Goal: Task Accomplishment & Management: Use online tool/utility

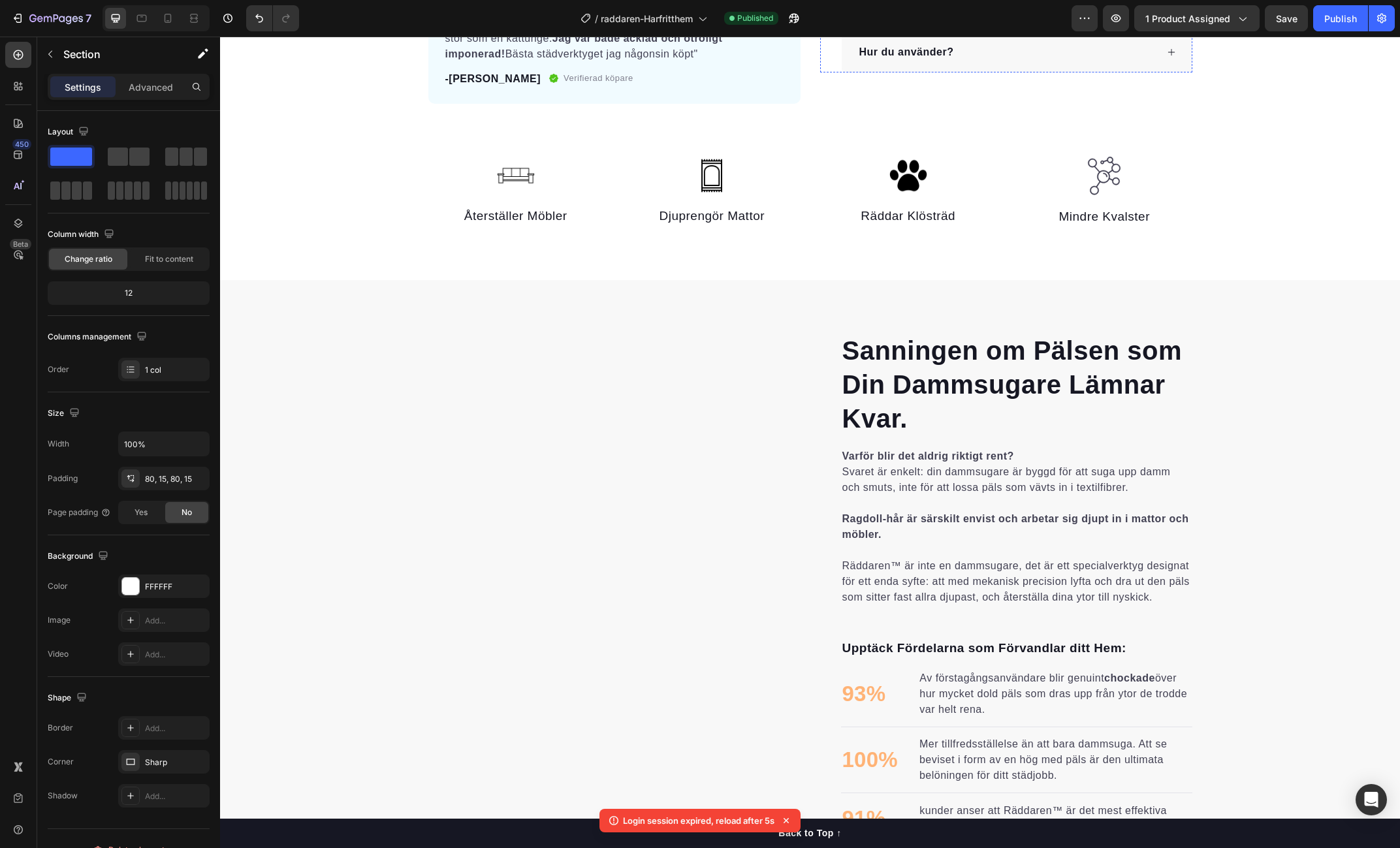
scroll to position [627, 0]
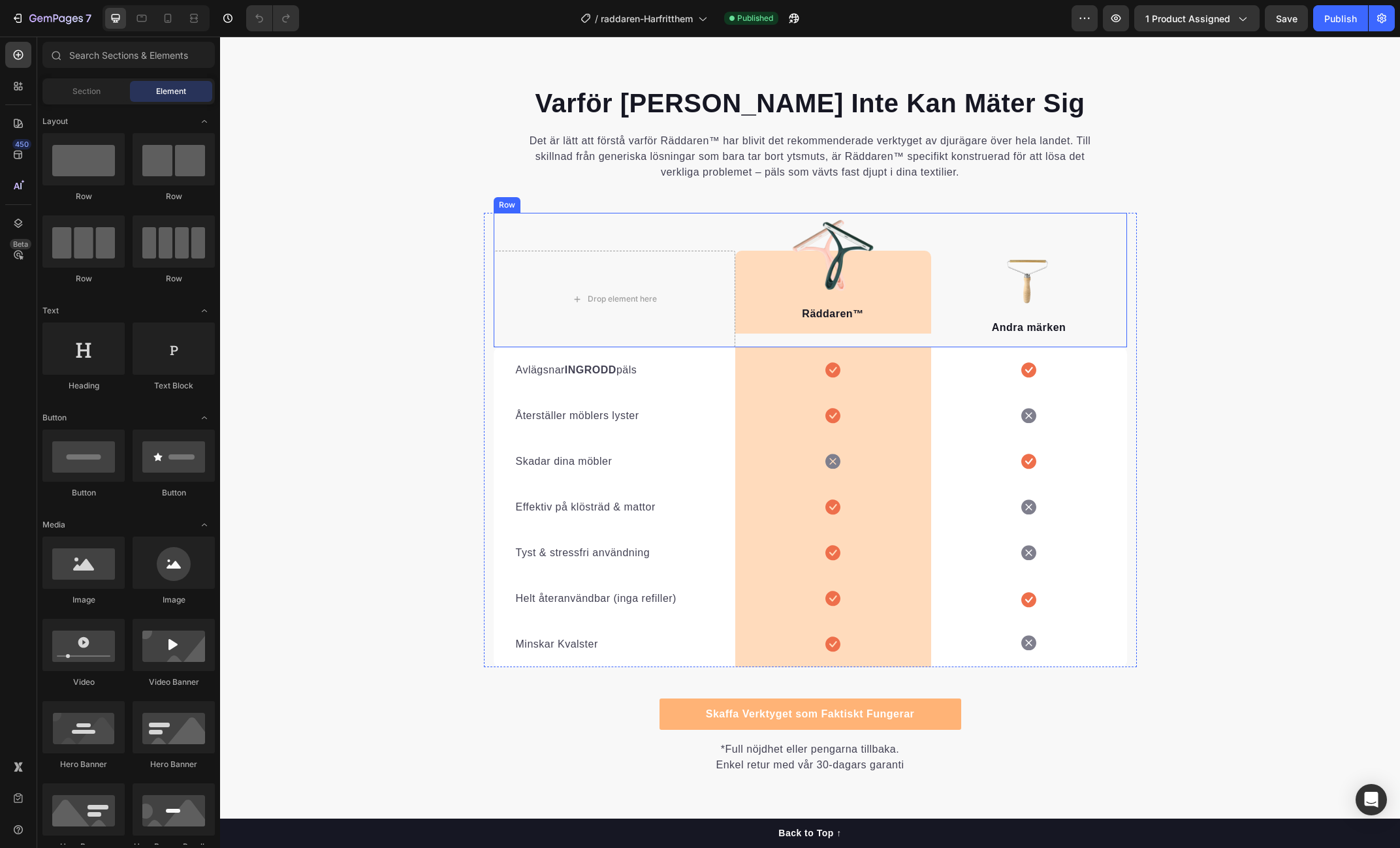
scroll to position [2751, 0]
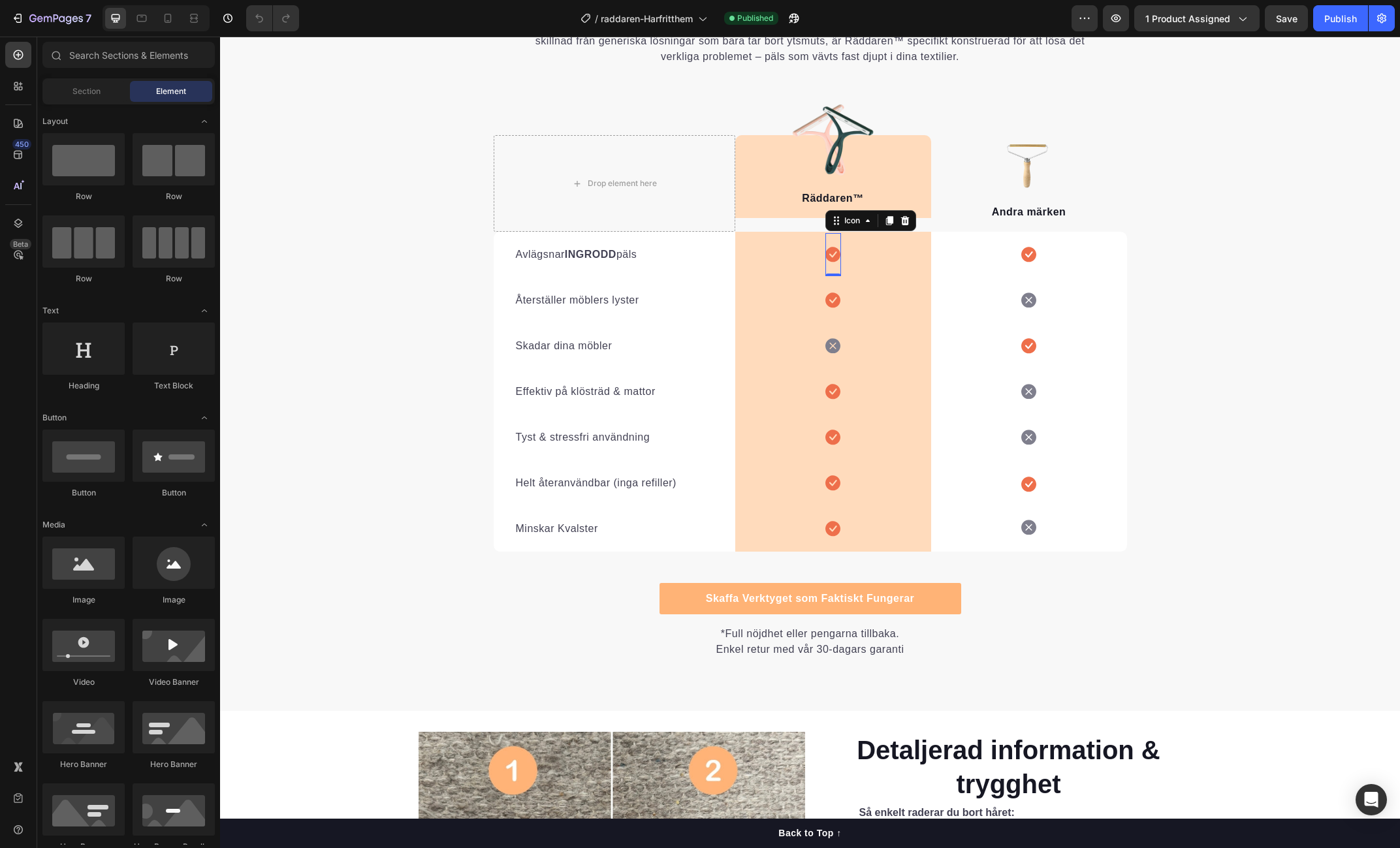
click at [831, 254] on icon at bounding box center [832, 254] width 15 height 16
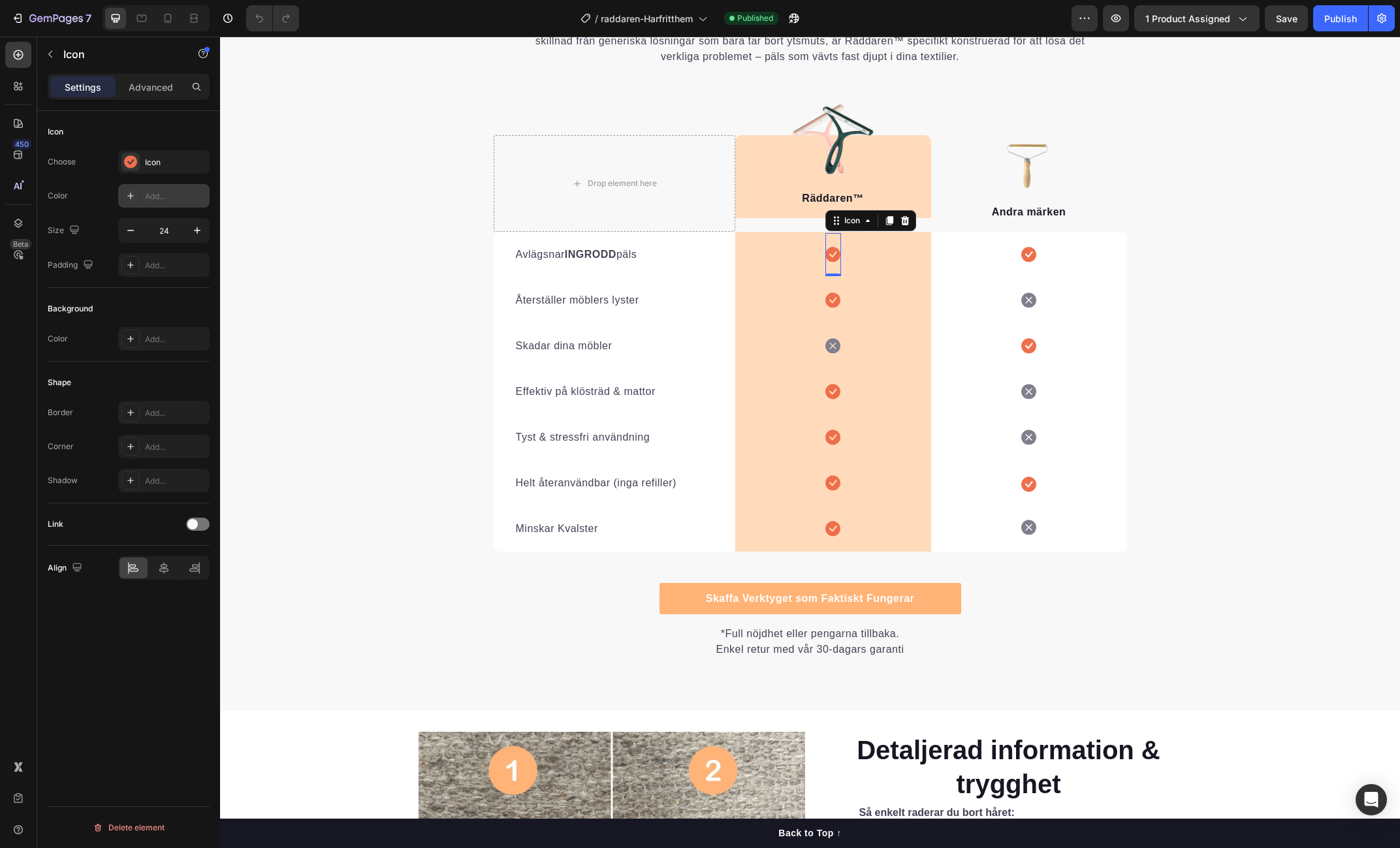
click at [159, 191] on div "Add..." at bounding box center [175, 196] width 61 height 12
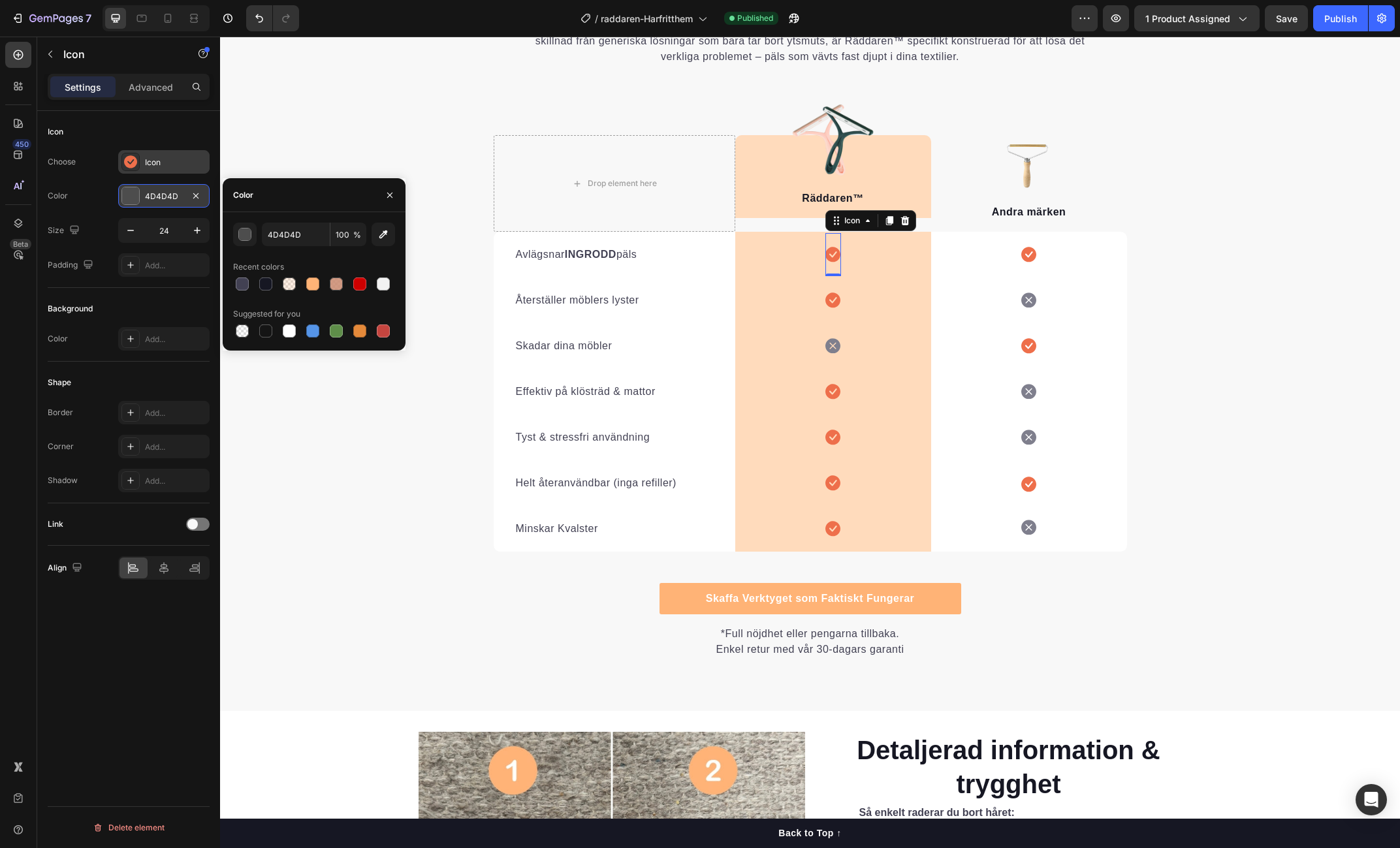
click at [149, 154] on div "Icon" at bounding box center [164, 162] width 92 height 23
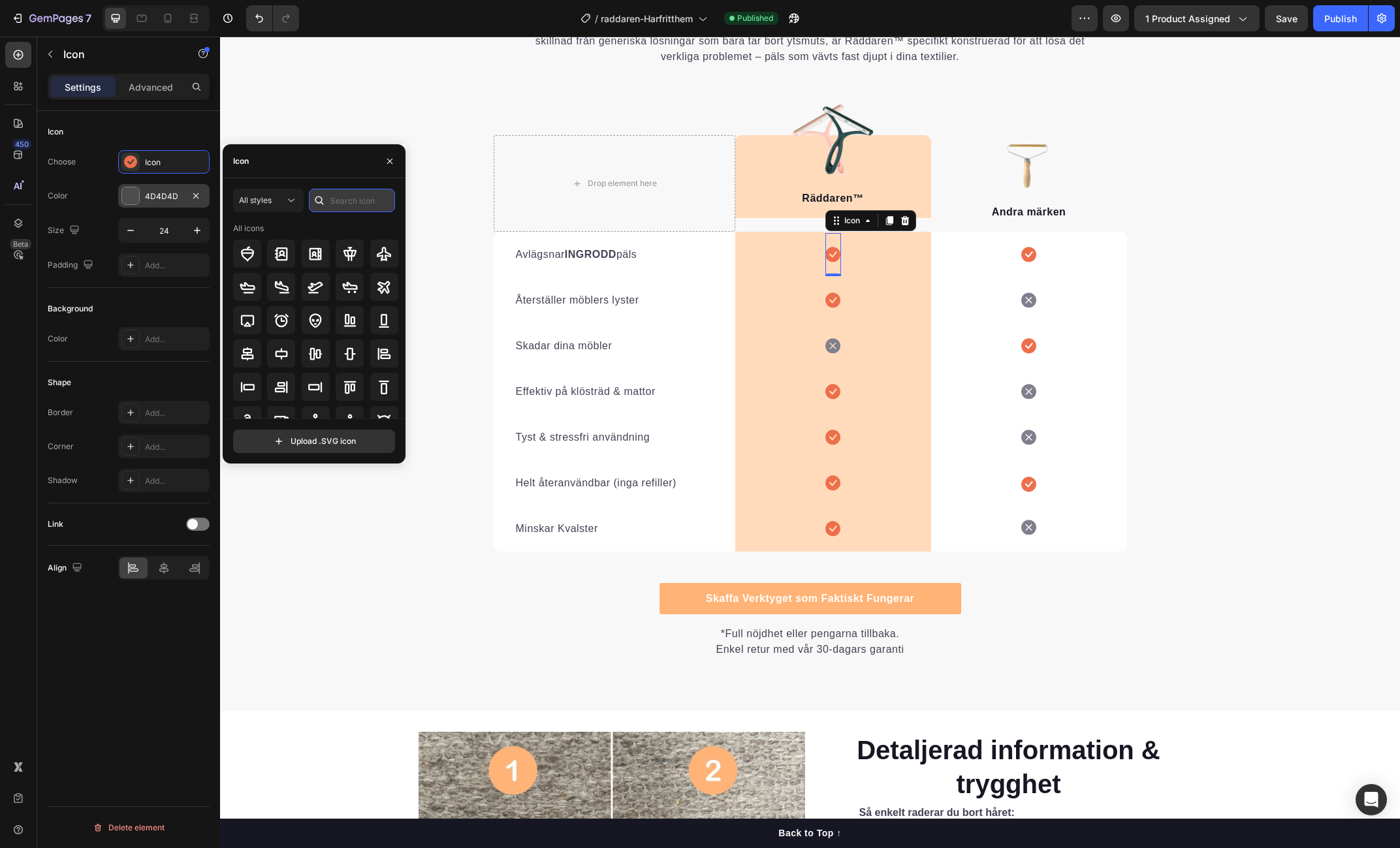
click at [348, 196] on input "text" at bounding box center [351, 200] width 86 height 23
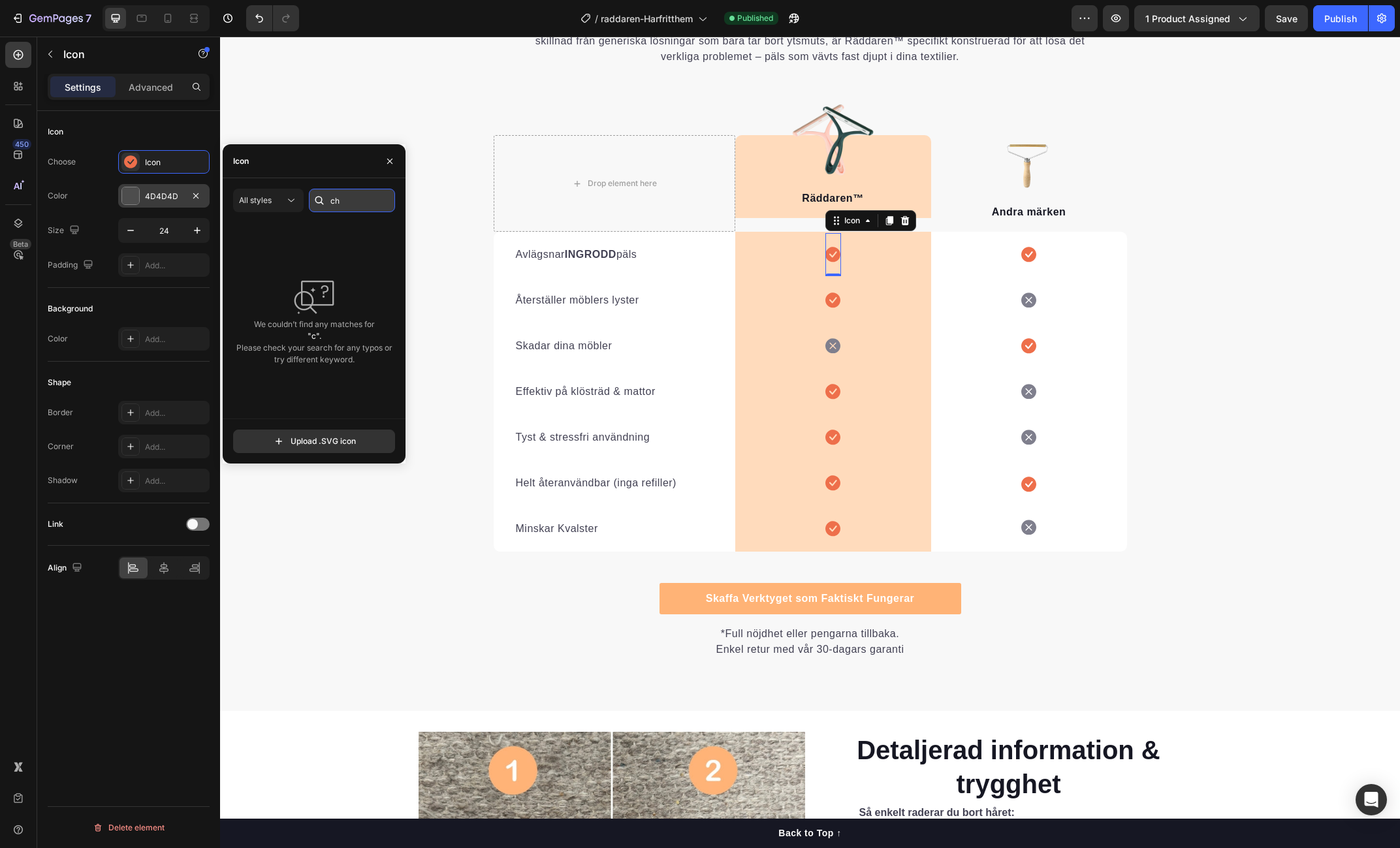
scroll to position [0, 0]
type input "check"
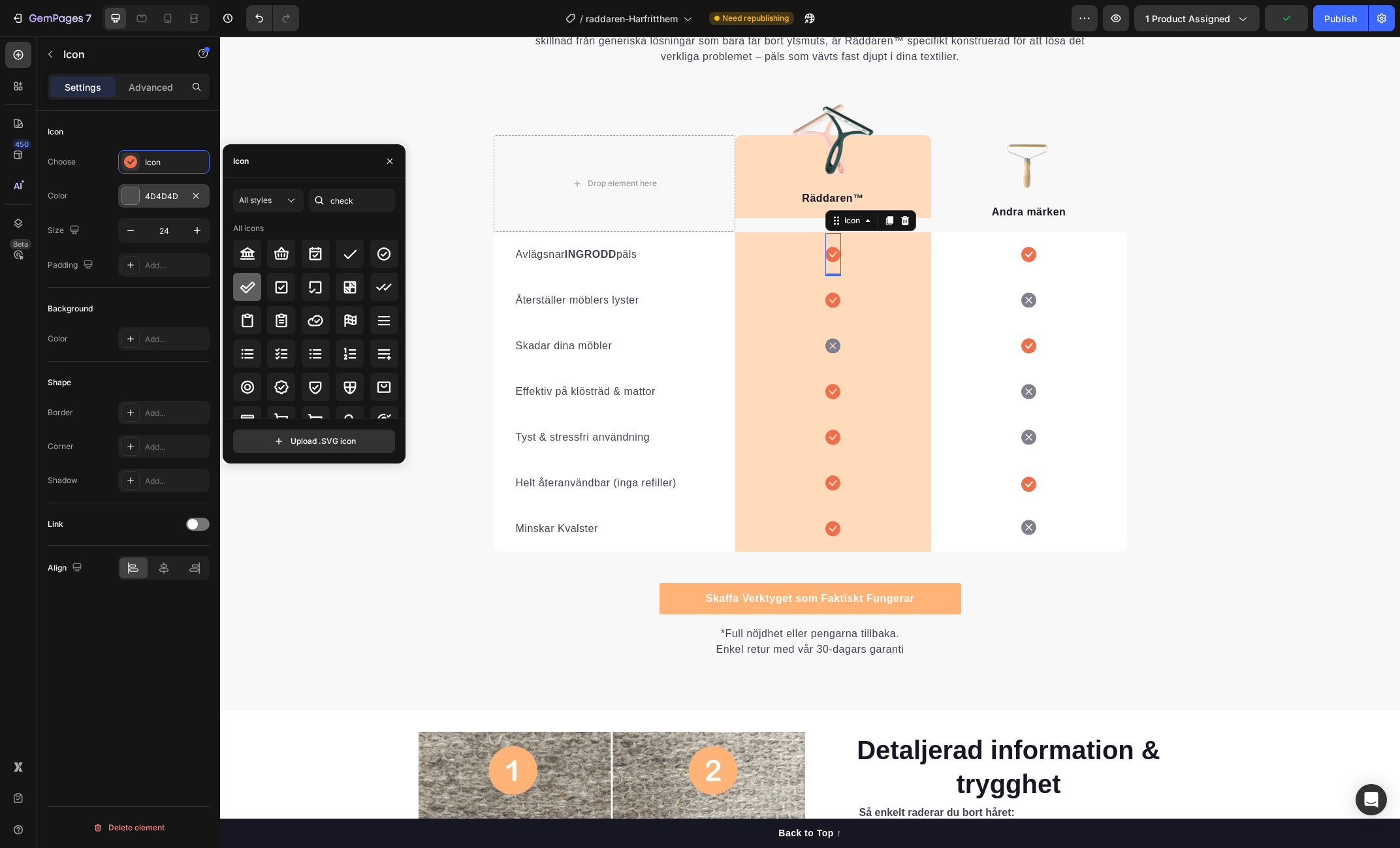
click at [250, 291] on icon at bounding box center [247, 287] width 16 height 16
click at [769, 274] on div "Icon 0 Row" at bounding box center [833, 254] width 196 height 46
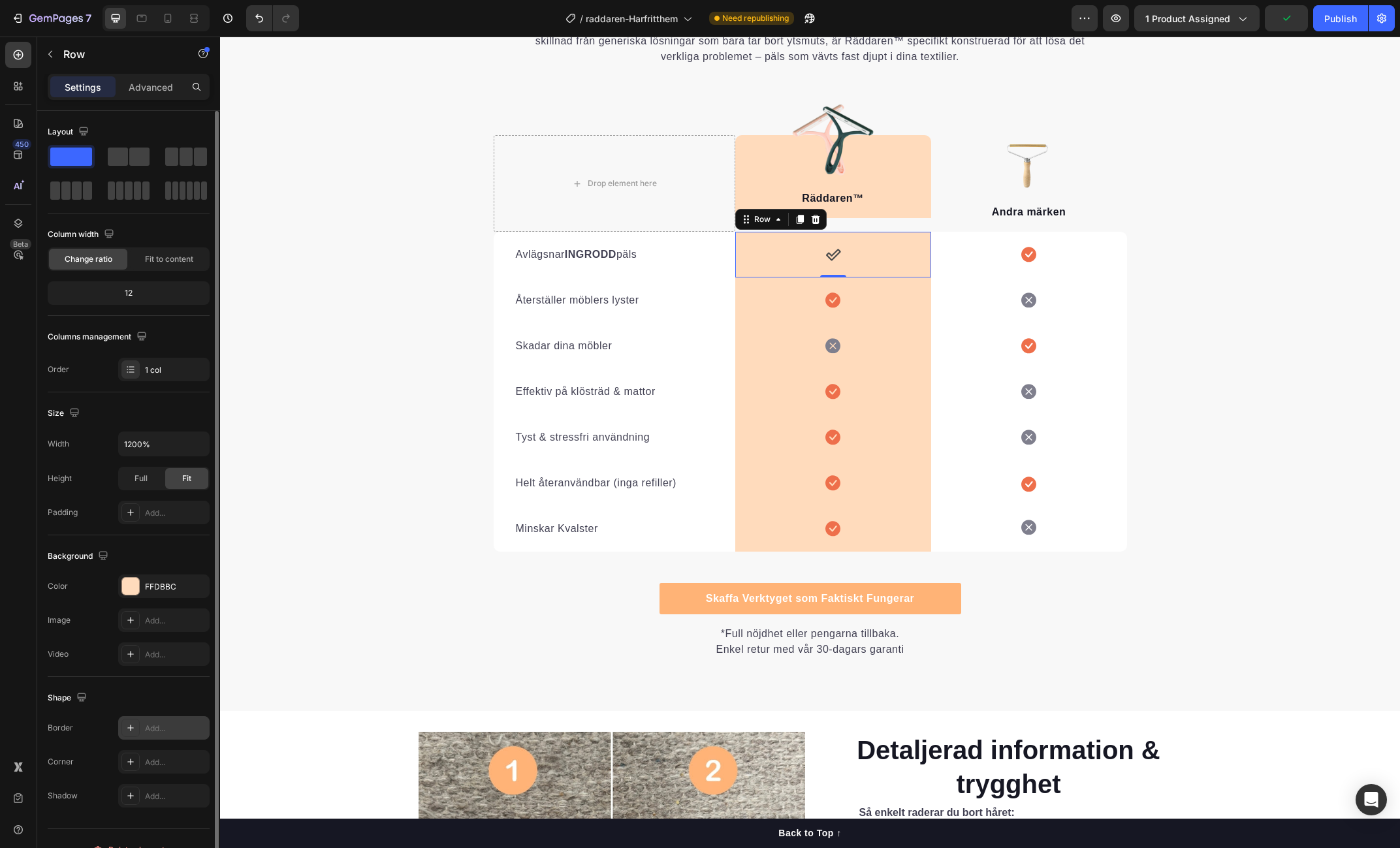
click at [150, 725] on div "Add..." at bounding box center [175, 729] width 61 height 12
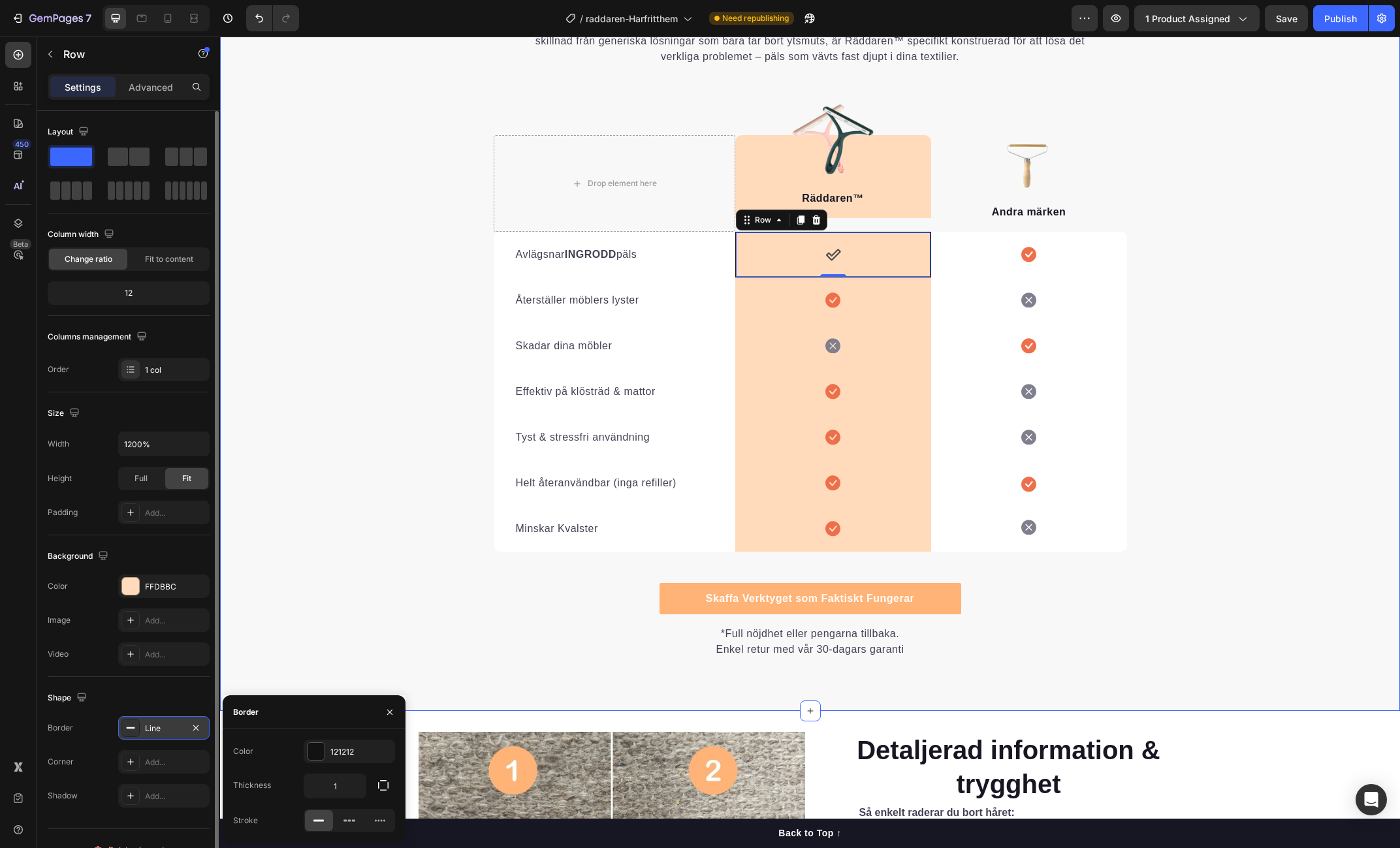
click at [1163, 300] on div "Varför [PERSON_NAME] Inte Kan Mäter Sig Heading Det är lätt att förstå varför R…" at bounding box center [810, 313] width 1180 height 690
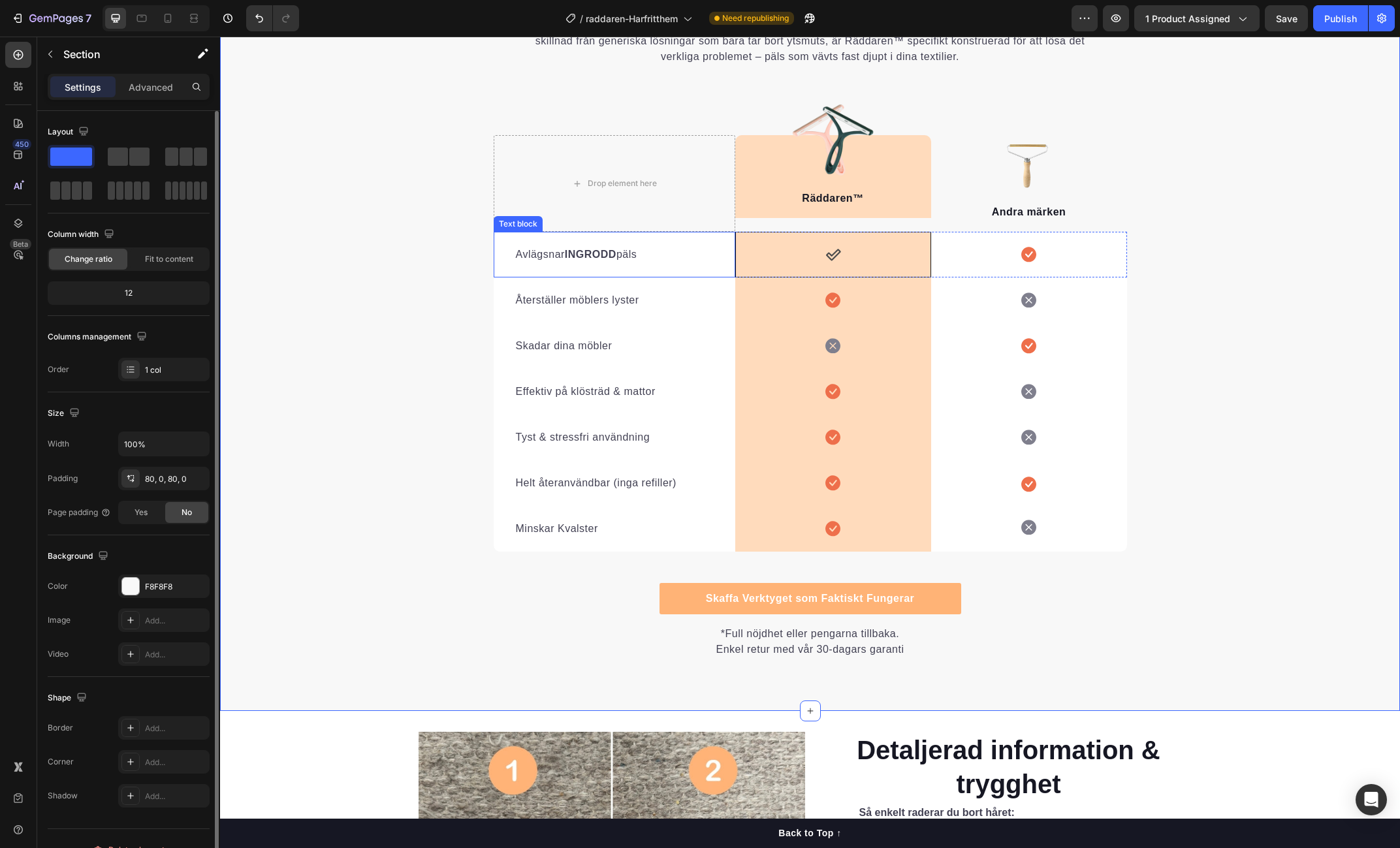
click at [688, 266] on div "Avlägsnar INGRODD päls Text block" at bounding box center [614, 254] width 241 height 46
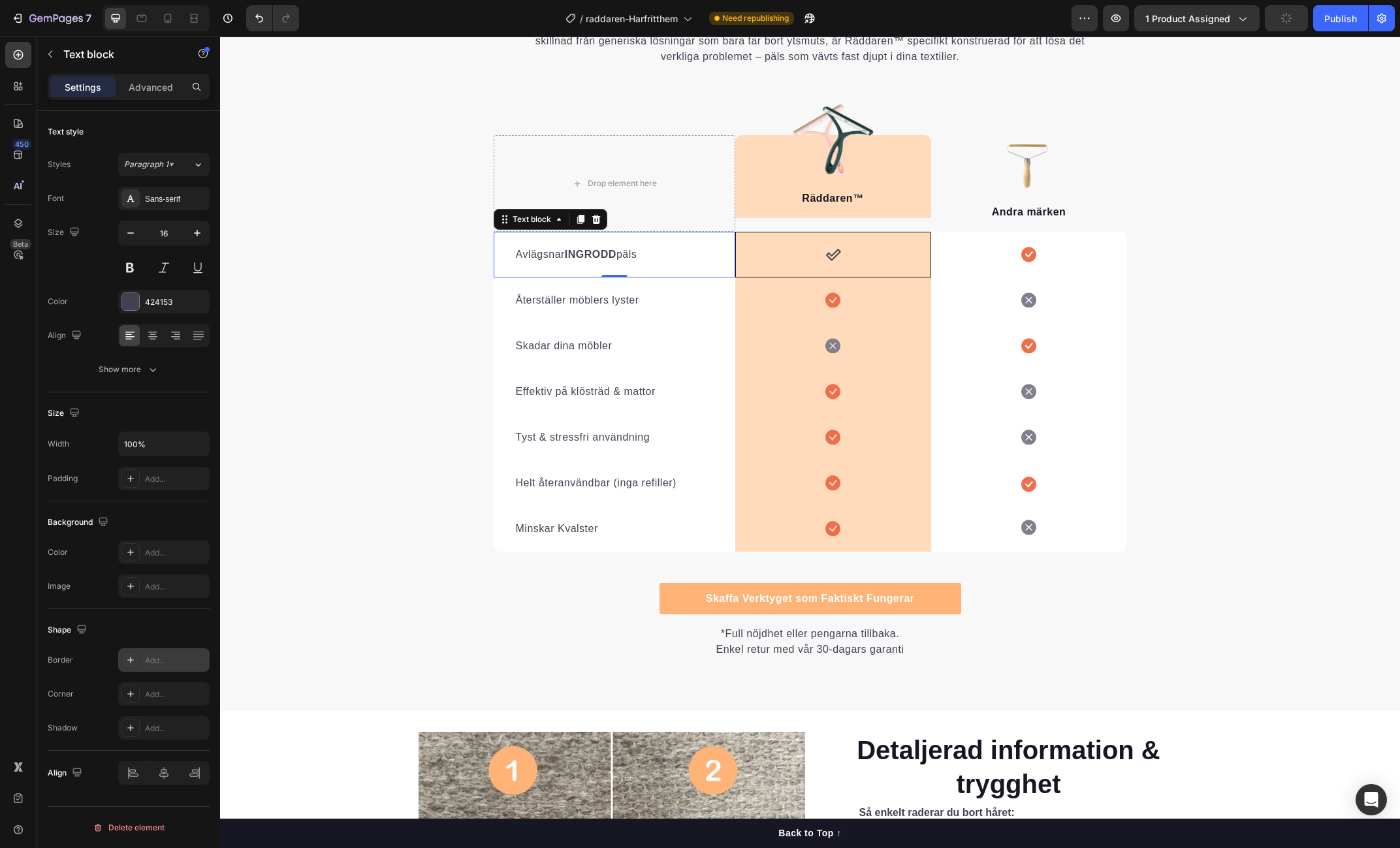
click at [170, 656] on div "Add..." at bounding box center [175, 660] width 61 height 12
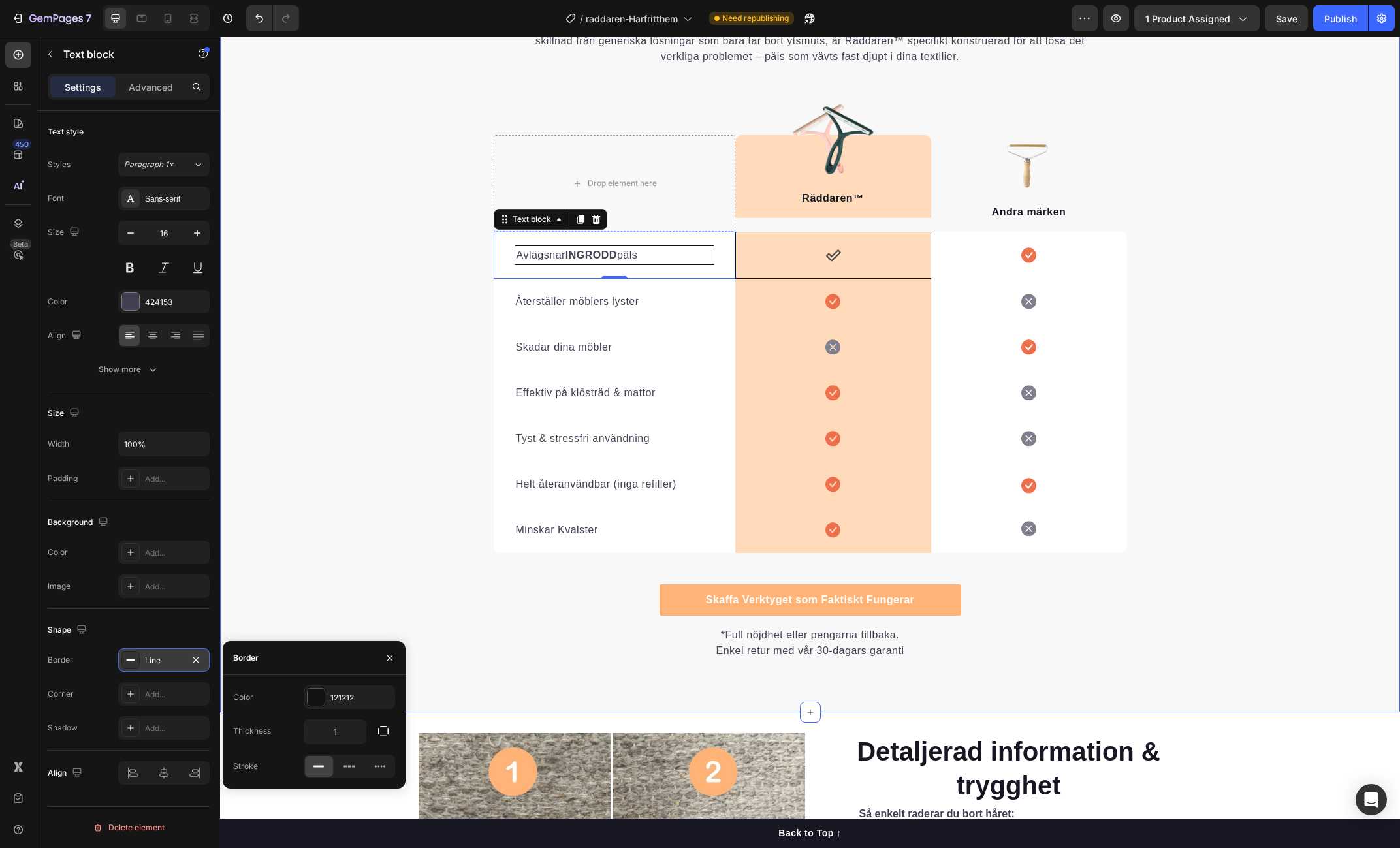
click at [330, 545] on div "Varför [PERSON_NAME] Inte Kan Mäter Sig Heading Det är lätt att förstå varför R…" at bounding box center [810, 314] width 1180 height 691
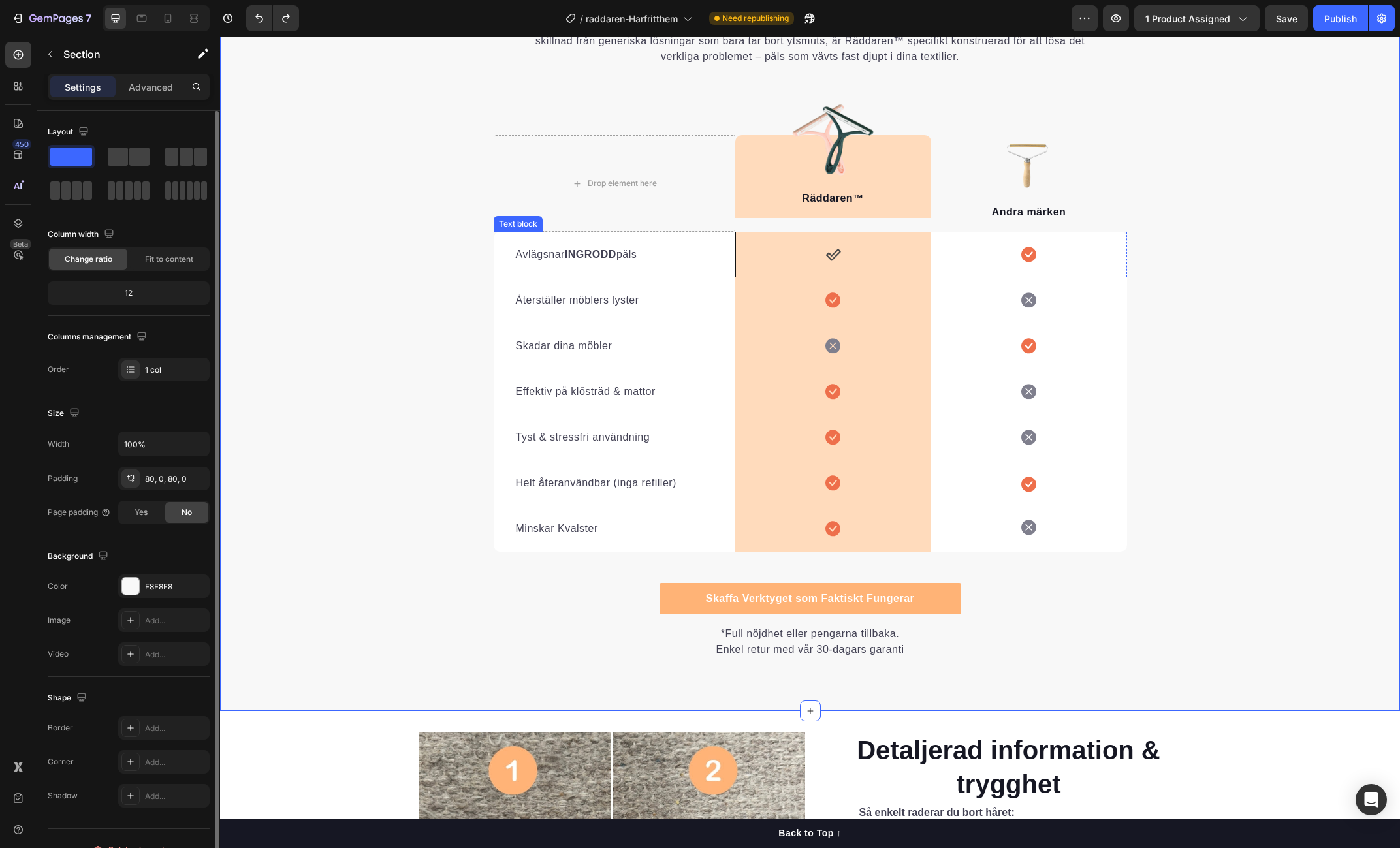
click at [506, 254] on div "Avlägsnar INGRODD päls Text block" at bounding box center [614, 254] width 241 height 46
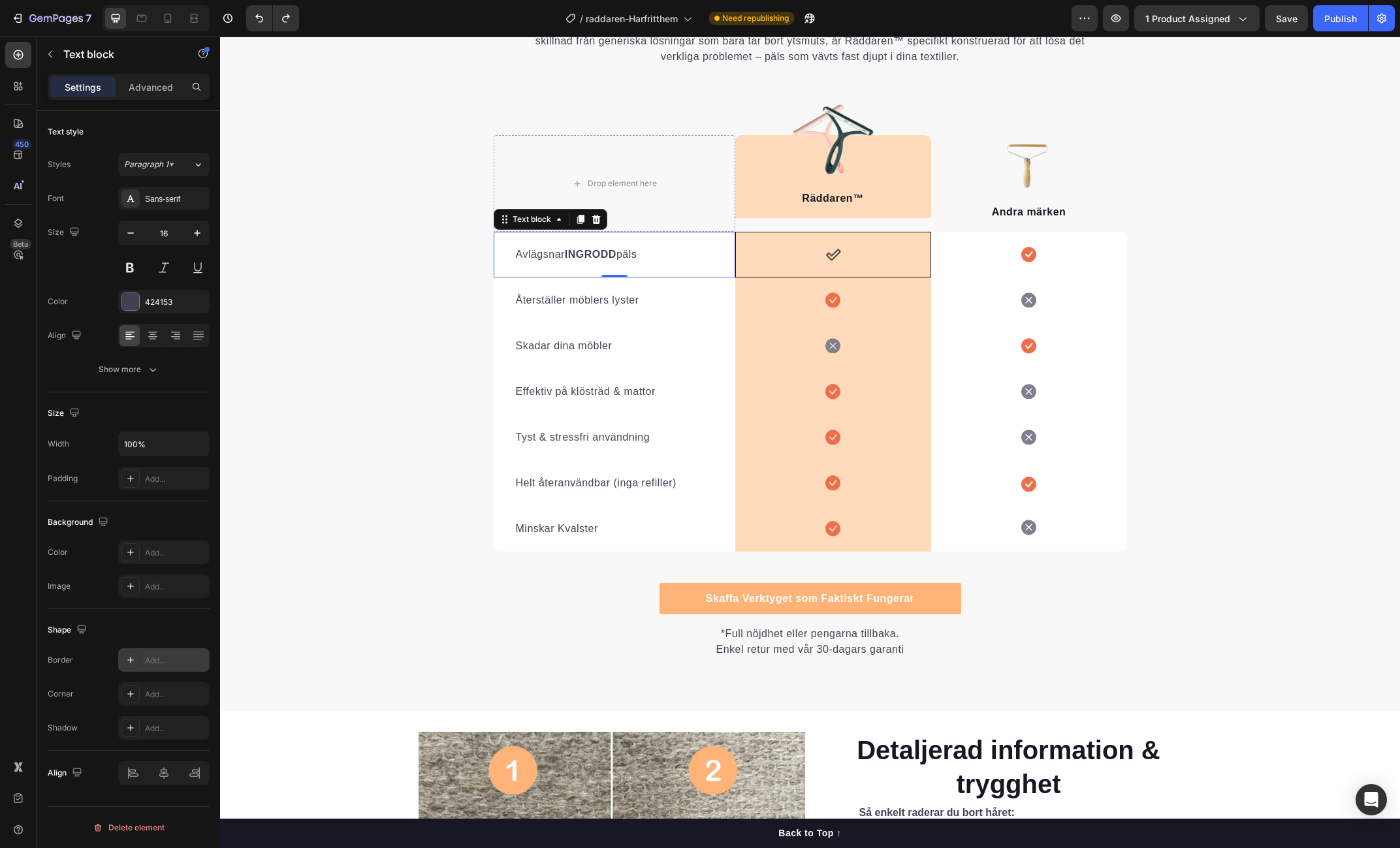
click at [149, 660] on div "Add..." at bounding box center [175, 660] width 61 height 12
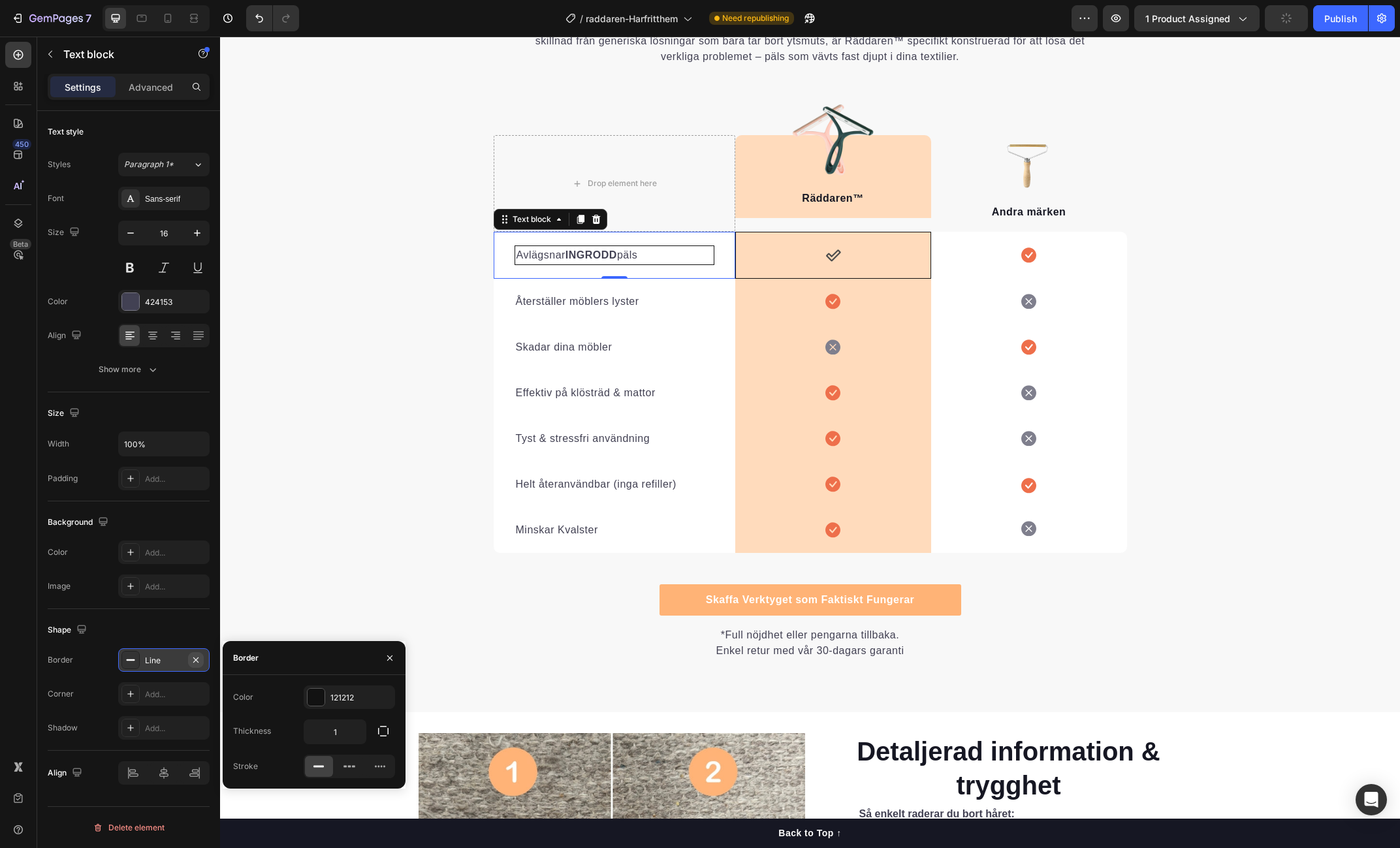
click at [198, 657] on icon "button" at bounding box center [195, 659] width 5 height 5
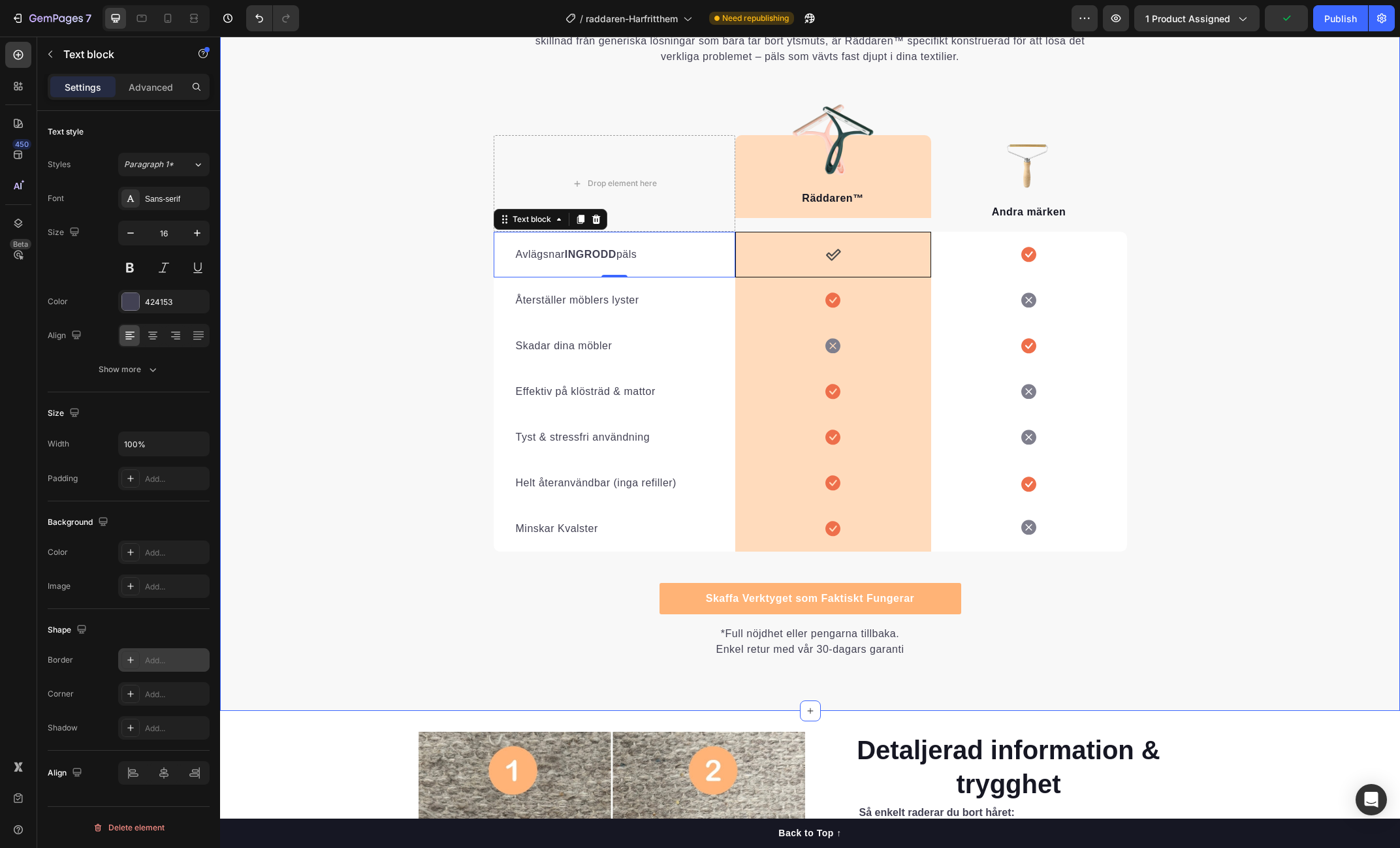
click at [465, 241] on div "Varför [PERSON_NAME] Inte Kan Mäter Sig Heading Det är lätt att förstå varför R…" at bounding box center [810, 313] width 1180 height 690
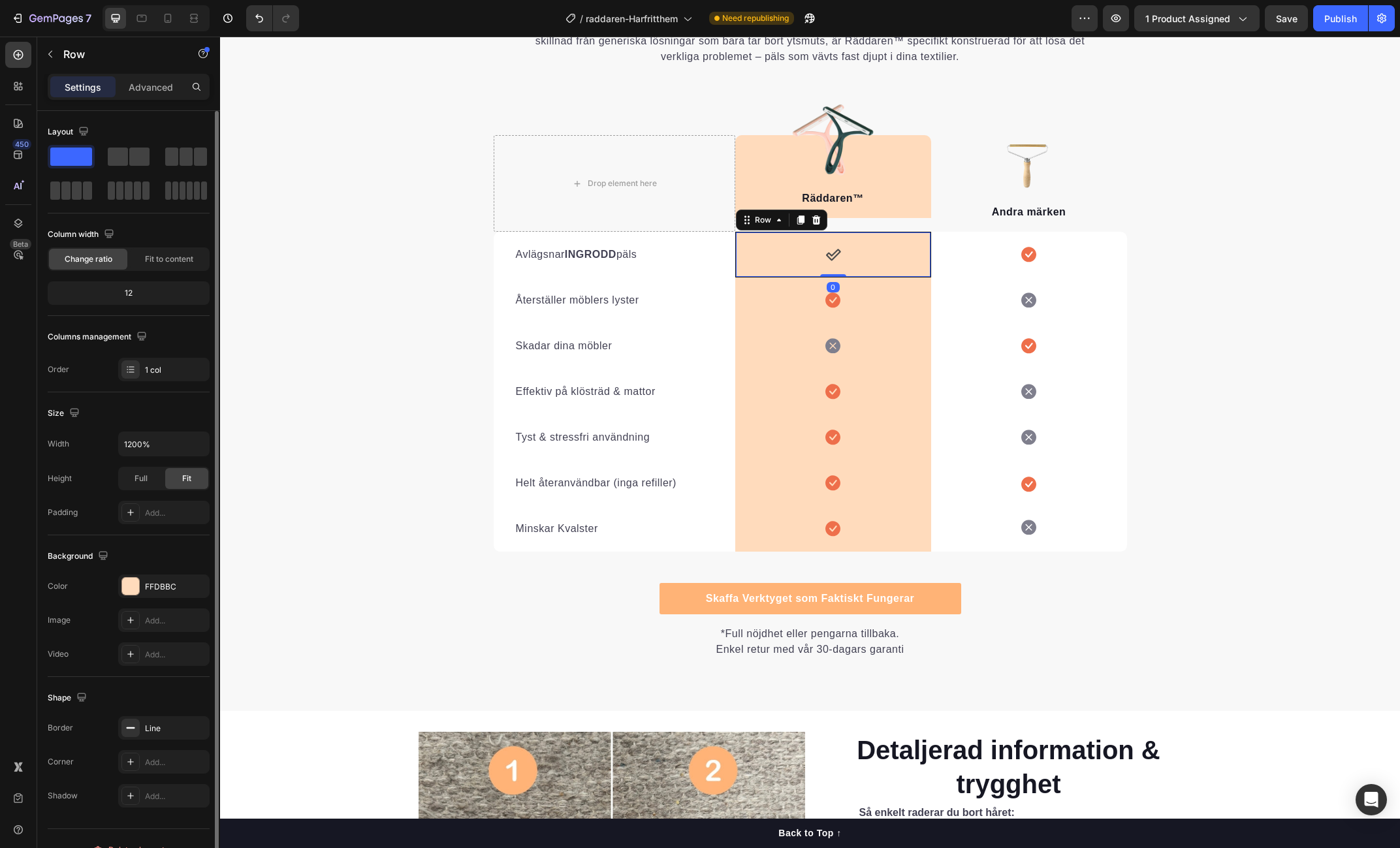
click at [756, 262] on div "Icon Row 0" at bounding box center [833, 254] width 196 height 46
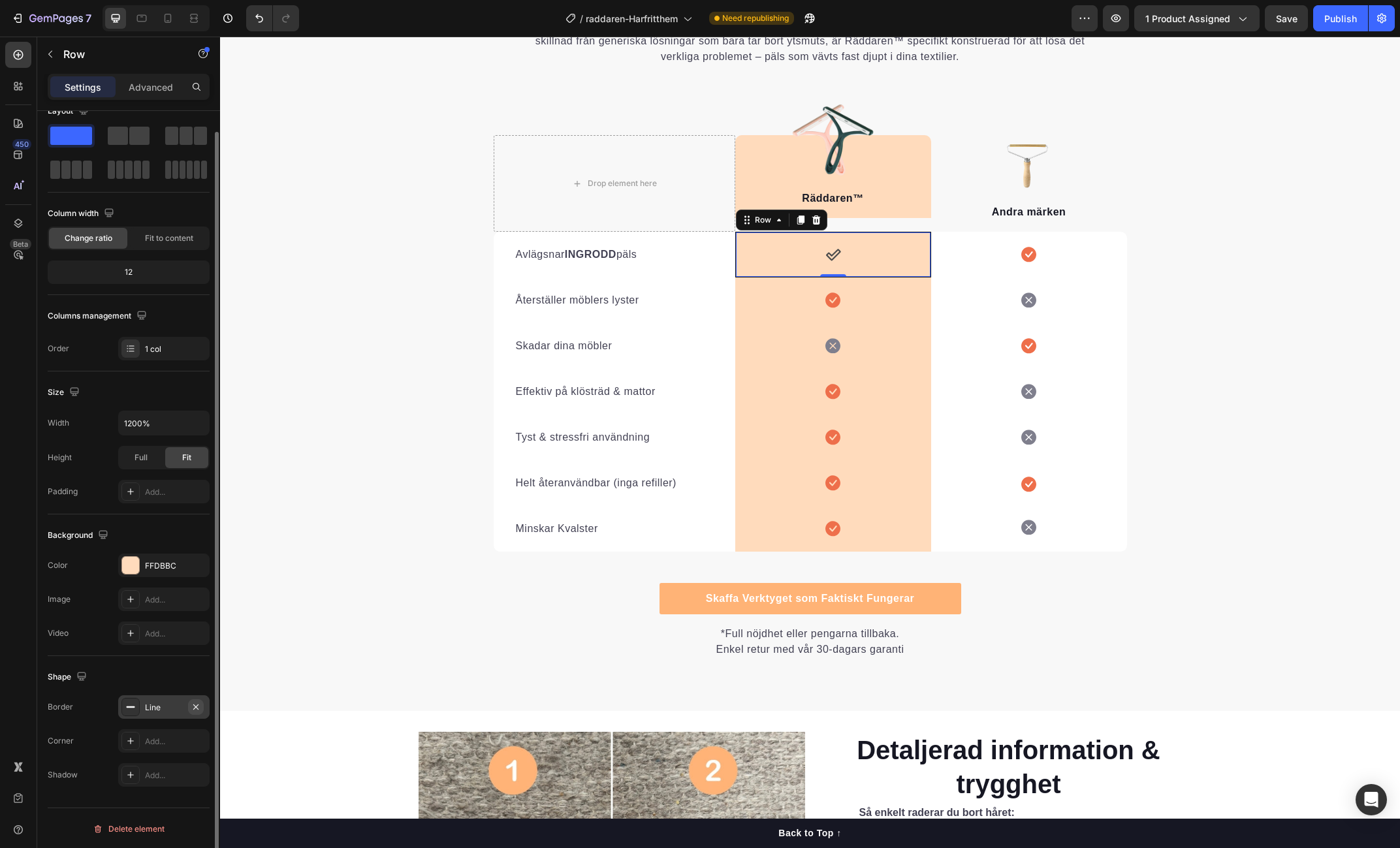
click at [199, 706] on icon "button" at bounding box center [195, 707] width 10 height 10
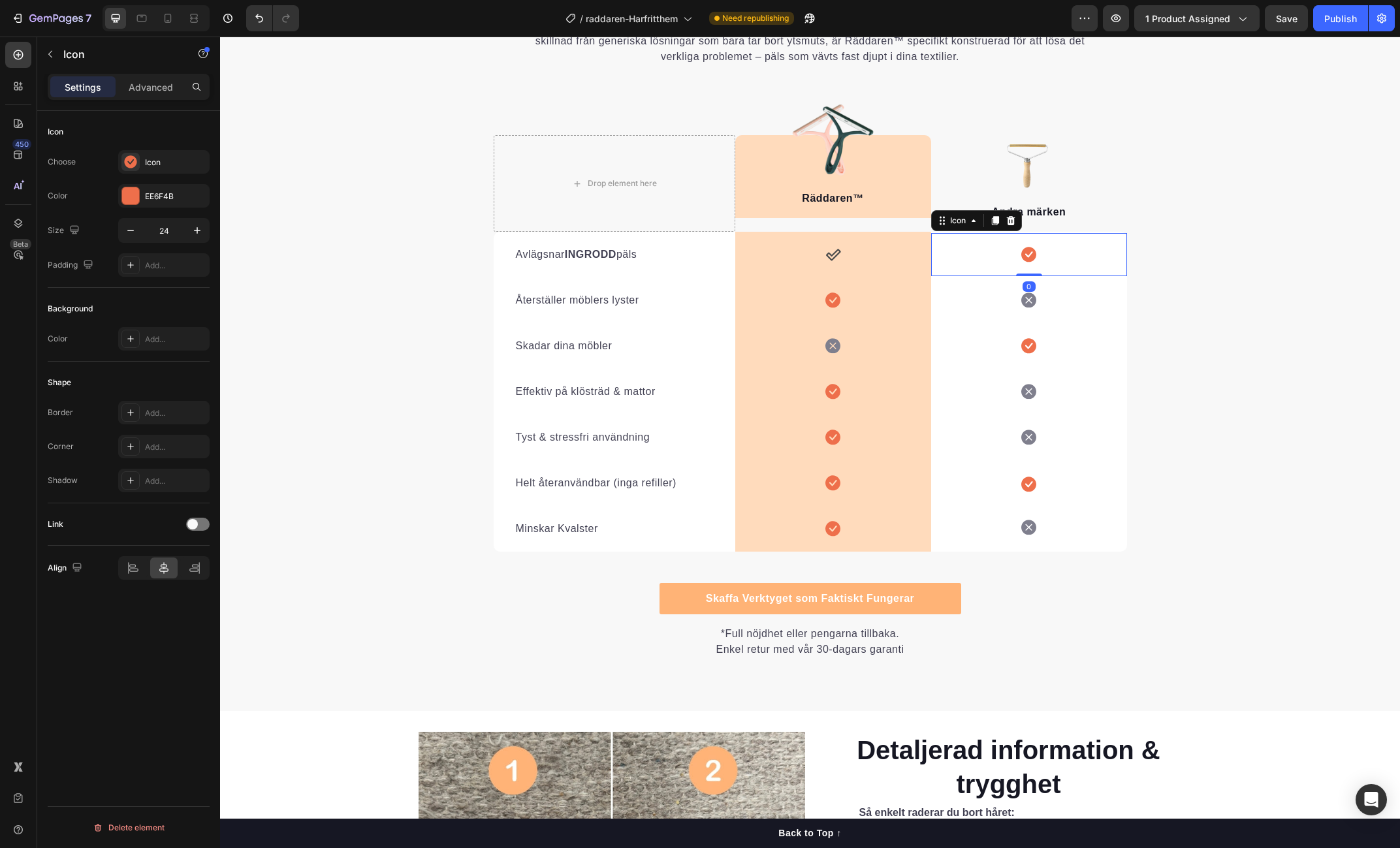
click at [1125, 264] on div "Icon 0" at bounding box center [1028, 255] width 196 height 43
click at [1231, 234] on div "Varför [PERSON_NAME] Inte Kan Mäter Sig Heading Det är lätt att förstå varför R…" at bounding box center [810, 313] width 1180 height 690
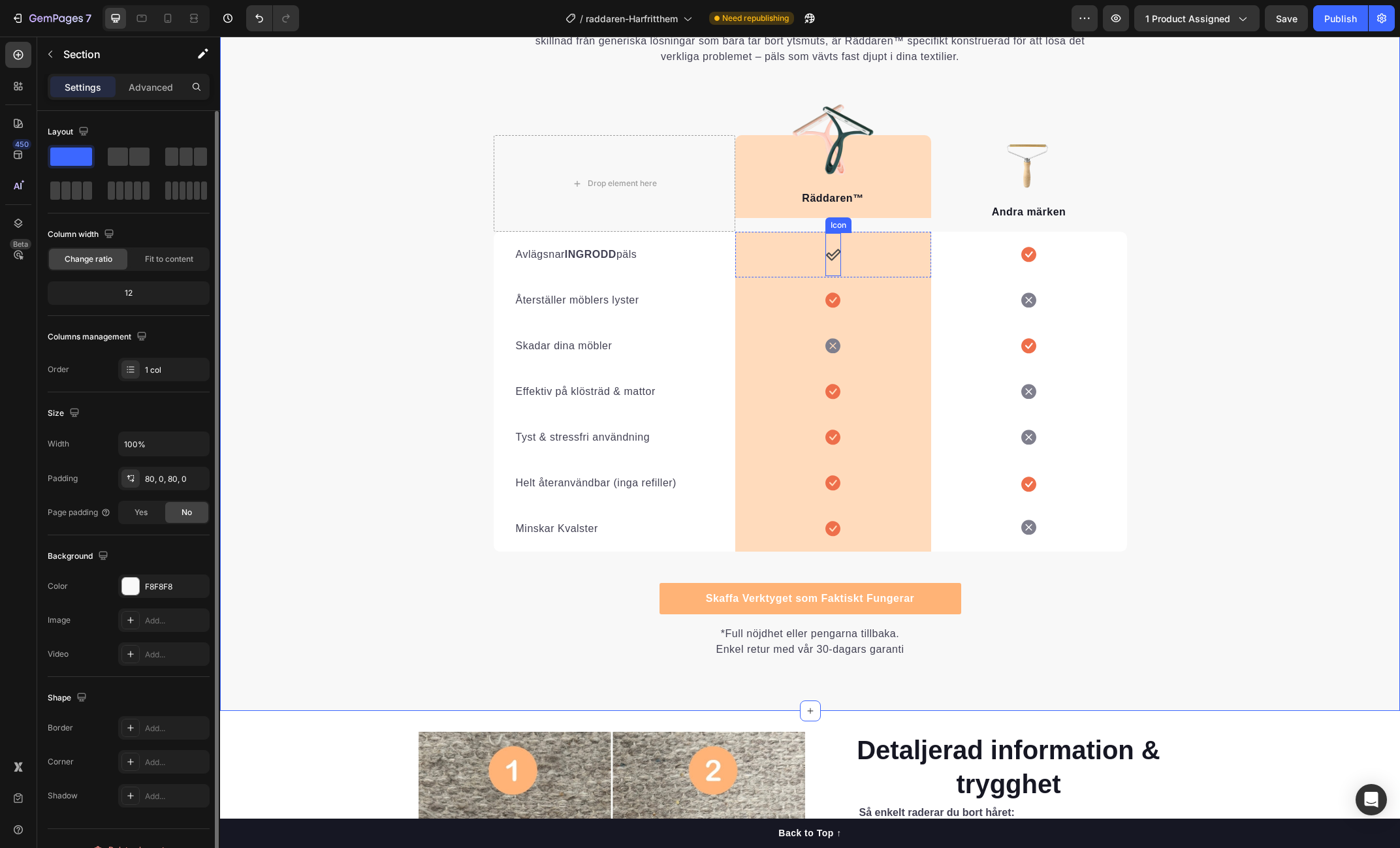
click at [835, 254] on icon at bounding box center [833, 254] width 16 height 16
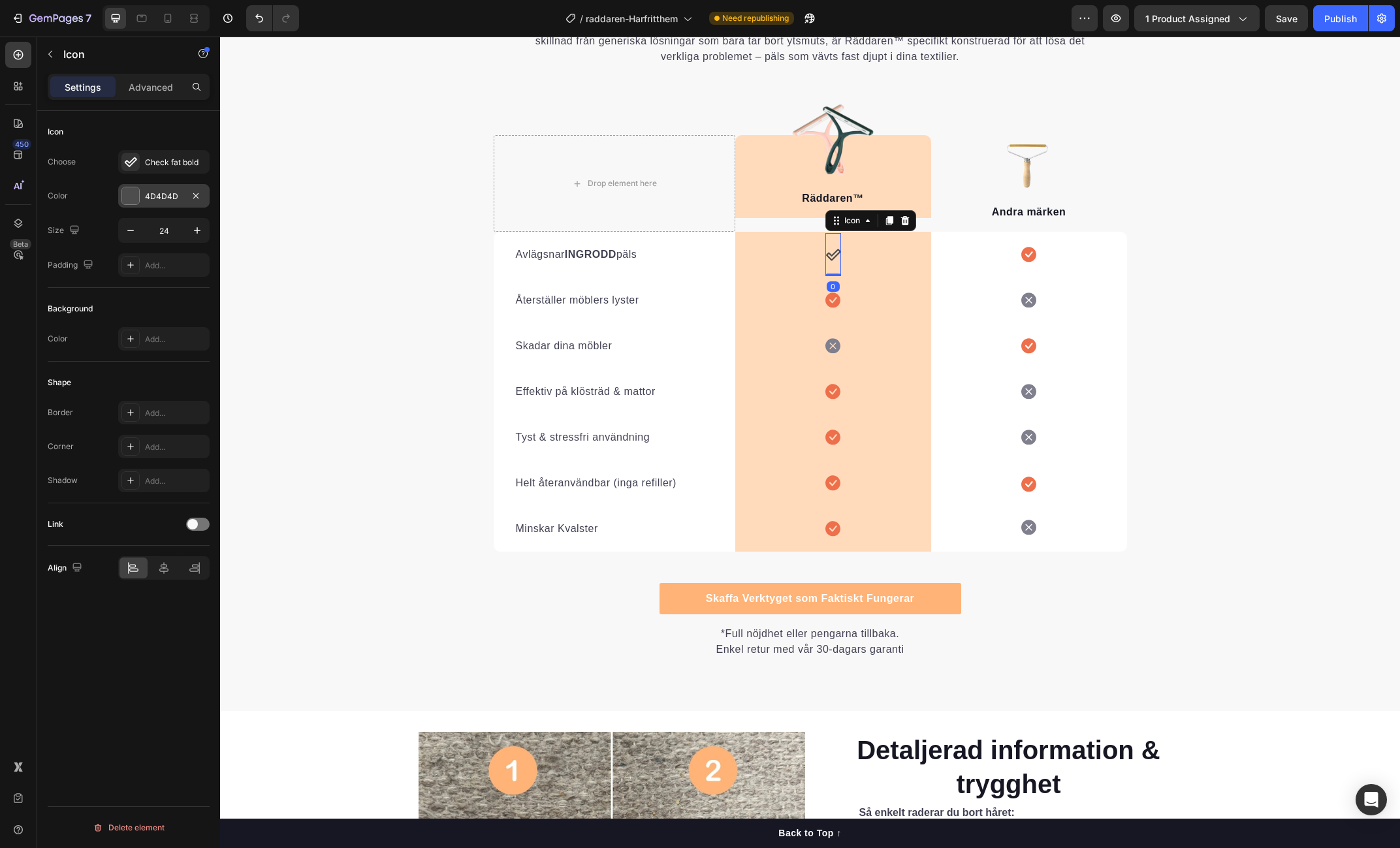
click at [164, 196] on div "4D4D4D" at bounding box center [164, 196] width 38 height 12
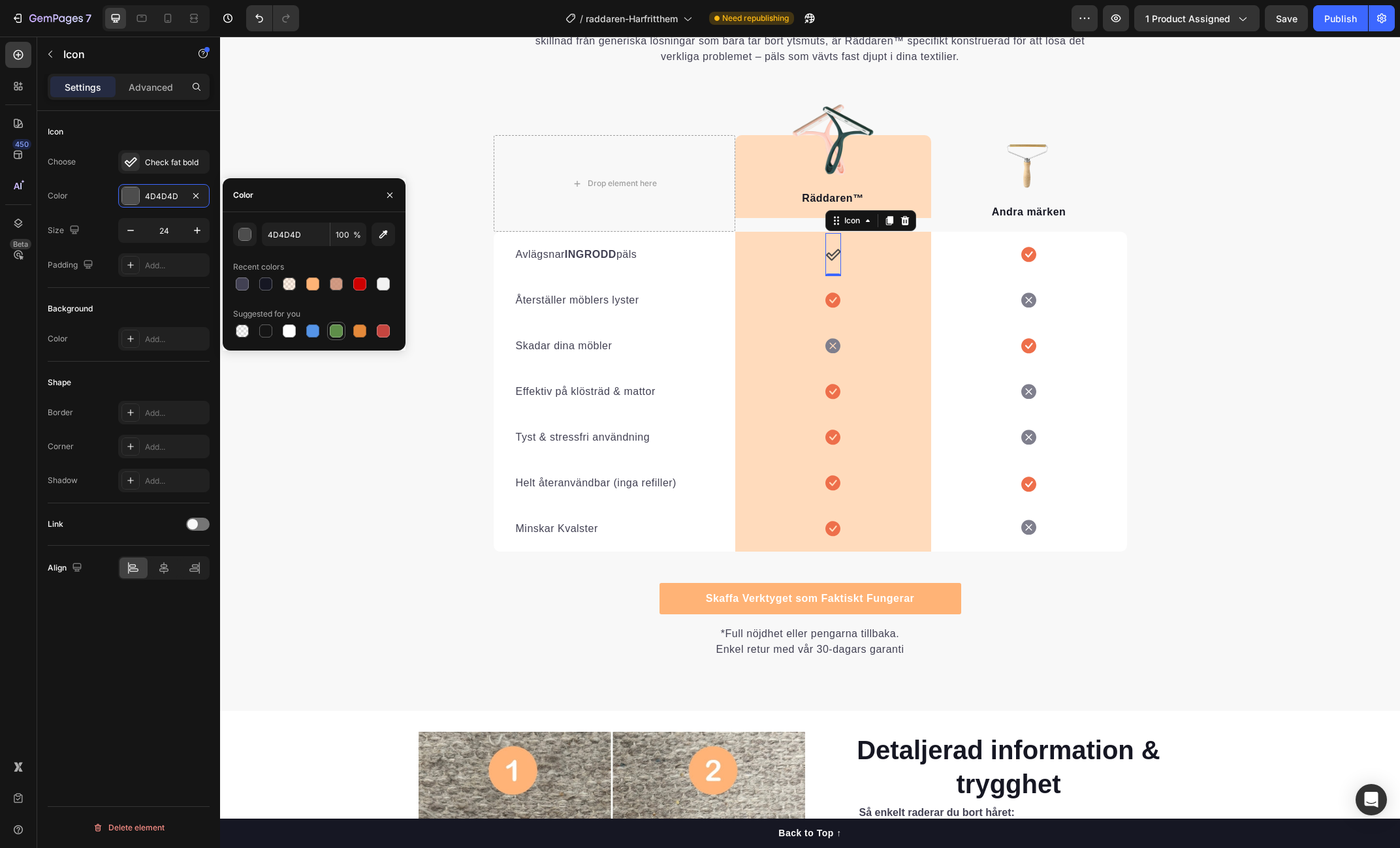
click at [335, 331] on div at bounding box center [336, 331] width 13 height 13
type input "5E8E49"
click at [183, 159] on div "Check fat bold" at bounding box center [175, 162] width 61 height 12
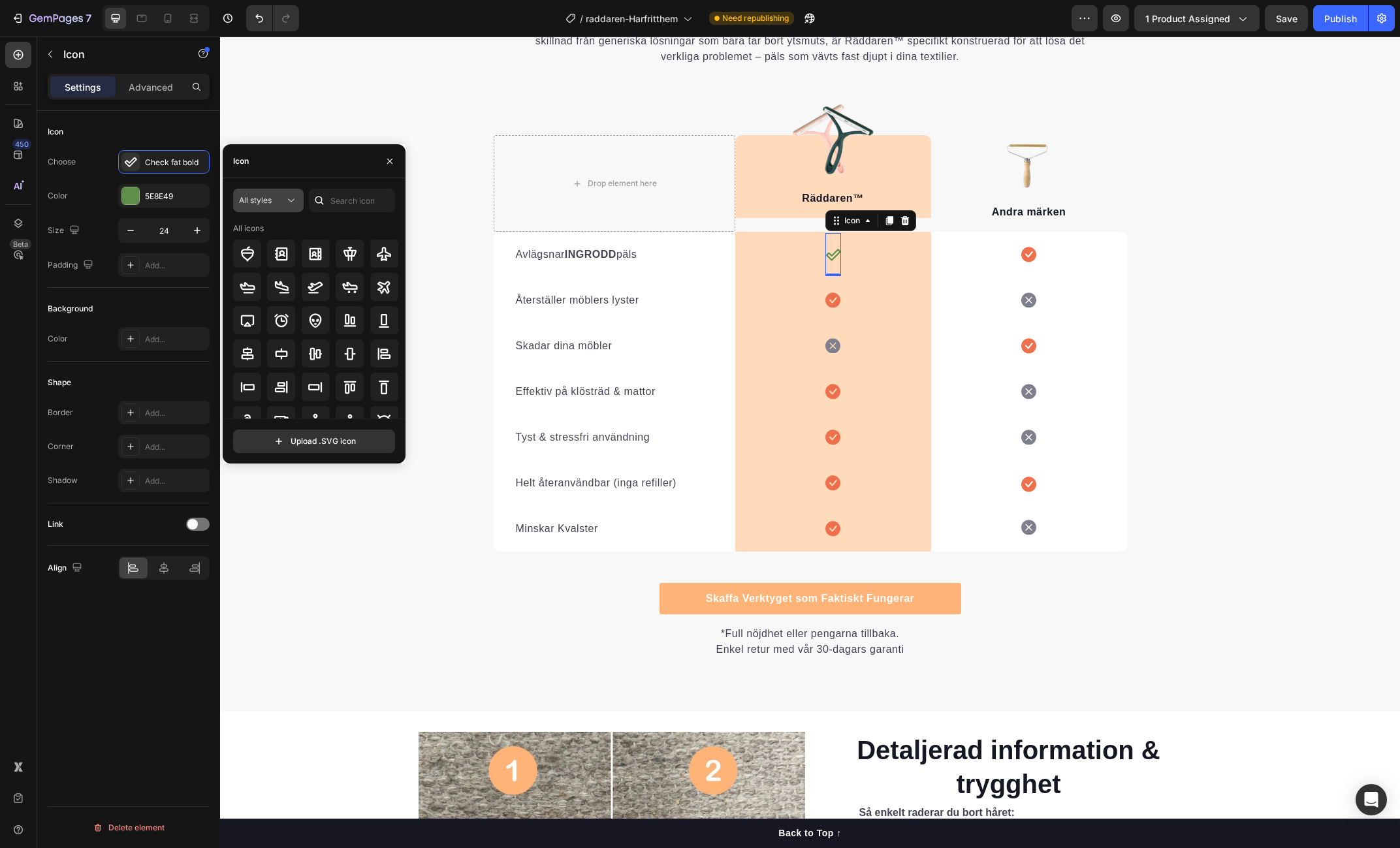
click at [285, 195] on icon at bounding box center [291, 200] width 13 height 13
drag, startPoint x: 228, startPoint y: 337, endPoint x: 240, endPoint y: 309, distance: 30.5
click at [228, 337] on div "Filled" at bounding box center [245, 332] width 107 height 25
click at [357, 200] on input "text" at bounding box center [351, 200] width 86 height 23
type input "check"
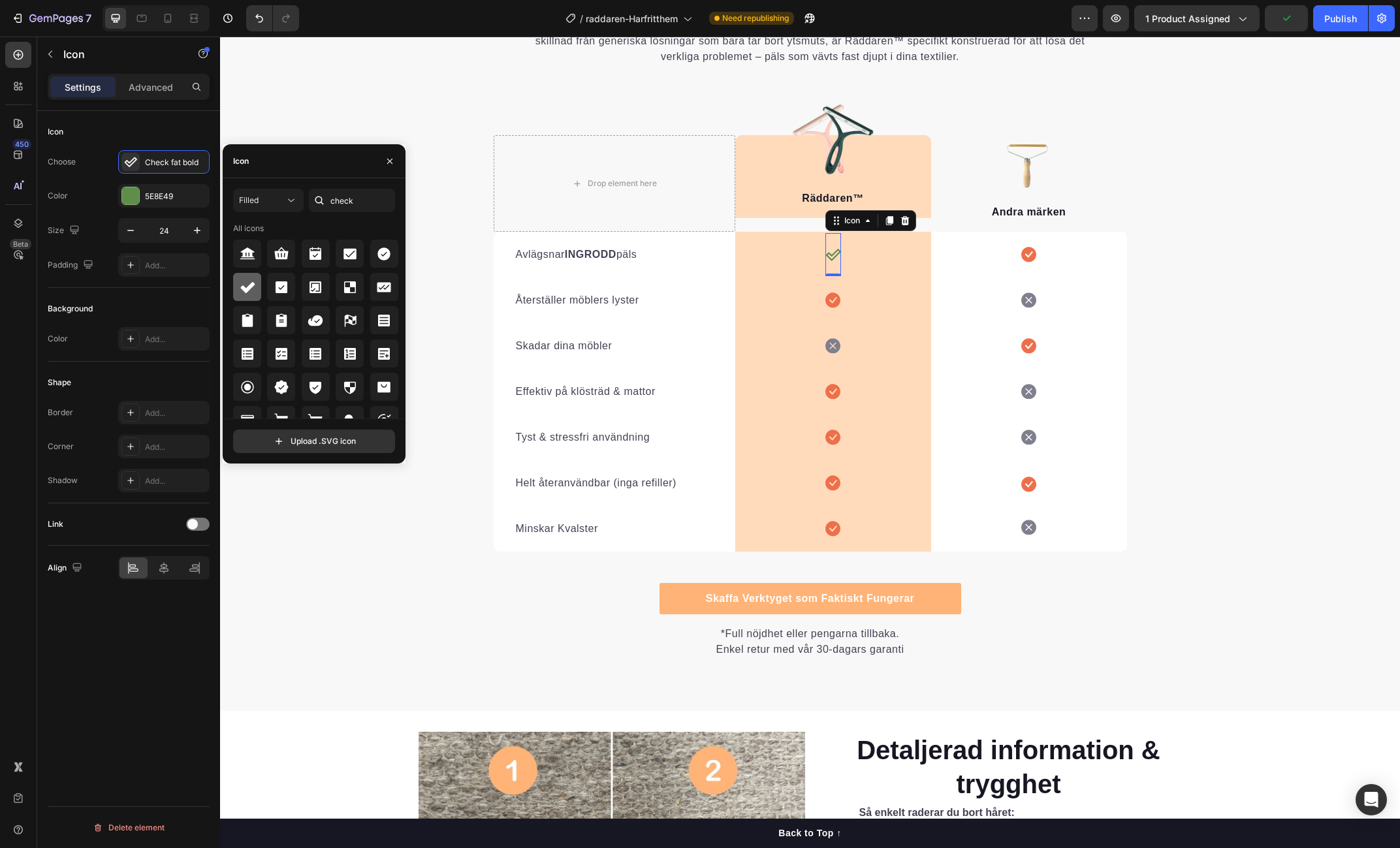
click at [254, 287] on icon at bounding box center [247, 287] width 16 height 16
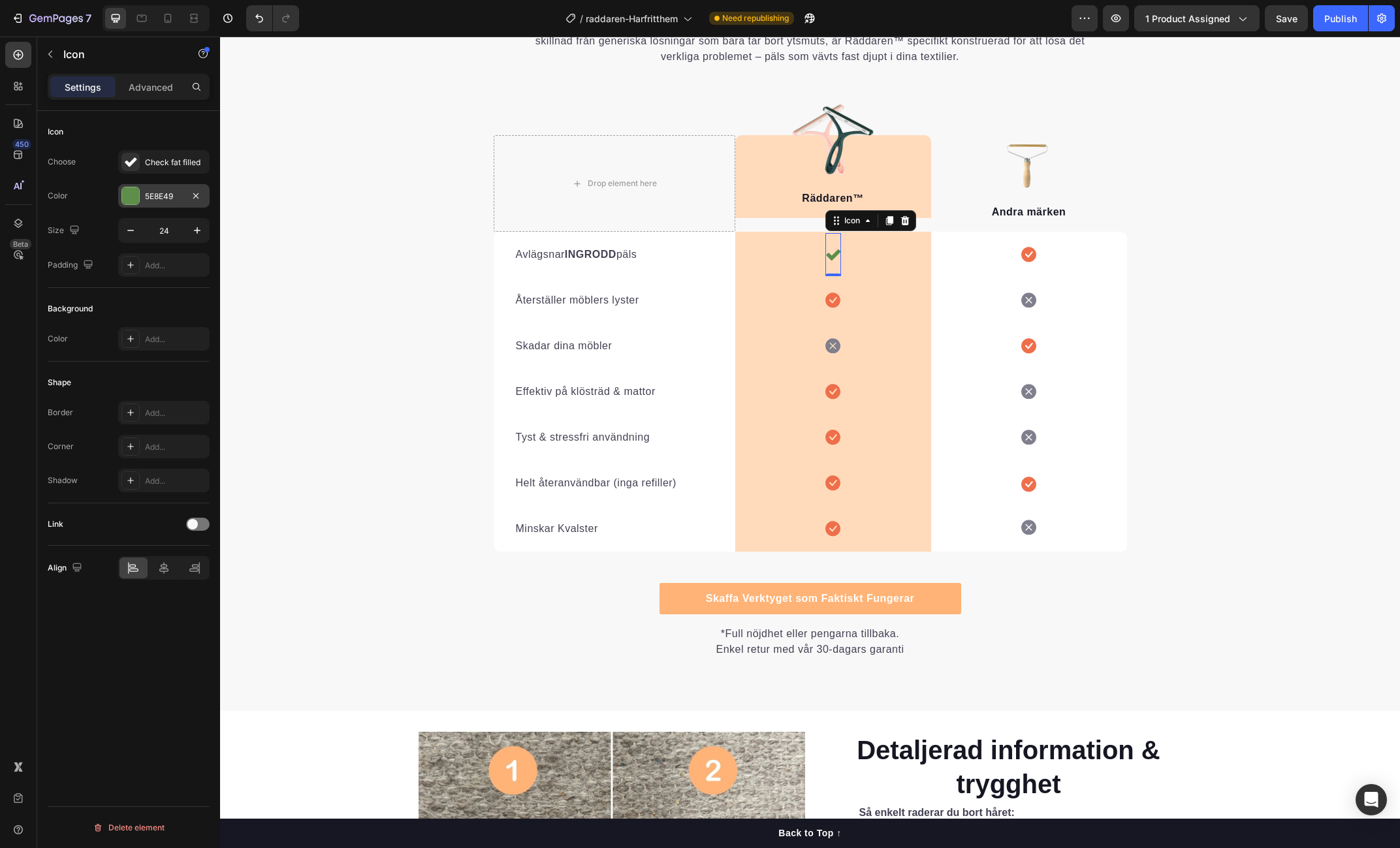
click at [177, 198] on div "5E8E49" at bounding box center [164, 196] width 38 height 12
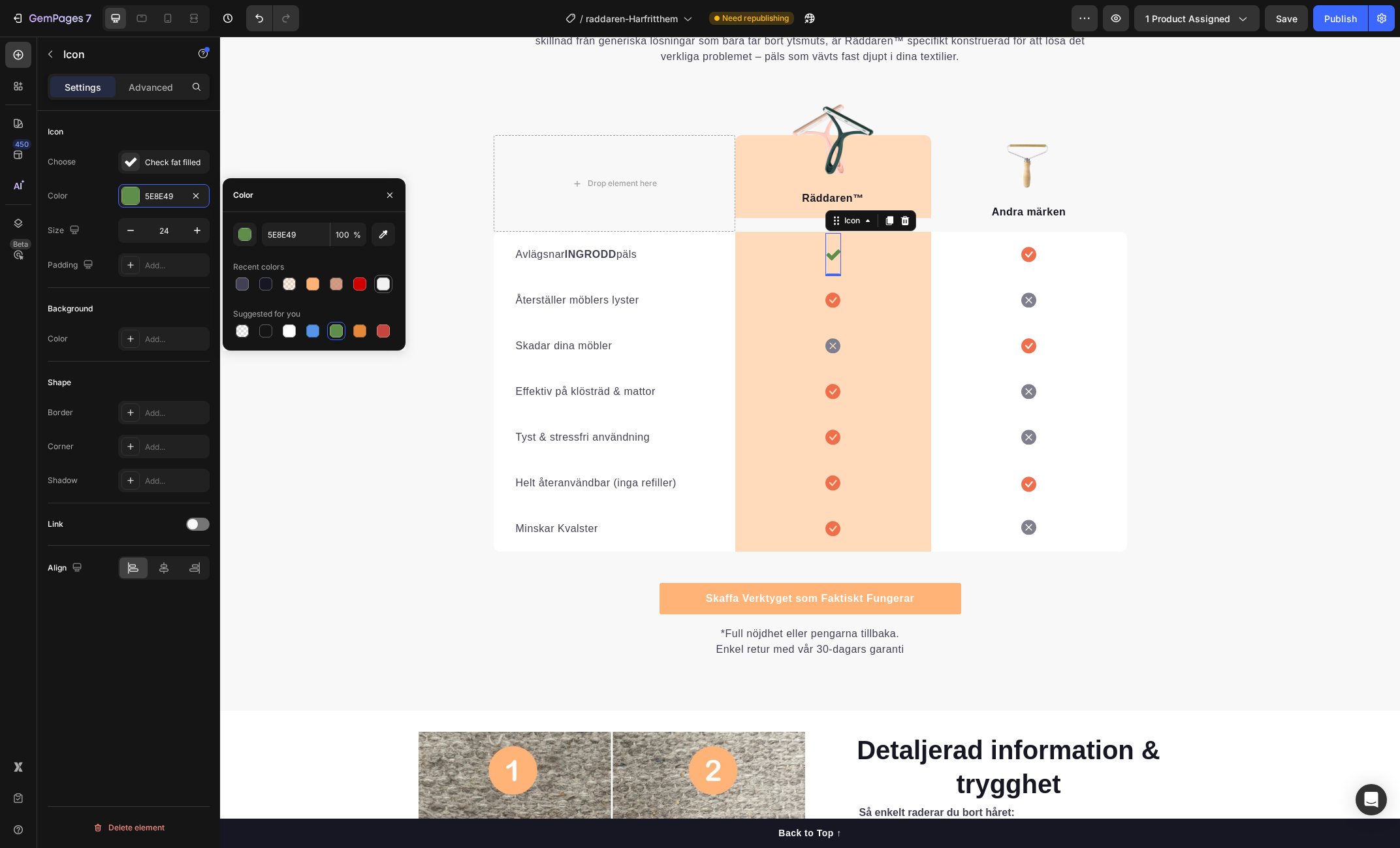
click at [387, 285] on div at bounding box center [383, 284] width 13 height 13
click at [288, 332] on div at bounding box center [289, 331] width 13 height 13
click at [313, 283] on div at bounding box center [313, 284] width 13 height 13
click at [335, 284] on div at bounding box center [336, 284] width 13 height 13
type input "CA896E"
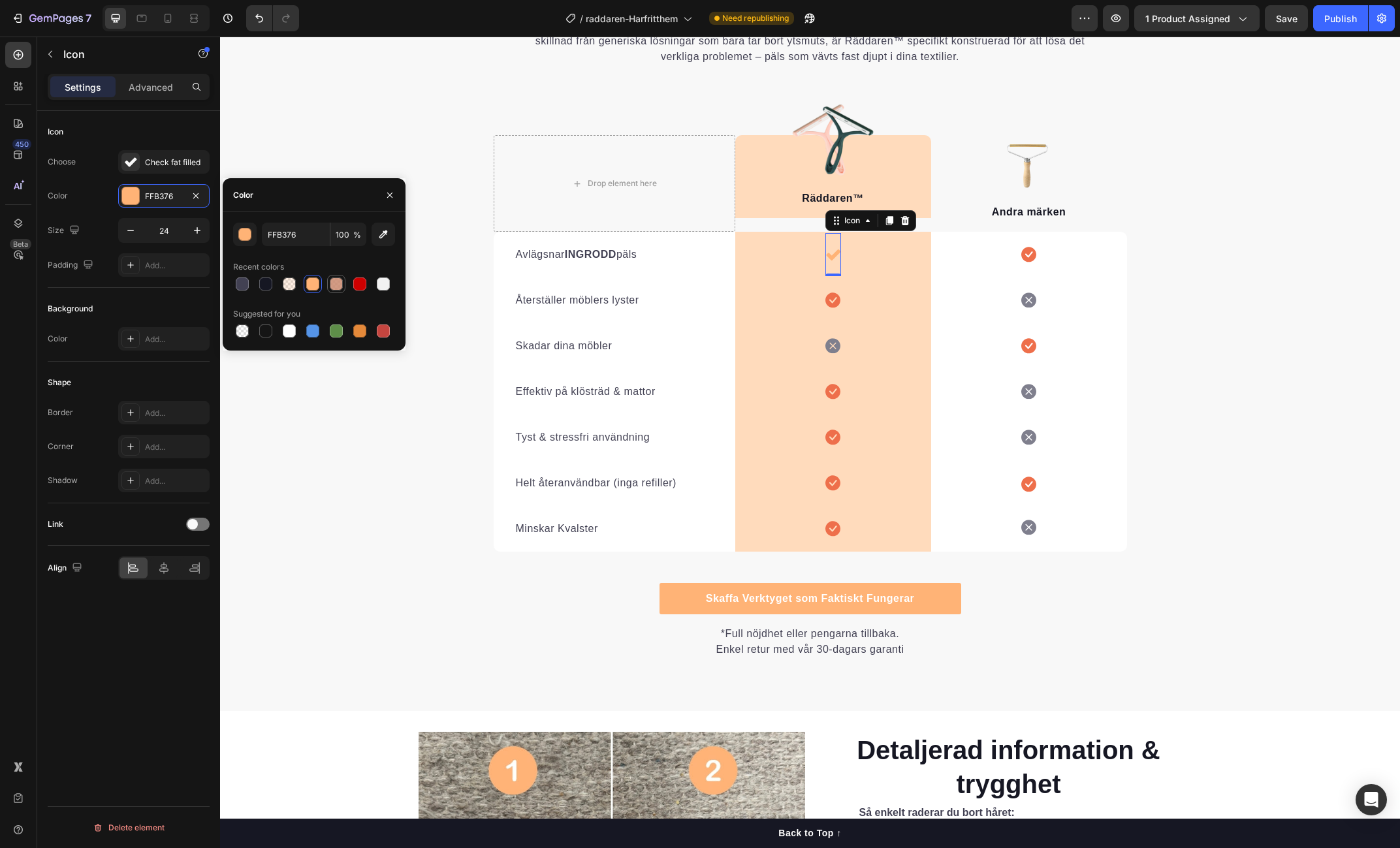
type input "85"
click at [269, 330] on div at bounding box center [265, 331] width 13 height 13
type input "151515"
type input "100"
click at [268, 282] on div at bounding box center [265, 284] width 13 height 13
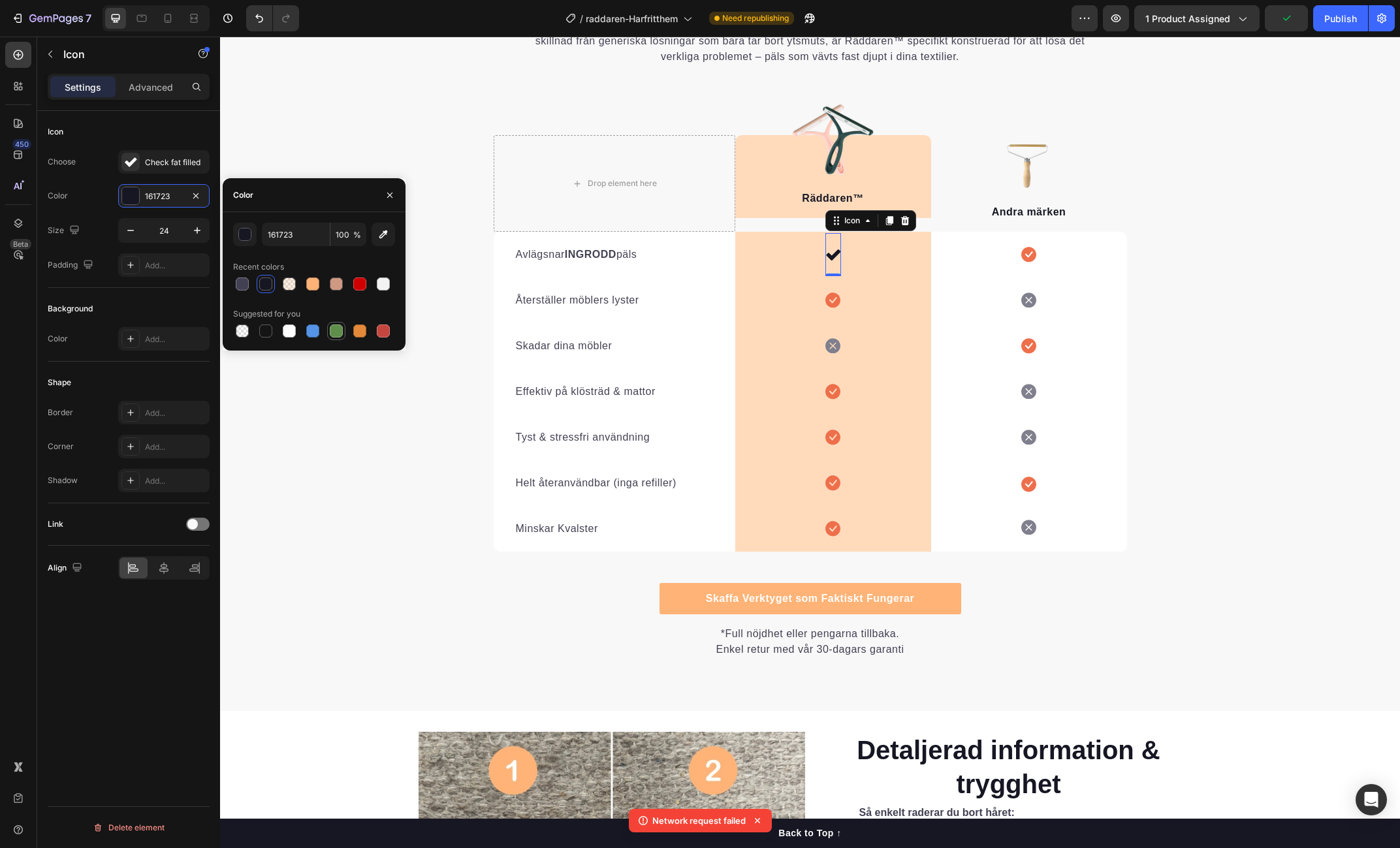
click at [337, 331] on div at bounding box center [336, 331] width 13 height 13
click at [262, 284] on div at bounding box center [265, 284] width 13 height 13
click at [248, 286] on div at bounding box center [242, 284] width 13 height 13
click at [267, 285] on div at bounding box center [265, 284] width 13 height 13
type input "161723"
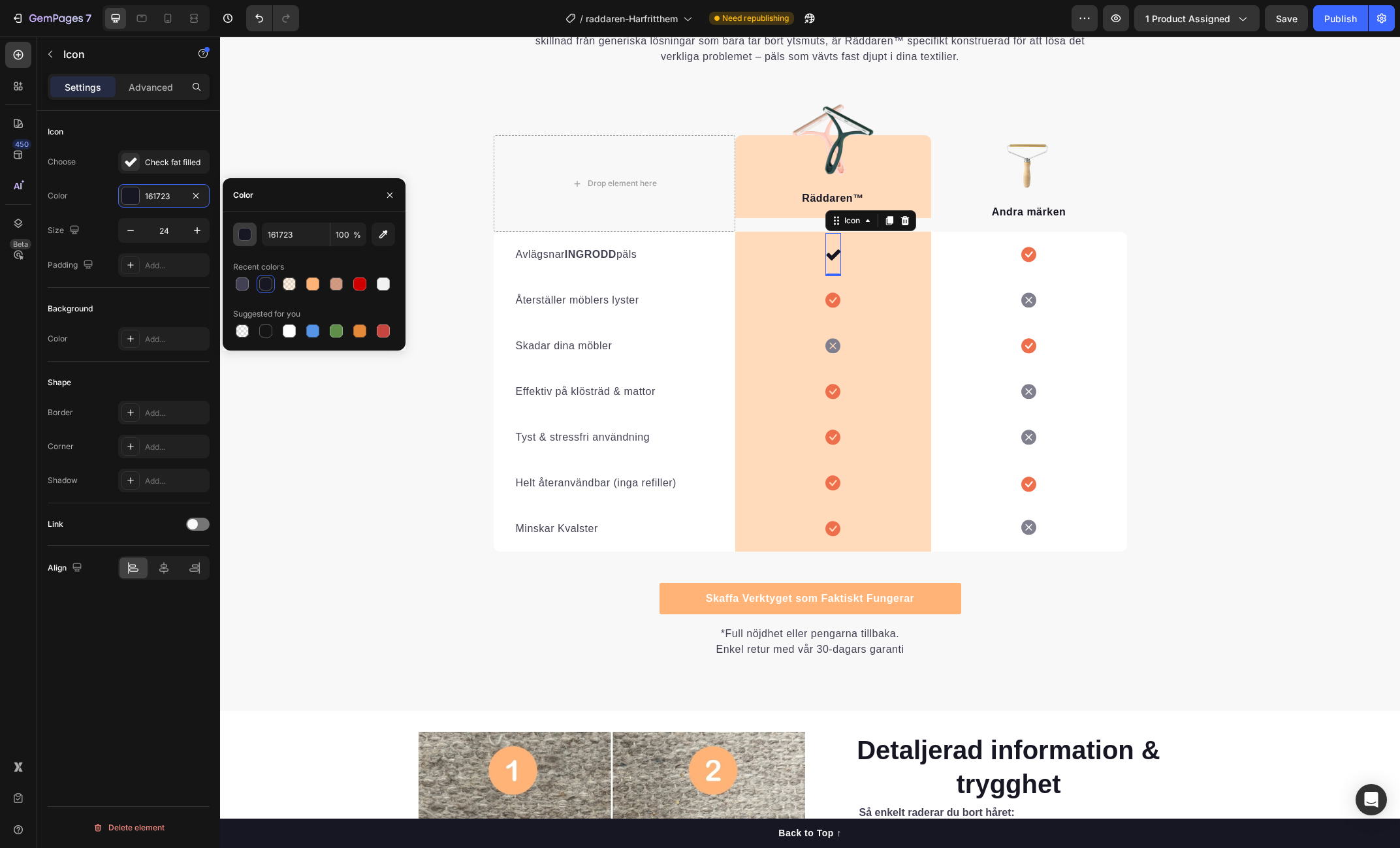
click at [247, 234] on div "button" at bounding box center [245, 235] width 13 height 13
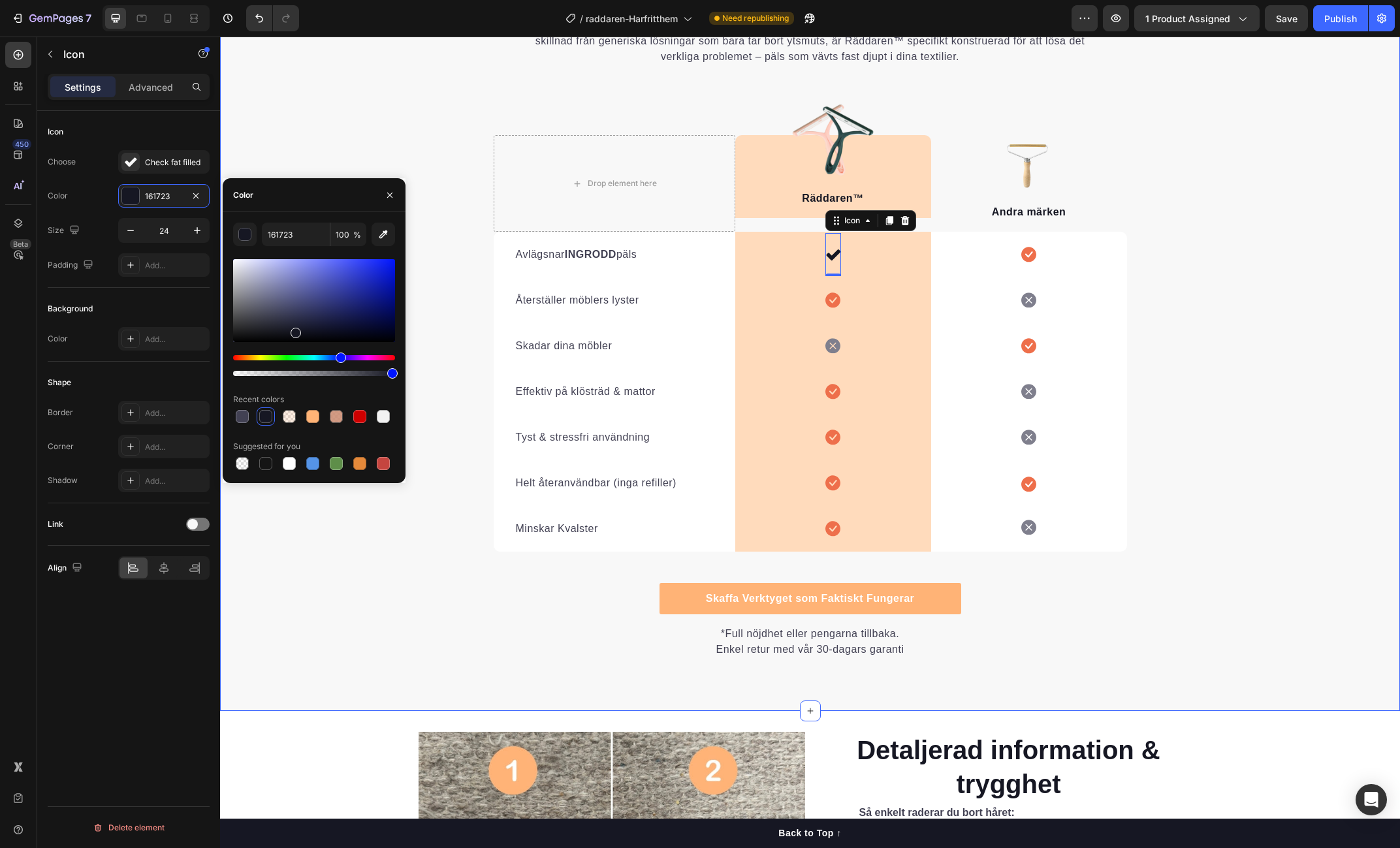
click at [1201, 344] on div "Varför [PERSON_NAME] Inte Kan Mäter Sig Heading Det är lätt att förstå varför R…" at bounding box center [810, 313] width 1180 height 690
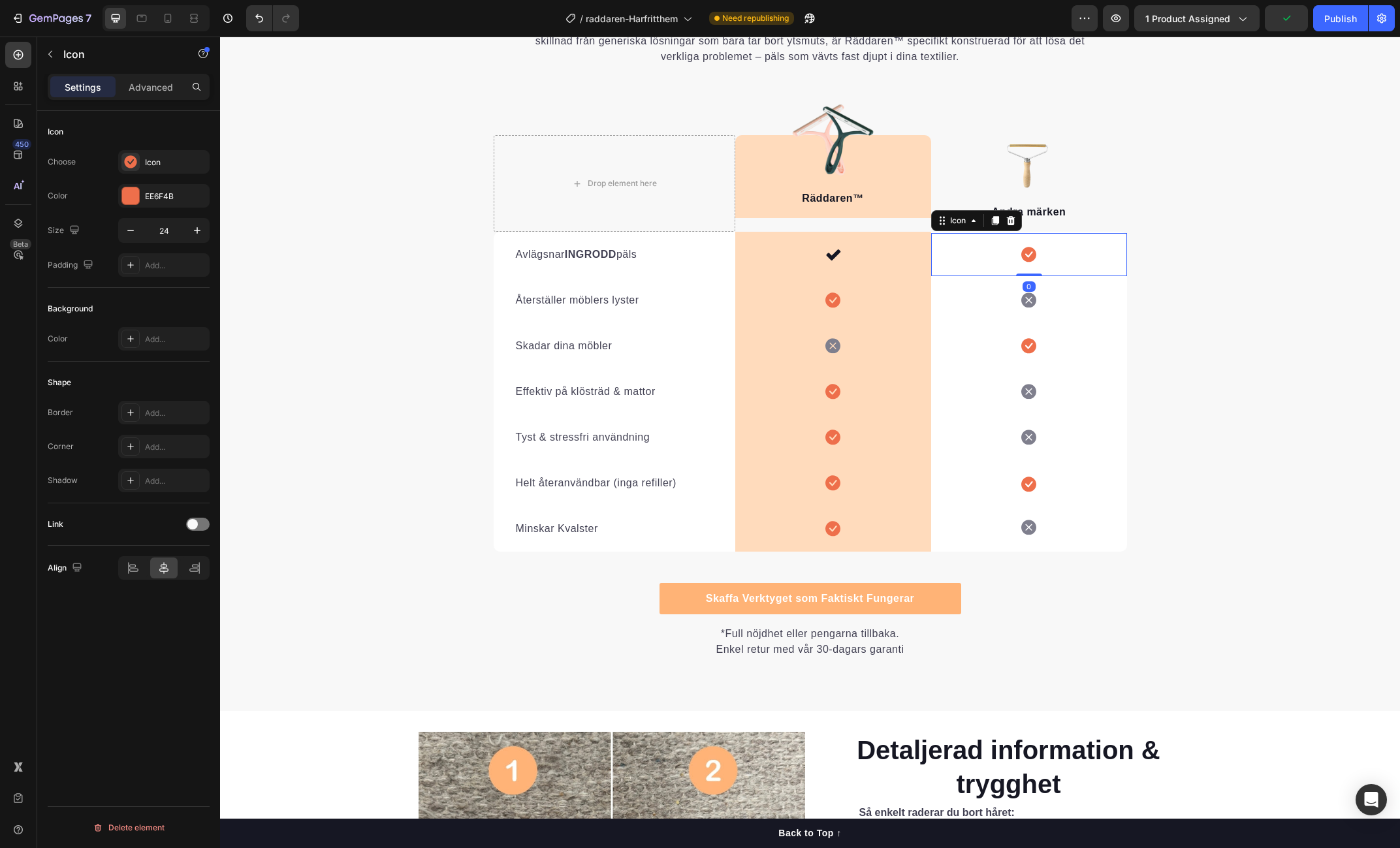
drag, startPoint x: 1029, startPoint y: 249, endPoint x: 1034, endPoint y: 254, distance: 7.1
click at [1029, 249] on icon at bounding box center [1028, 254] width 15 height 15
click at [1034, 256] on icon at bounding box center [1028, 254] width 15 height 15
click at [168, 163] on div "Icon" at bounding box center [175, 162] width 61 height 12
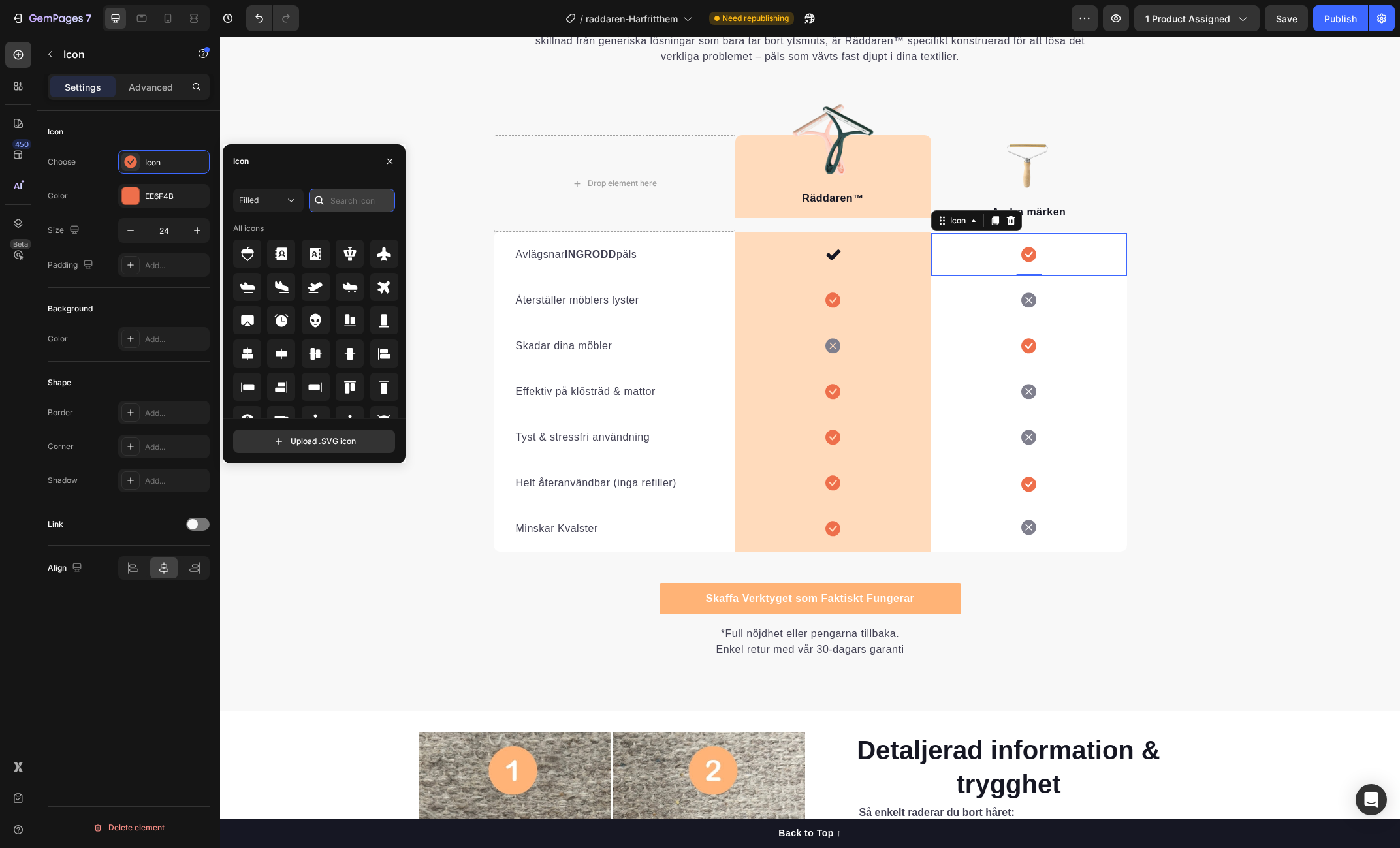
click at [350, 203] on input "text" at bounding box center [351, 200] width 86 height 23
type input "X"
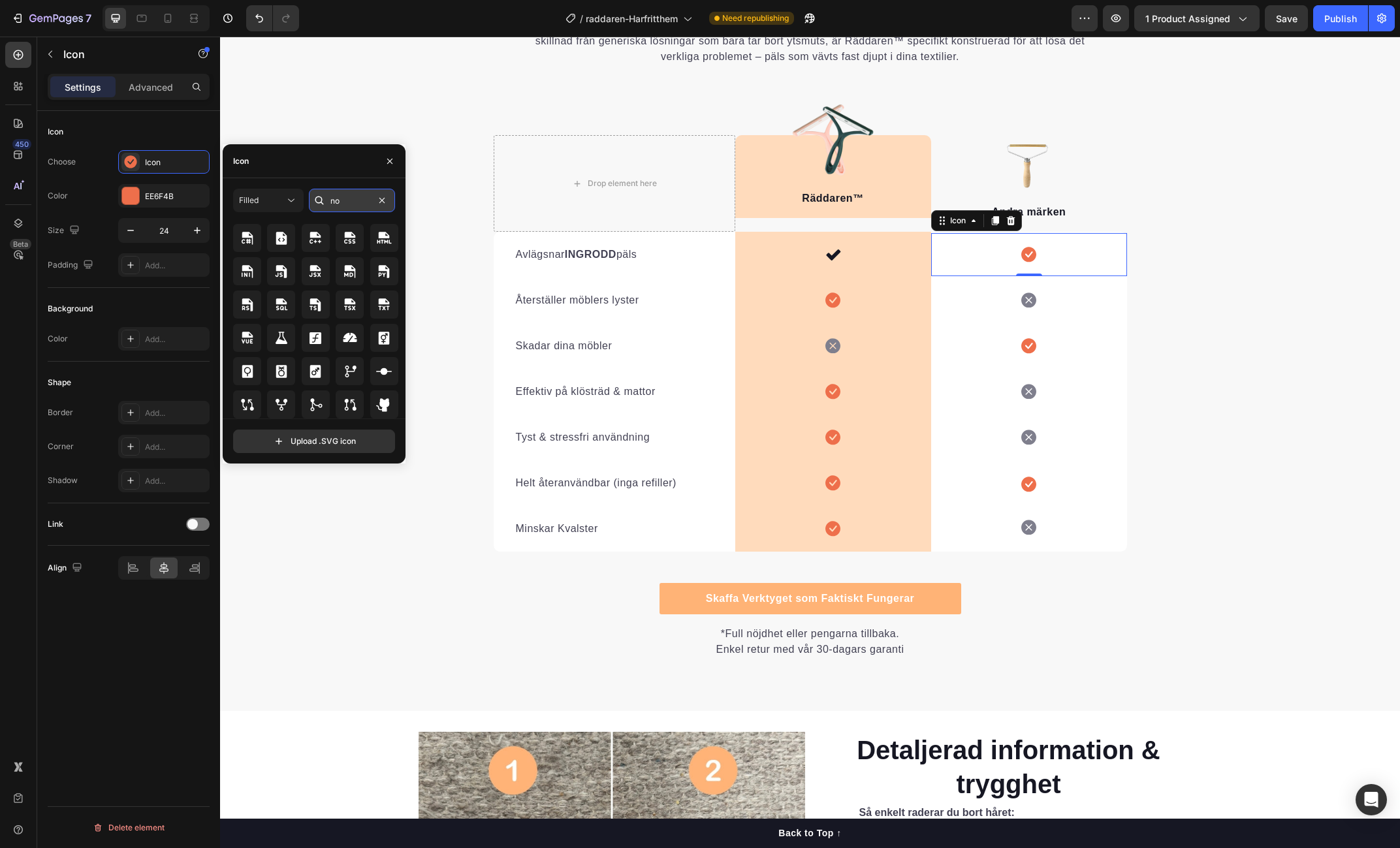
scroll to position [427, 0]
click at [358, 195] on input "no" at bounding box center [351, 200] width 86 height 23
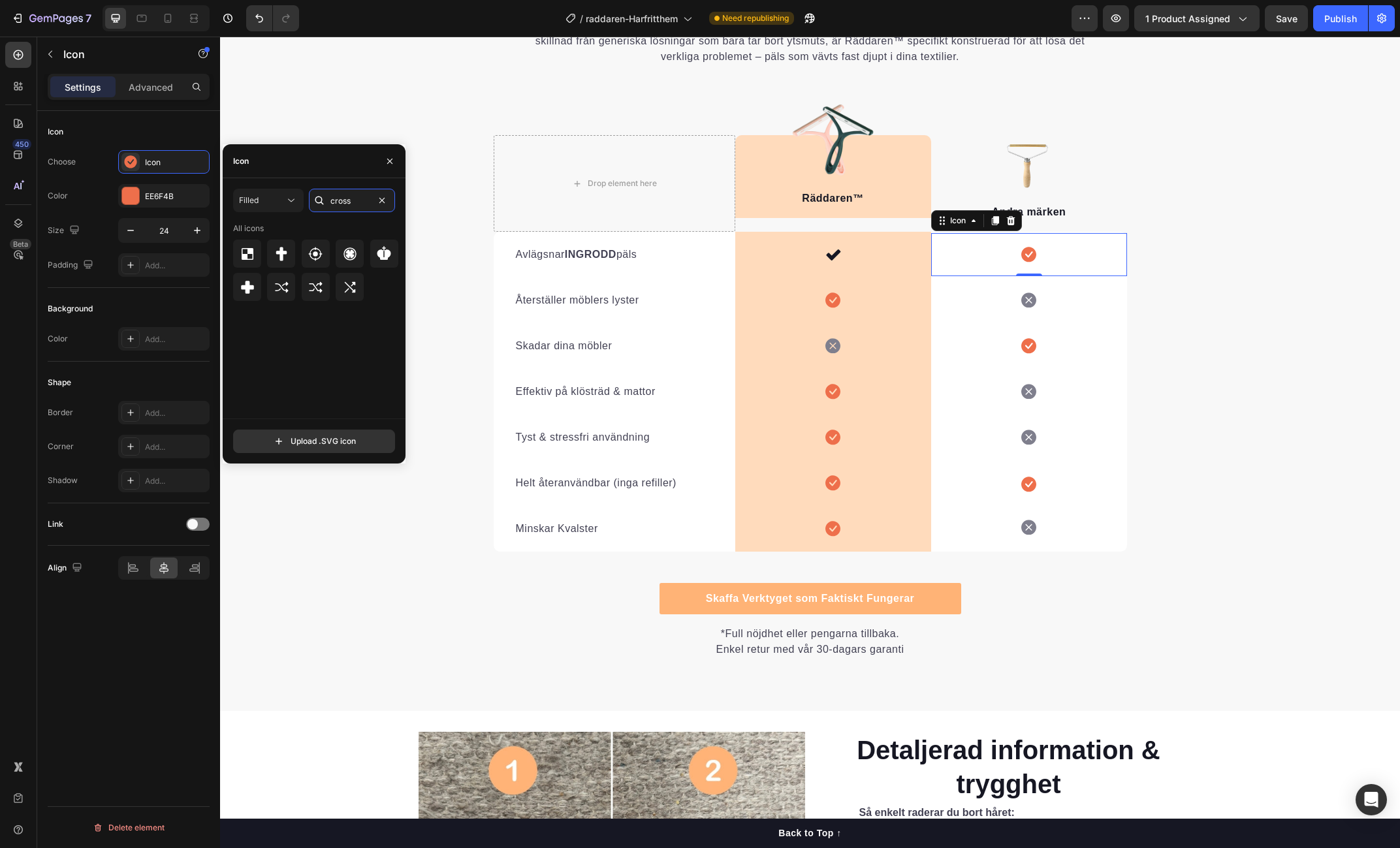
drag, startPoint x: 356, startPoint y: 198, endPoint x: 306, endPoint y: 196, distance: 50.0
click at [306, 196] on div "Filled cross" at bounding box center [314, 200] width 162 height 23
type input "X"
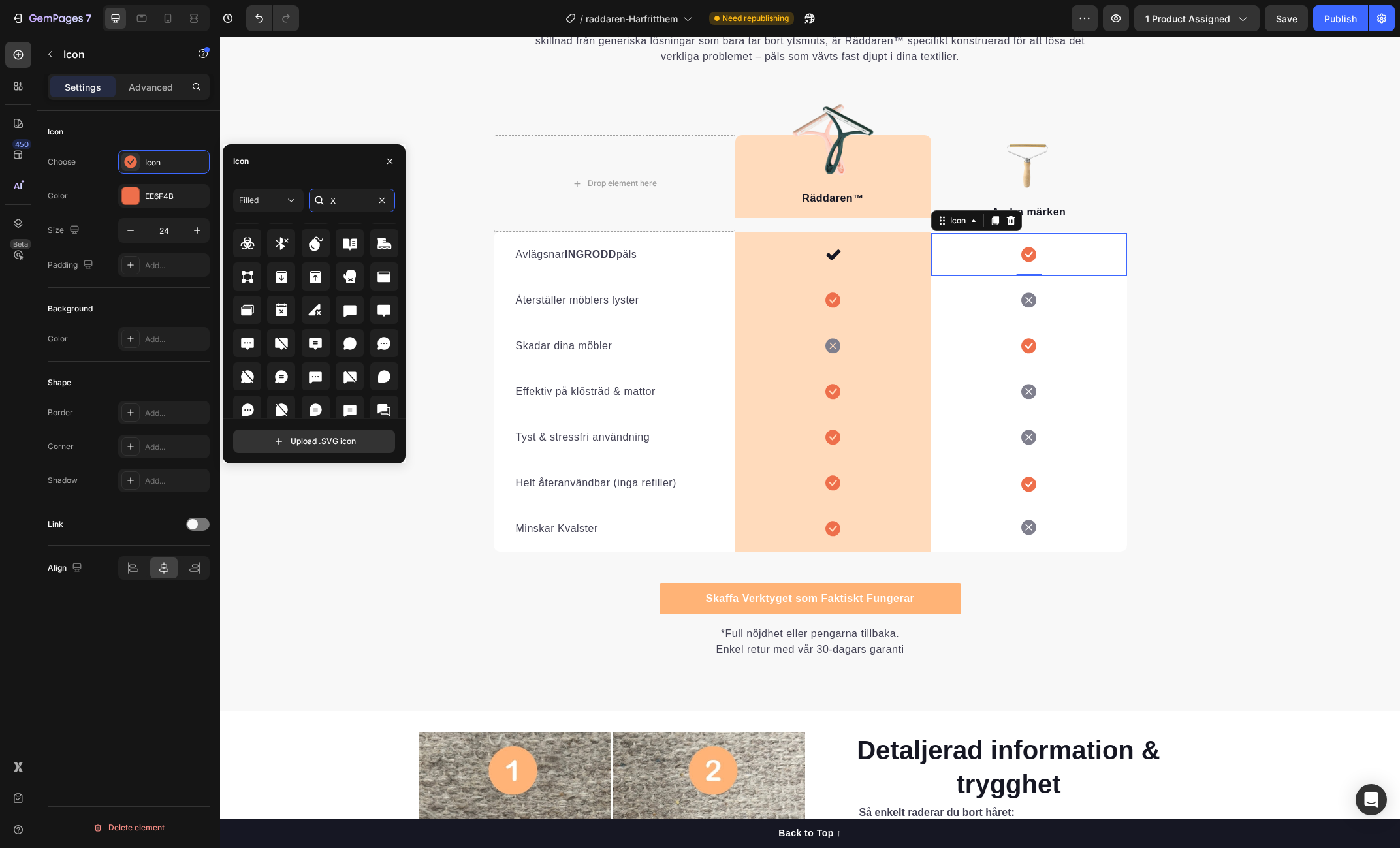
scroll to position [144, 0]
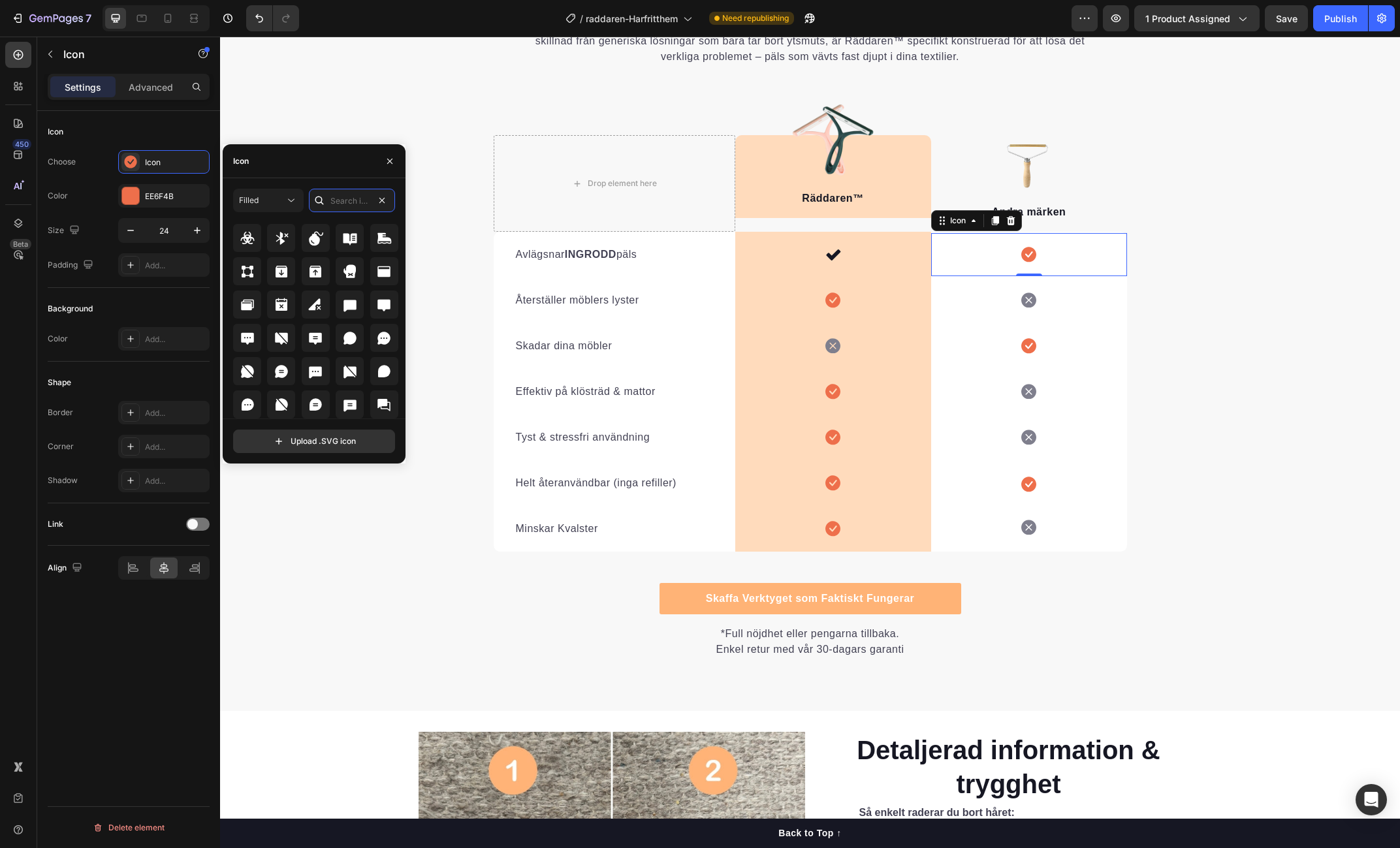
type input "s"
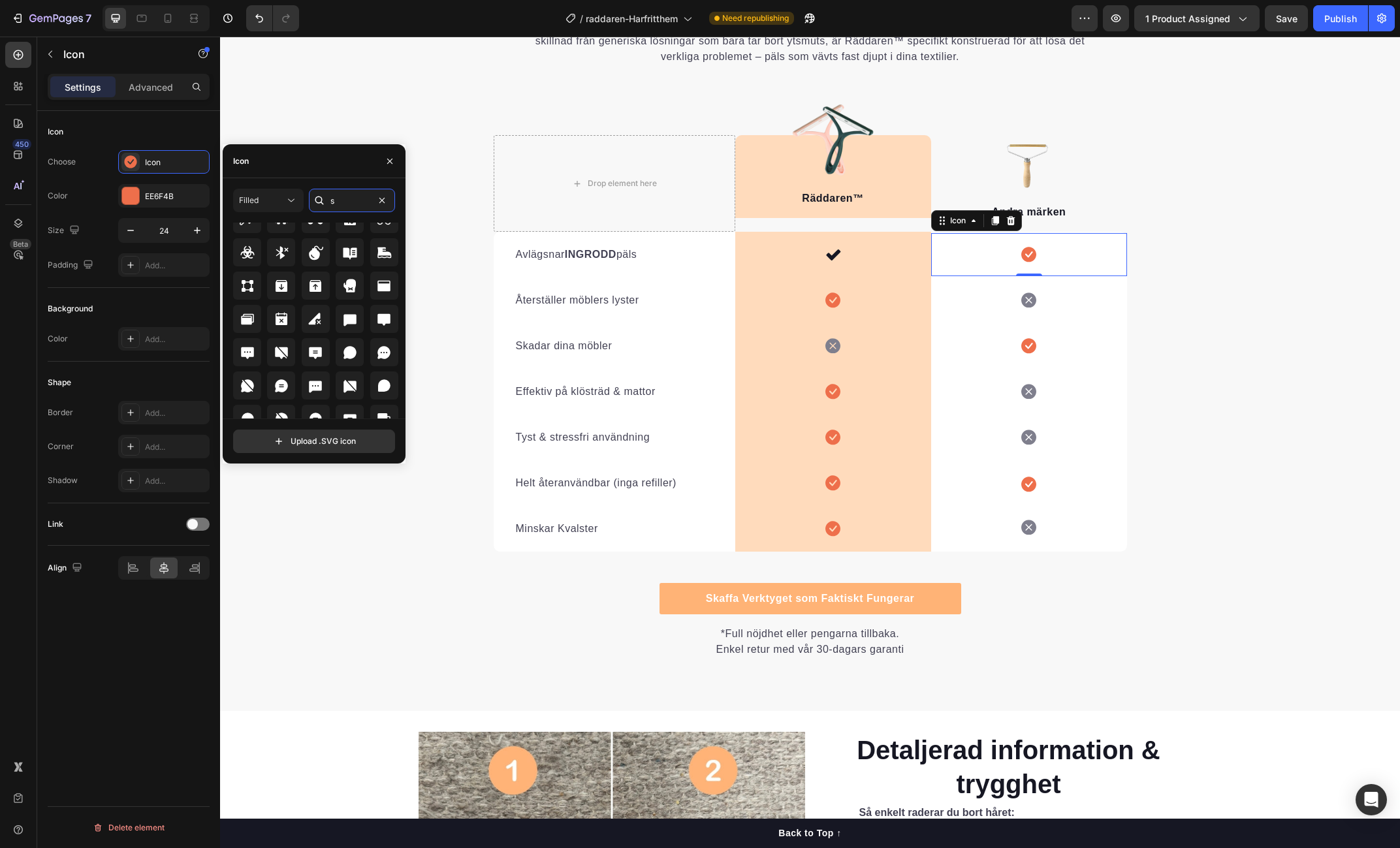
scroll to position [0, 0]
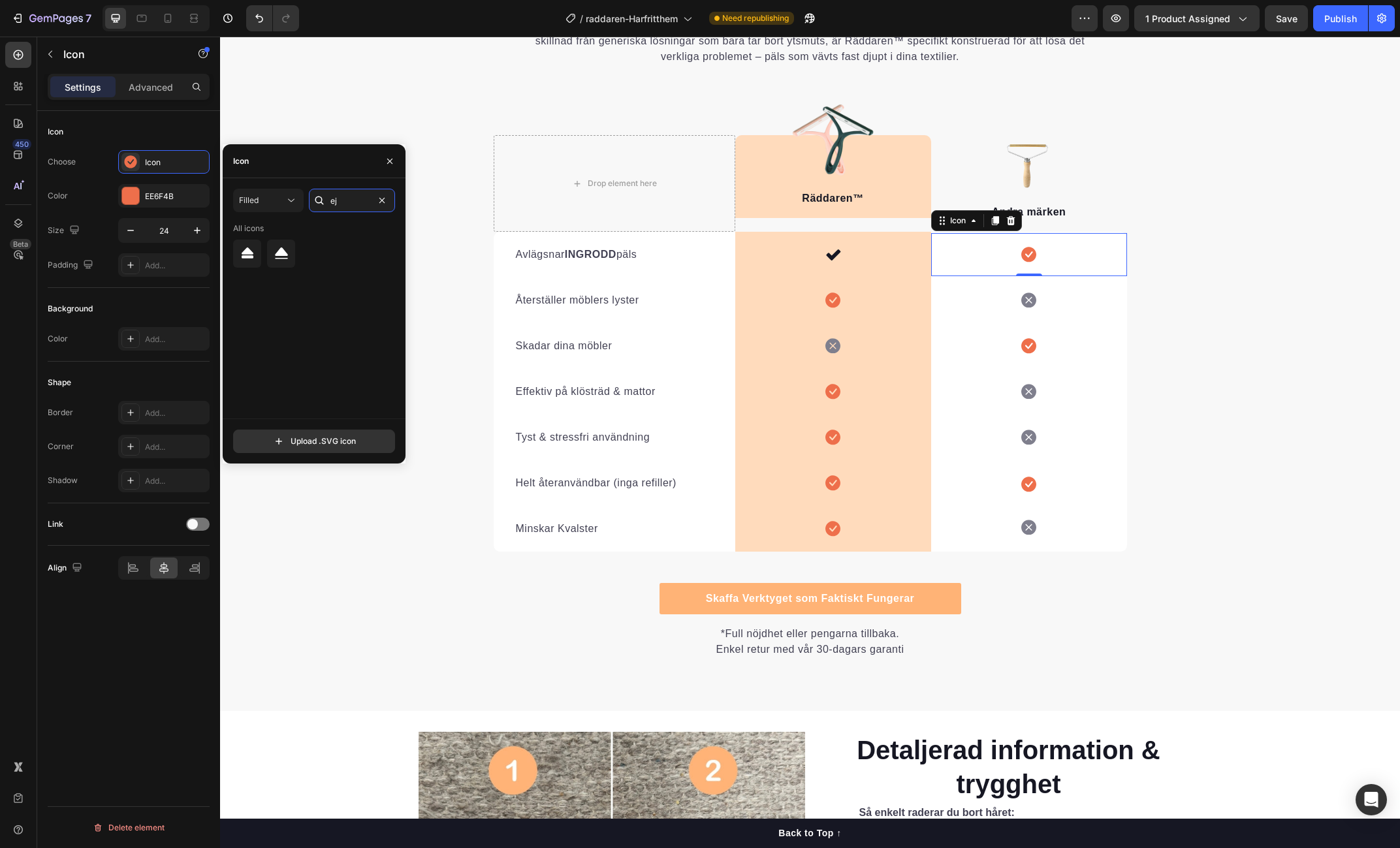
type input "e"
type input "r"
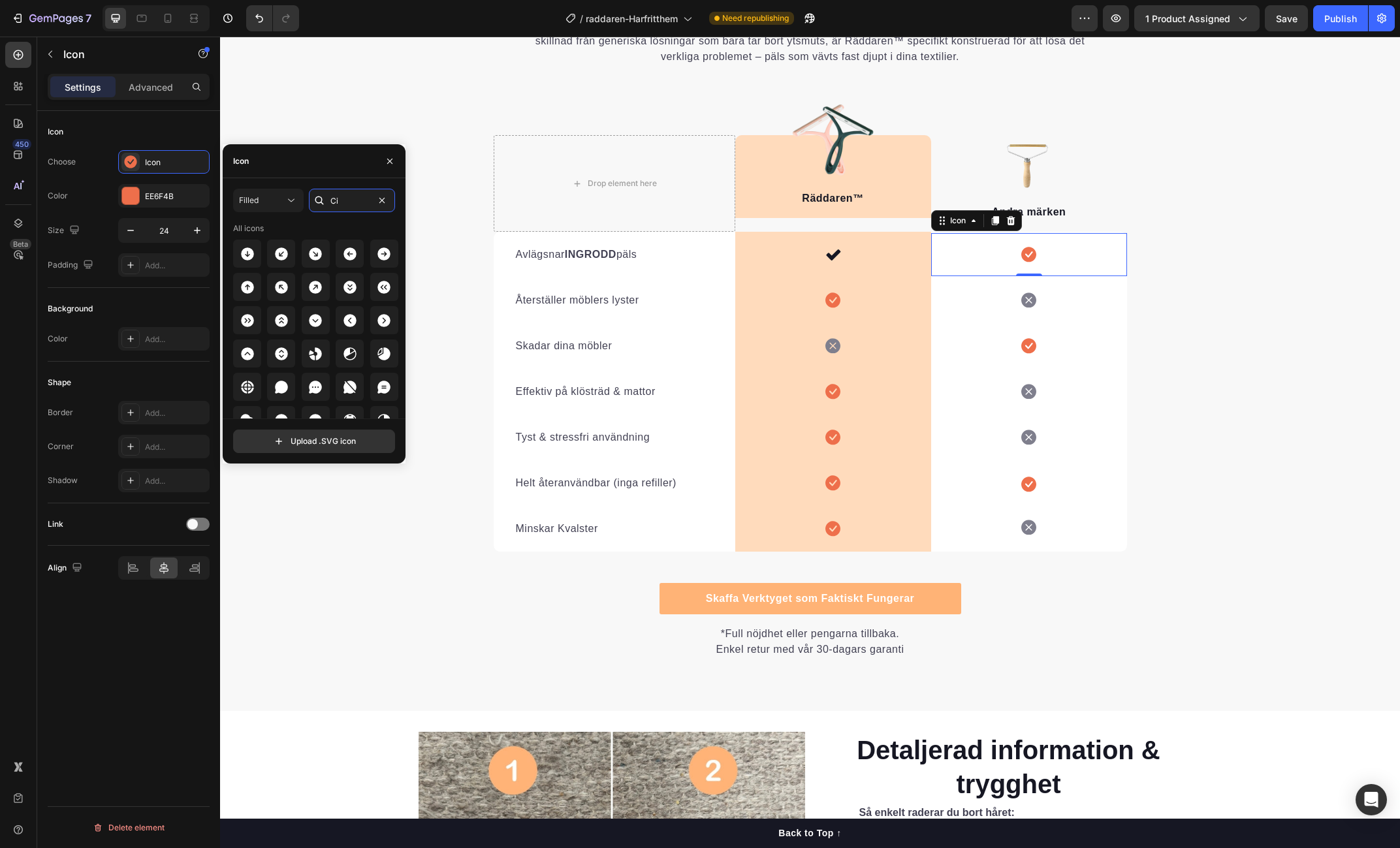
type input "C"
type input "D"
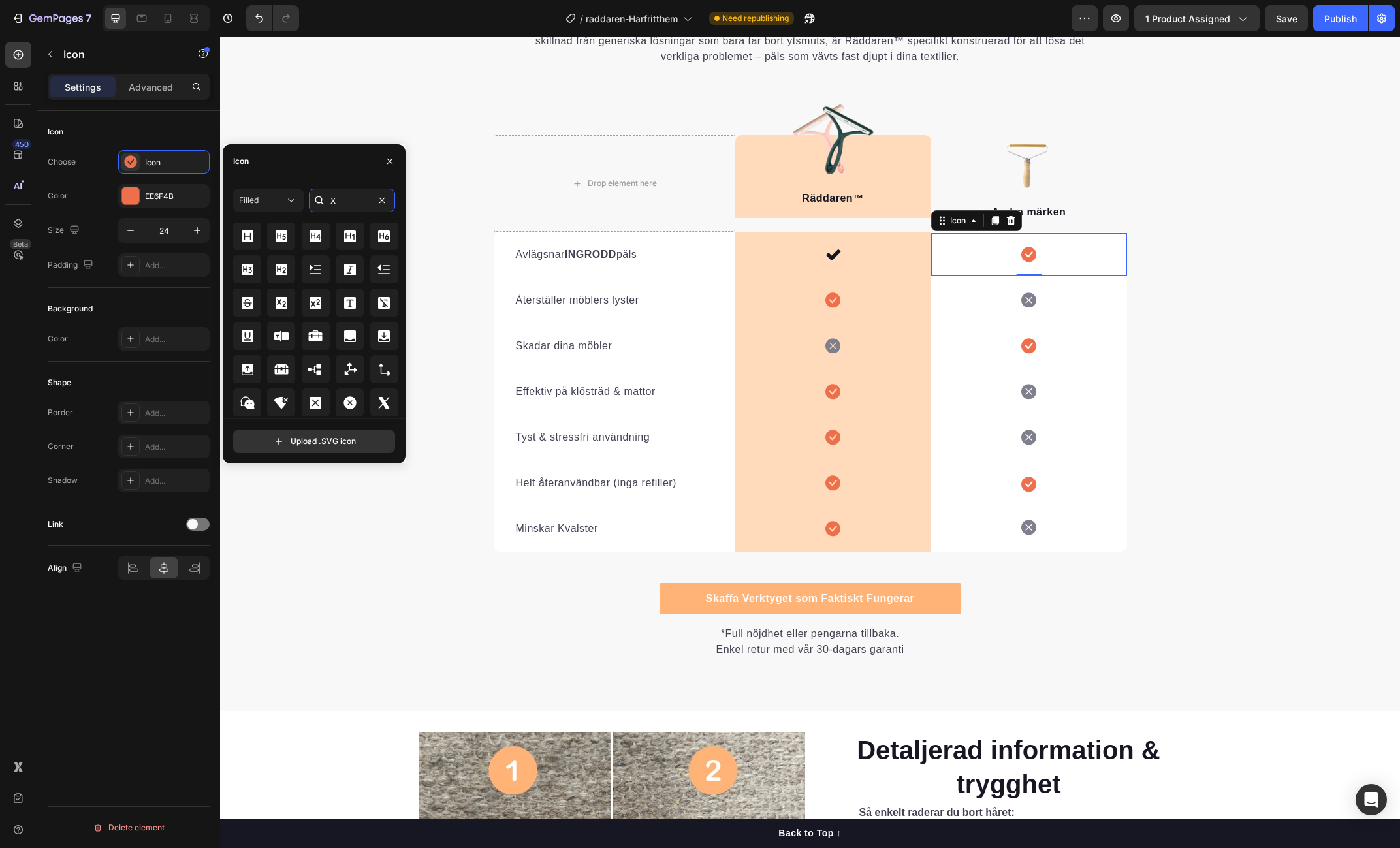
scroll to position [1071, 0]
type input "X"
click at [385, 369] on icon at bounding box center [384, 372] width 16 height 16
click at [353, 372] on icon at bounding box center [350, 372] width 16 height 16
click at [307, 369] on icon at bounding box center [315, 372] width 16 height 16
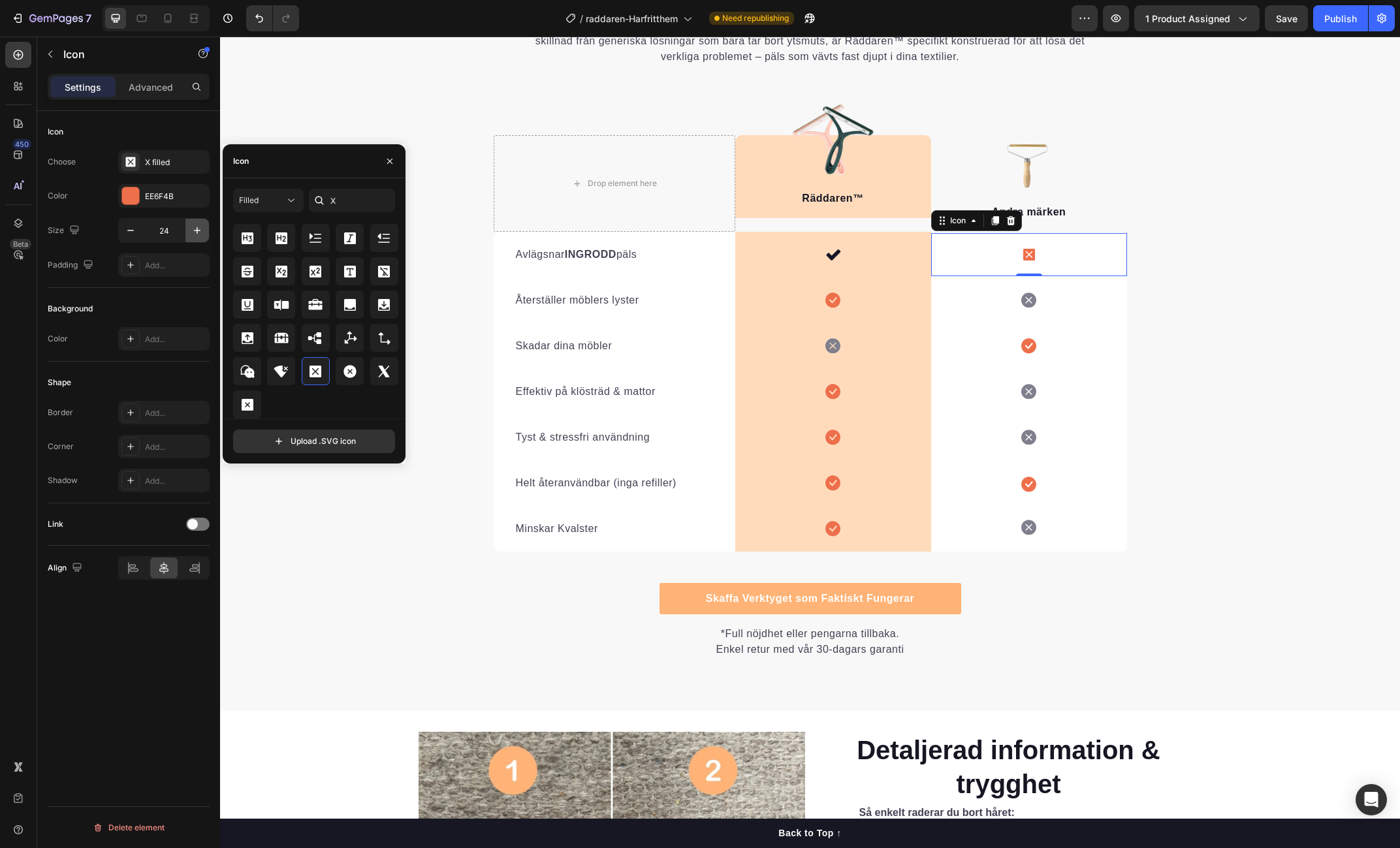
click at [196, 228] on icon "button" at bounding box center [197, 230] width 13 height 13
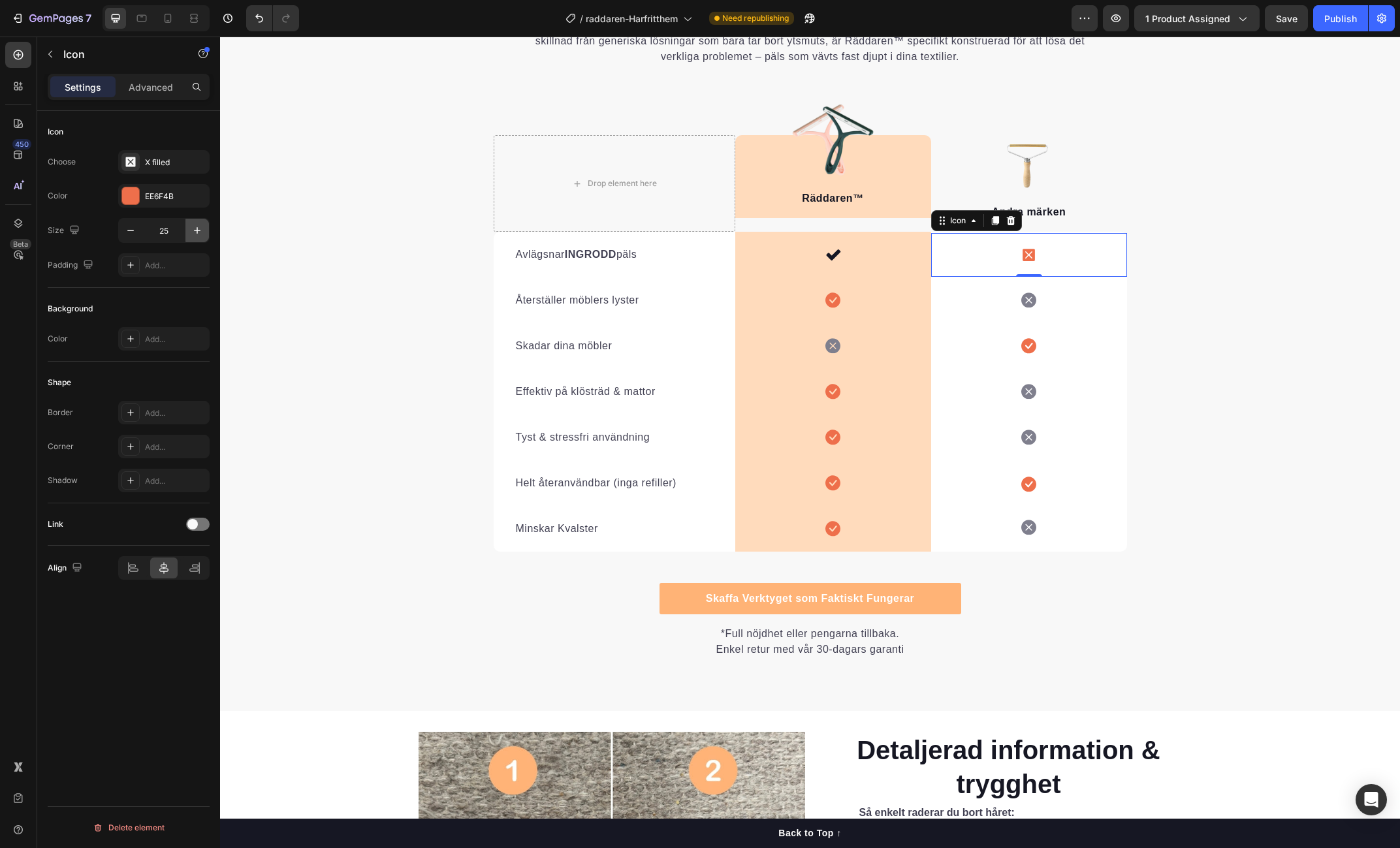
click at [196, 228] on icon "button" at bounding box center [197, 230] width 13 height 13
type input "27"
click at [160, 194] on div "EE6F4B" at bounding box center [164, 196] width 38 height 12
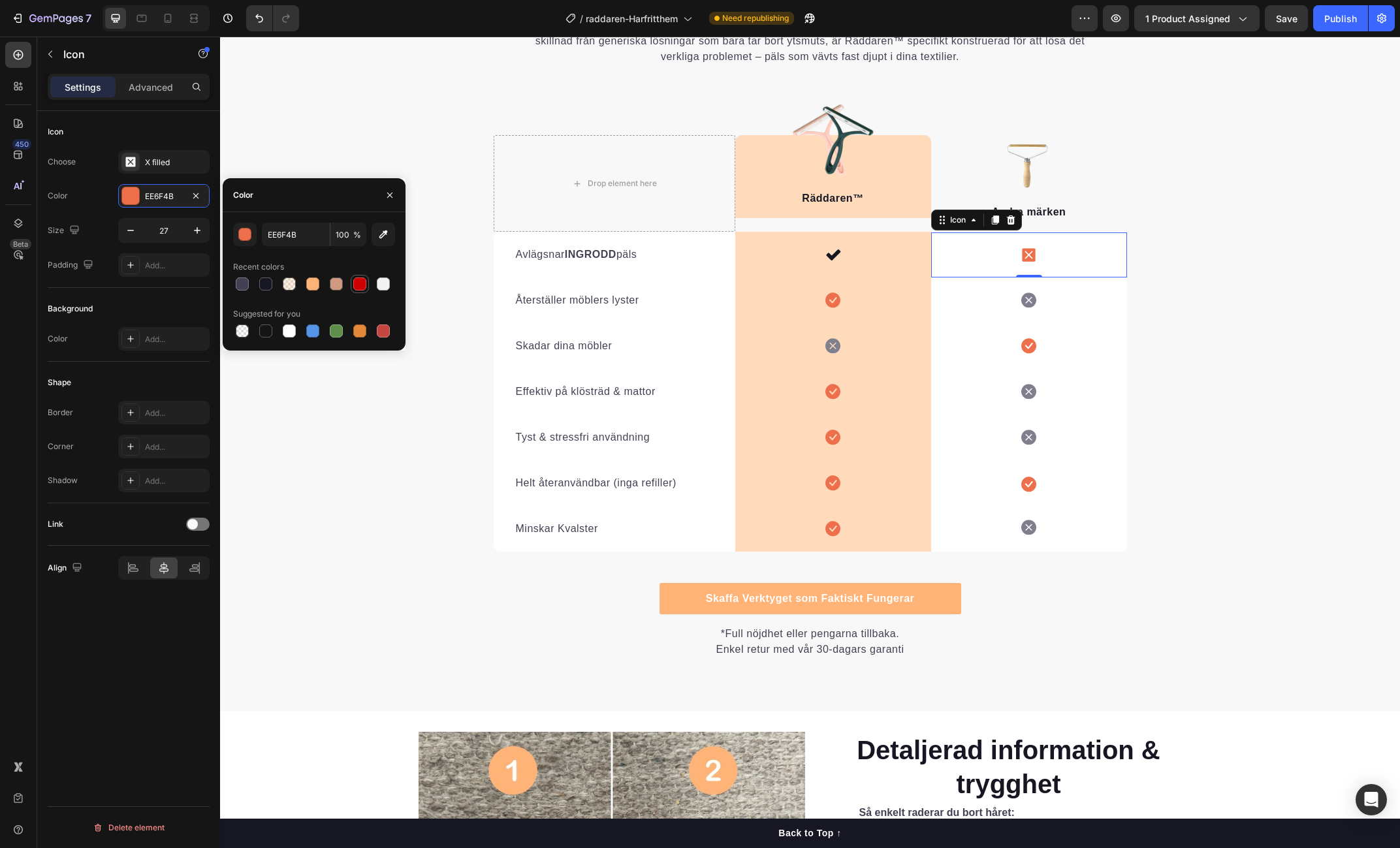
click at [358, 282] on div at bounding box center [359, 284] width 13 height 13
click at [289, 232] on input "[DATE]" at bounding box center [296, 234] width 68 height 23
click at [247, 234] on div "button" at bounding box center [245, 235] width 13 height 13
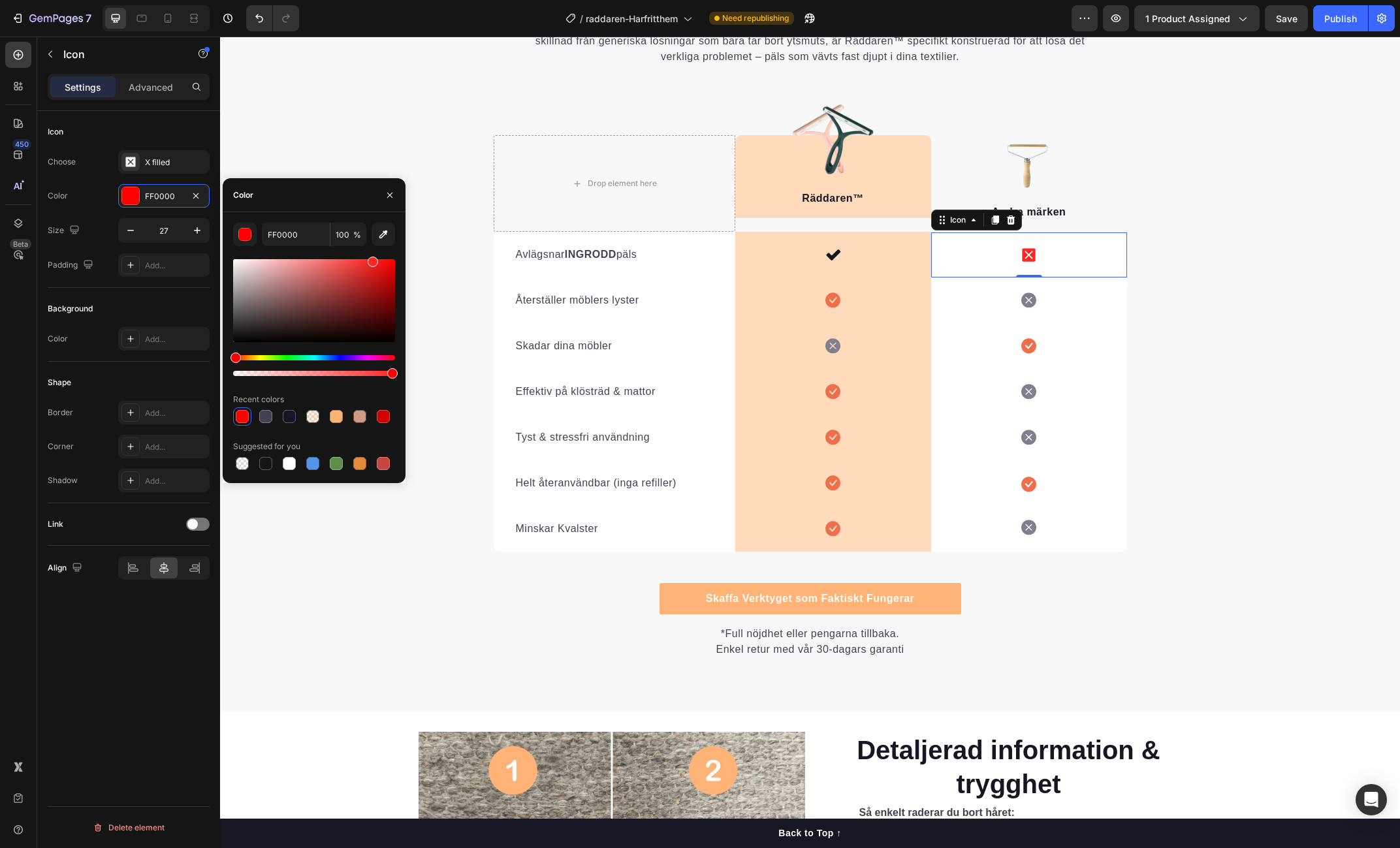
drag, startPoint x: 390, startPoint y: 275, endPoint x: 372, endPoint y: 252, distance: 29.2
click at [372, 252] on div "FF0000 100 % Recent colors Suggested for you" at bounding box center [314, 348] width 162 height 250
type input "FF2626"
click at [299, 237] on input "FF2626" at bounding box center [296, 234] width 68 height 23
drag, startPoint x: 1209, startPoint y: 279, endPoint x: 1160, endPoint y: 271, distance: 49.6
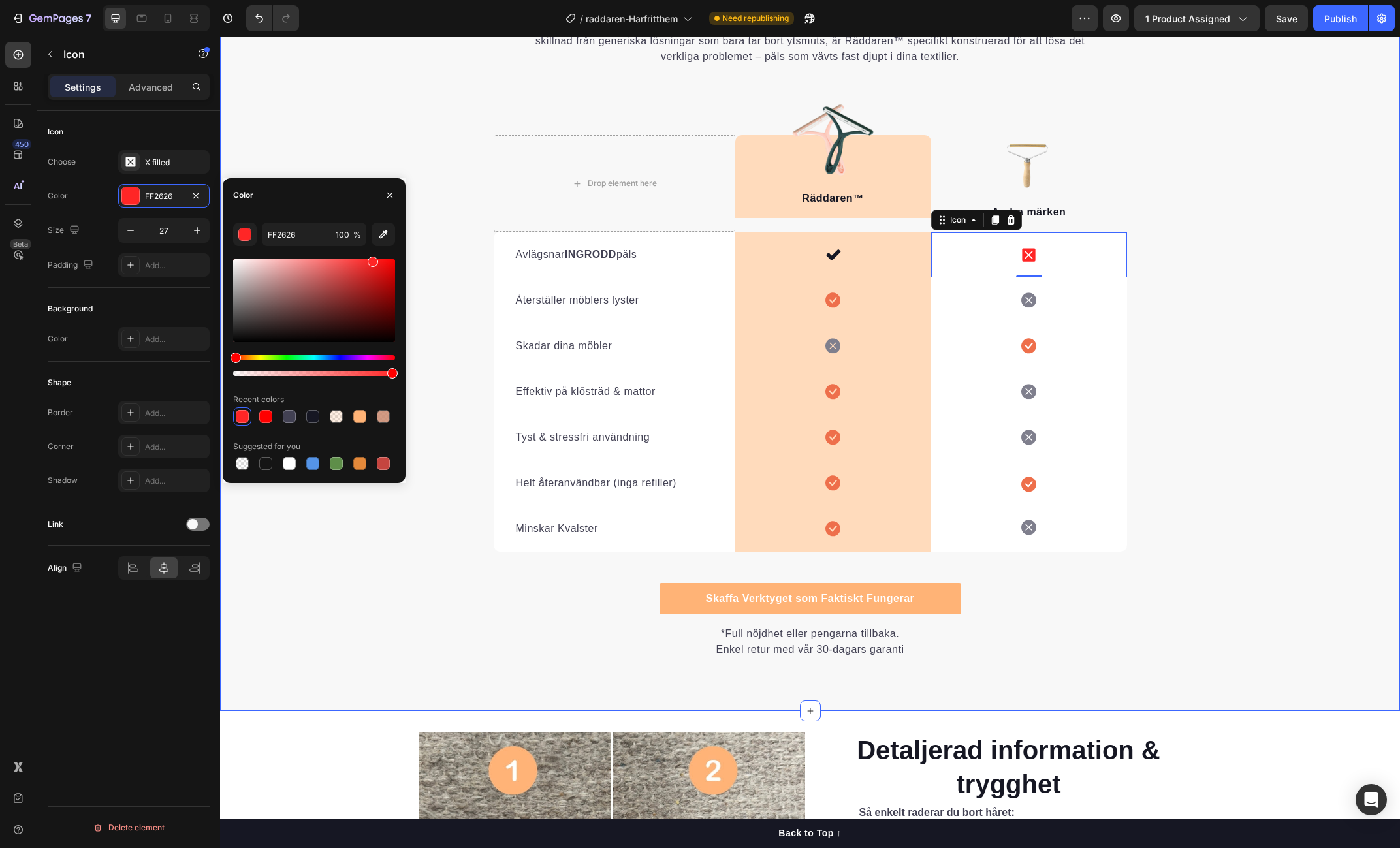
click at [1209, 279] on div "Varför [PERSON_NAME] Inte Kan Mäter Sig Heading Det är lätt att förstå varför R…" at bounding box center [810, 313] width 1180 height 690
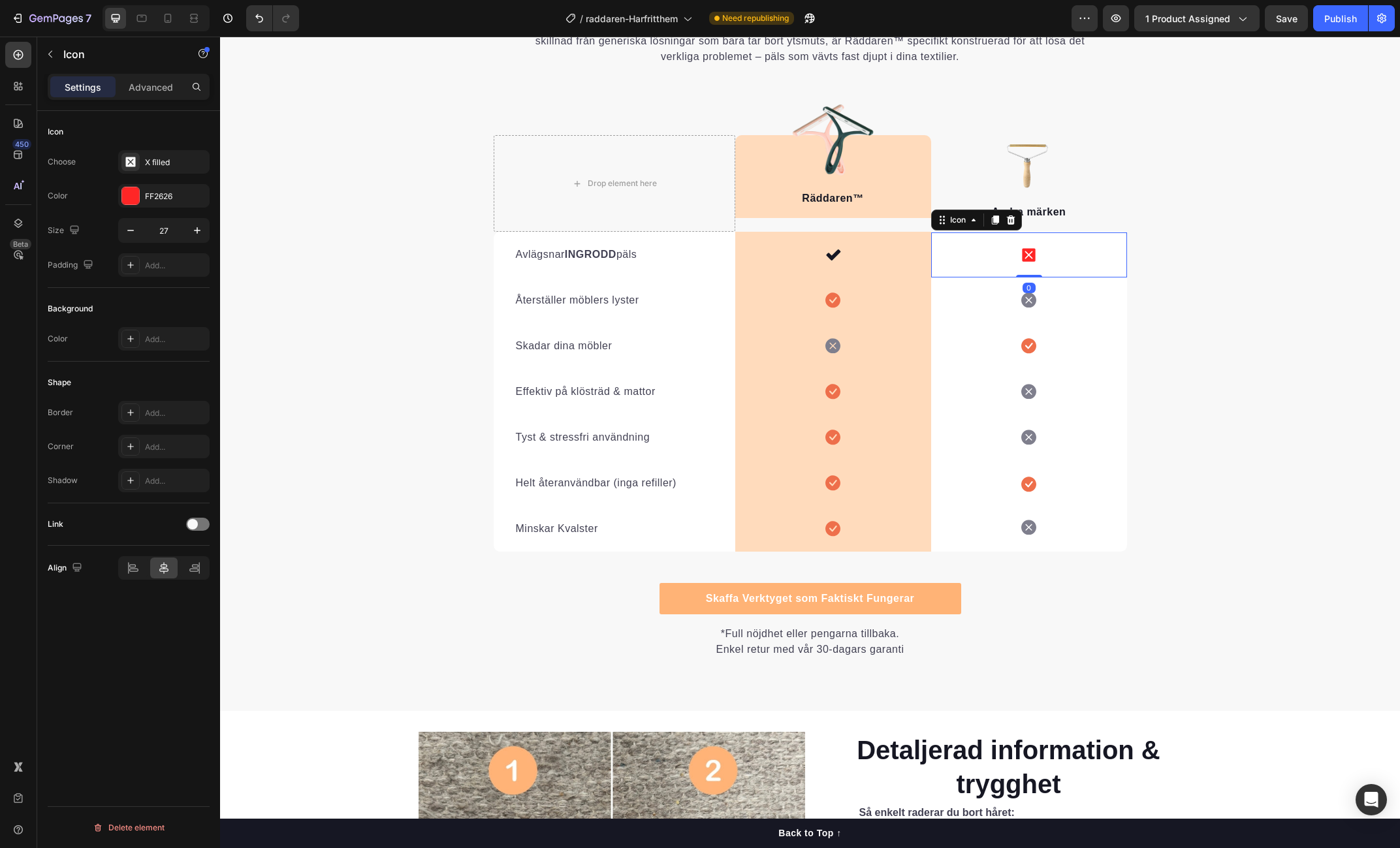
click at [1032, 250] on icon at bounding box center [1028, 254] width 13 height 13
click at [997, 223] on icon at bounding box center [994, 220] width 10 height 10
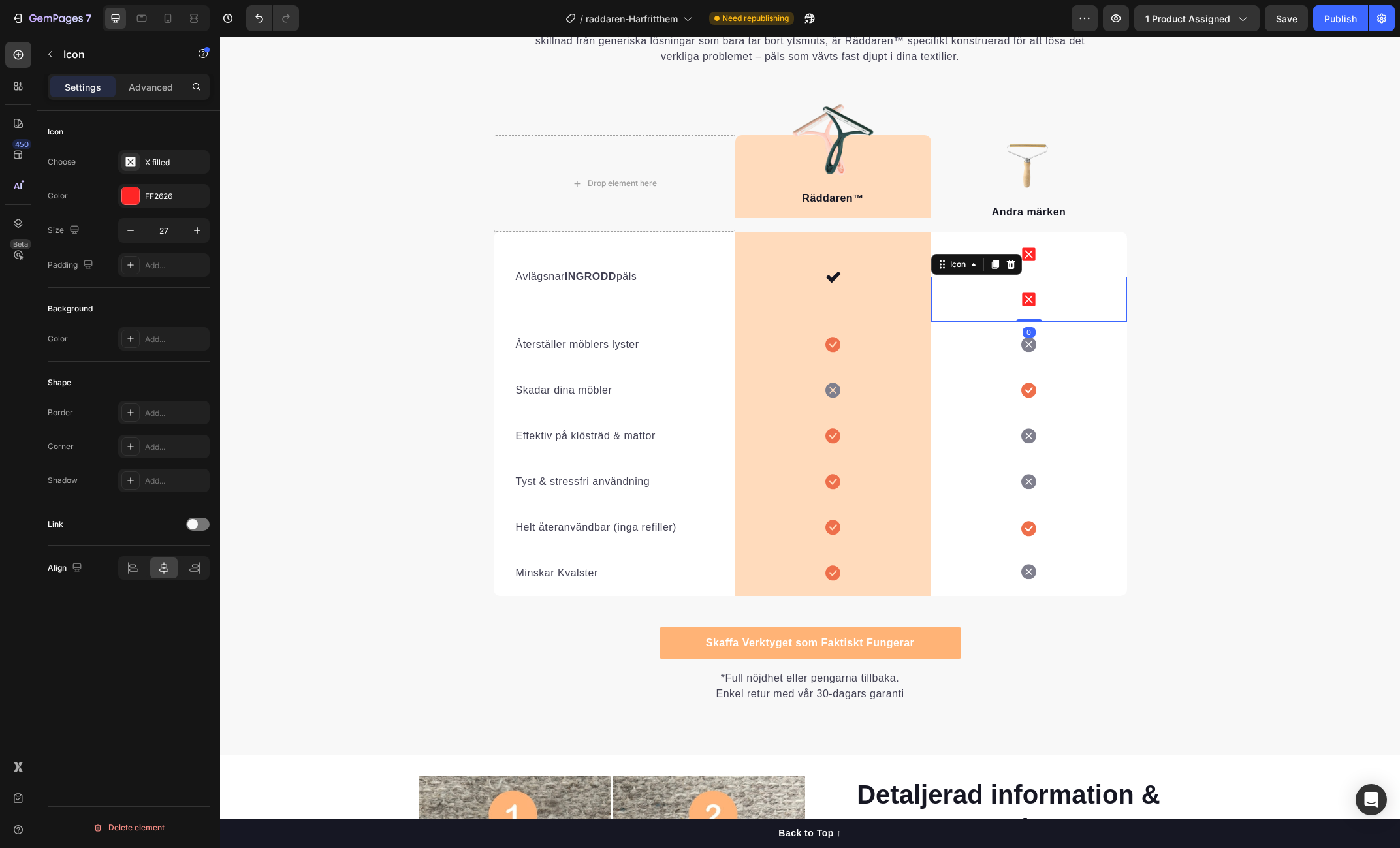
click at [997, 223] on div "Andra märken Text block" at bounding box center [1028, 213] width 196 height 38
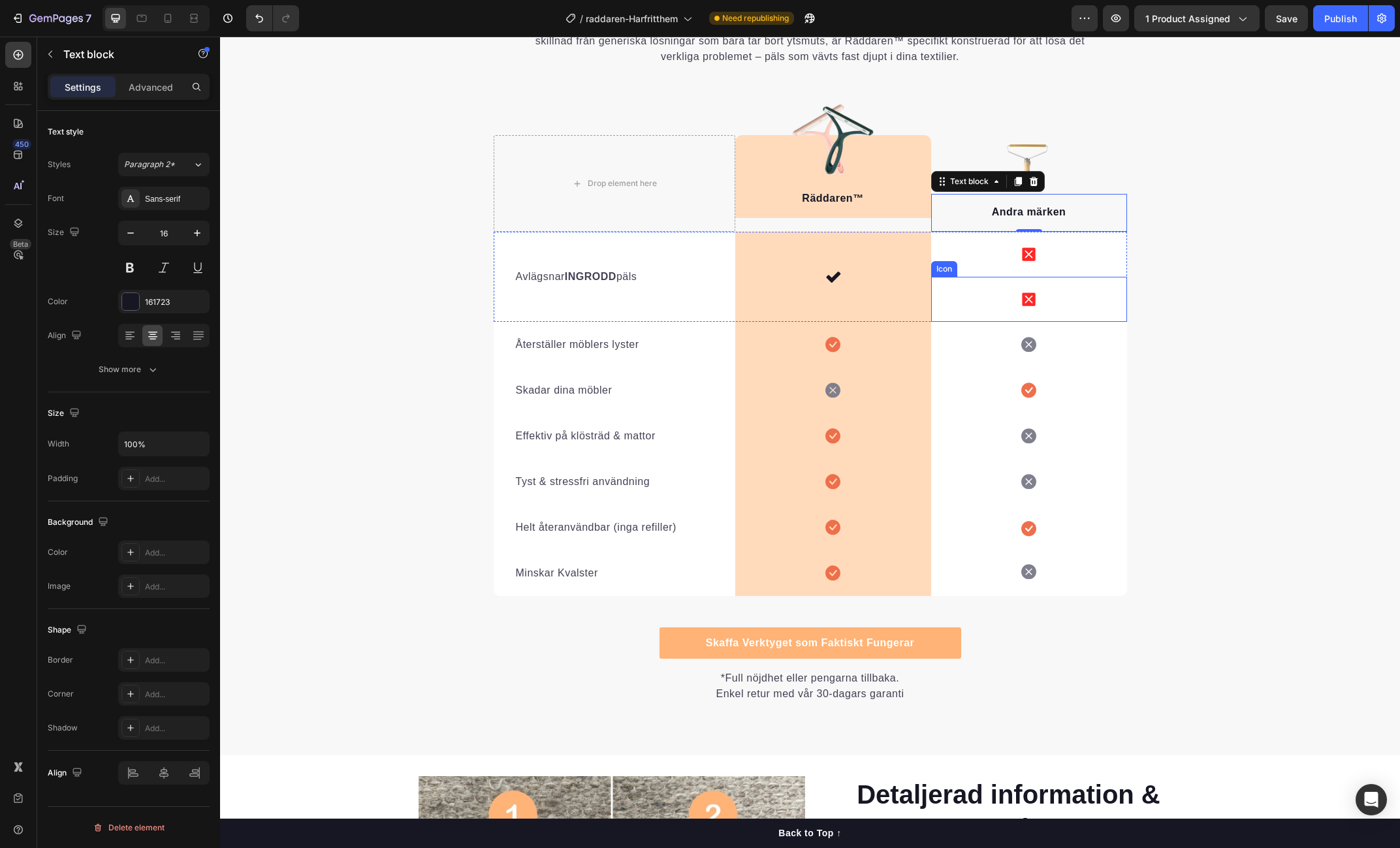
drag, startPoint x: 978, startPoint y: 289, endPoint x: 985, endPoint y: 289, distance: 7.0
click at [978, 289] on div "Icon" at bounding box center [1028, 299] width 196 height 45
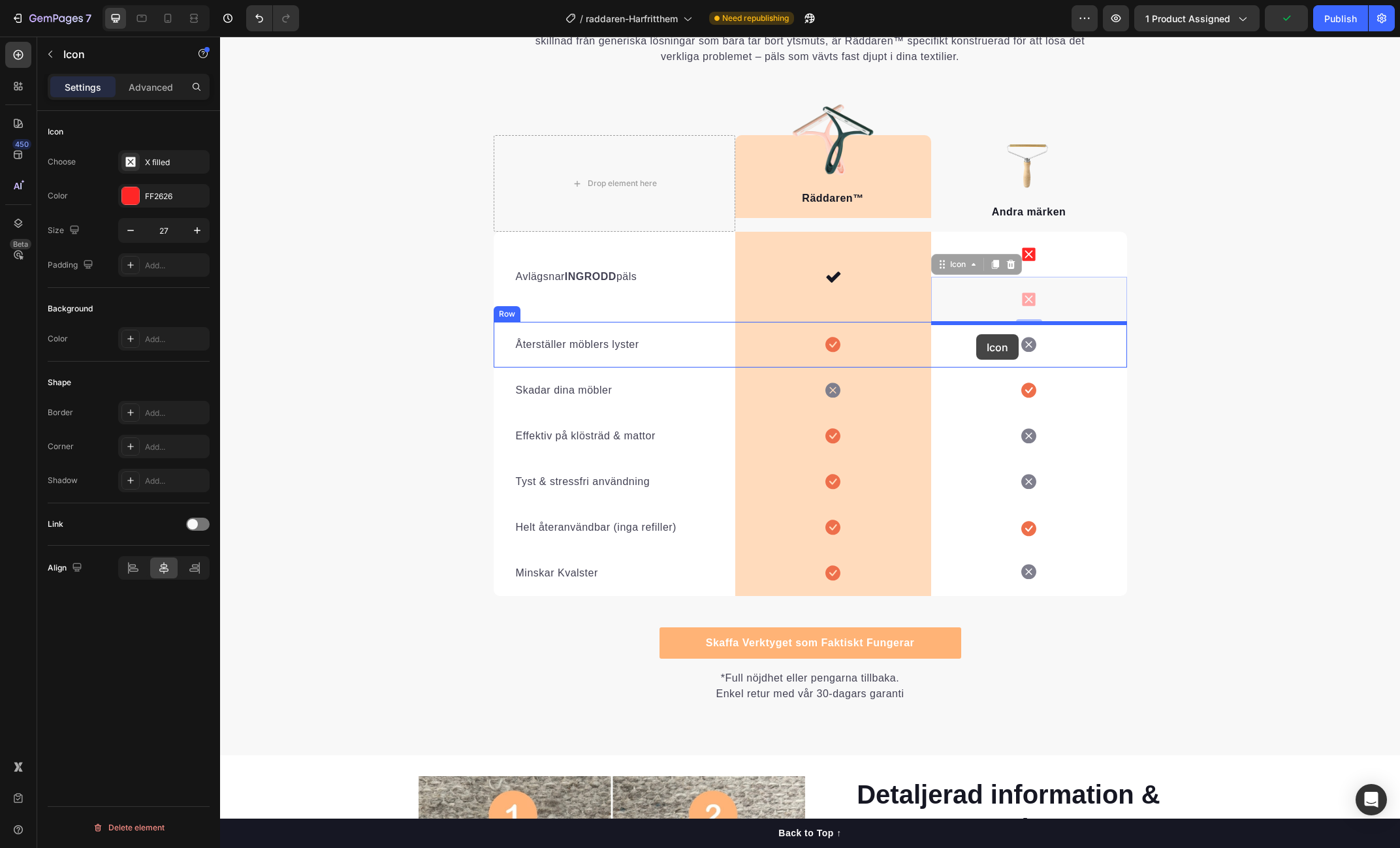
drag, startPoint x: 940, startPoint y: 265, endPoint x: 977, endPoint y: 335, distance: 79.2
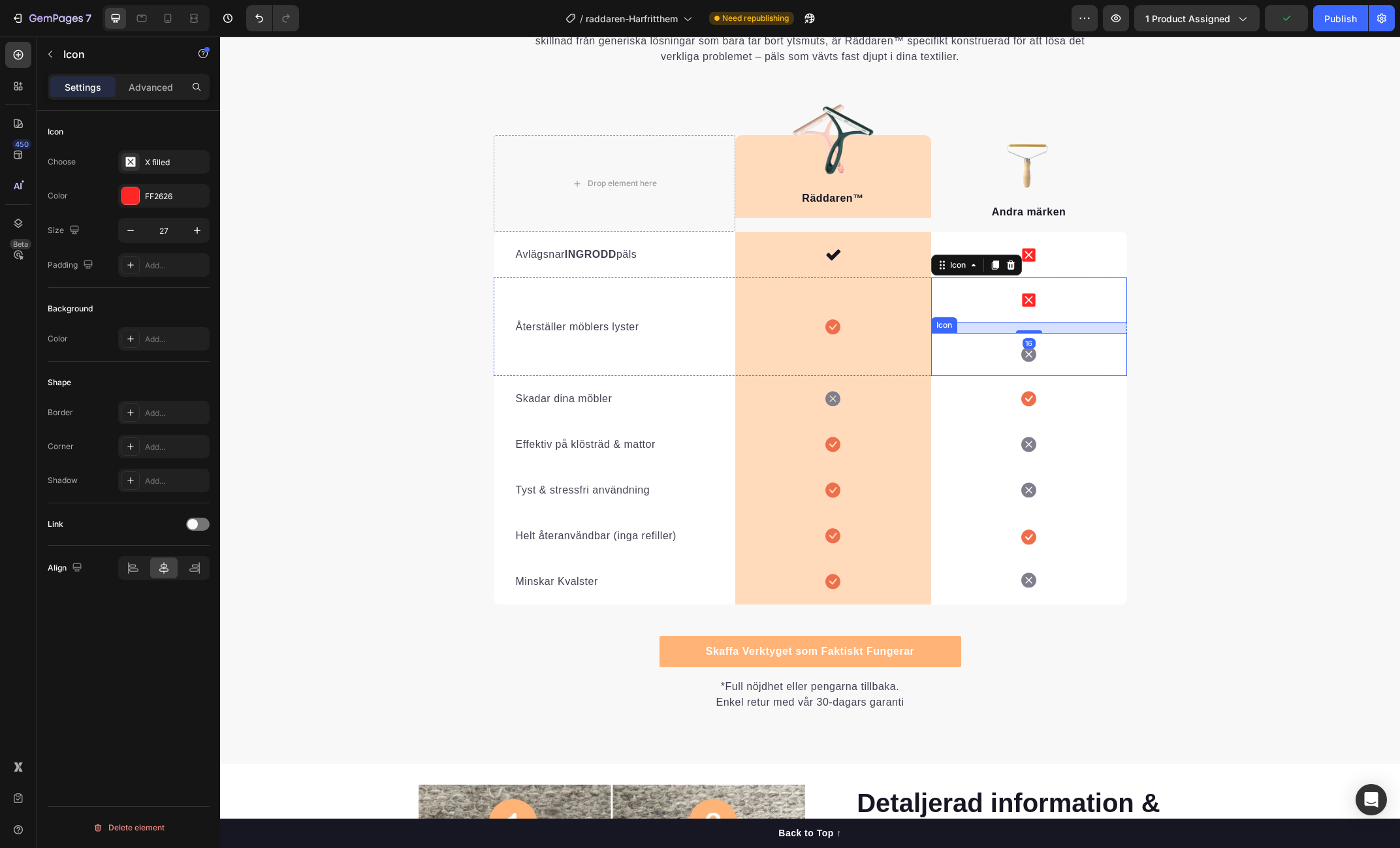
click at [1046, 356] on div "Icon" at bounding box center [1028, 355] width 196 height 43
click at [1009, 320] on icon at bounding box center [1010, 320] width 10 height 10
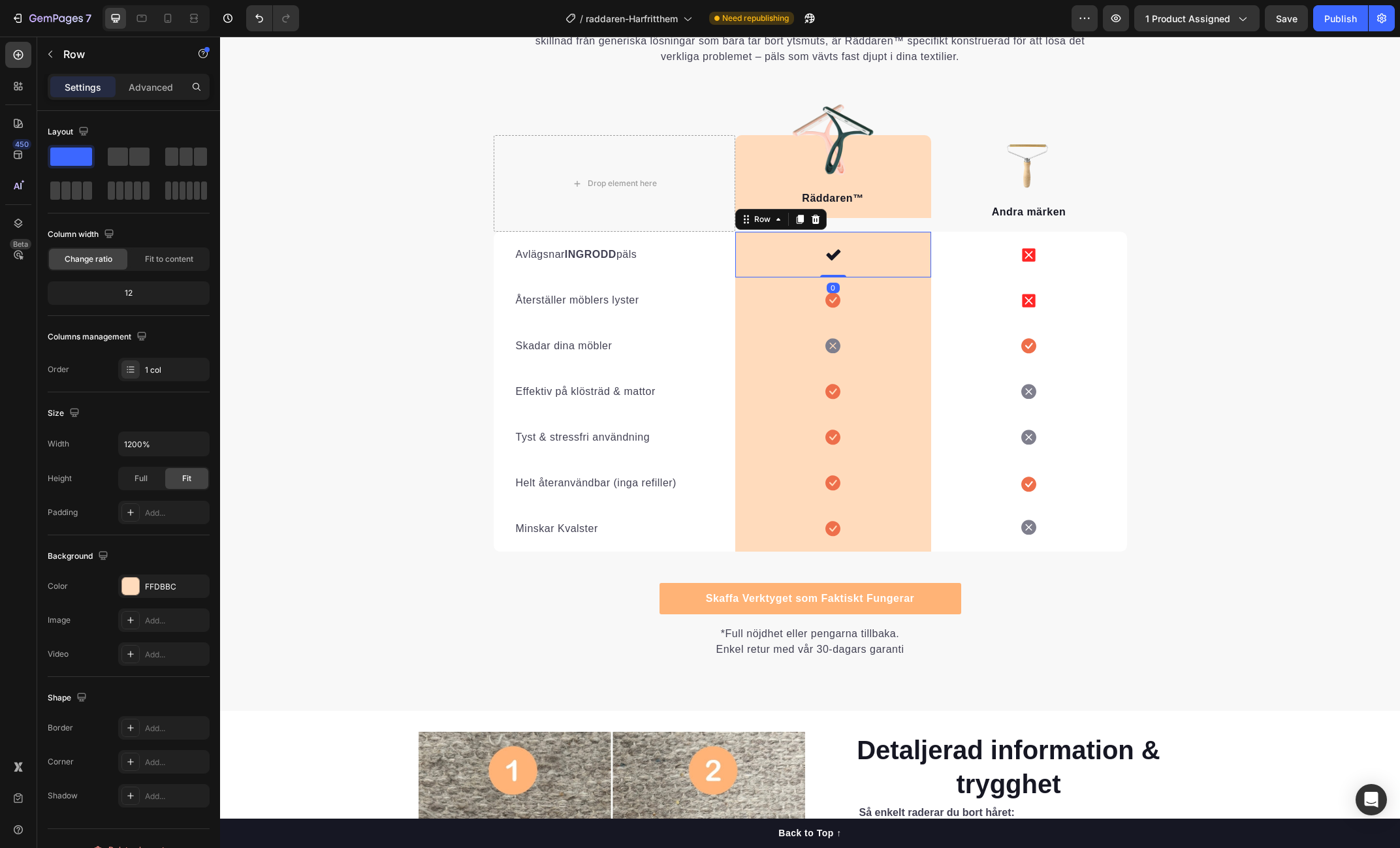
click at [849, 251] on div "Icon Row 0" at bounding box center [833, 254] width 196 height 46
click at [801, 221] on icon at bounding box center [799, 220] width 7 height 9
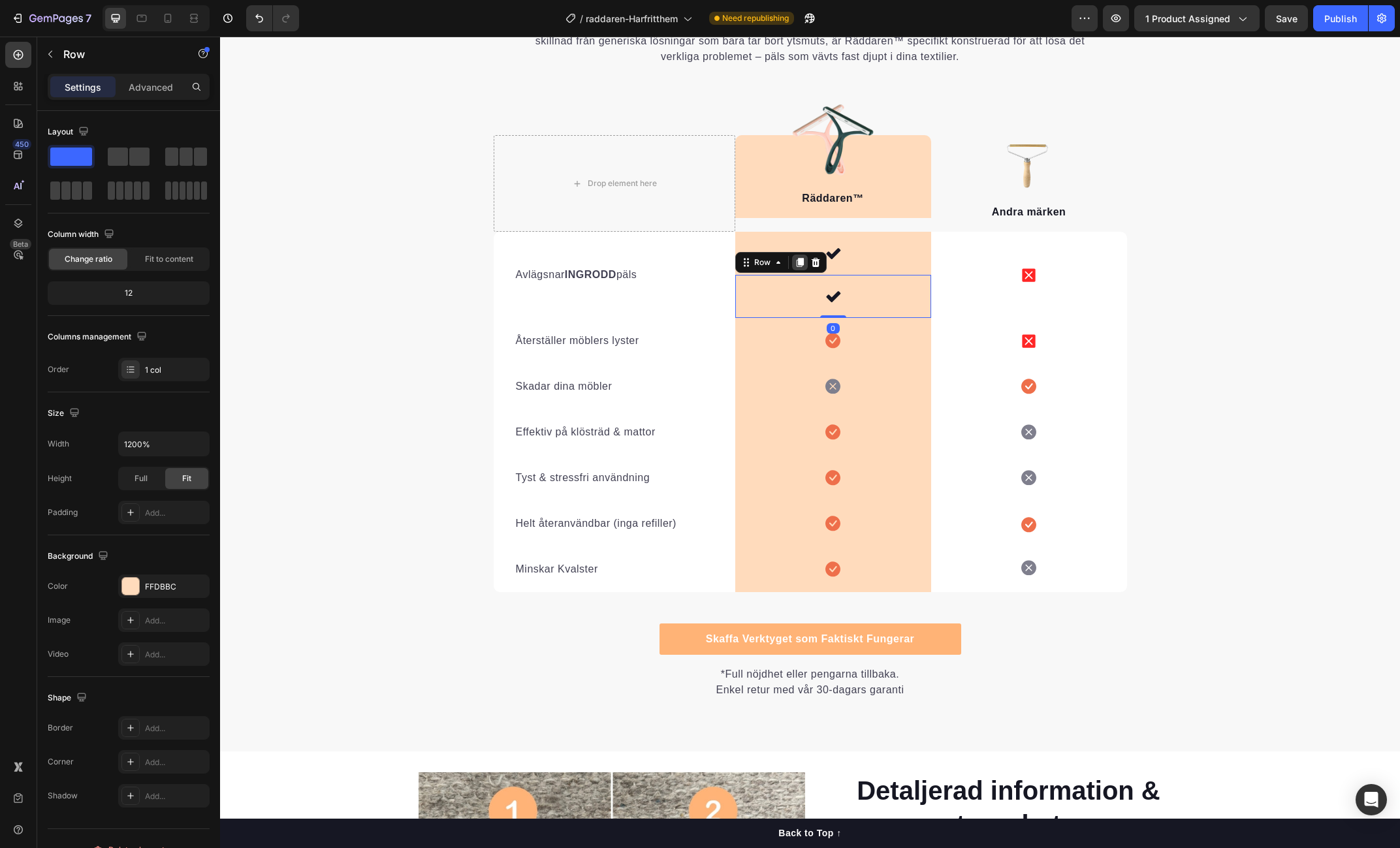
drag, startPoint x: 798, startPoint y: 261, endPoint x: 797, endPoint y: 268, distance: 7.1
click at [798, 261] on icon at bounding box center [799, 263] width 7 height 9
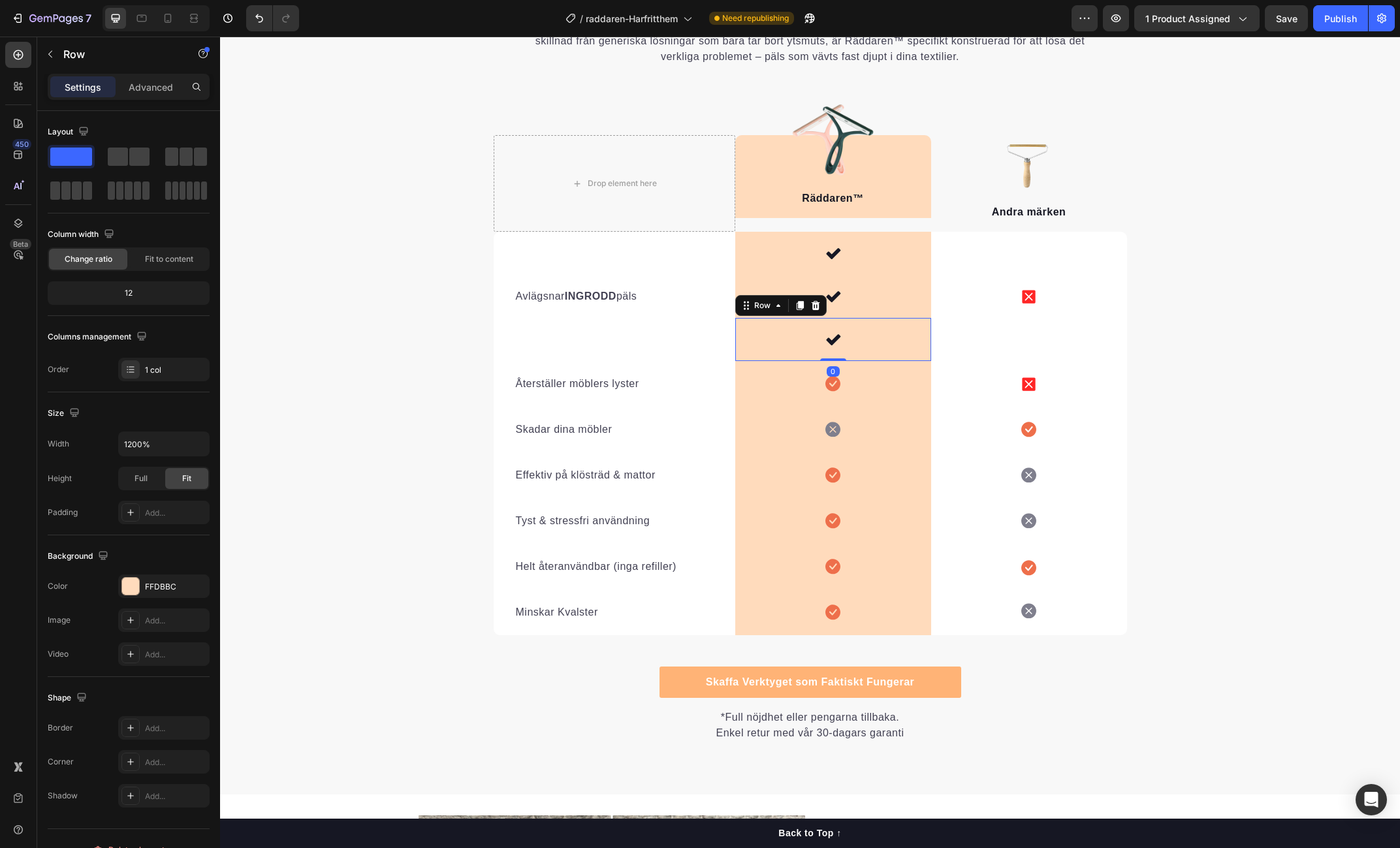
drag, startPoint x: 795, startPoint y: 308, endPoint x: 793, endPoint y: 330, distance: 22.1
click at [795, 308] on icon at bounding box center [799, 305] width 10 height 10
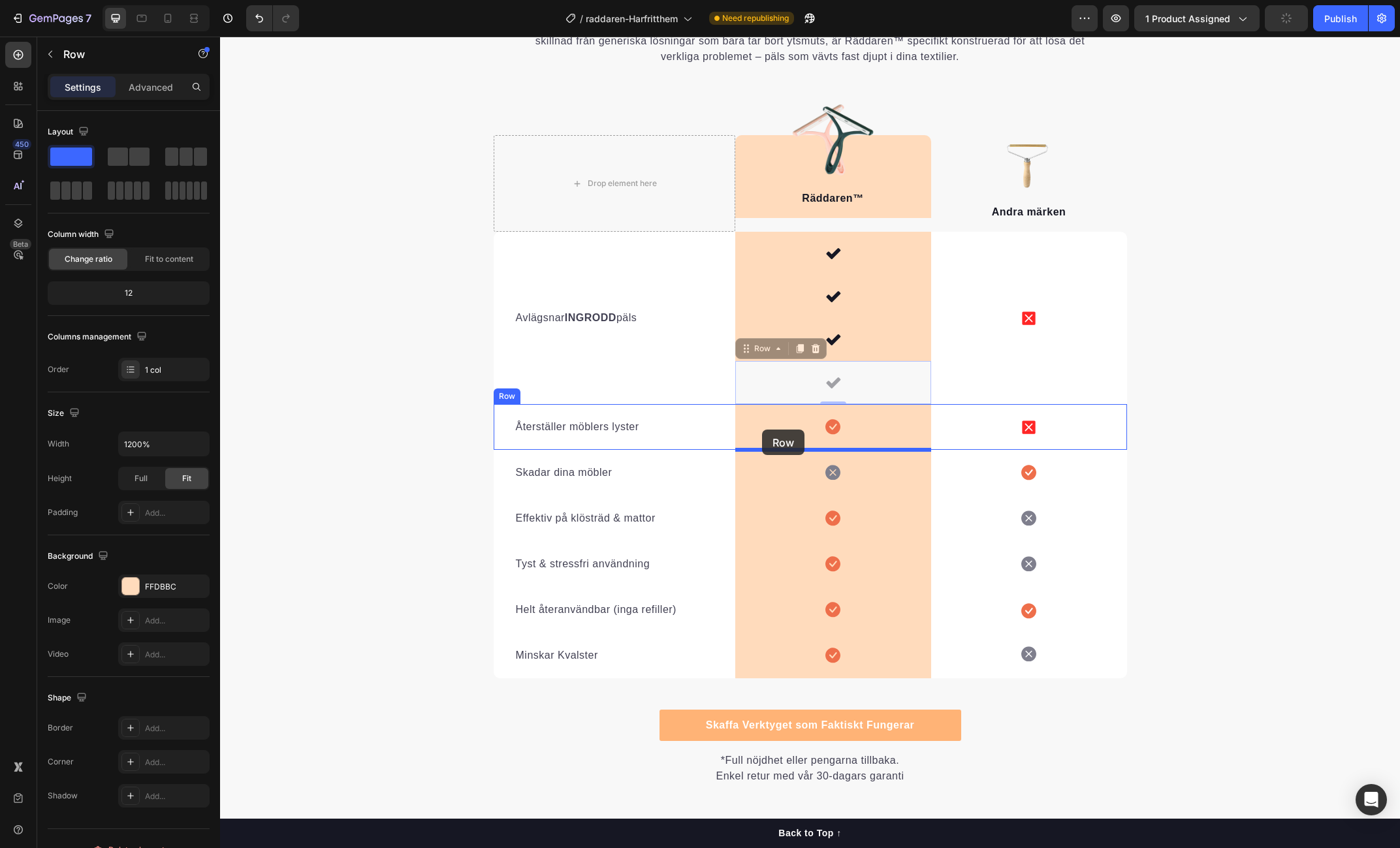
drag, startPoint x: 744, startPoint y: 348, endPoint x: 762, endPoint y: 430, distance: 84.0
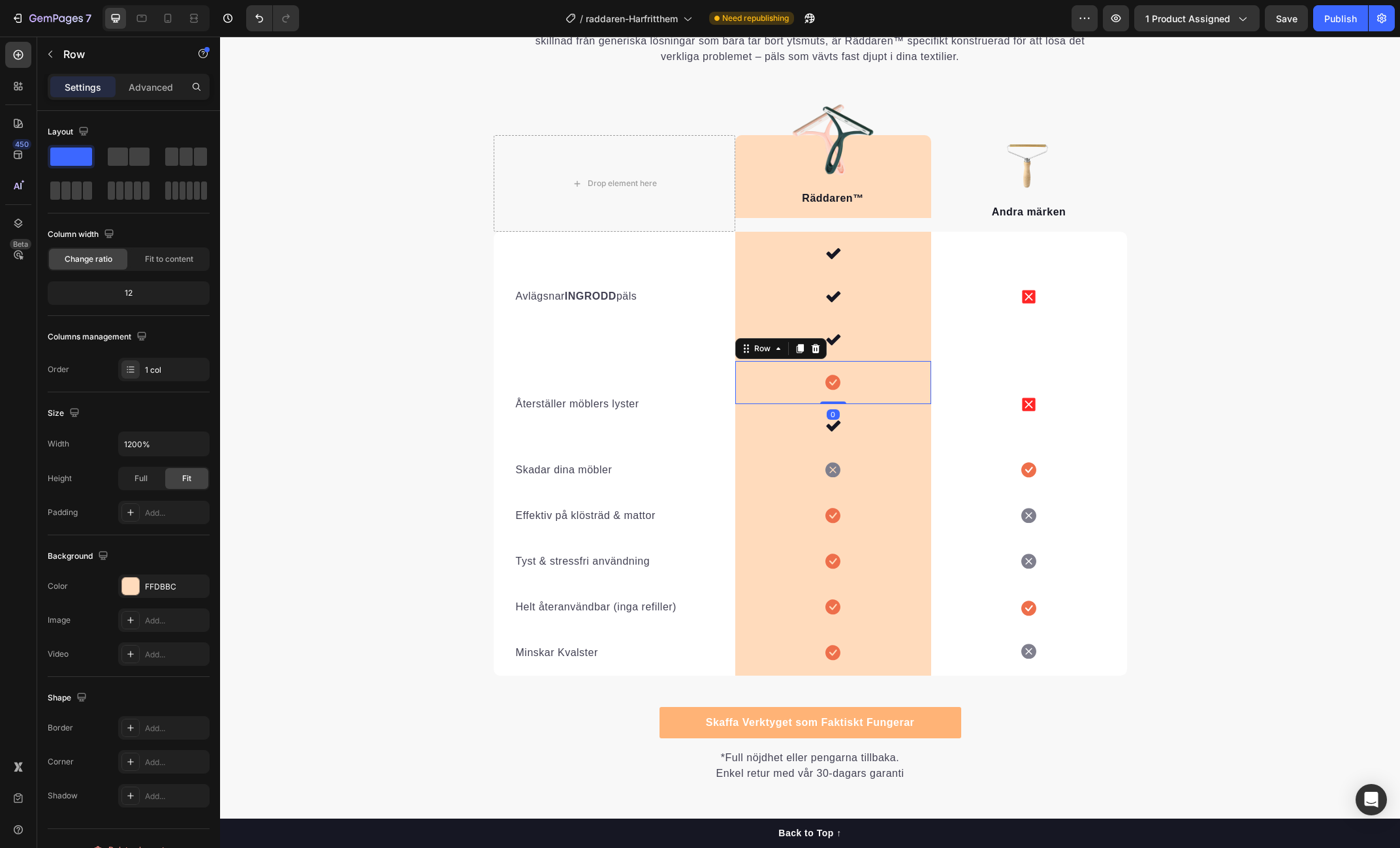
click at [899, 383] on div "Icon Row 0" at bounding box center [833, 383] width 196 height 43
click at [813, 350] on icon at bounding box center [814, 349] width 9 height 9
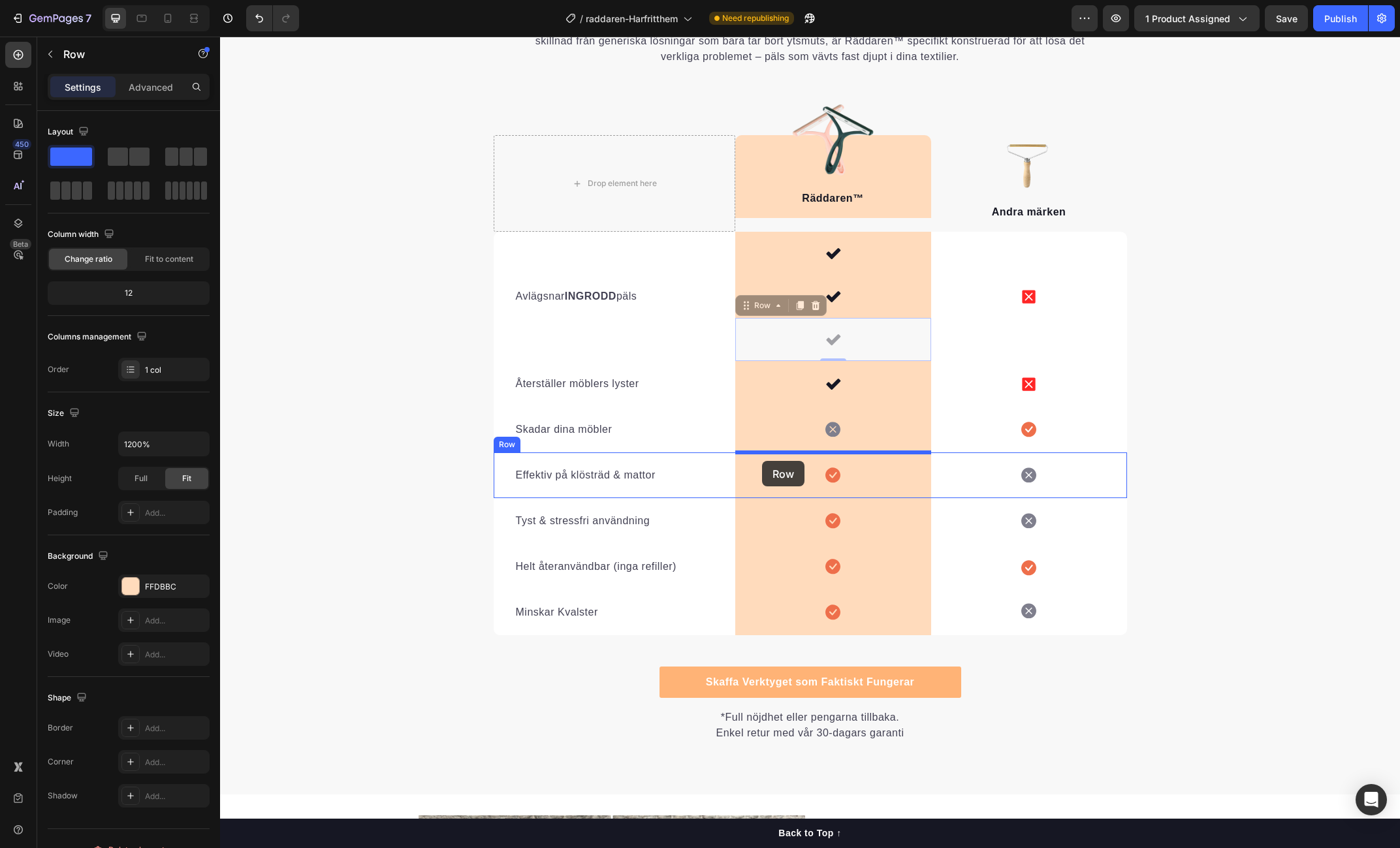
drag, startPoint x: 751, startPoint y: 312, endPoint x: 762, endPoint y: 461, distance: 149.4
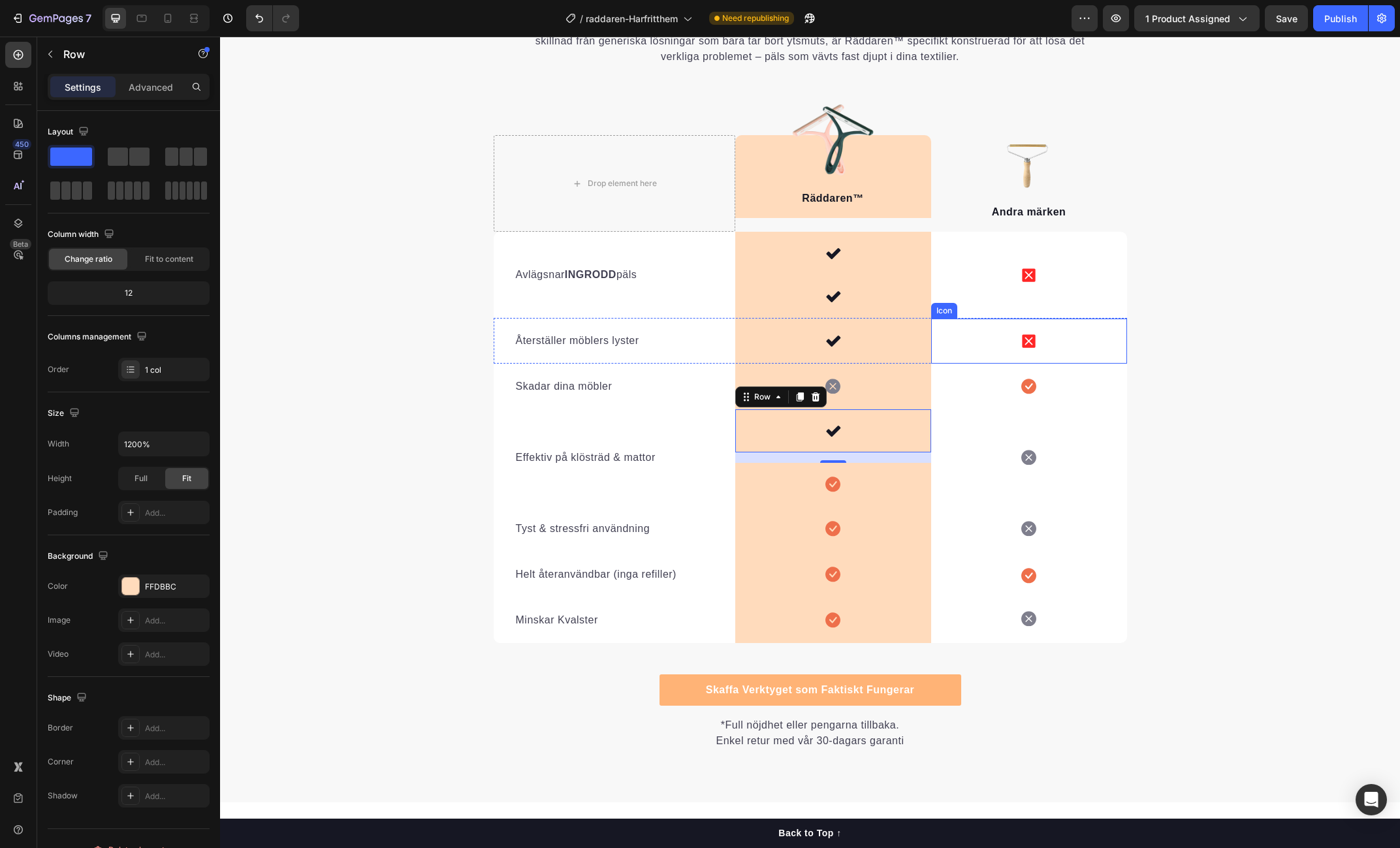
click at [1042, 342] on div "Icon" at bounding box center [1028, 341] width 196 height 45
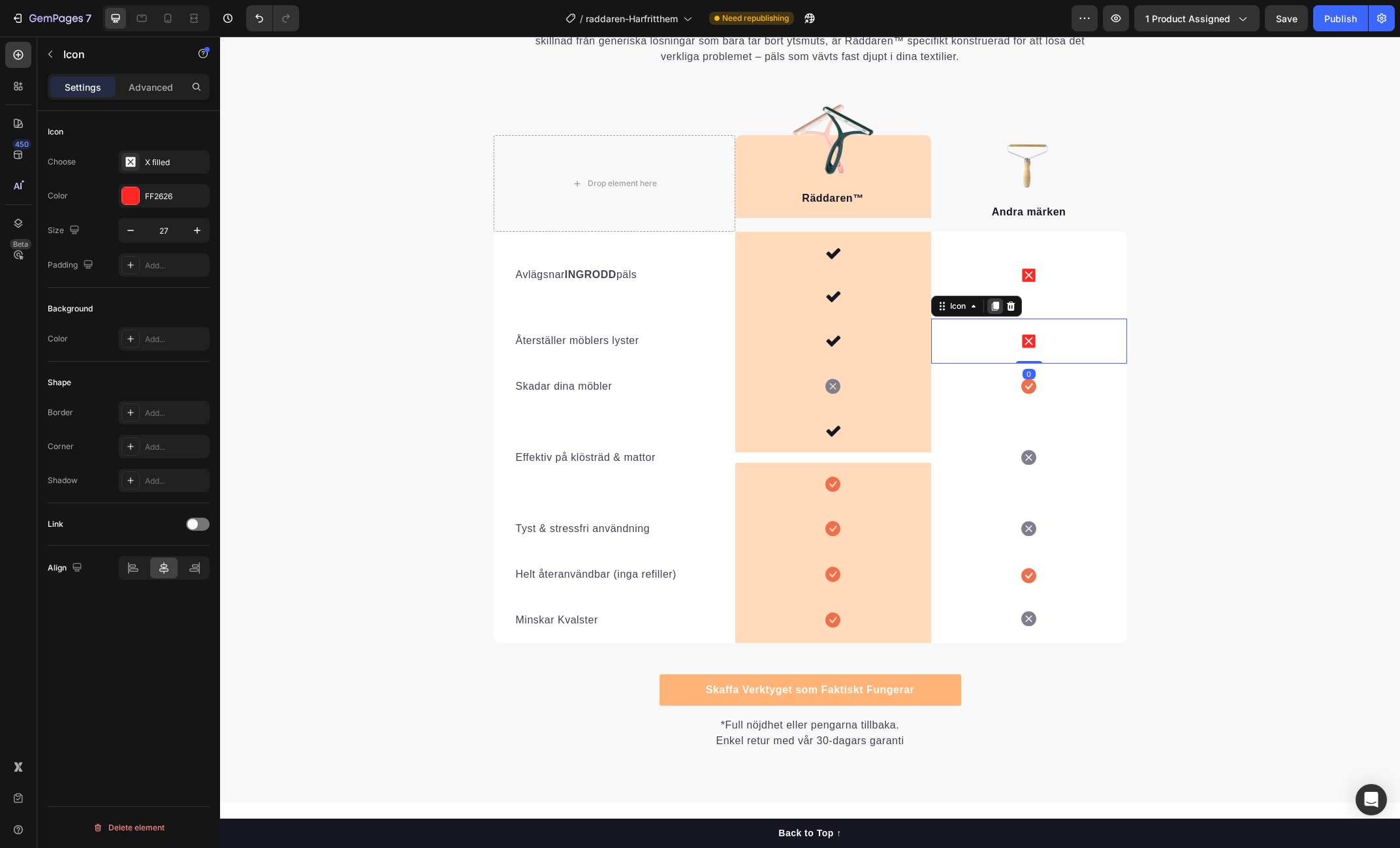
click at [994, 303] on icon at bounding box center [994, 306] width 7 height 9
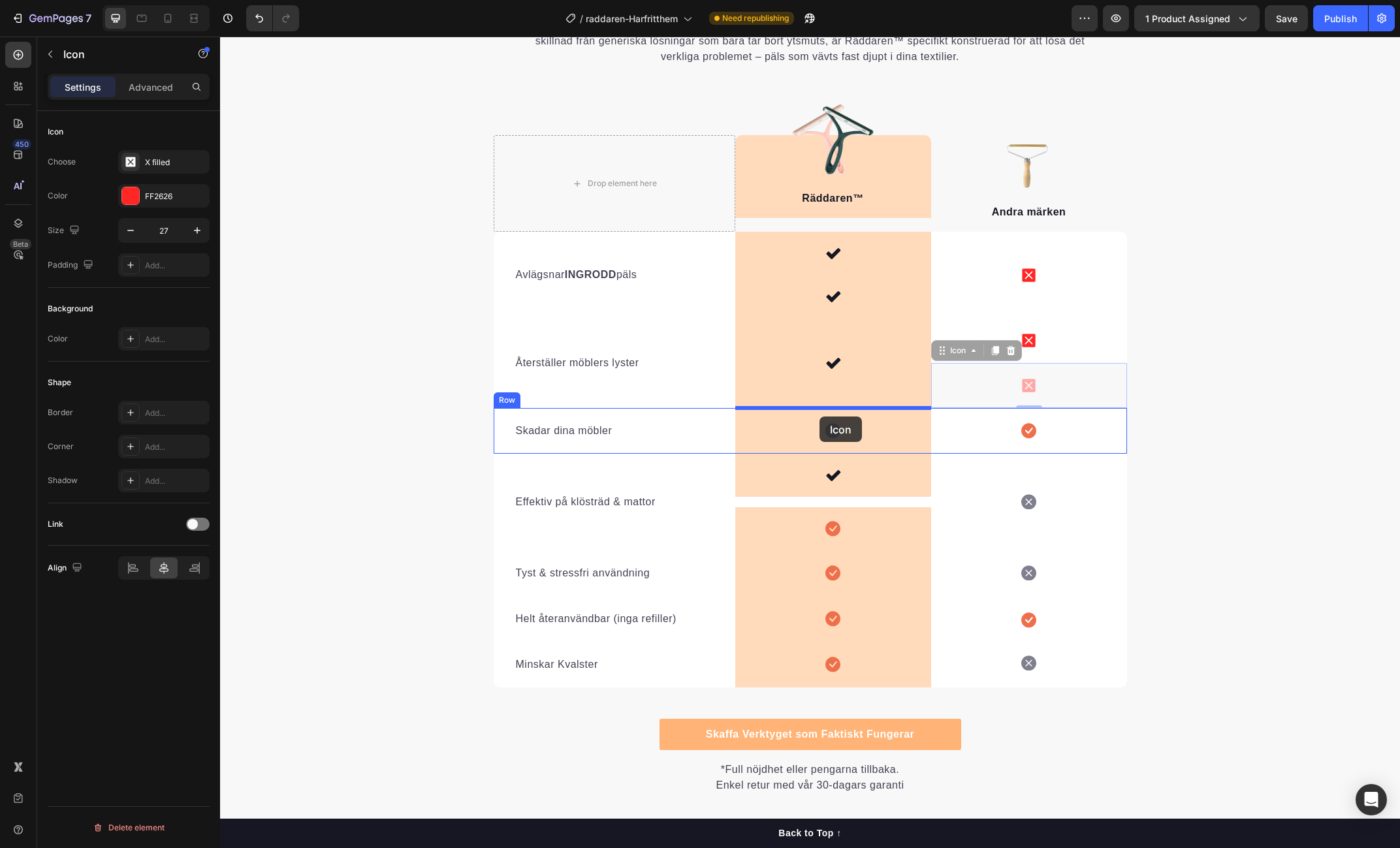
drag, startPoint x: 946, startPoint y: 351, endPoint x: 819, endPoint y: 417, distance: 143.1
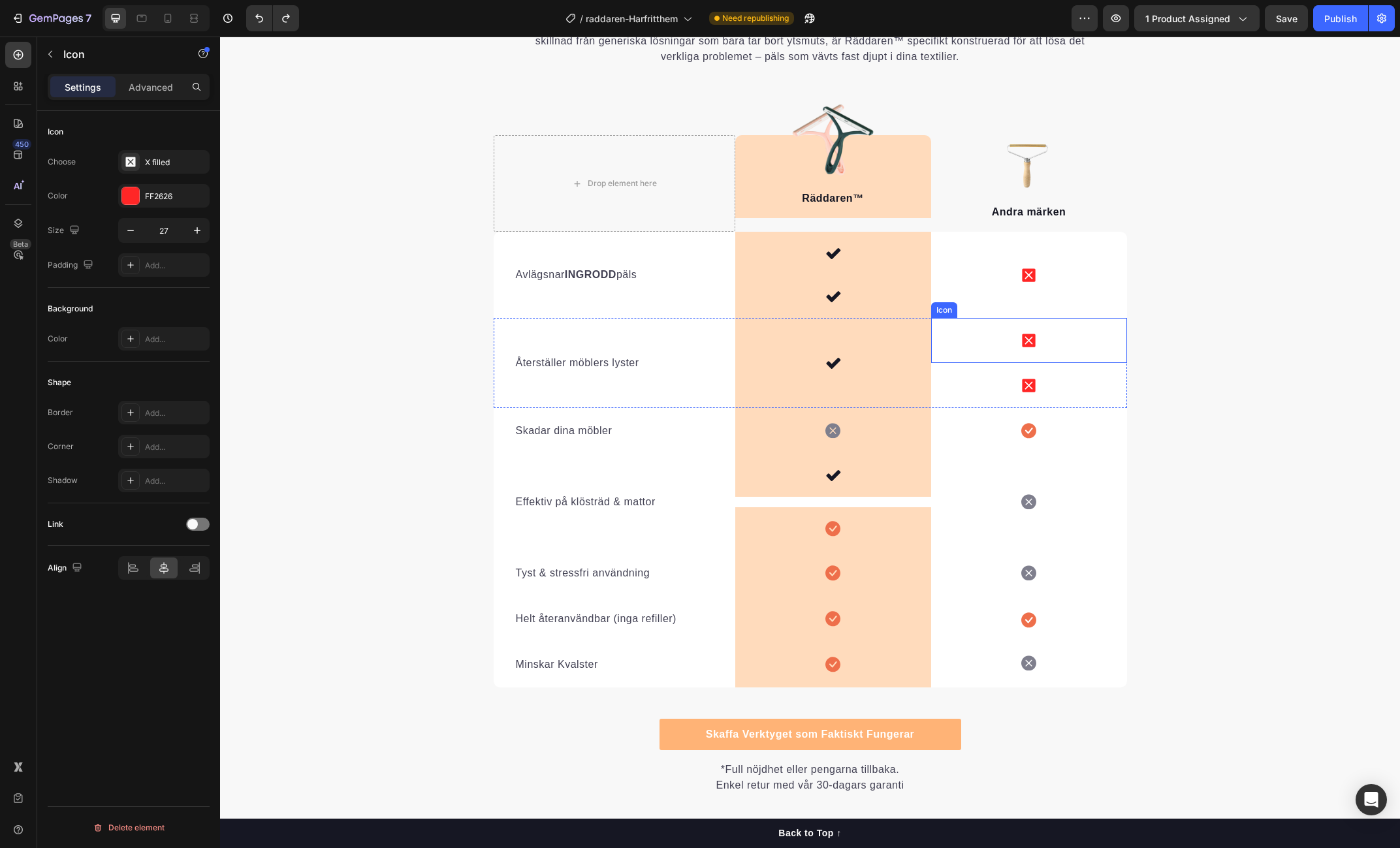
click at [1042, 347] on div "Icon" at bounding box center [1028, 341] width 196 height 45
click at [1031, 339] on icon at bounding box center [1028, 341] width 13 height 13
drag, startPoint x: 997, startPoint y: 304, endPoint x: 1015, endPoint y: 319, distance: 23.4
click at [997, 304] on icon at bounding box center [994, 306] width 7 height 9
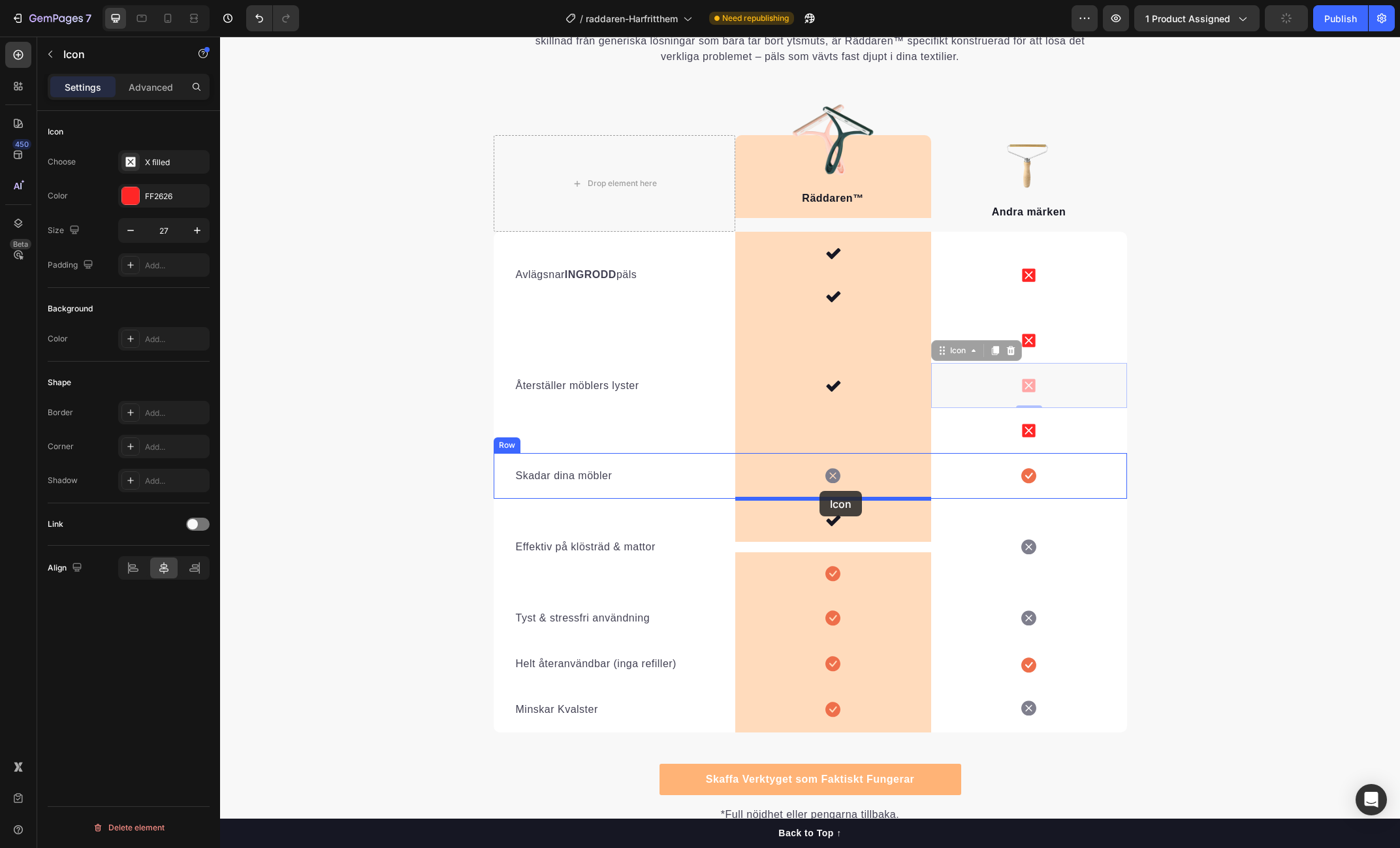
drag, startPoint x: 930, startPoint y: 365, endPoint x: 819, endPoint y: 491, distance: 167.9
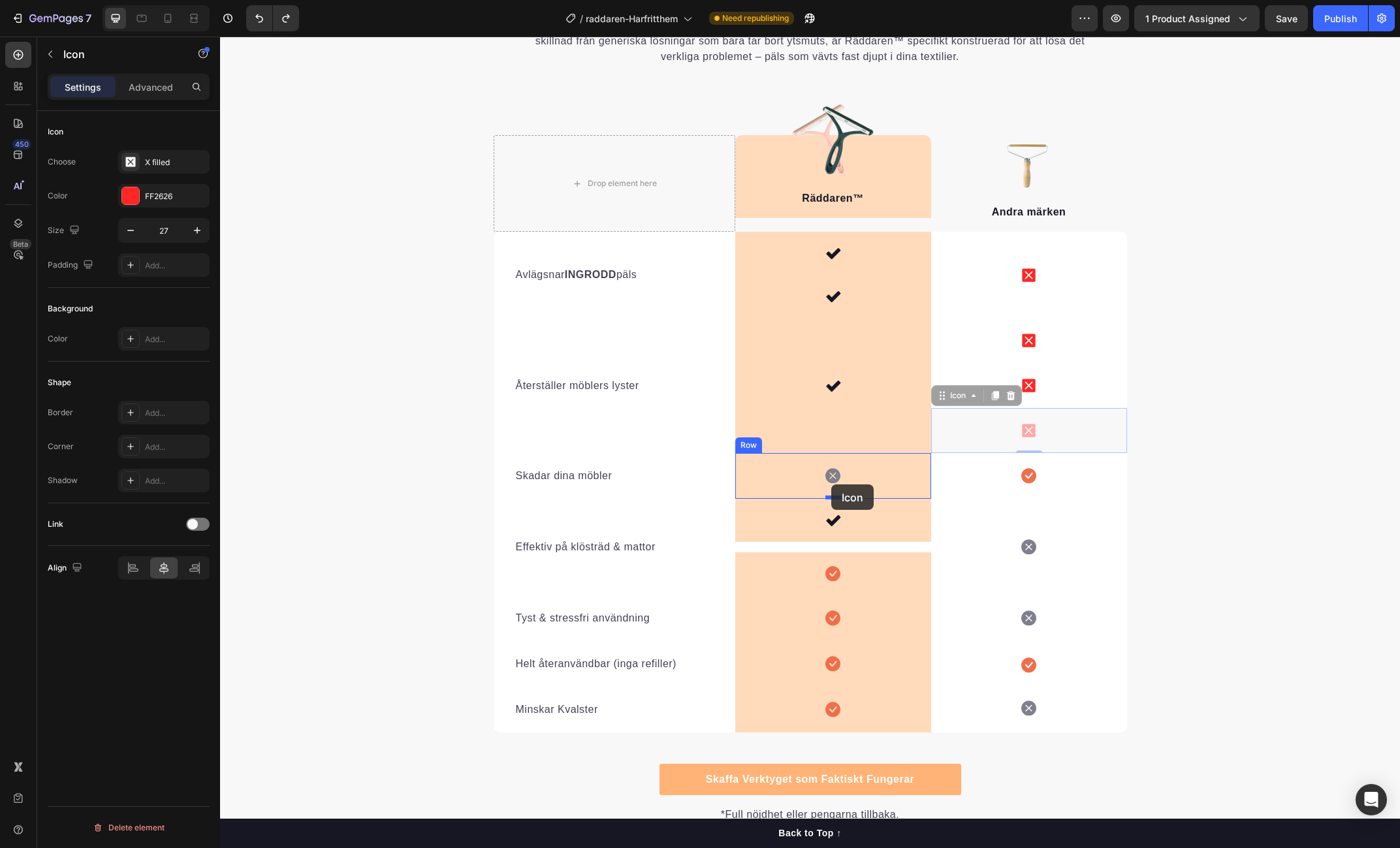
drag, startPoint x: 887, startPoint y: 428, endPoint x: 831, endPoint y: 485, distance: 79.9
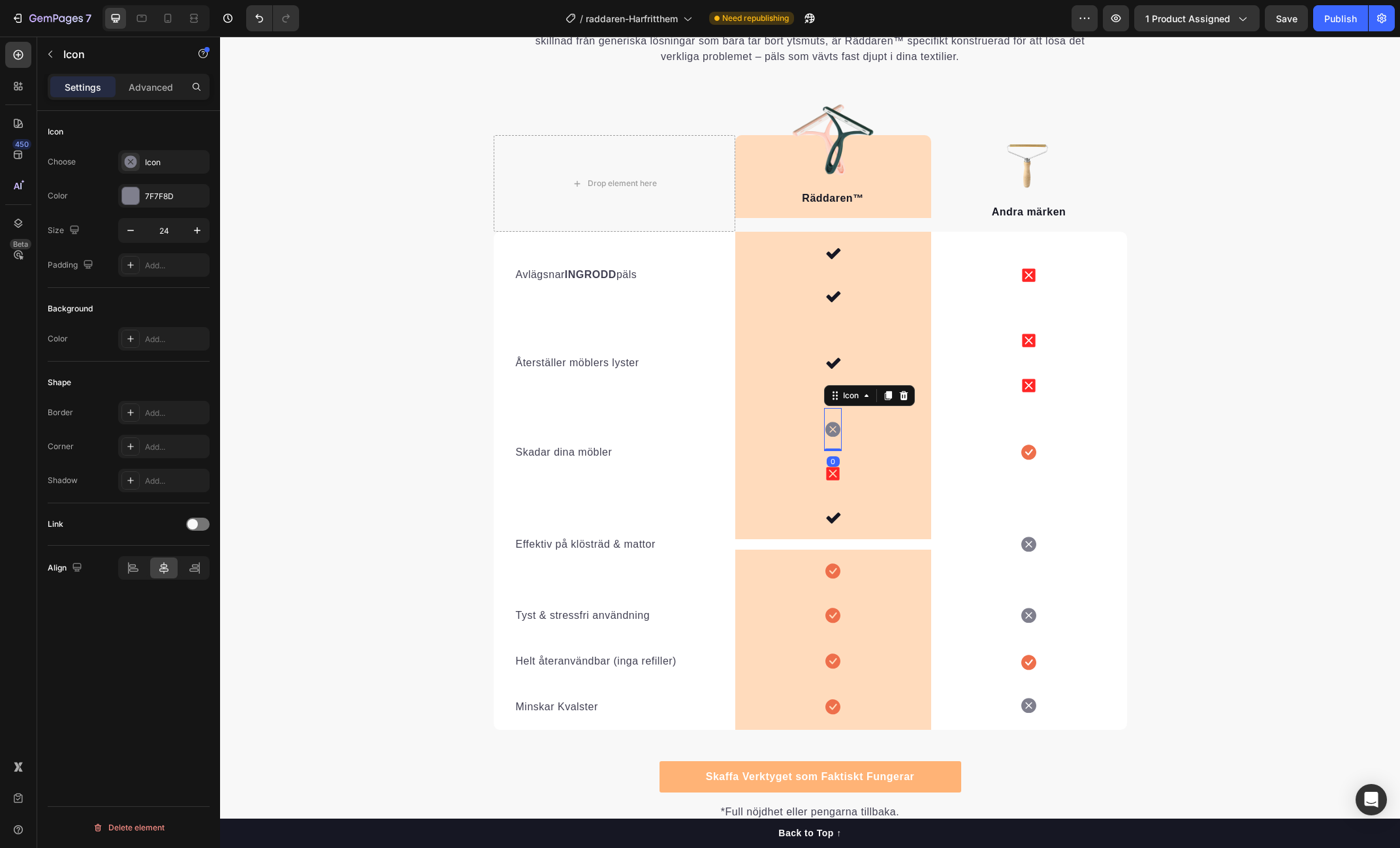
click at [830, 420] on div "Icon 0" at bounding box center [832, 430] width 18 height 43
click at [904, 396] on icon at bounding box center [904, 396] width 9 height 9
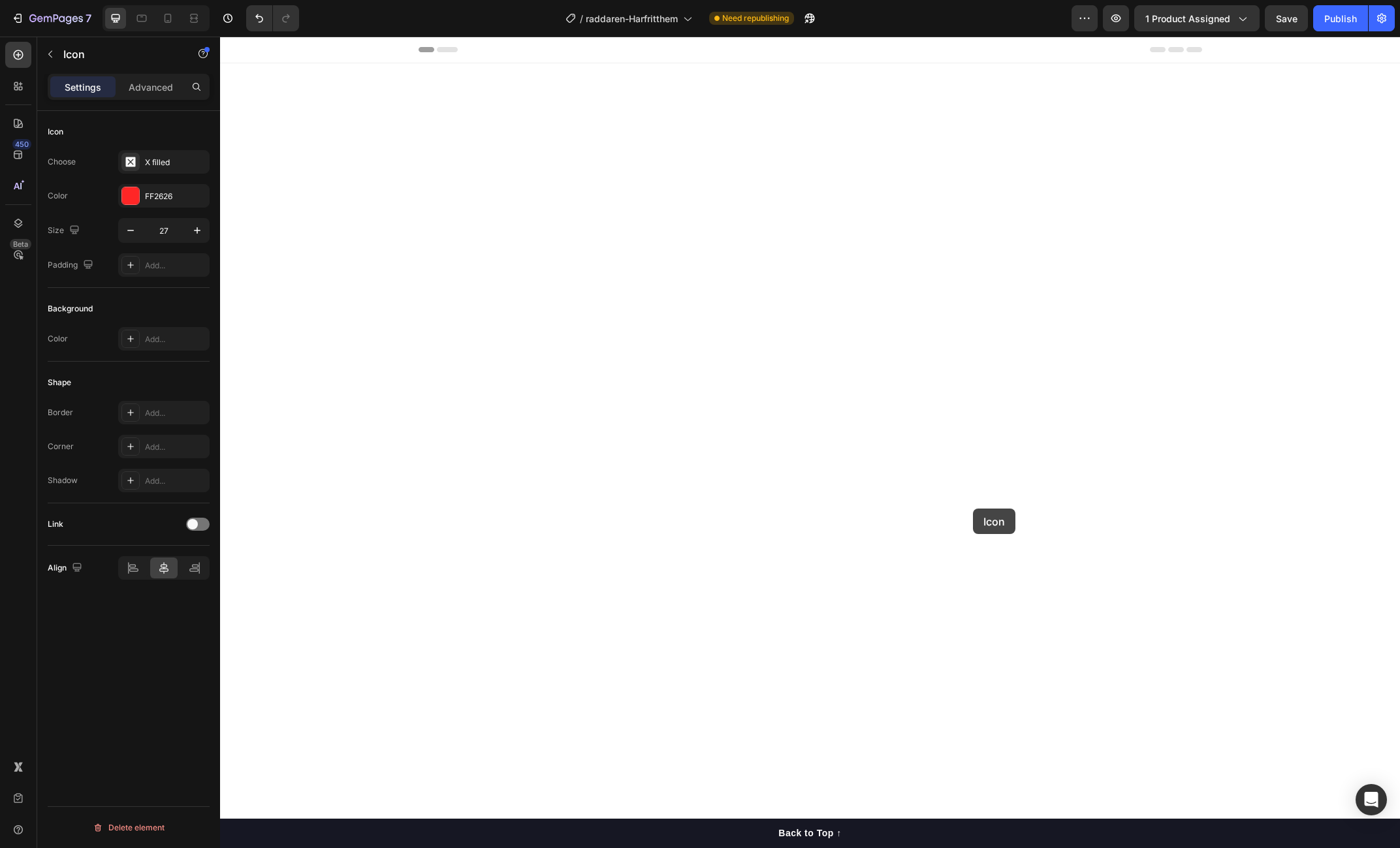
scroll to position [2751, 0]
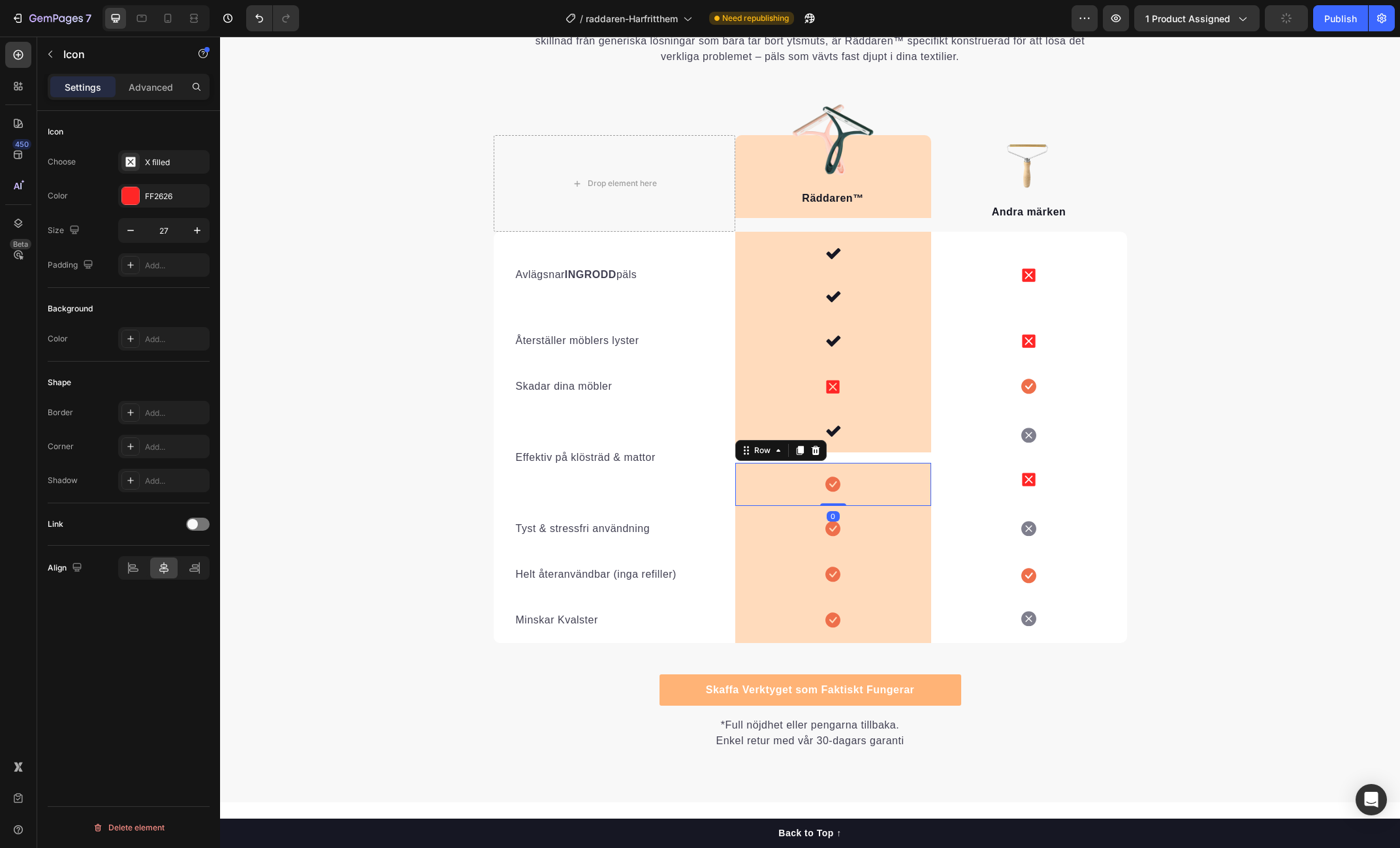
click at [878, 484] on div "Icon Row 0" at bounding box center [833, 485] width 196 height 43
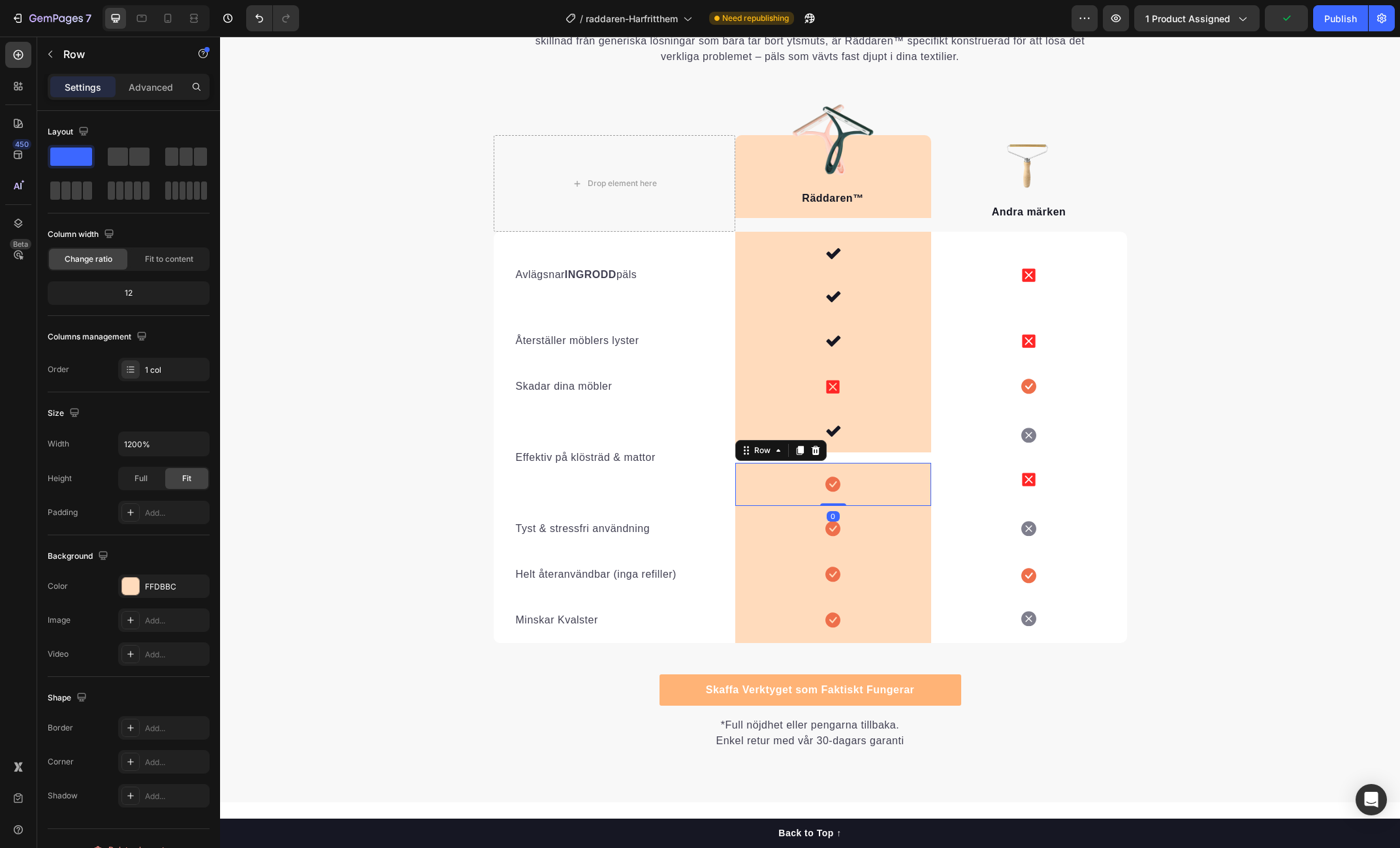
drag, startPoint x: 816, startPoint y: 448, endPoint x: 840, endPoint y: 452, distance: 24.3
click at [816, 448] on icon at bounding box center [814, 451] width 9 height 9
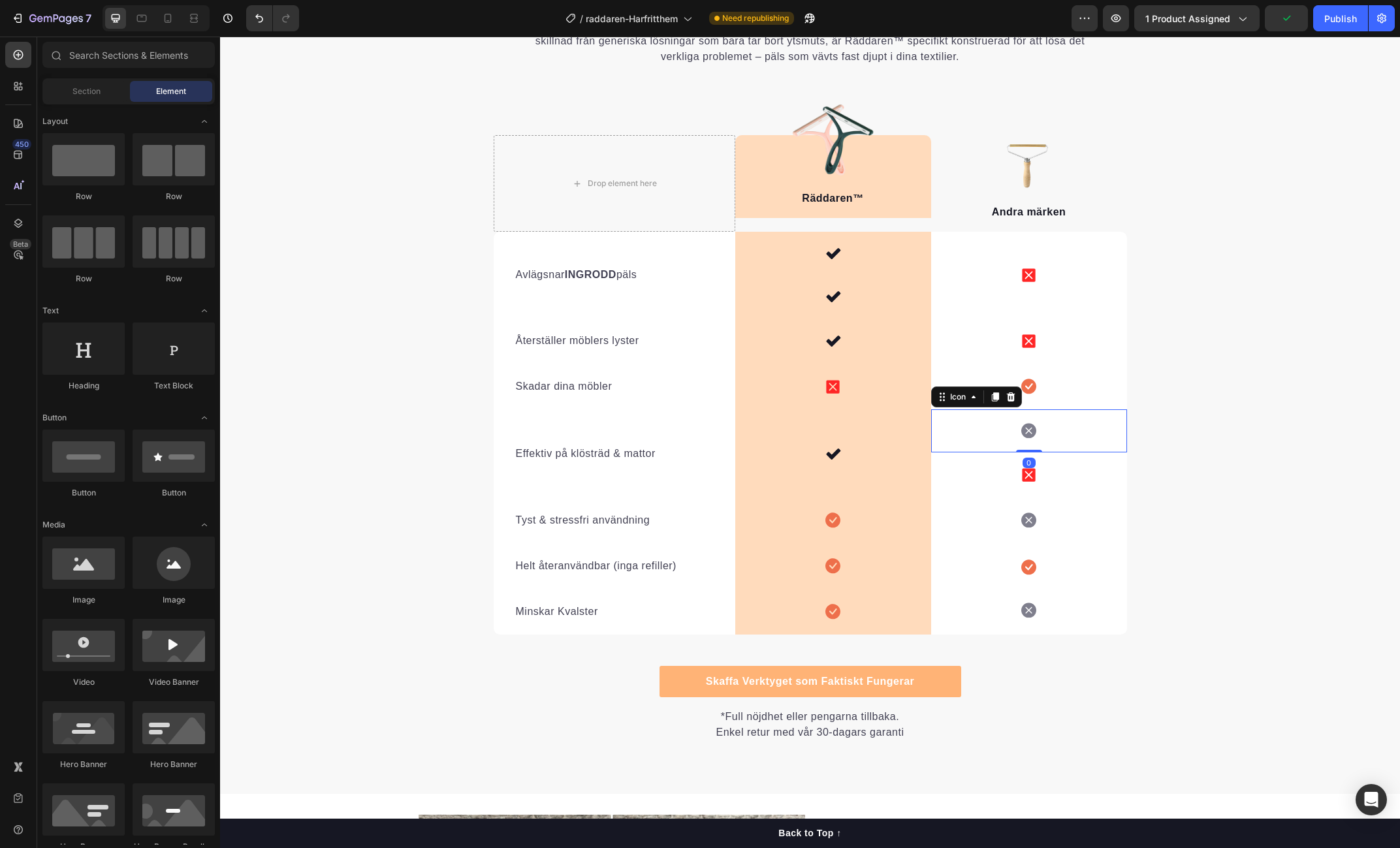
drag, startPoint x: 1034, startPoint y: 427, endPoint x: 1026, endPoint y: 424, distance: 8.5
click at [1034, 427] on icon at bounding box center [1028, 431] width 15 height 15
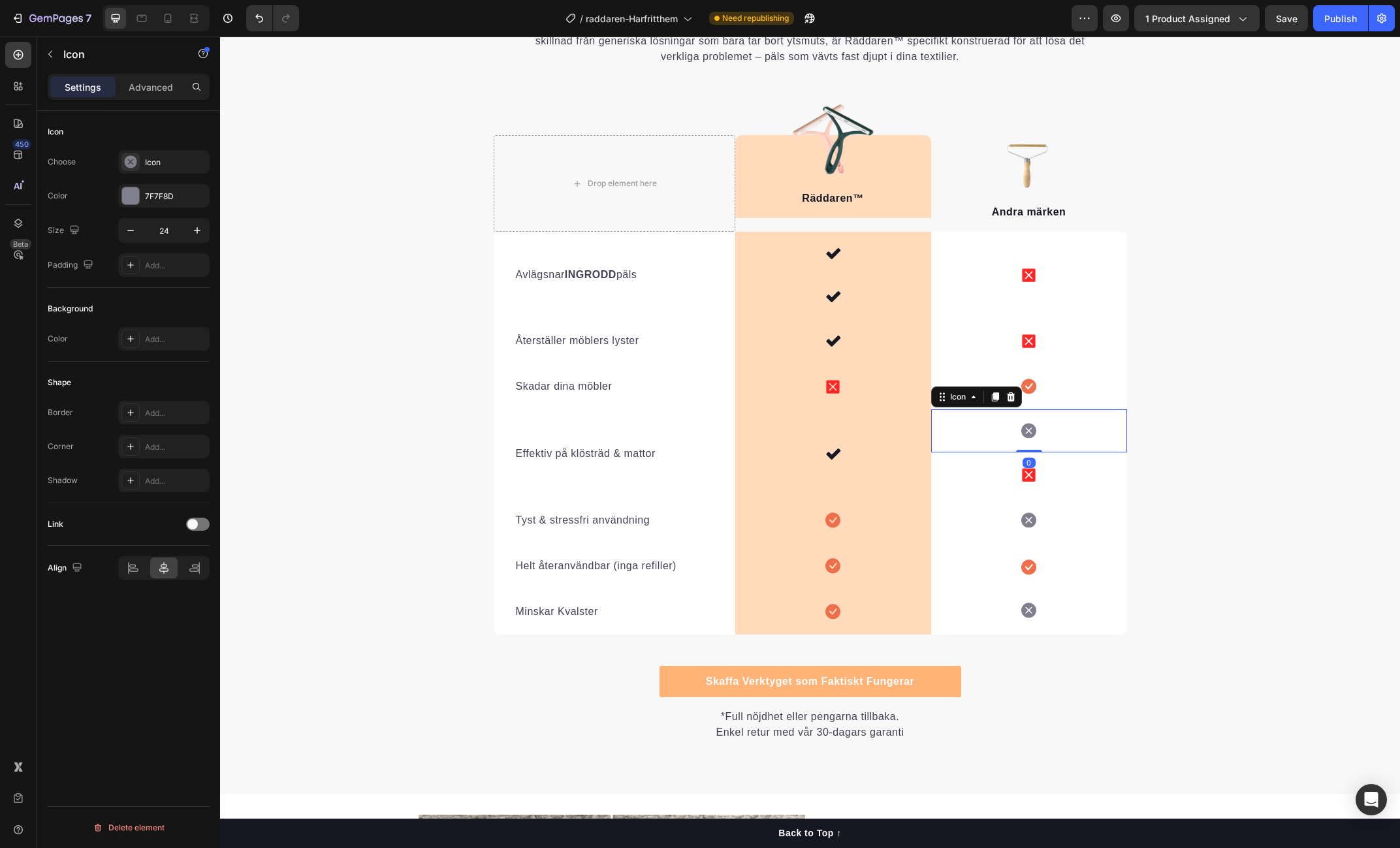
click at [1012, 395] on icon at bounding box center [1010, 397] width 9 height 9
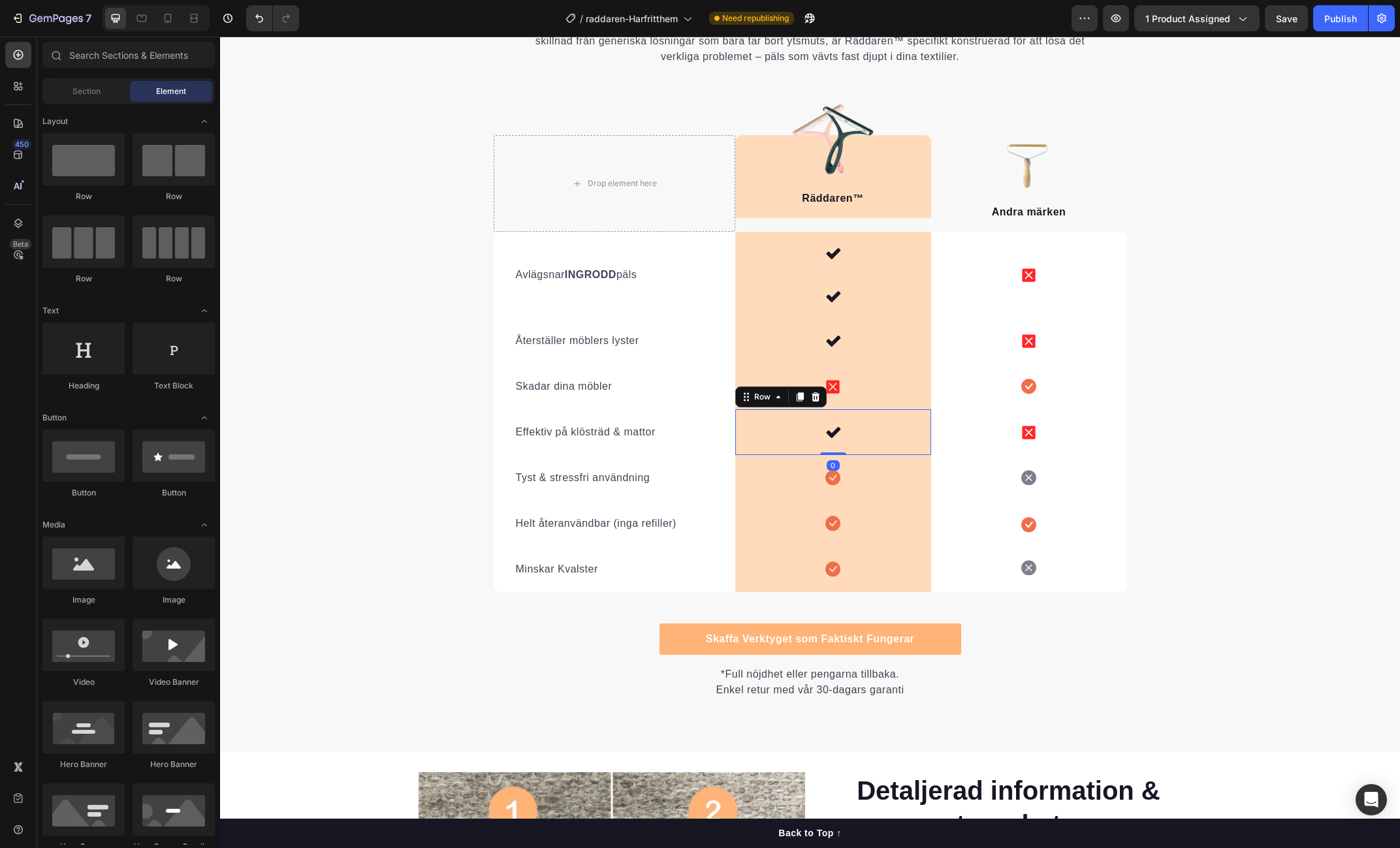
click at [849, 431] on div "Icon Row 0" at bounding box center [833, 432] width 196 height 46
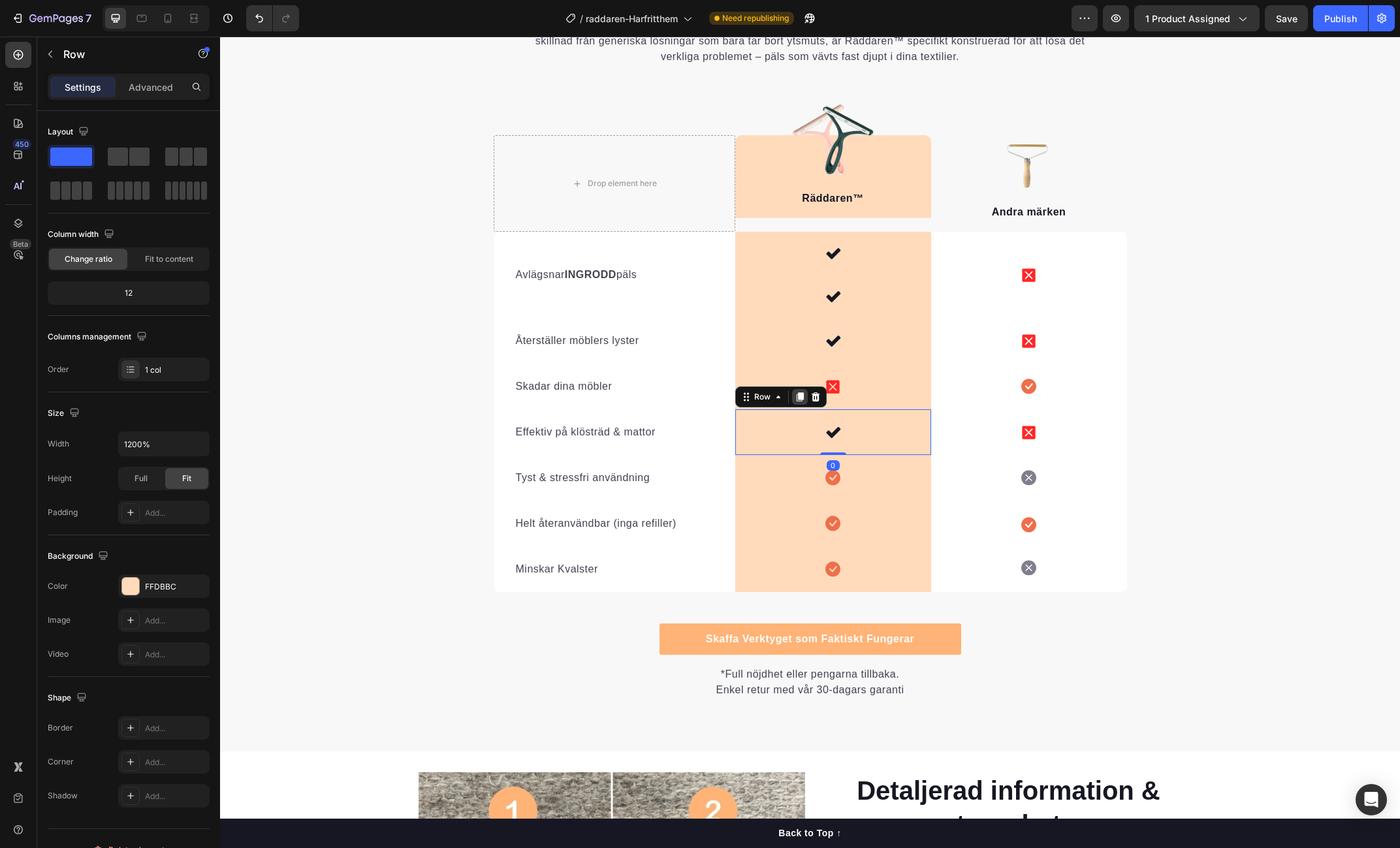
click at [800, 395] on icon at bounding box center [799, 397] width 7 height 9
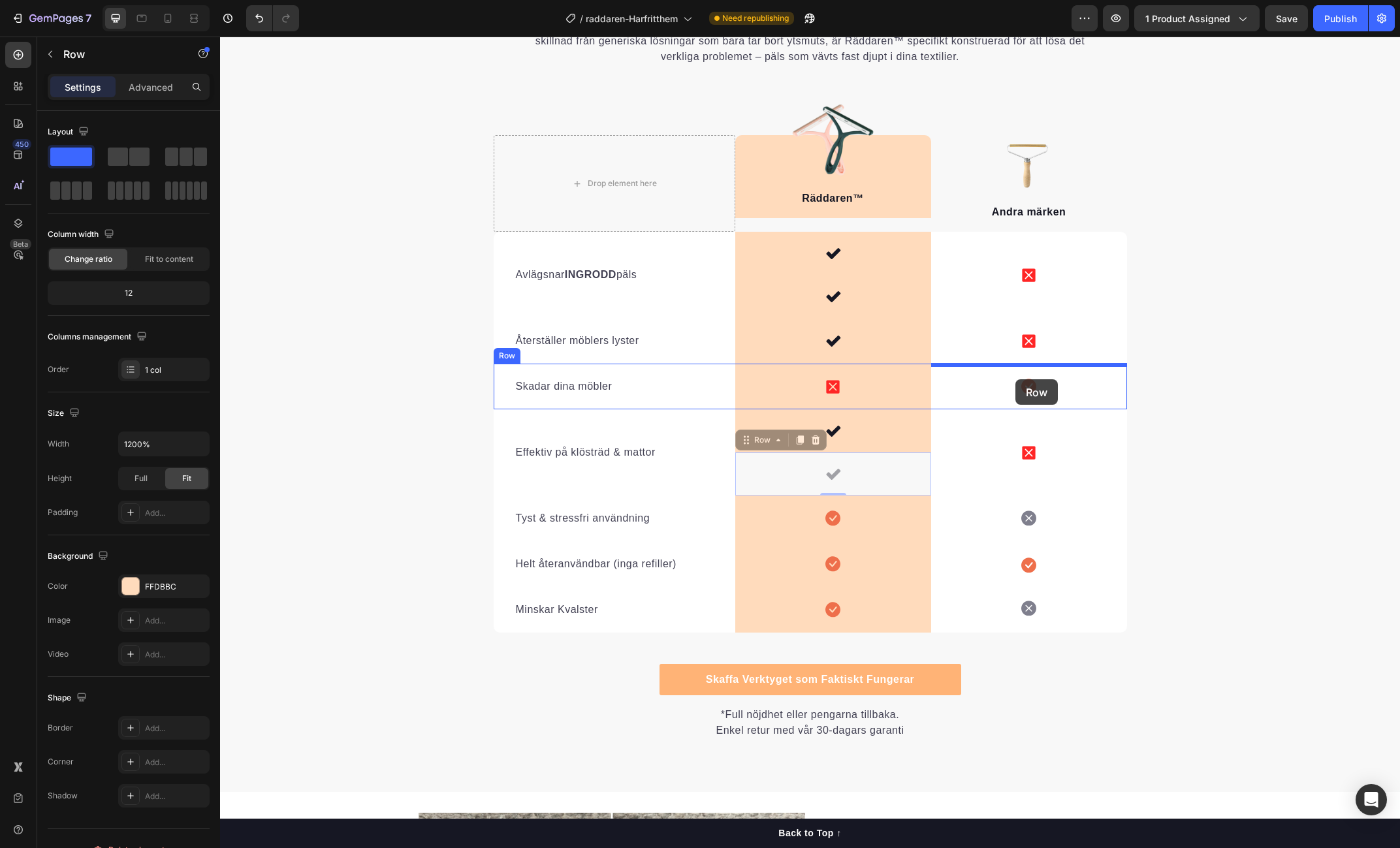
drag, startPoint x: 741, startPoint y: 441, endPoint x: 1015, endPoint y: 379, distance: 280.9
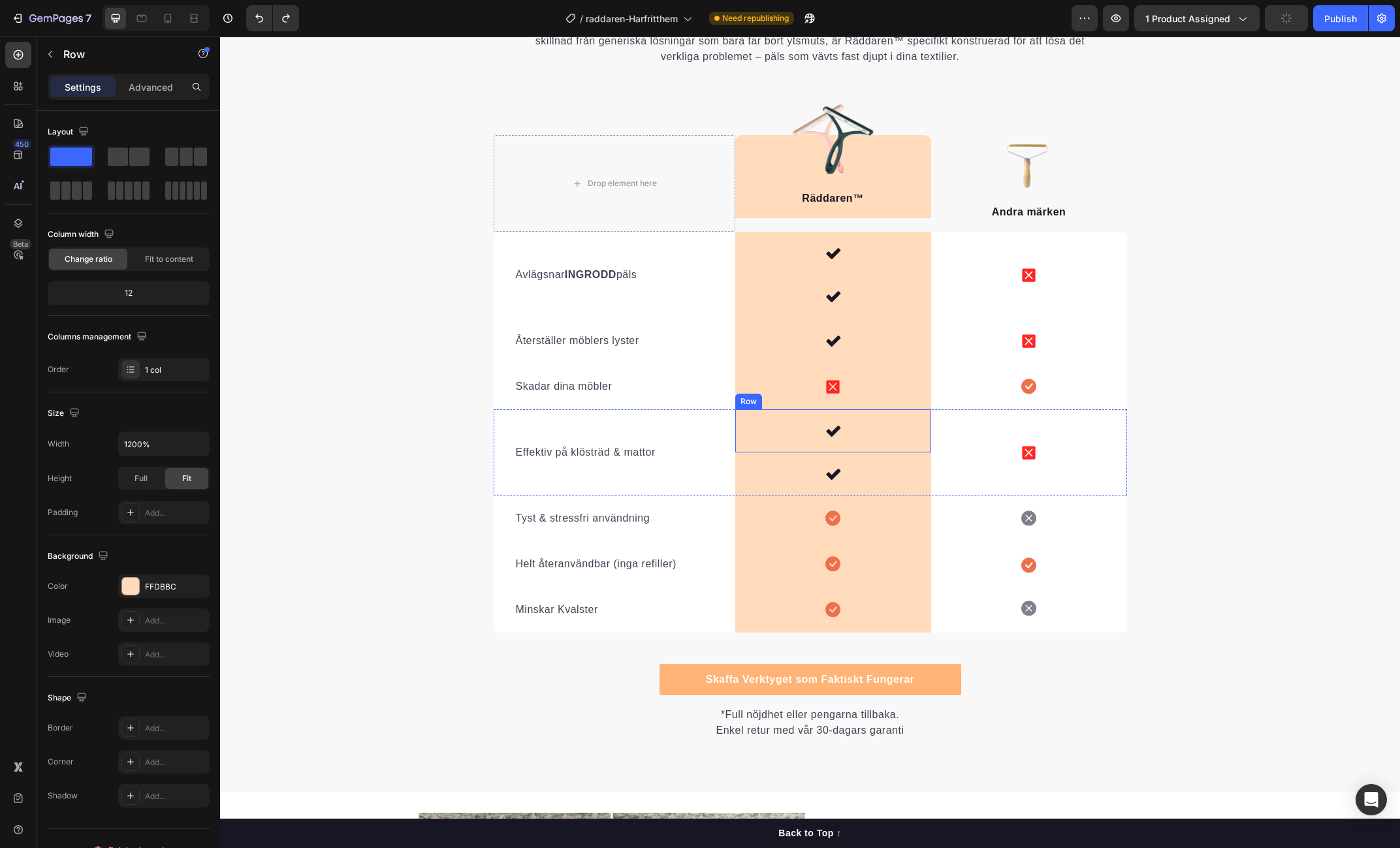
click at [760, 422] on div "Icon Row" at bounding box center [833, 431] width 196 height 43
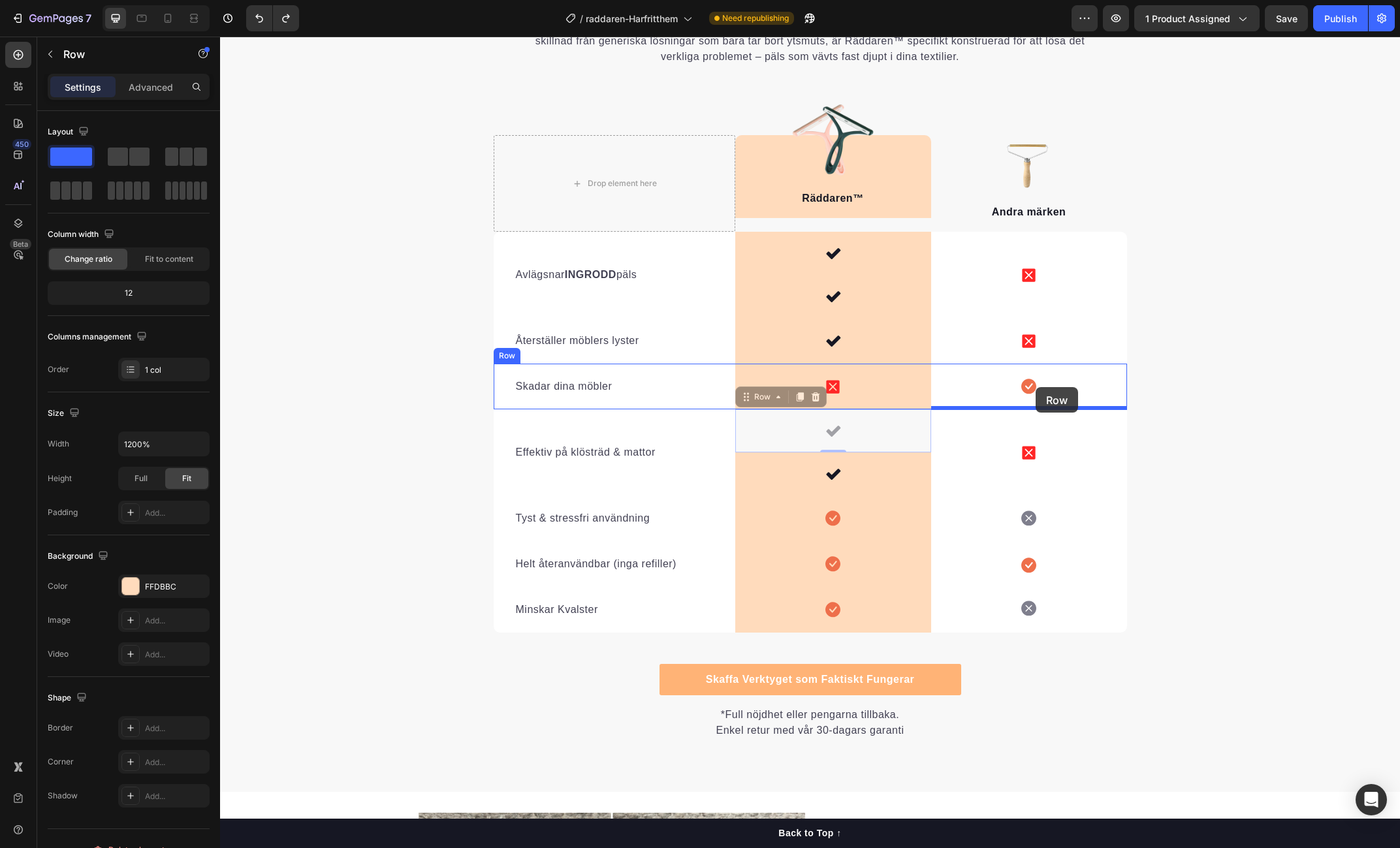
drag, startPoint x: 745, startPoint y: 398, endPoint x: 1035, endPoint y: 387, distance: 290.2
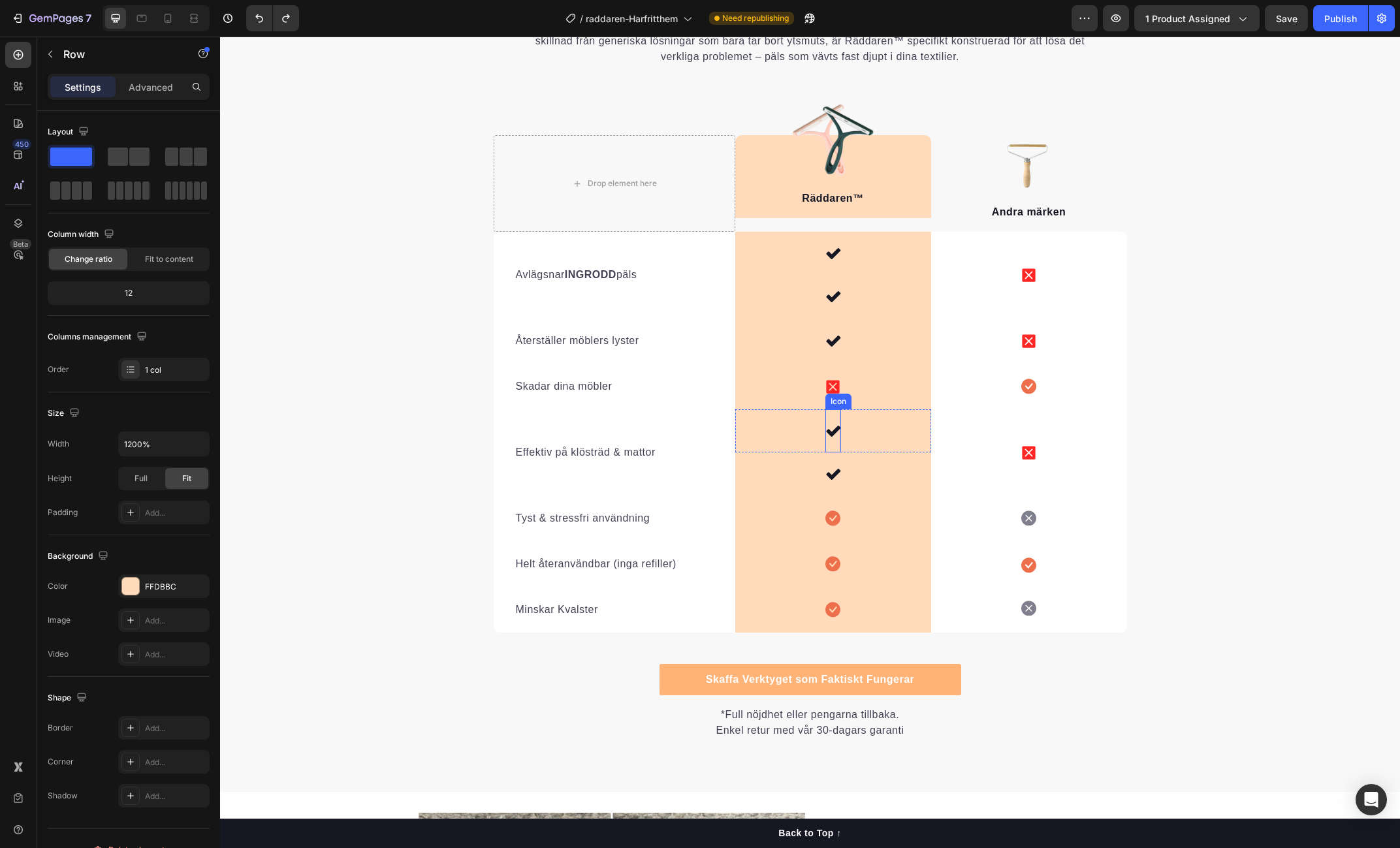
click at [826, 425] on icon at bounding box center [833, 431] width 16 height 16
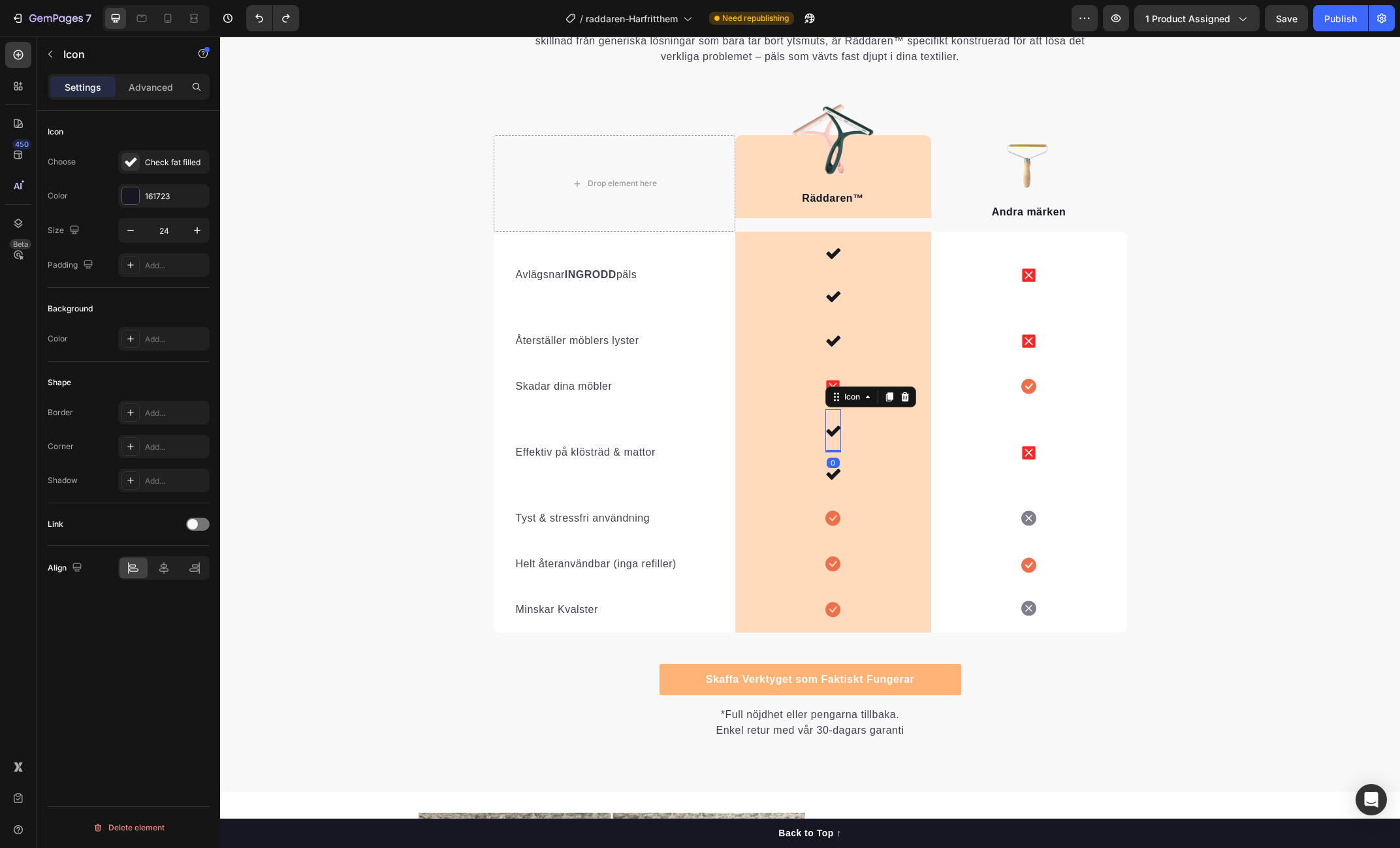
drag, startPoint x: 885, startPoint y: 396, endPoint x: 867, endPoint y: 417, distance: 27.7
click at [885, 396] on icon at bounding box center [889, 396] width 10 height 10
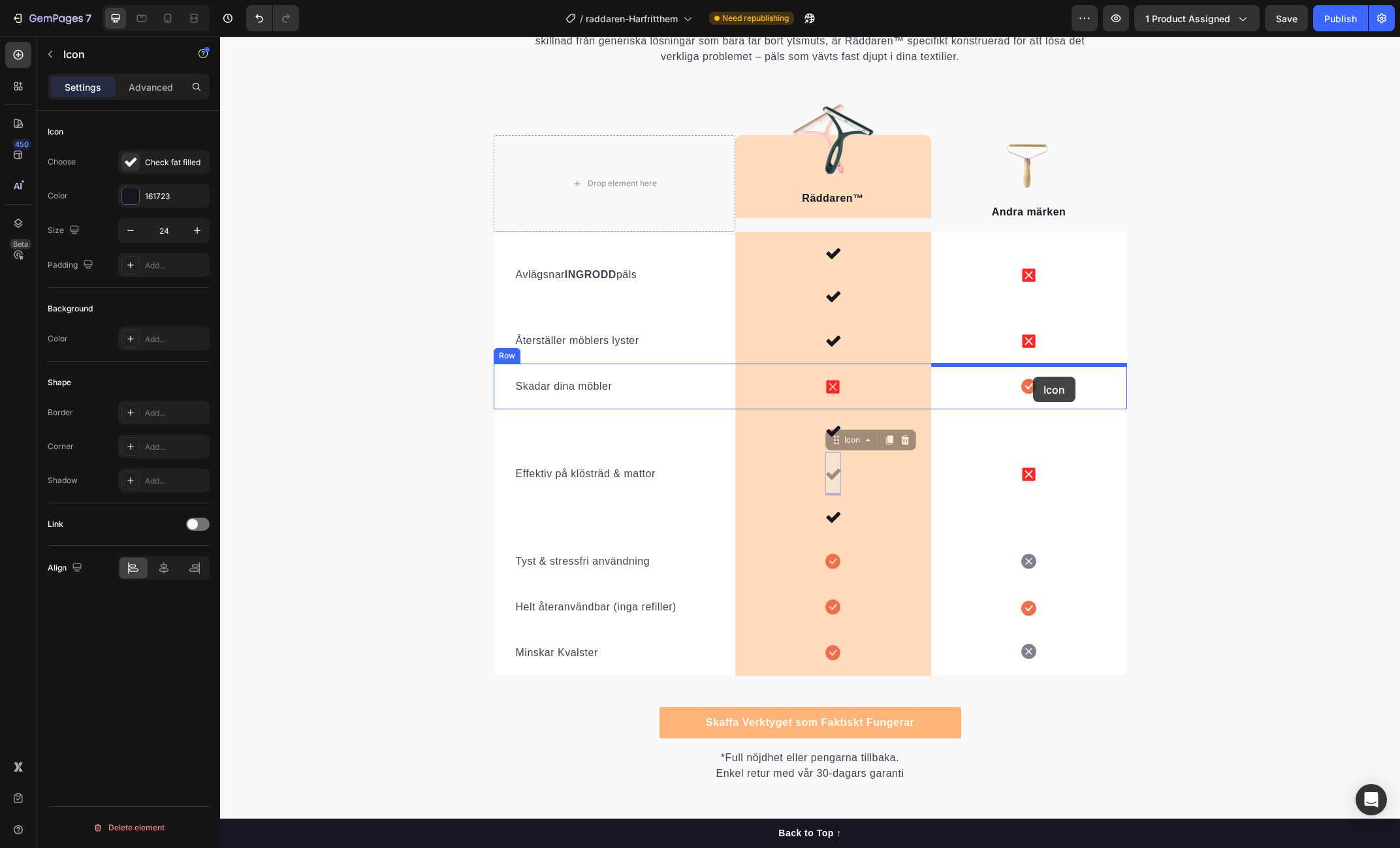
drag, startPoint x: 835, startPoint y: 442, endPoint x: 1033, endPoint y: 376, distance: 208.7
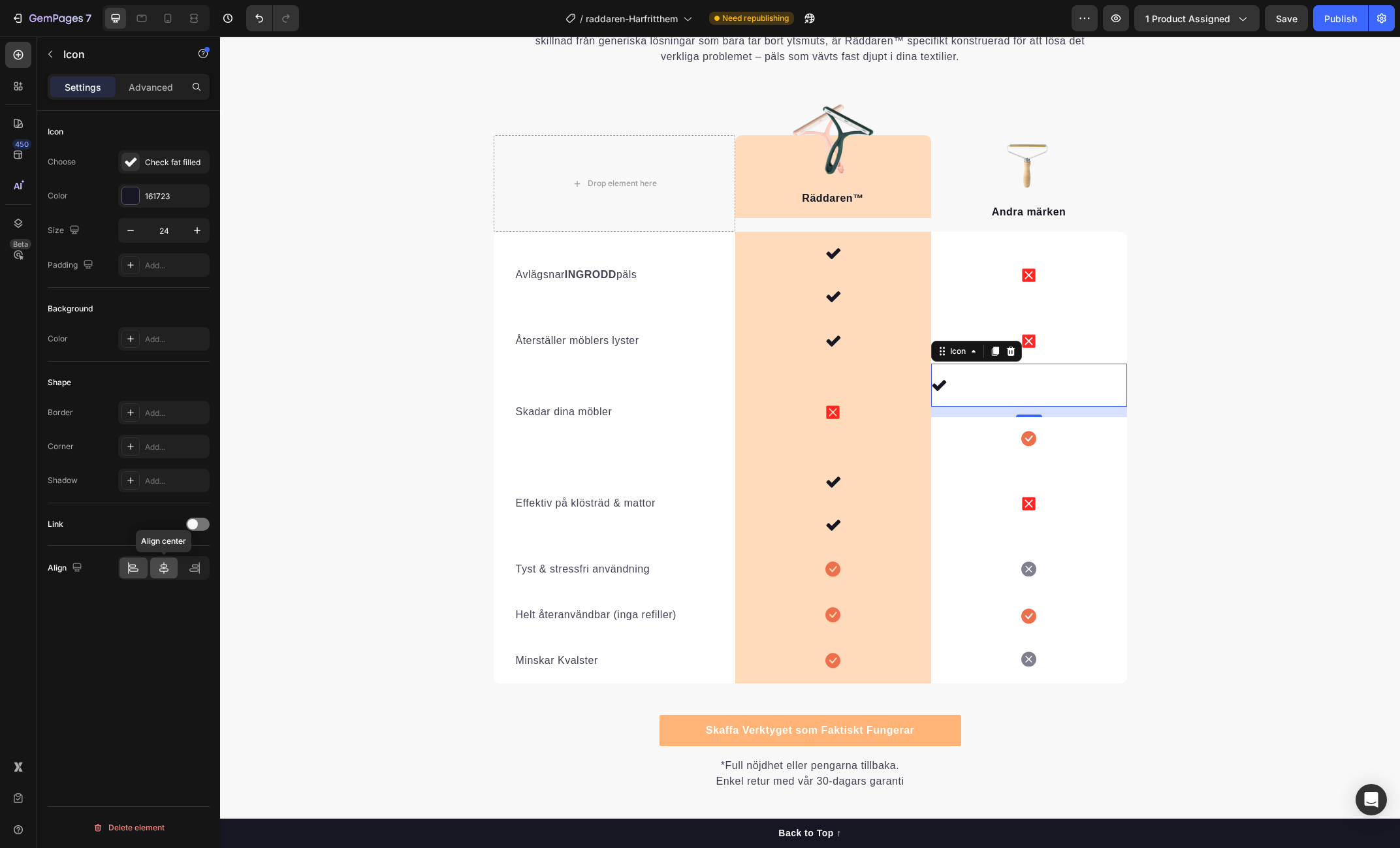
click at [164, 569] on icon at bounding box center [164, 568] width 13 height 13
click at [1009, 440] on div "Icon" at bounding box center [1028, 439] width 196 height 43
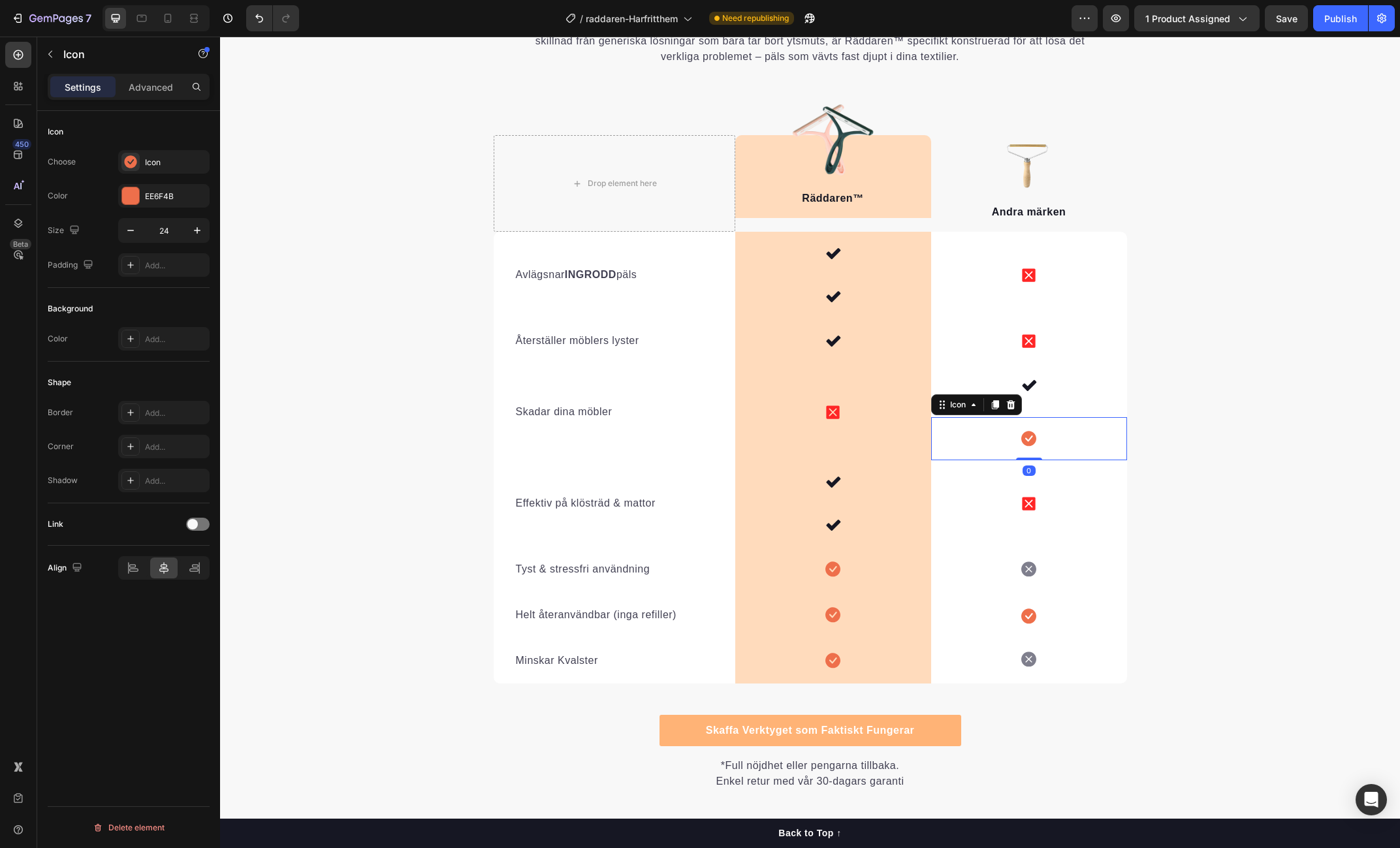
drag, startPoint x: 1013, startPoint y: 405, endPoint x: 891, endPoint y: 442, distance: 127.5
click at [1013, 405] on icon at bounding box center [1010, 405] width 9 height 9
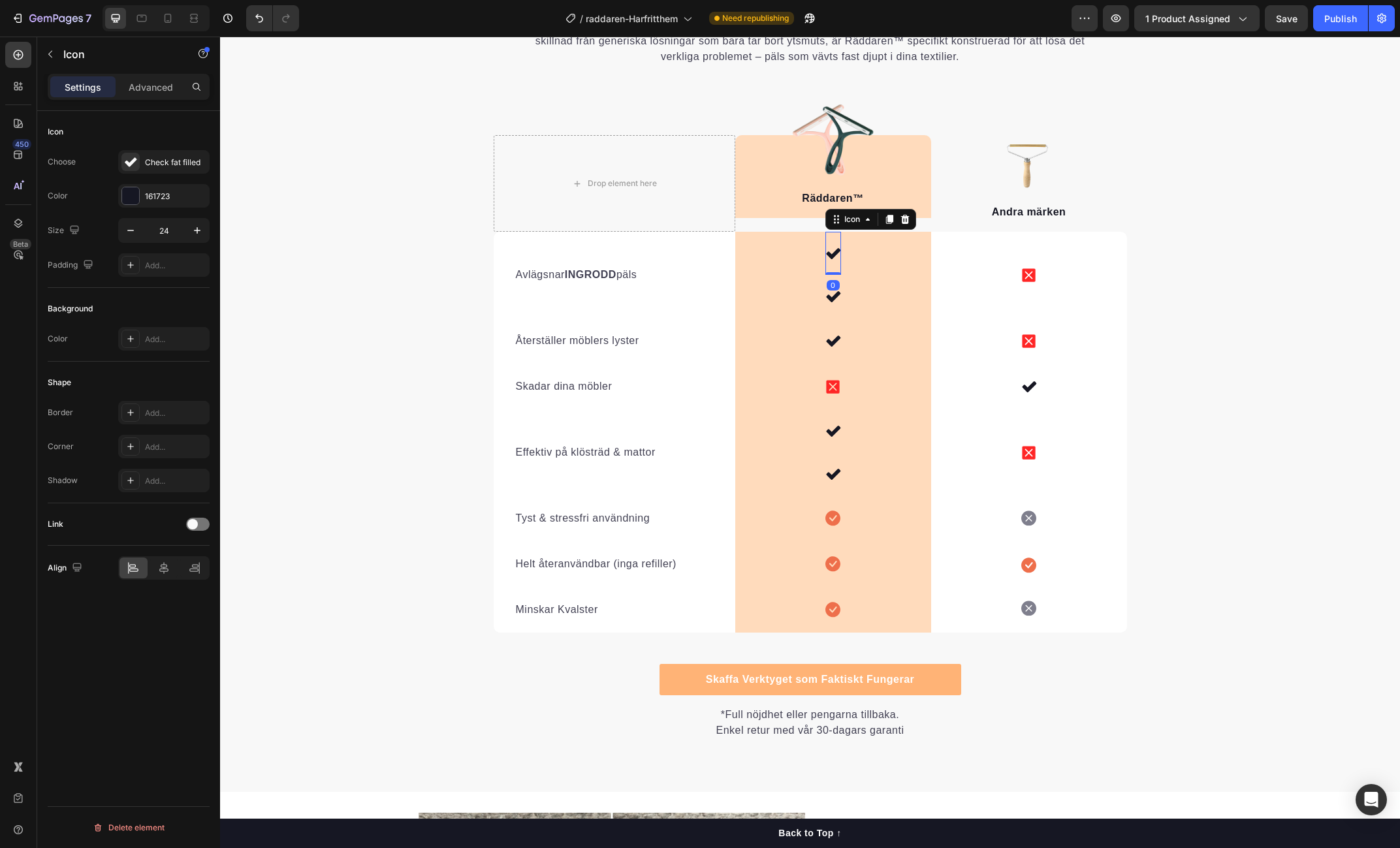
click at [830, 255] on icon at bounding box center [833, 254] width 15 height 11
click at [126, 190] on div at bounding box center [130, 196] width 17 height 17
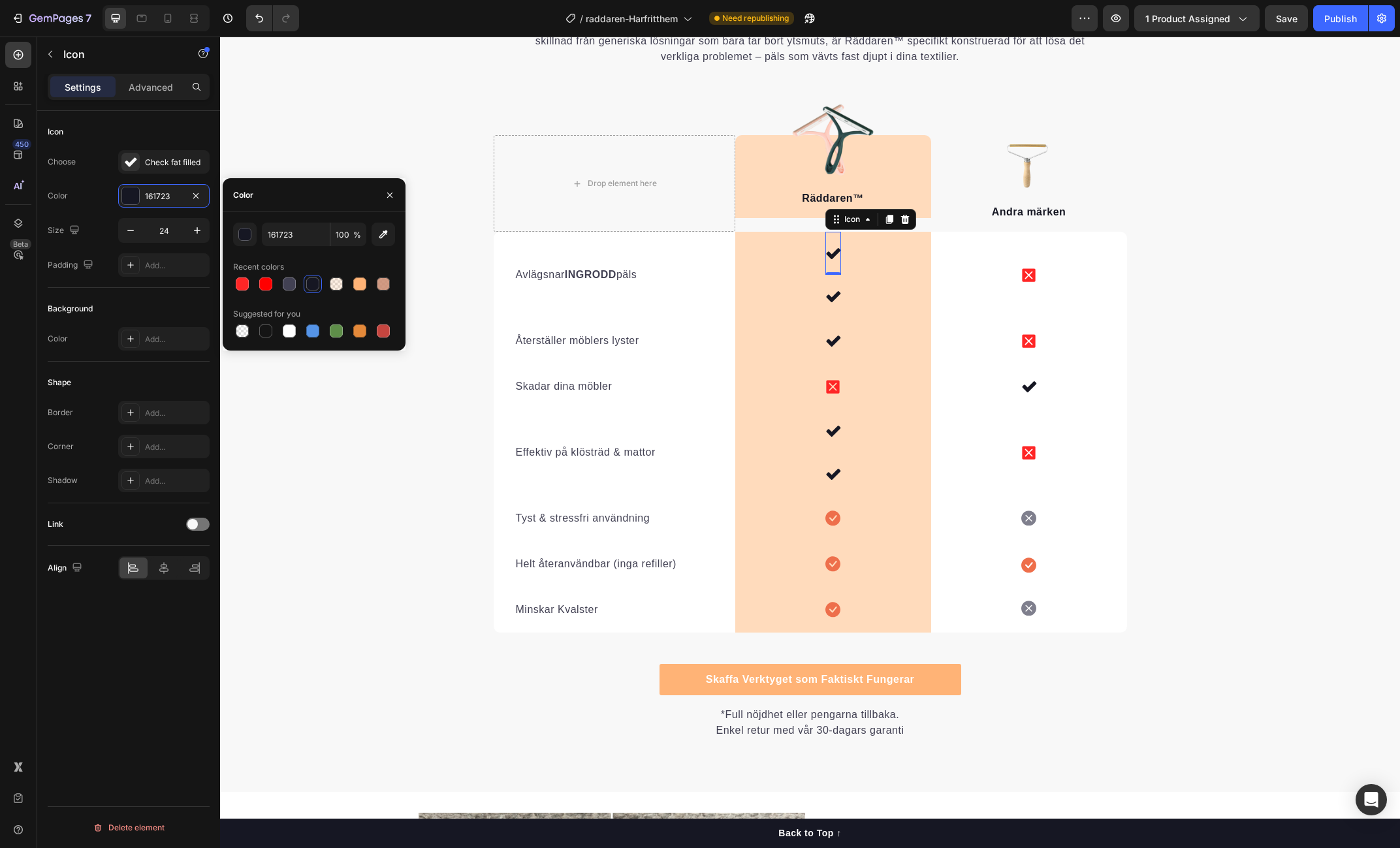
drag, startPoint x: 340, startPoint y: 334, endPoint x: 319, endPoint y: 310, distance: 31.9
click at [340, 334] on div at bounding box center [336, 331] width 13 height 13
click at [248, 237] on div "button" at bounding box center [245, 235] width 13 height 13
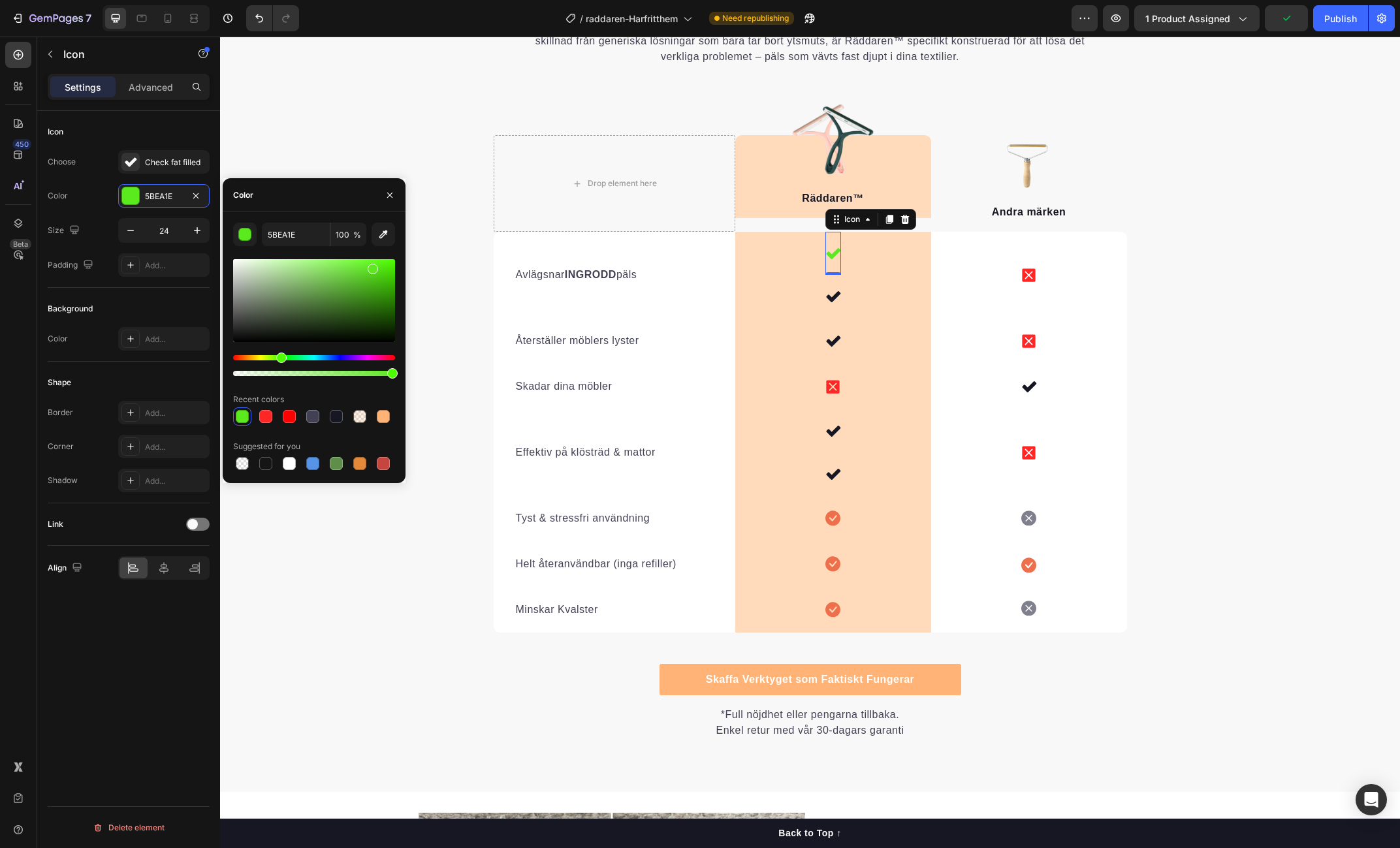
type input "5DE822"
drag, startPoint x: 347, startPoint y: 285, endPoint x: 372, endPoint y: 266, distance: 31.4
click at [372, 266] on div at bounding box center [314, 300] width 162 height 83
drag, startPoint x: 838, startPoint y: 297, endPoint x: 796, endPoint y: 295, distance: 42.0
click at [838, 297] on icon at bounding box center [833, 296] width 16 height 16
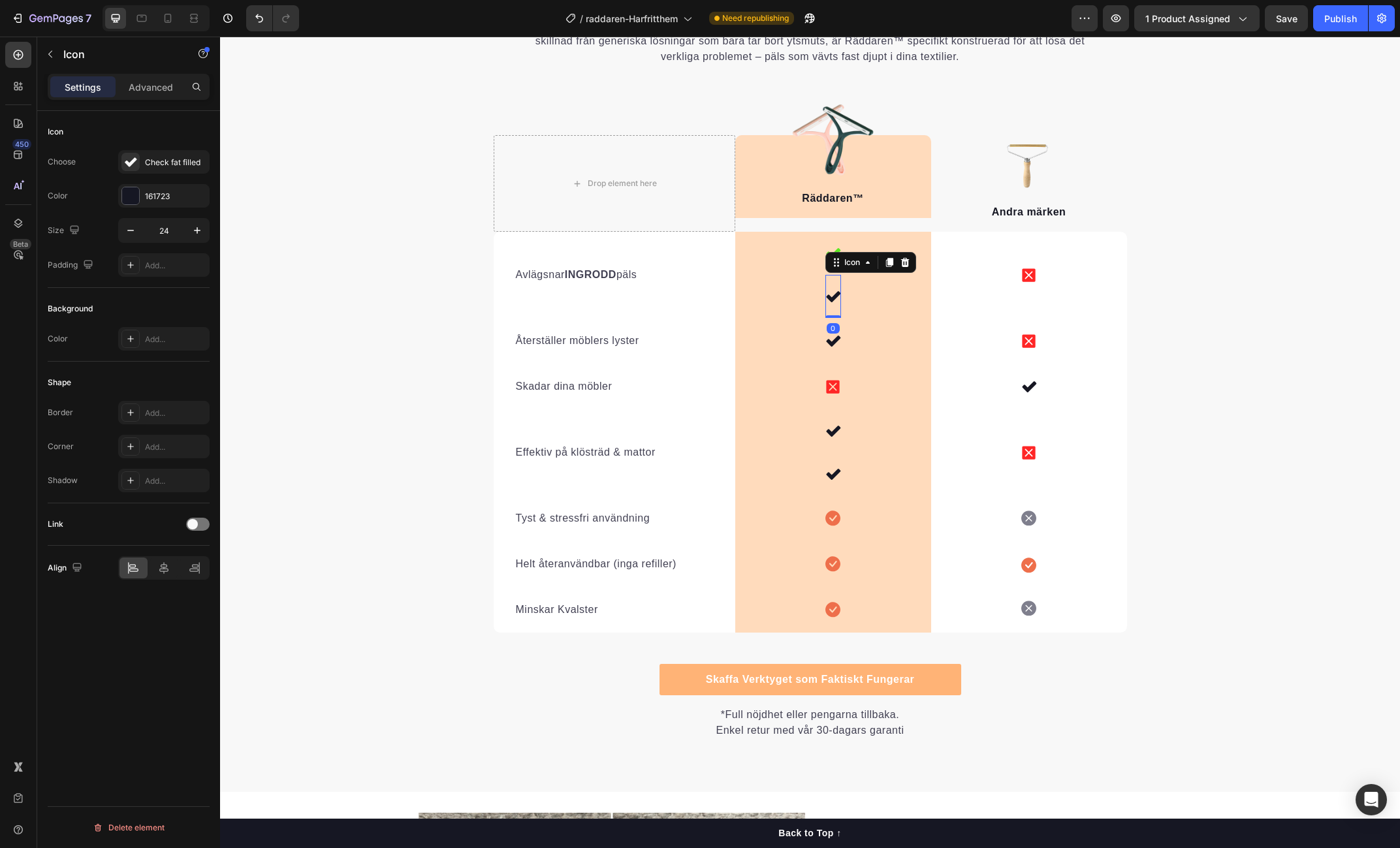
click at [901, 264] on icon at bounding box center [904, 262] width 10 height 10
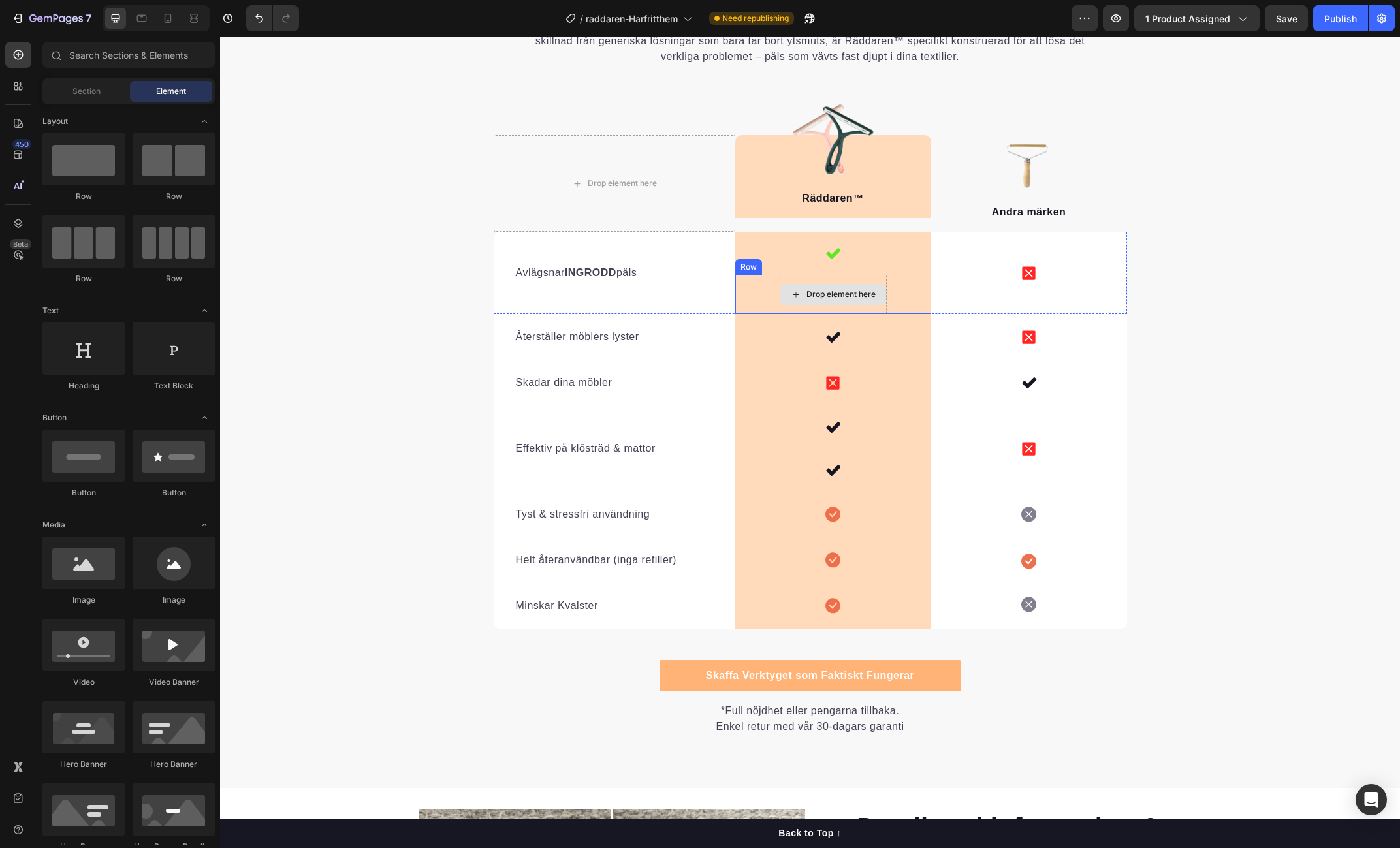
click at [833, 302] on div "Drop element here" at bounding box center [833, 294] width 105 height 21
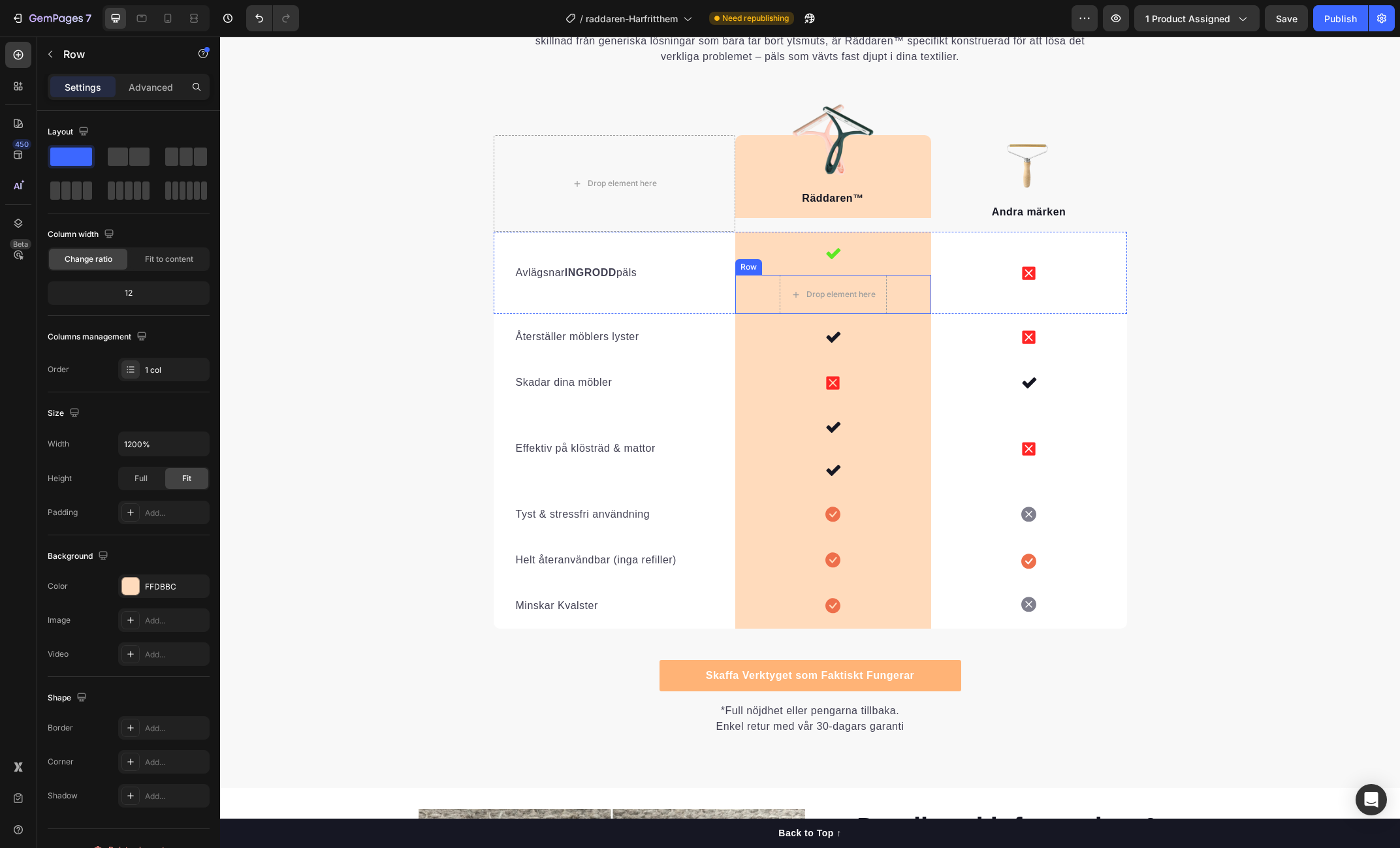
click at [918, 293] on div "Drop element here Row" at bounding box center [833, 294] width 196 height 40
click at [814, 262] on icon at bounding box center [815, 262] width 10 height 10
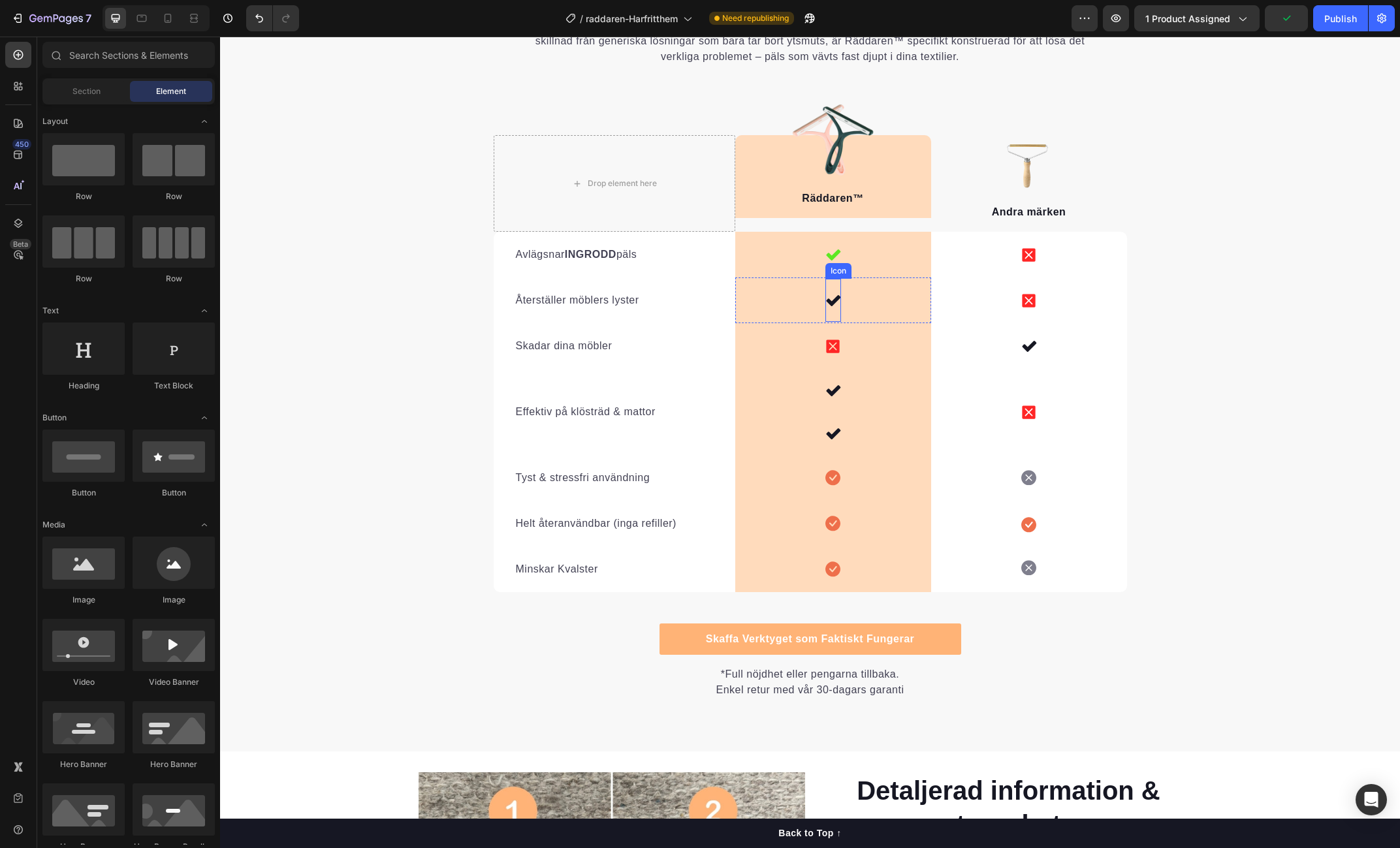
click at [834, 296] on icon at bounding box center [833, 300] width 16 height 16
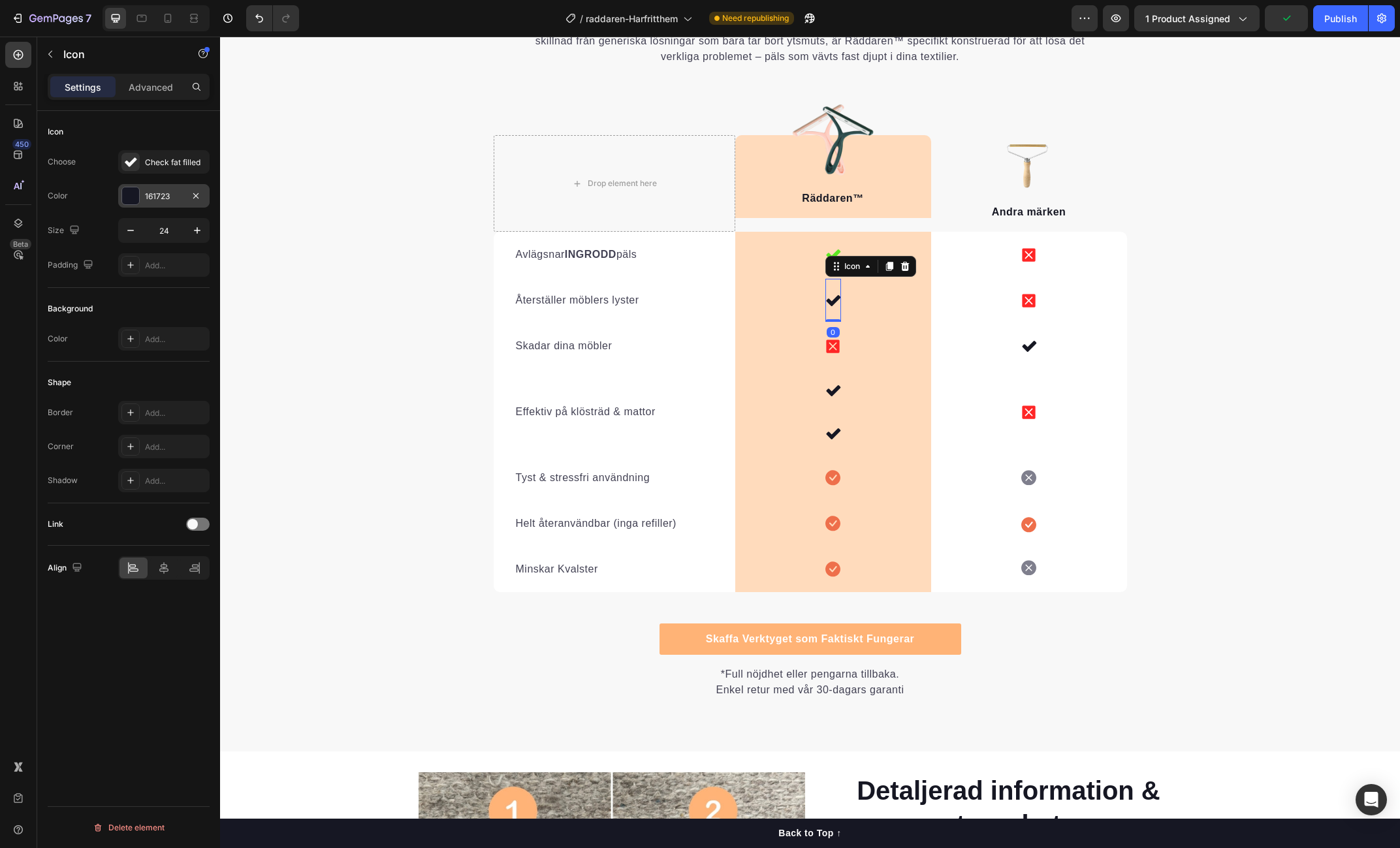
click at [159, 193] on div "161723" at bounding box center [164, 196] width 38 height 12
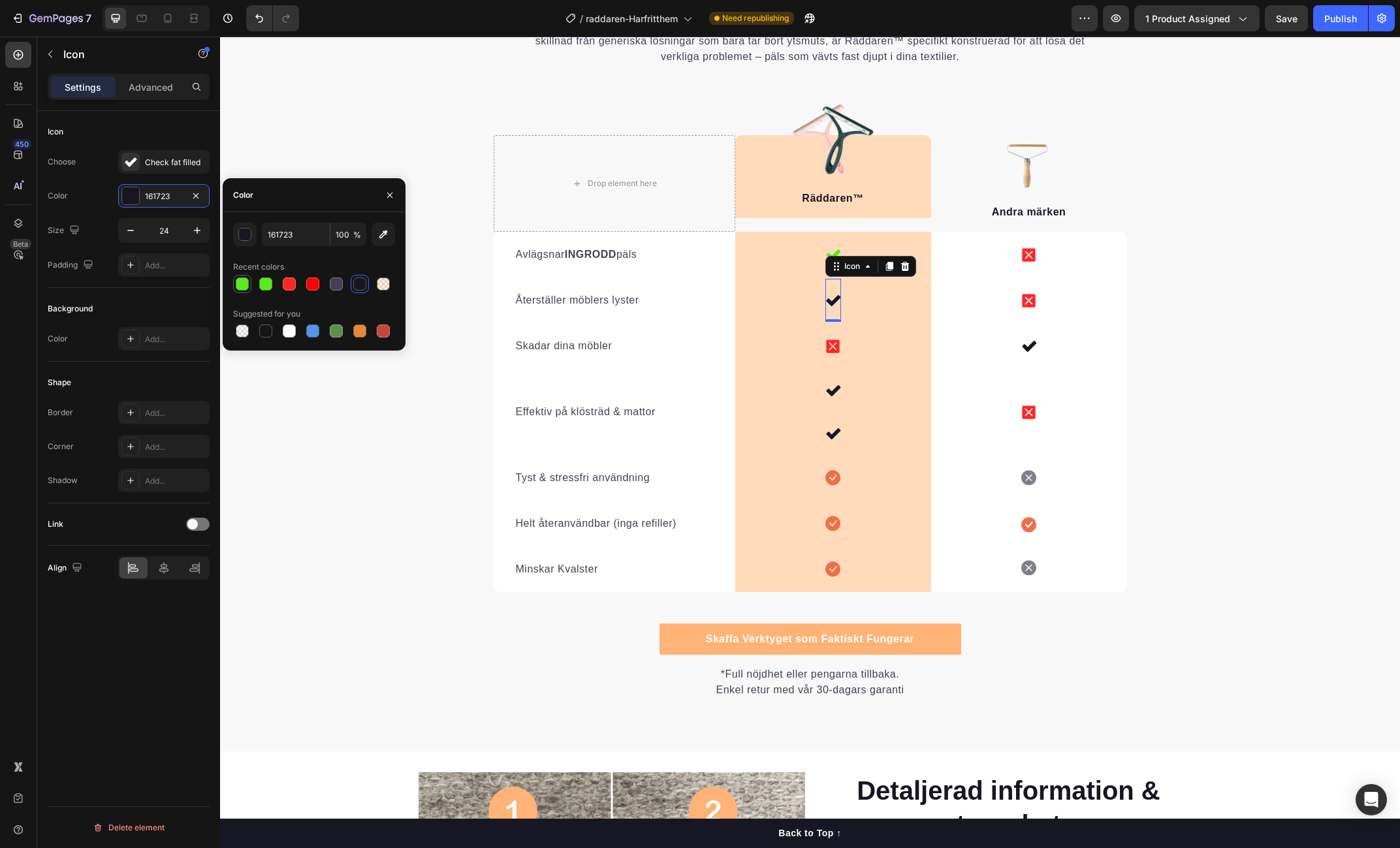
click at [242, 284] on div at bounding box center [242, 284] width 13 height 13
type input "5DE822"
click at [835, 393] on icon at bounding box center [833, 390] width 16 height 16
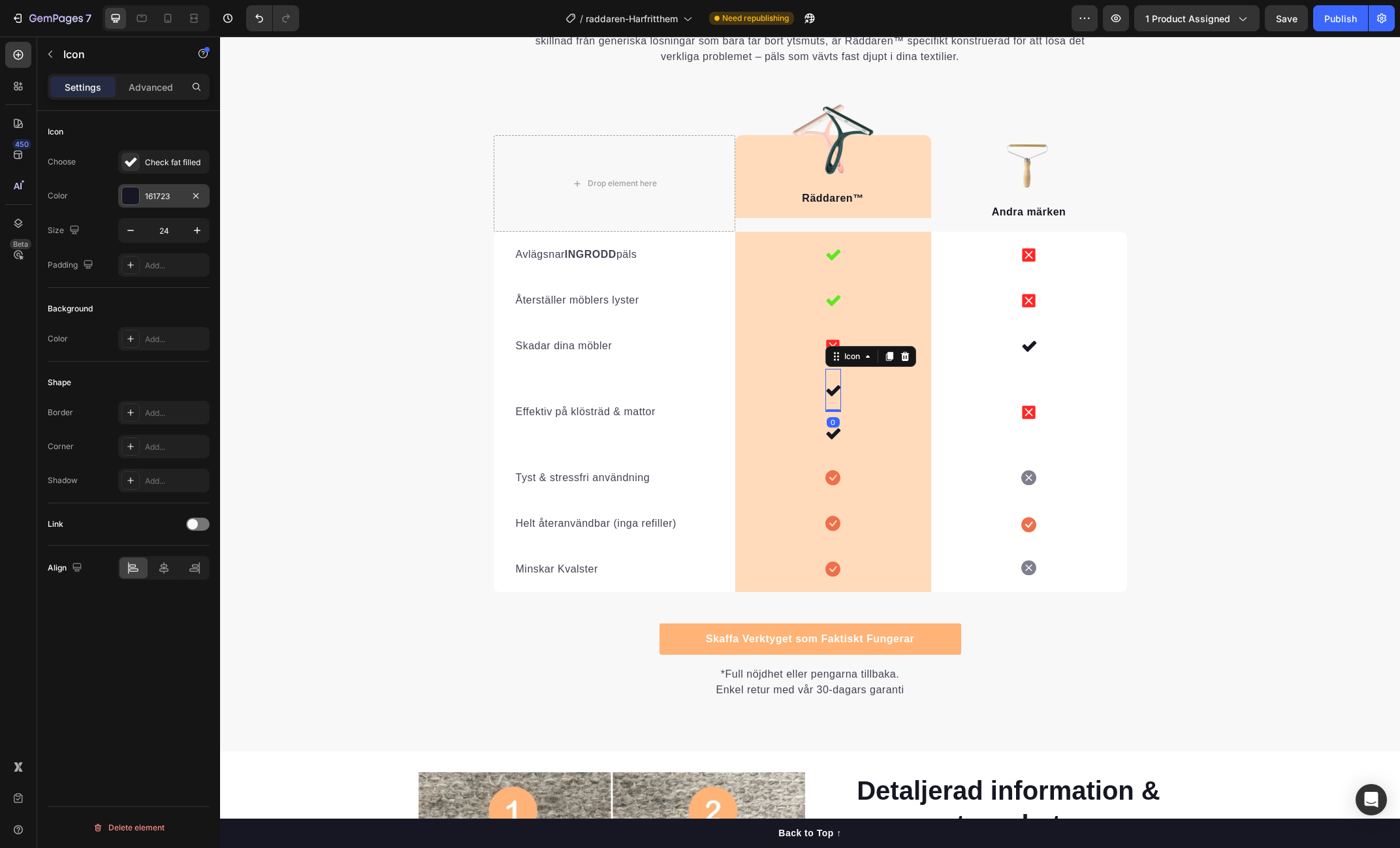
click at [184, 197] on div "161723" at bounding box center [164, 196] width 92 height 23
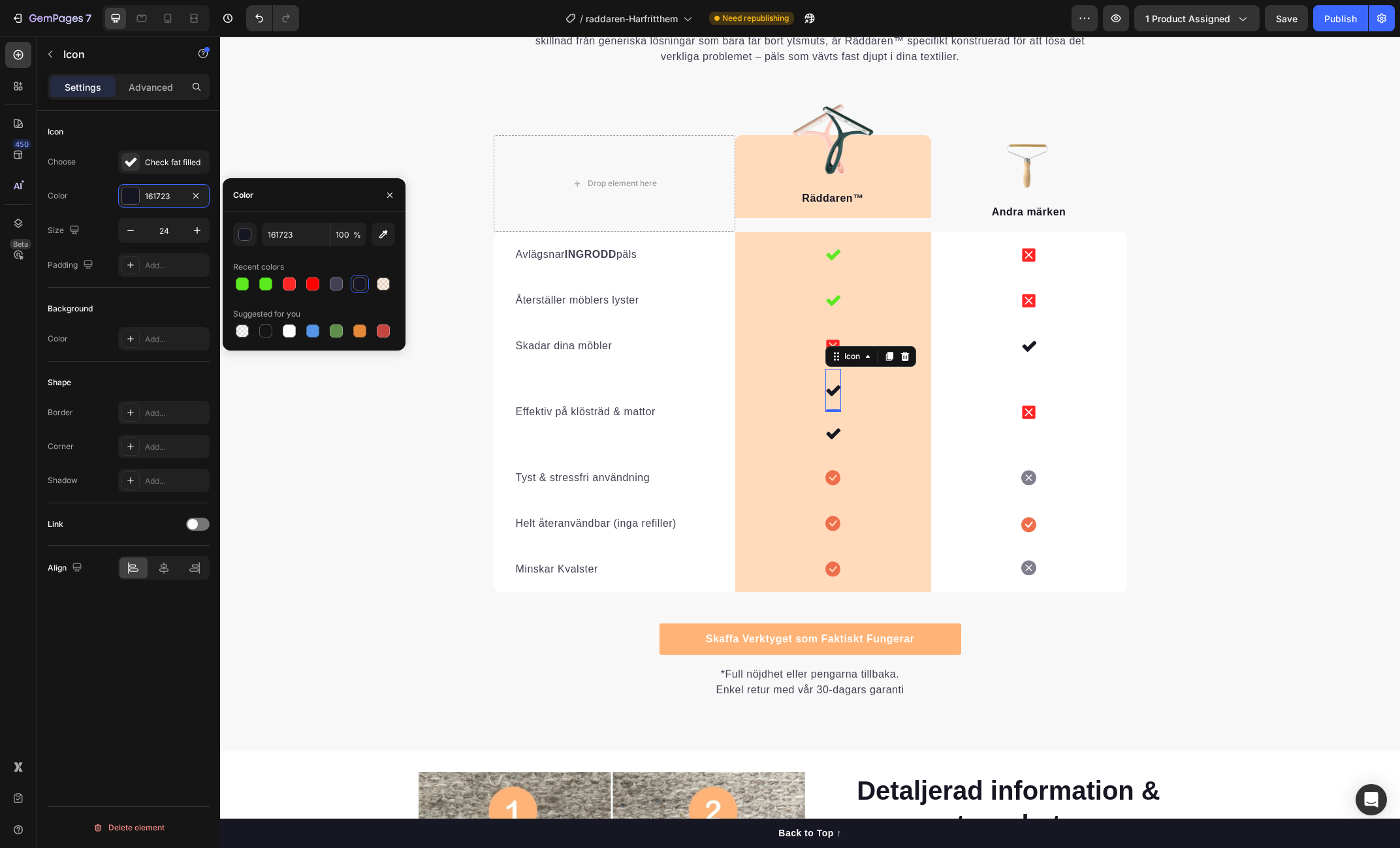
drag, startPoint x: 245, startPoint y: 286, endPoint x: 312, endPoint y: 310, distance: 71.2
click at [245, 286] on div at bounding box center [242, 284] width 13 height 13
type input "5DE822"
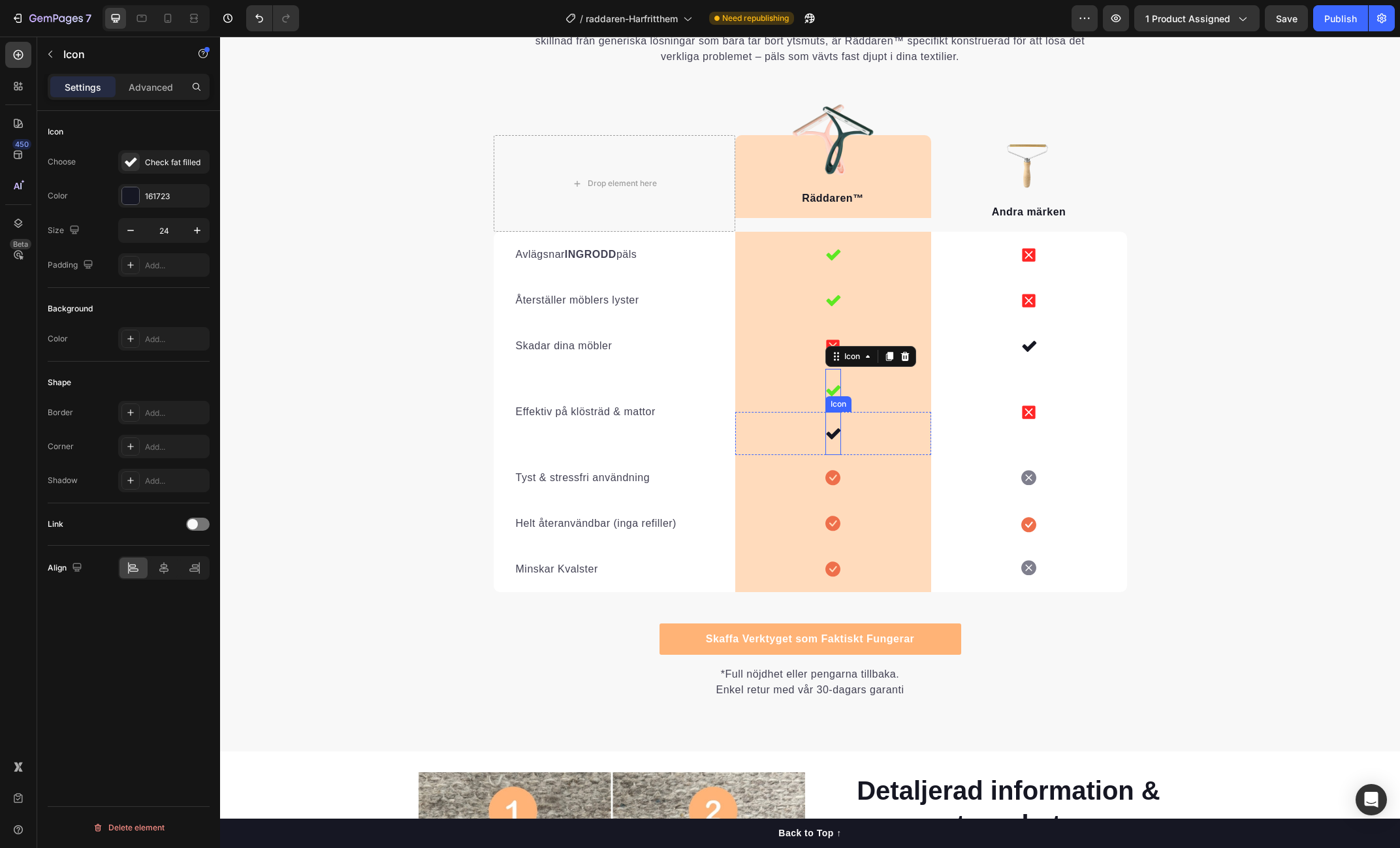
click at [834, 434] on icon at bounding box center [833, 434] width 15 height 11
drag, startPoint x: 158, startPoint y: 199, endPoint x: 167, endPoint y: 237, distance: 39.1
click at [158, 199] on div "161723" at bounding box center [175, 196] width 61 height 12
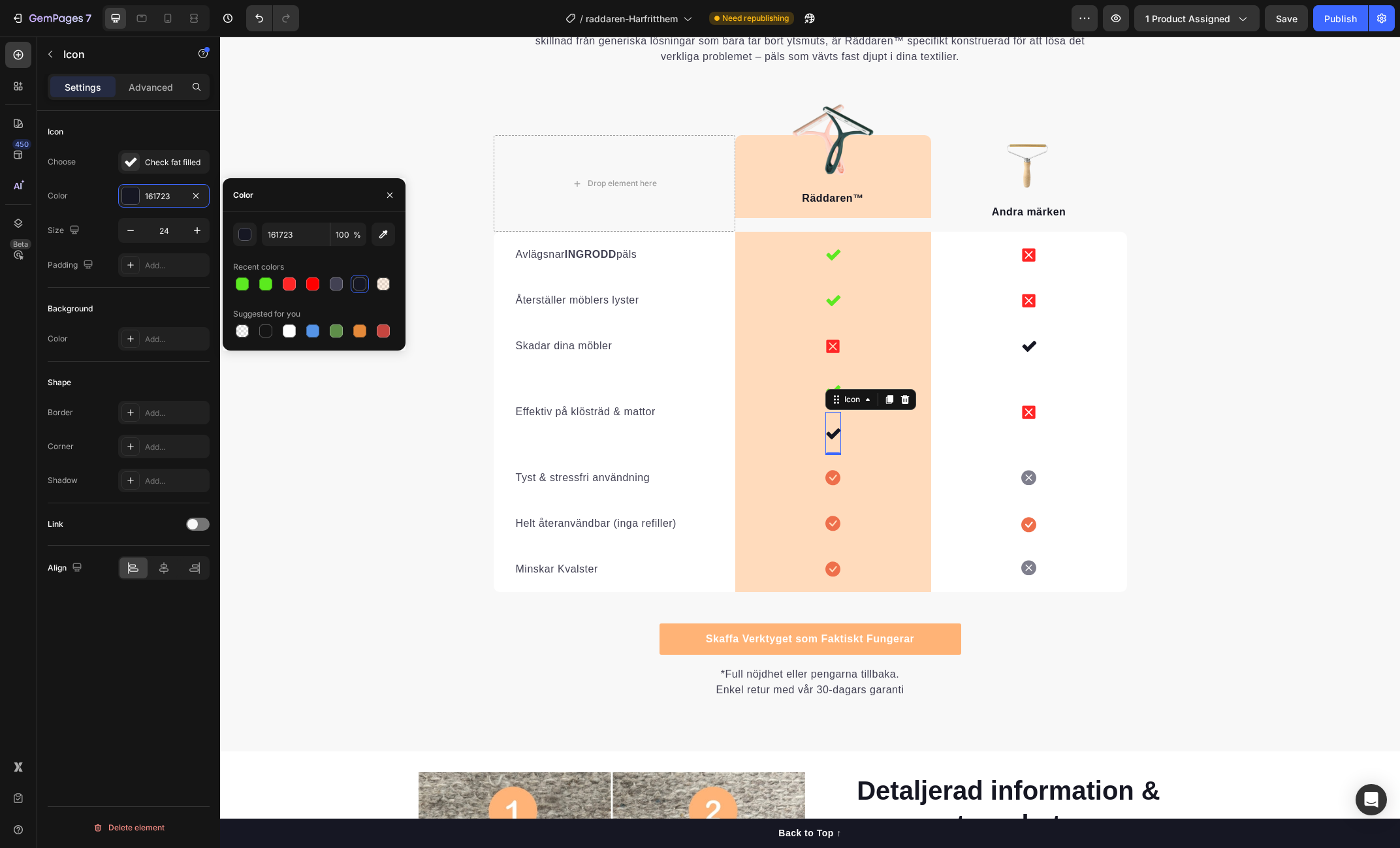
drag, startPoint x: 241, startPoint y: 286, endPoint x: 284, endPoint y: 305, distance: 47.0
click at [241, 286] on div at bounding box center [242, 284] width 13 height 13
type input "5DE822"
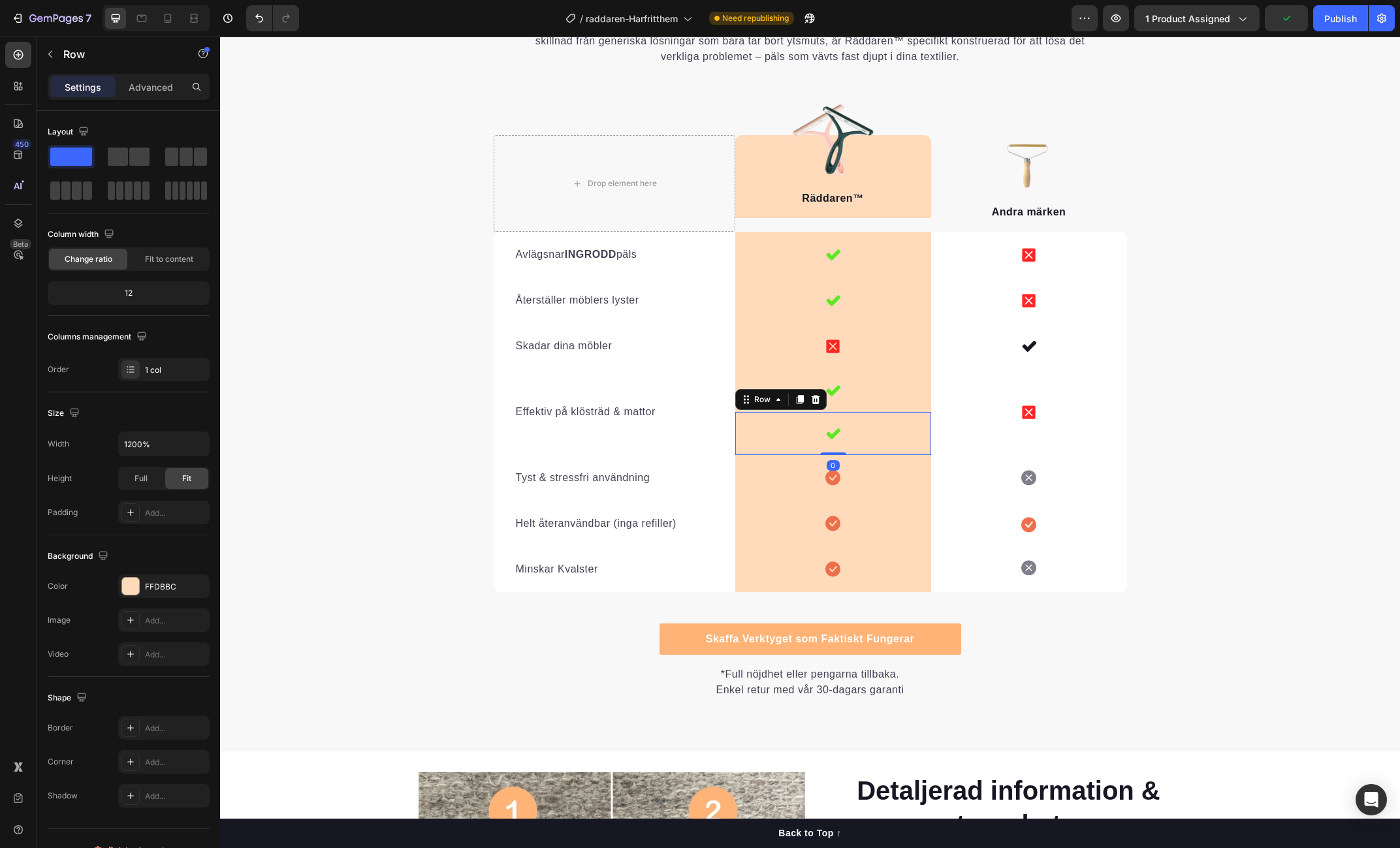
click at [857, 448] on div "Icon Row 0" at bounding box center [833, 434] width 196 height 43
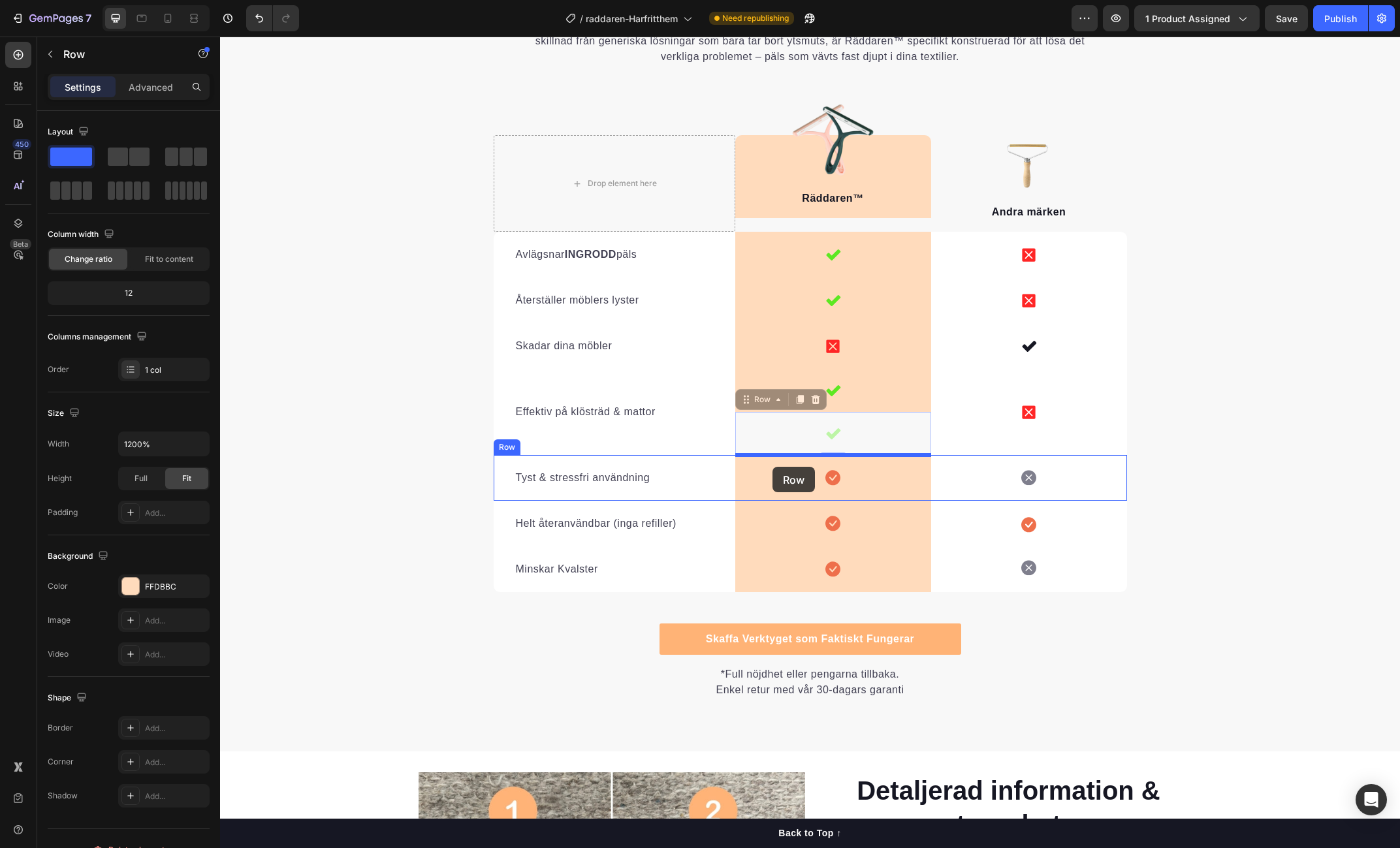
drag, startPoint x: 741, startPoint y: 398, endPoint x: 773, endPoint y: 467, distance: 76.1
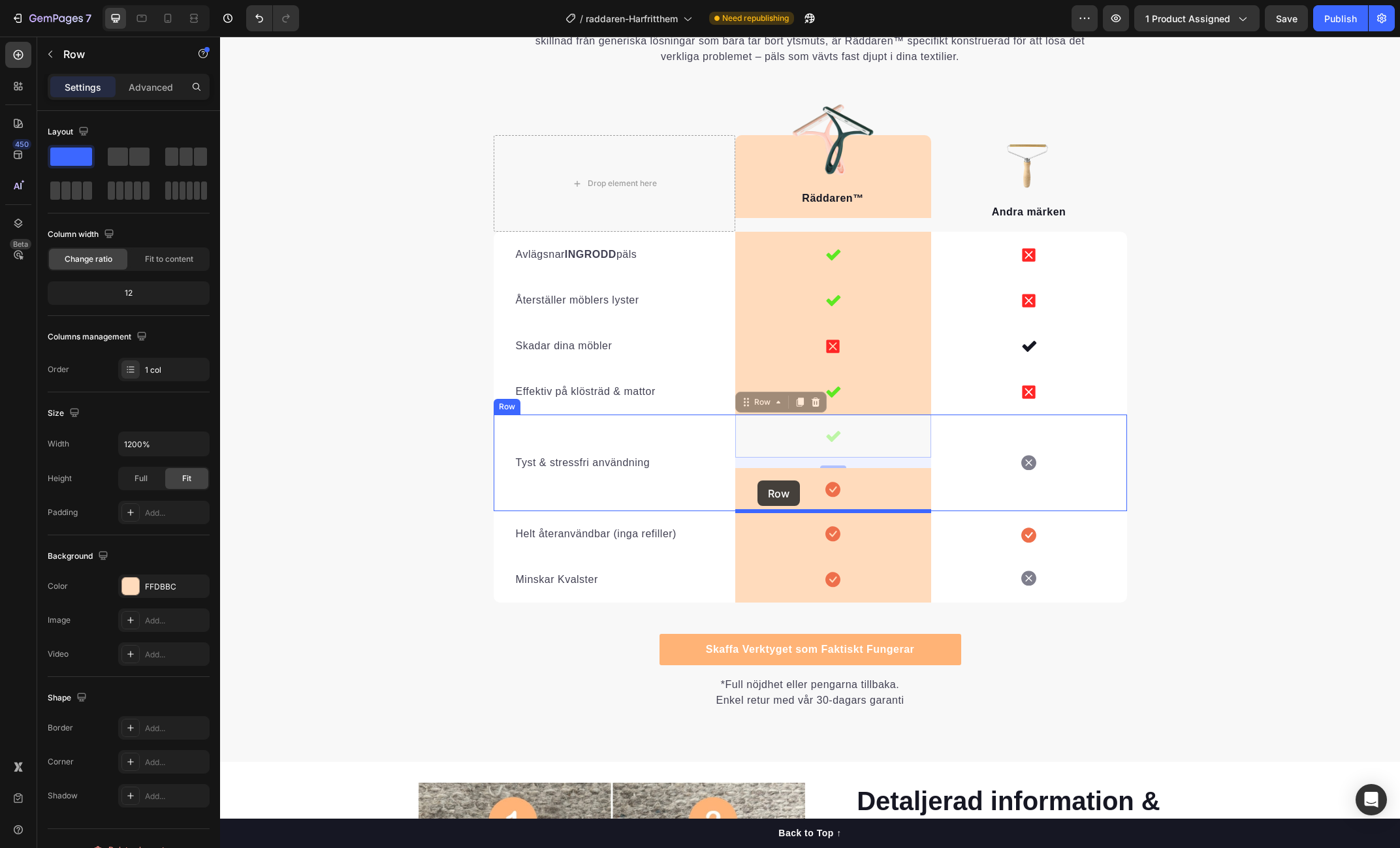
drag, startPoint x: 745, startPoint y: 403, endPoint x: 757, endPoint y: 481, distance: 78.9
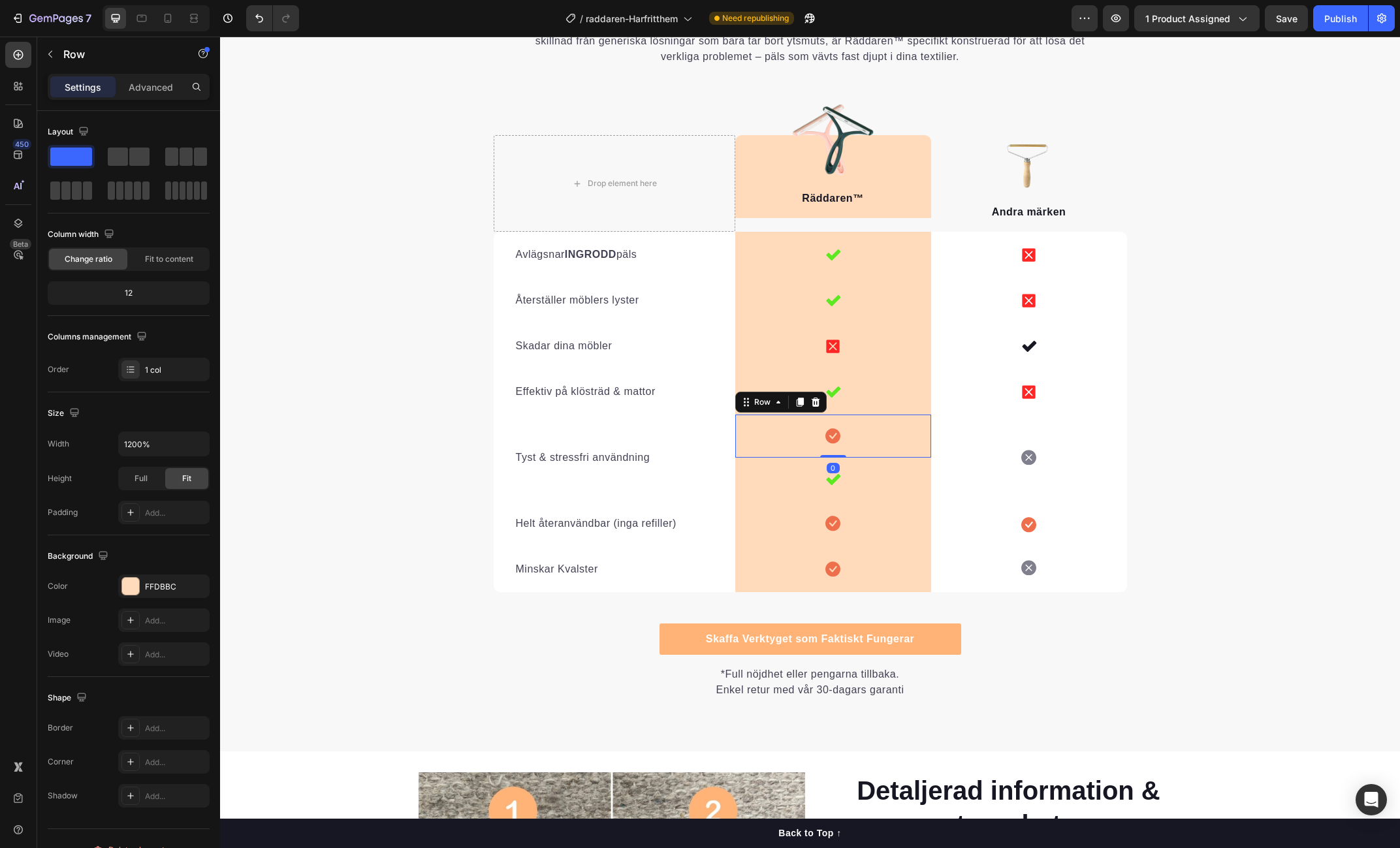
click at [856, 435] on div "Icon Row 0" at bounding box center [833, 437] width 196 height 43
click at [821, 403] on div at bounding box center [815, 402] width 16 height 16
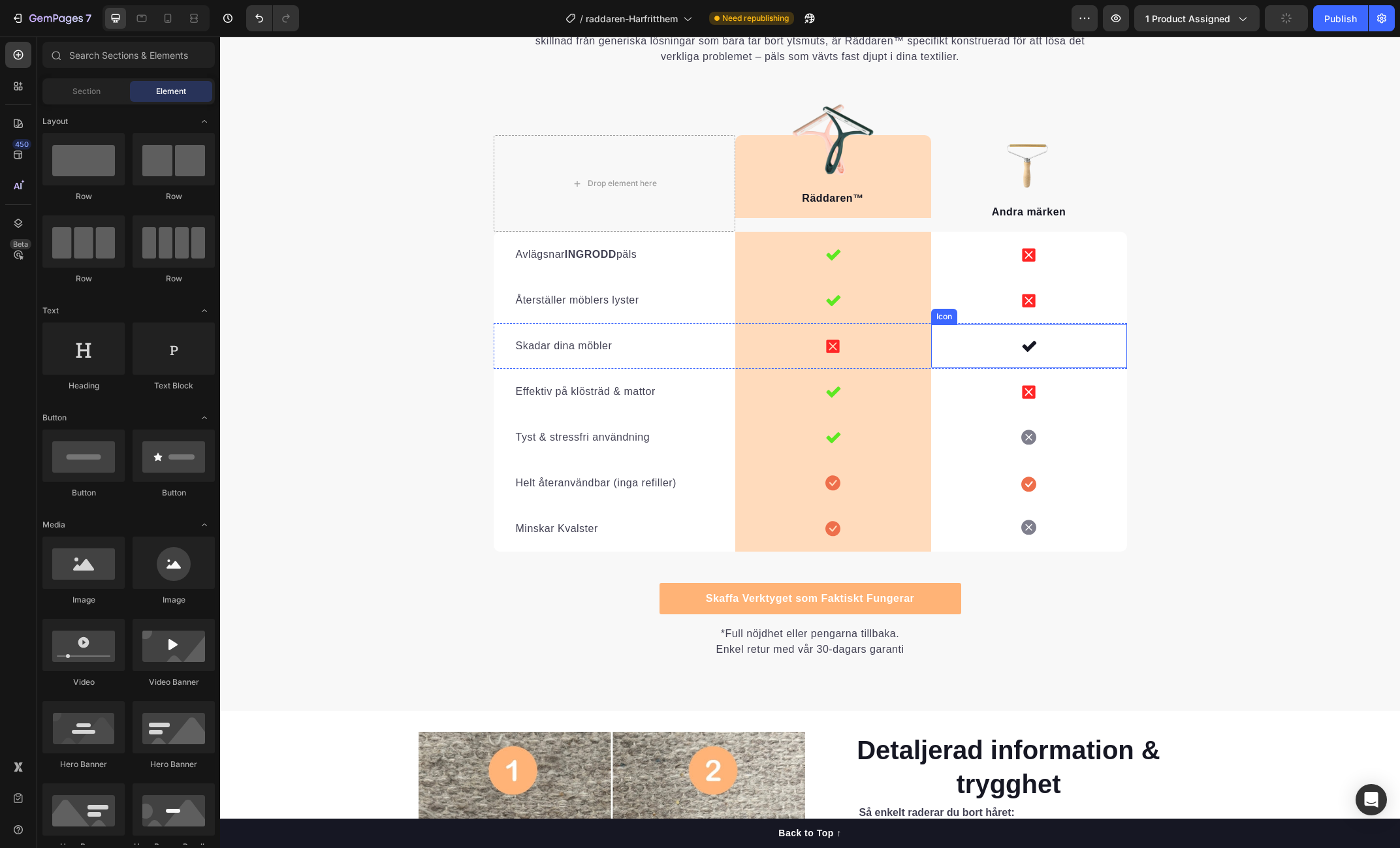
click at [1037, 341] on div "Icon" at bounding box center [1028, 346] width 196 height 43
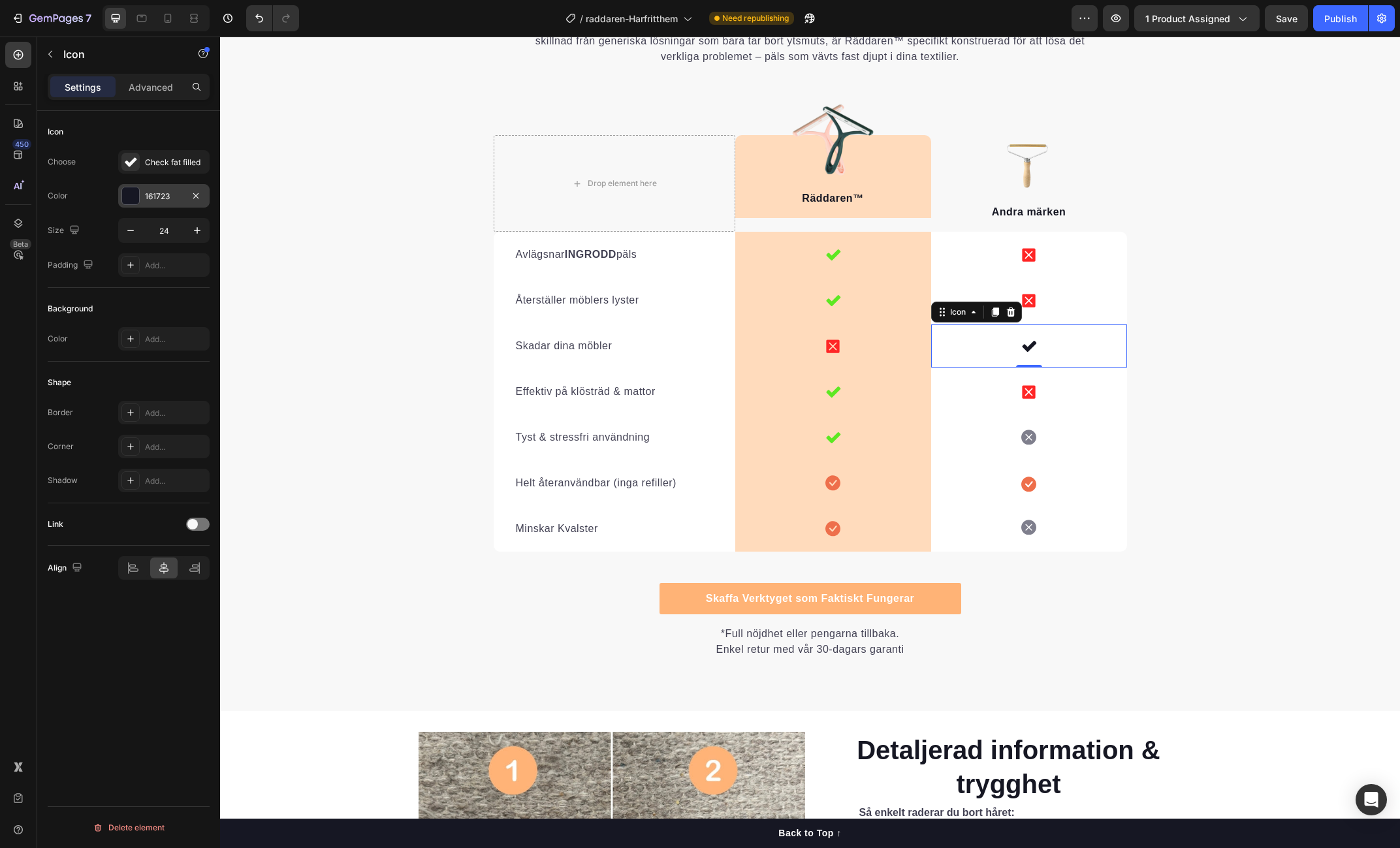
click at [164, 198] on div "161723" at bounding box center [164, 196] width 38 height 12
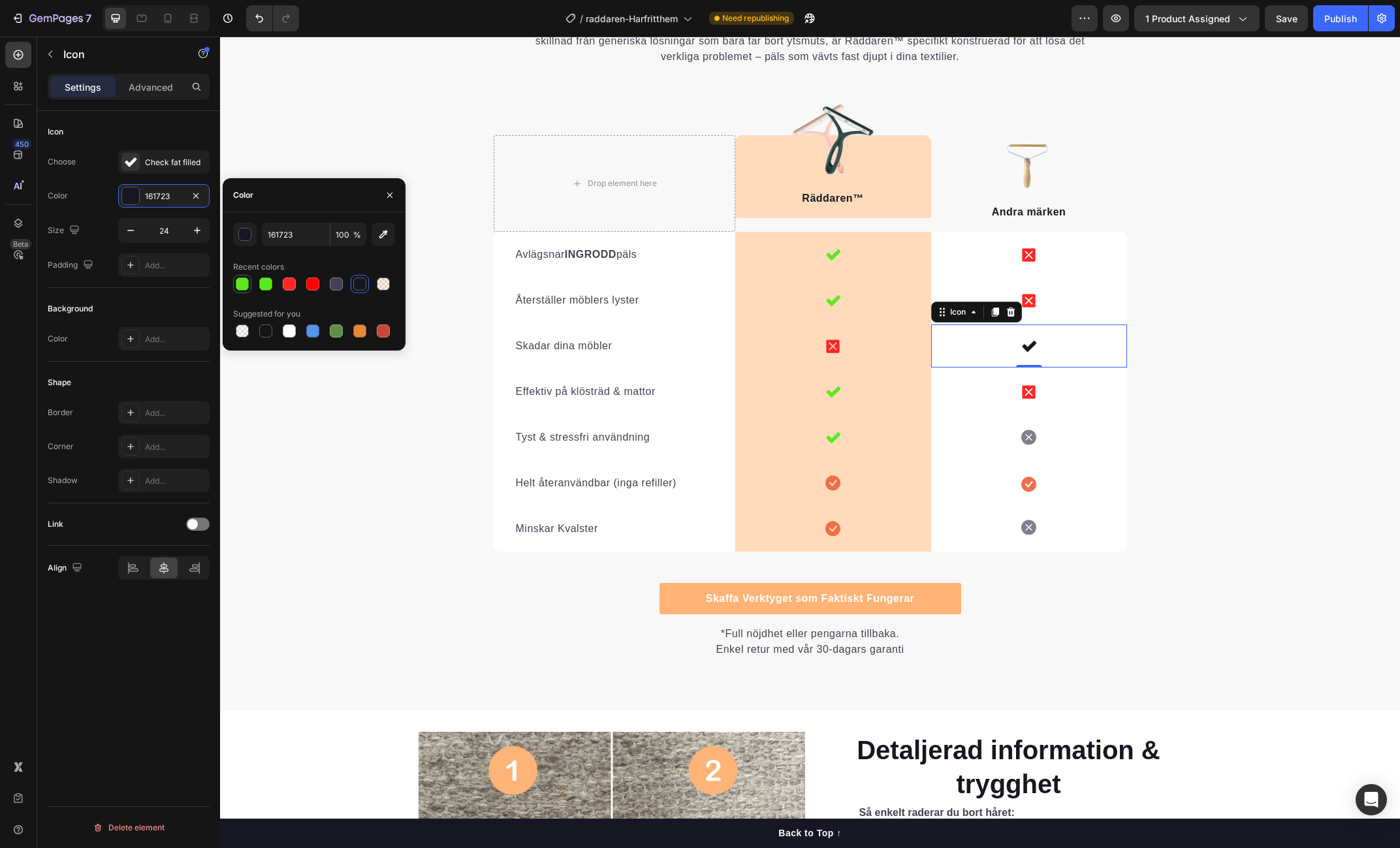
drag, startPoint x: 247, startPoint y: 288, endPoint x: 215, endPoint y: 258, distance: 43.9
click at [247, 288] on div at bounding box center [242, 284] width 13 height 13
drag, startPoint x: 268, startPoint y: 282, endPoint x: 234, endPoint y: 283, distance: 34.0
click at [268, 282] on div at bounding box center [265, 284] width 13 height 13
click at [237, 283] on div at bounding box center [242, 284] width 13 height 13
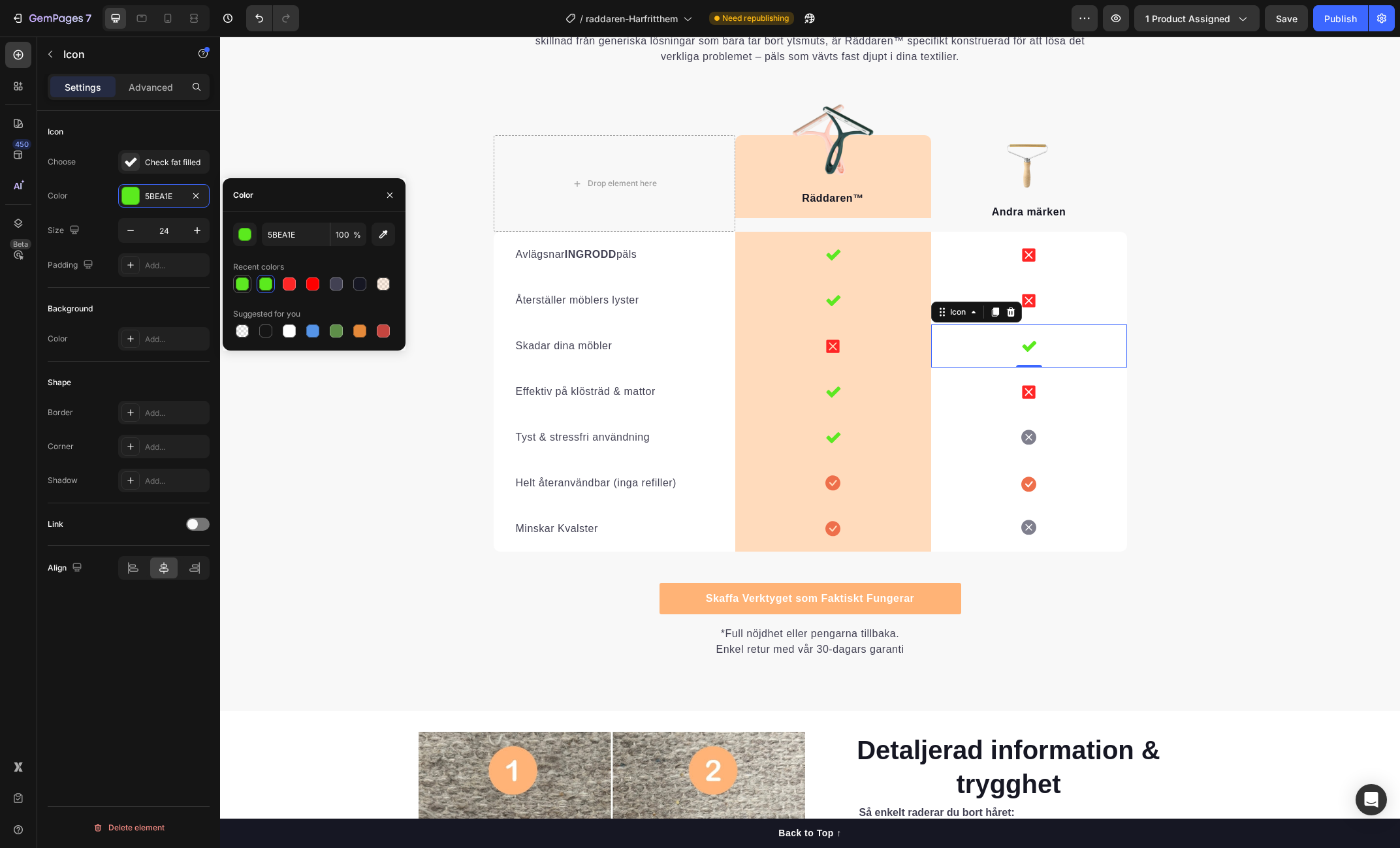
type input "5DE822"
drag, startPoint x: 1232, startPoint y: 362, endPoint x: 1196, endPoint y: 390, distance: 45.6
click at [1232, 362] on div "Varför Andra Metoder Inte Kan Mäter Sig Heading Det är lätt att förstå varför R…" at bounding box center [810, 313] width 1180 height 690
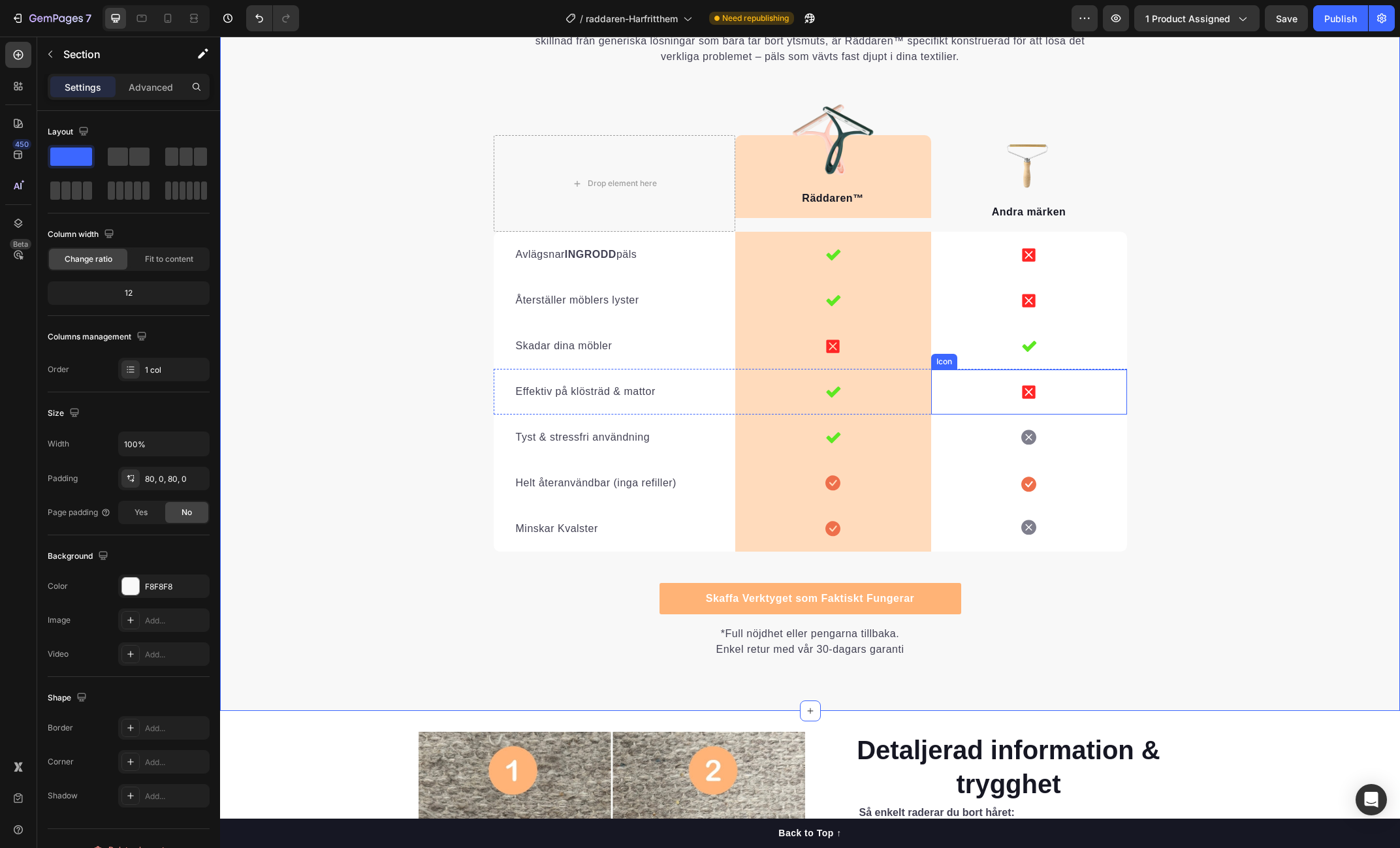
click at [1042, 394] on div "Icon" at bounding box center [1028, 392] width 196 height 45
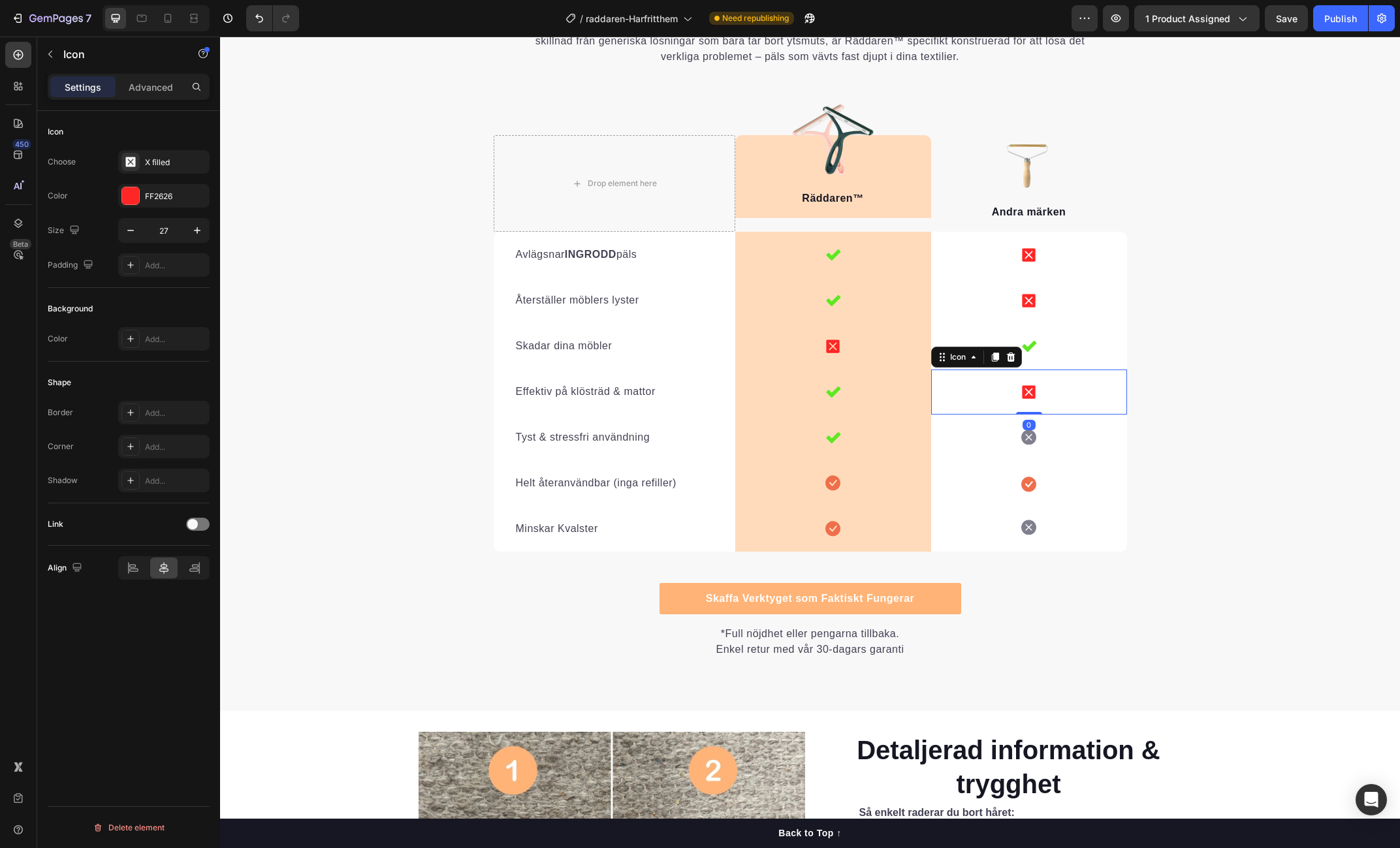
drag, startPoint x: 995, startPoint y: 356, endPoint x: 1021, endPoint y: 380, distance: 35.4
click at [995, 356] on icon at bounding box center [994, 358] width 7 height 9
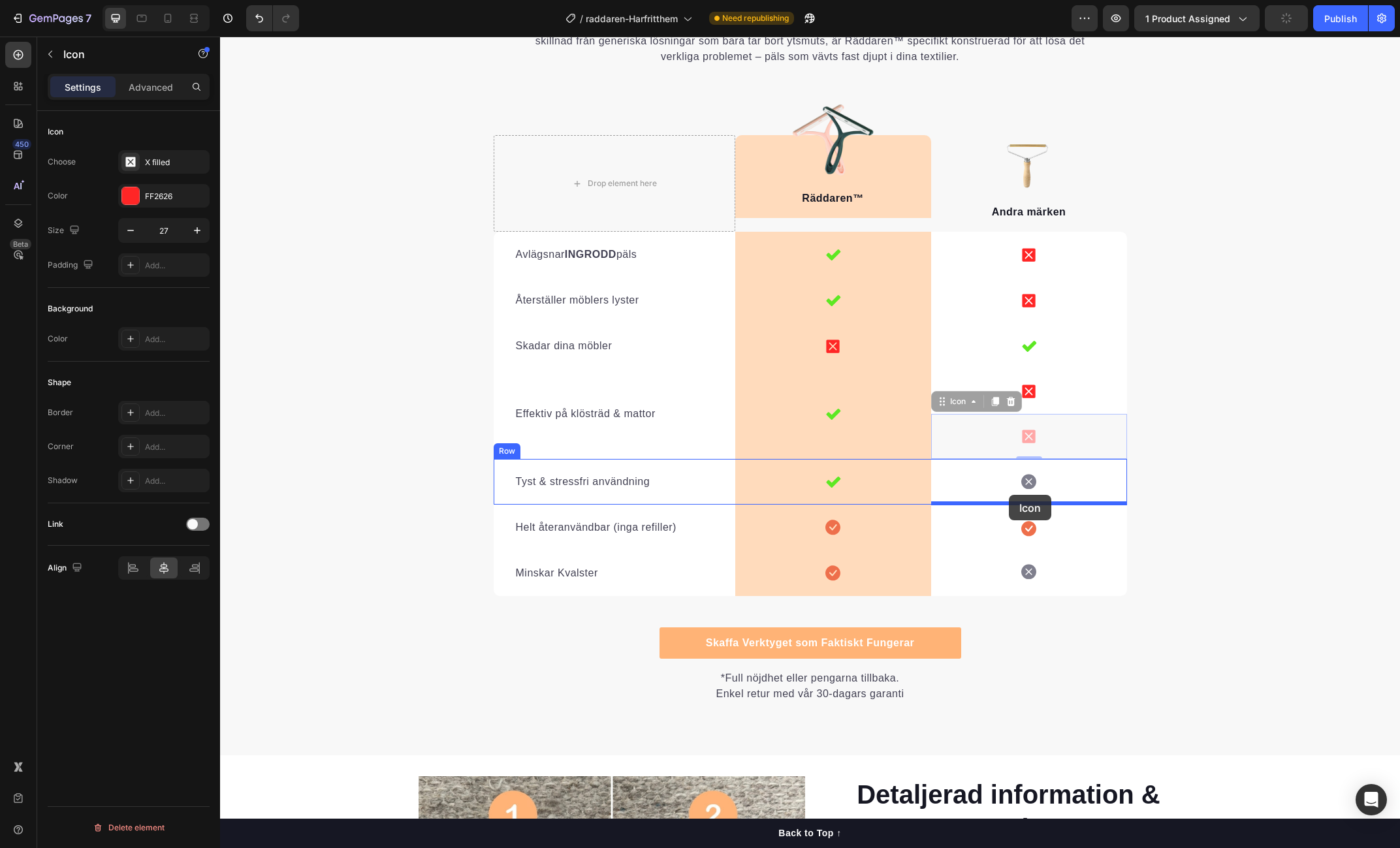
drag, startPoint x: 935, startPoint y: 400, endPoint x: 1009, endPoint y: 495, distance: 120.4
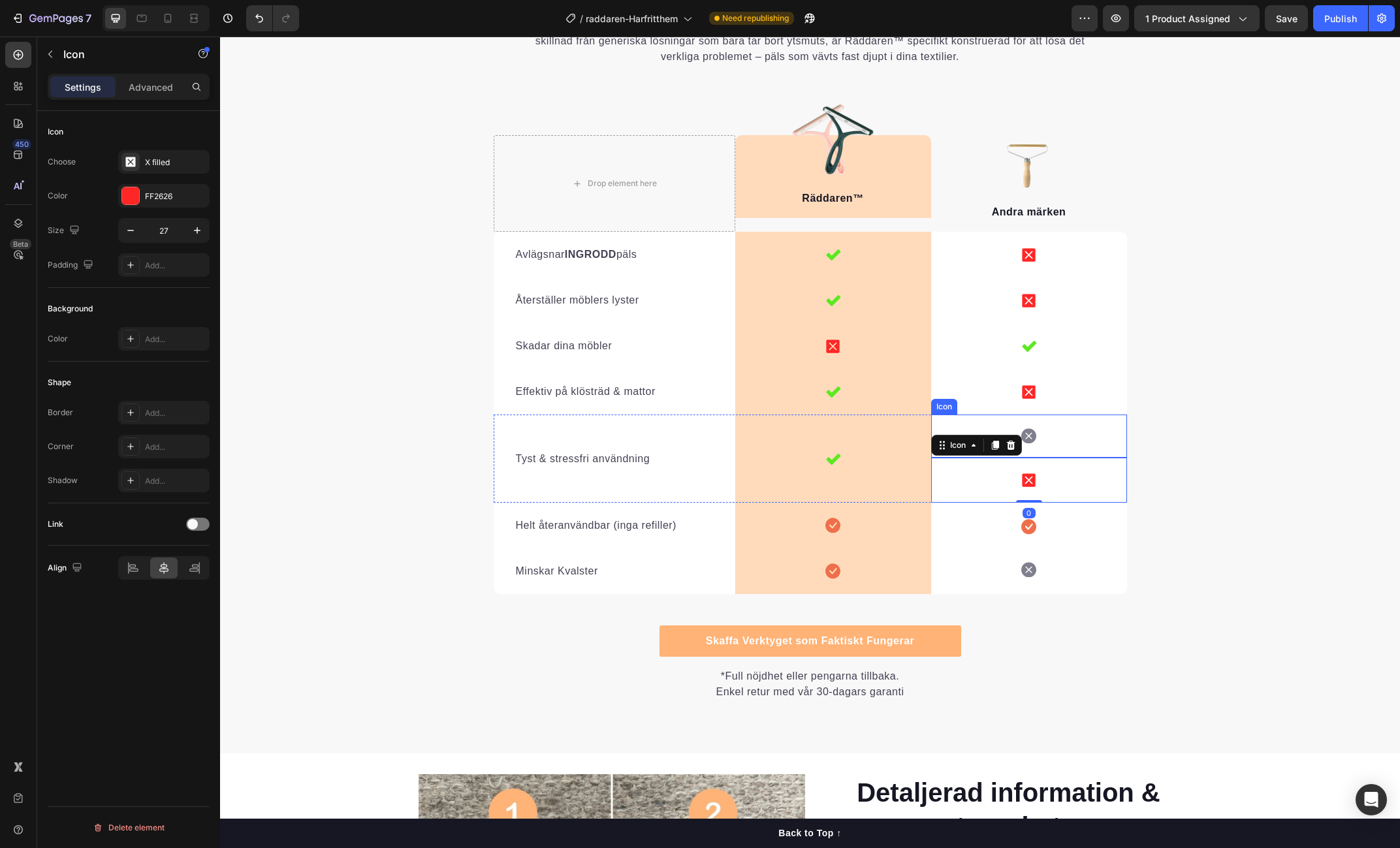
click at [1054, 430] on div "Icon" at bounding box center [1028, 437] width 196 height 43
click at [1015, 402] on icon at bounding box center [1010, 402] width 10 height 10
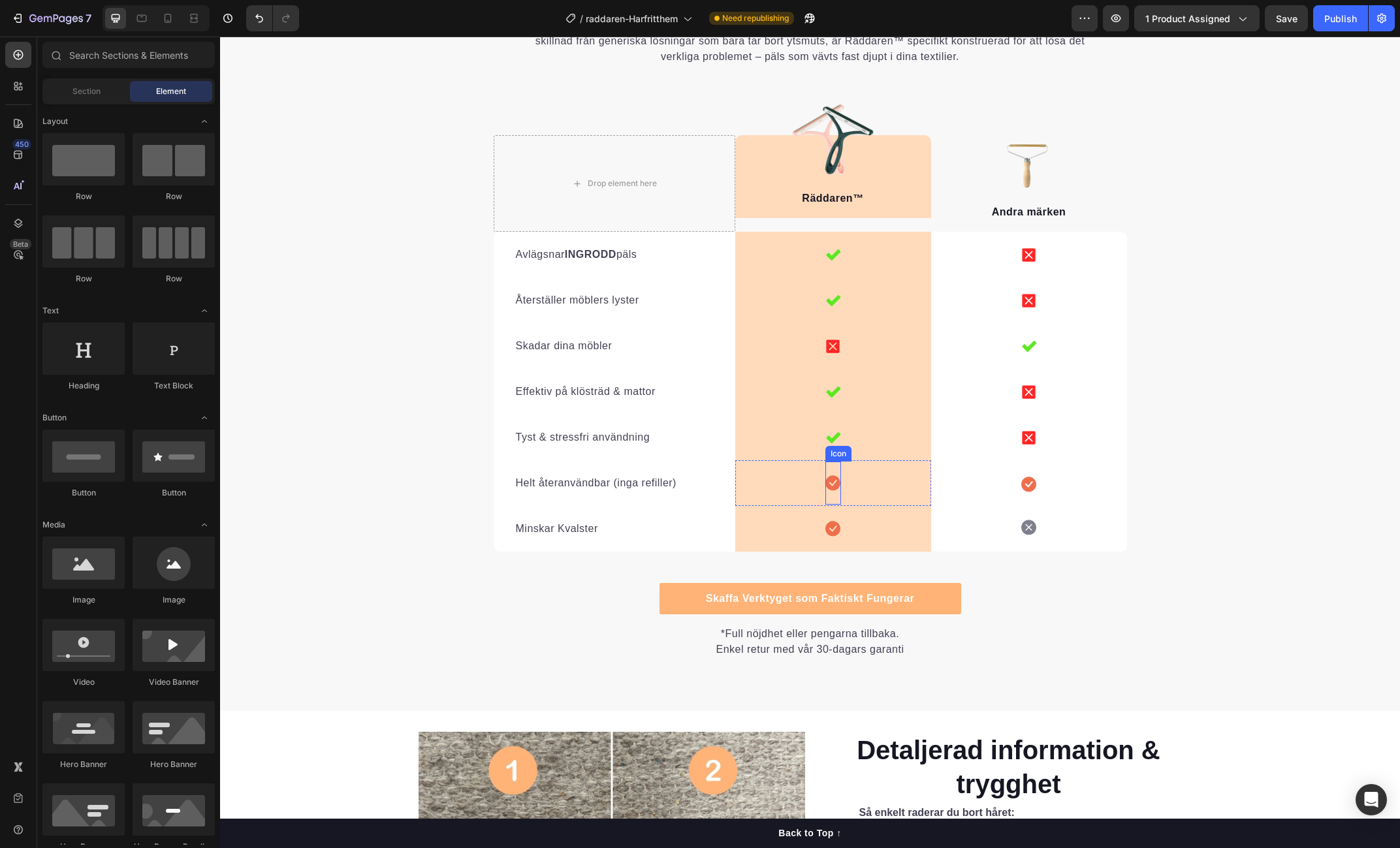
click at [840, 488] on icon at bounding box center [832, 483] width 15 height 16
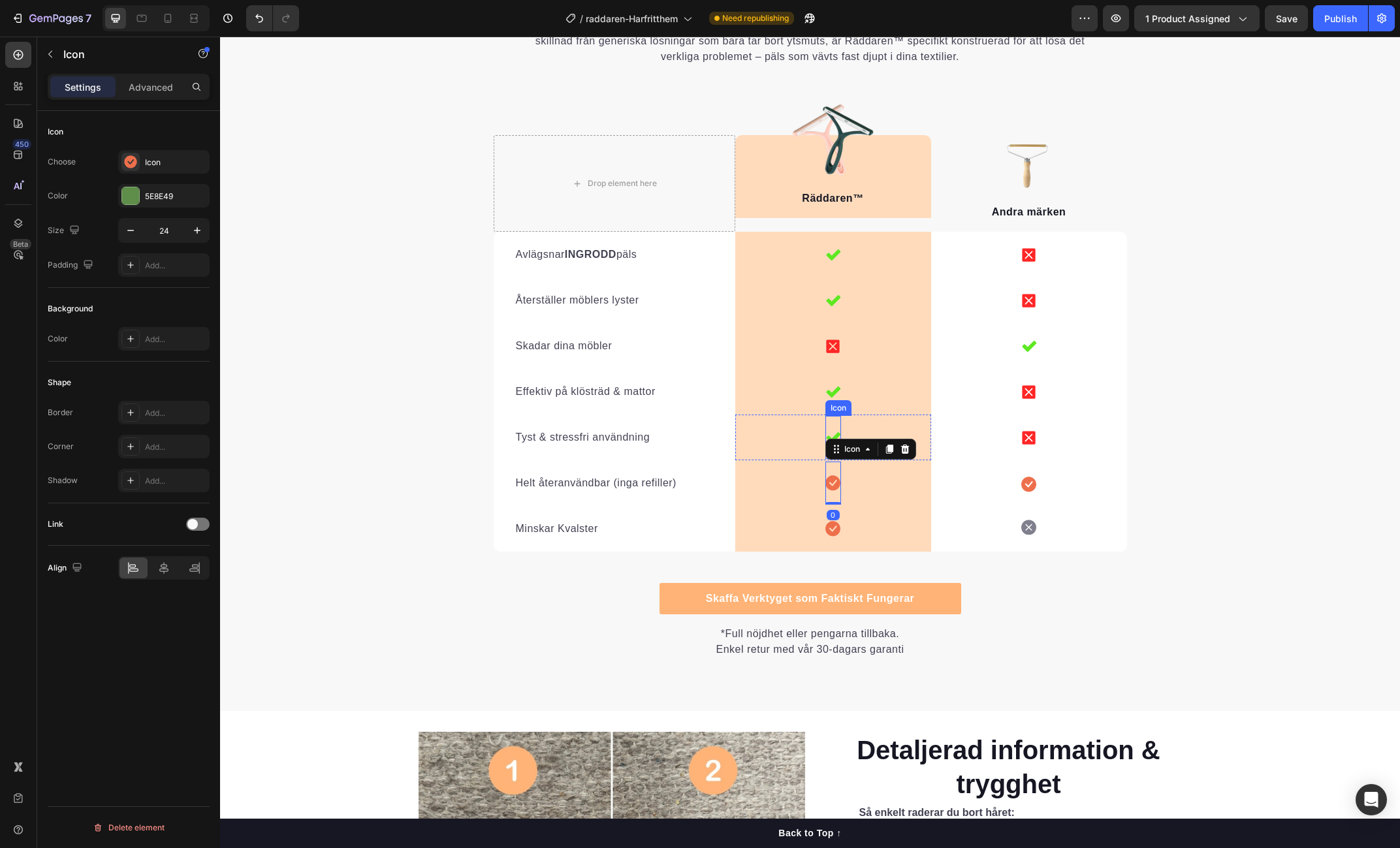
click at [833, 432] on icon at bounding box center [833, 438] width 16 height 16
click at [902, 407] on icon at bounding box center [904, 403] width 9 height 9
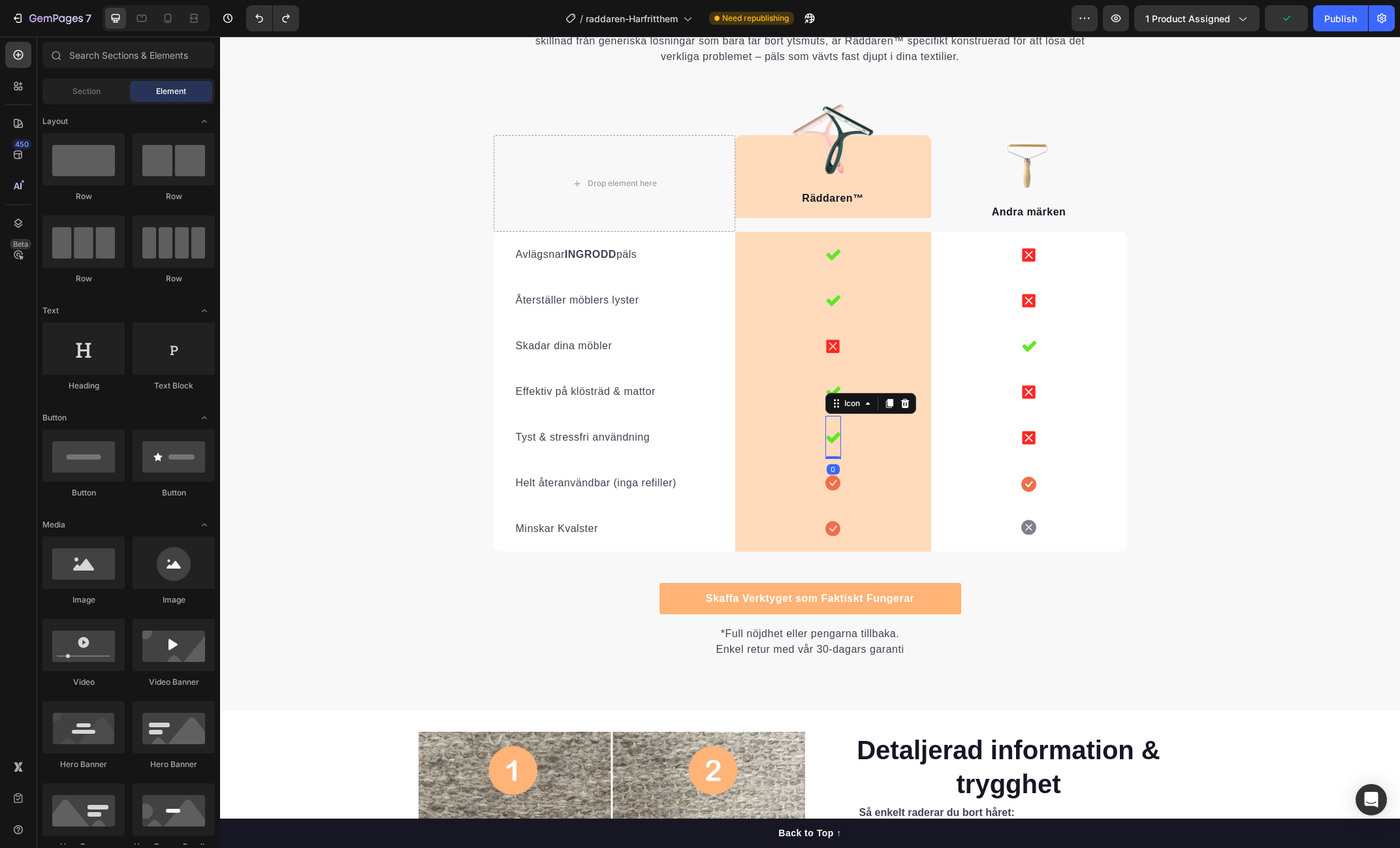
click at [838, 436] on icon at bounding box center [833, 438] width 15 height 11
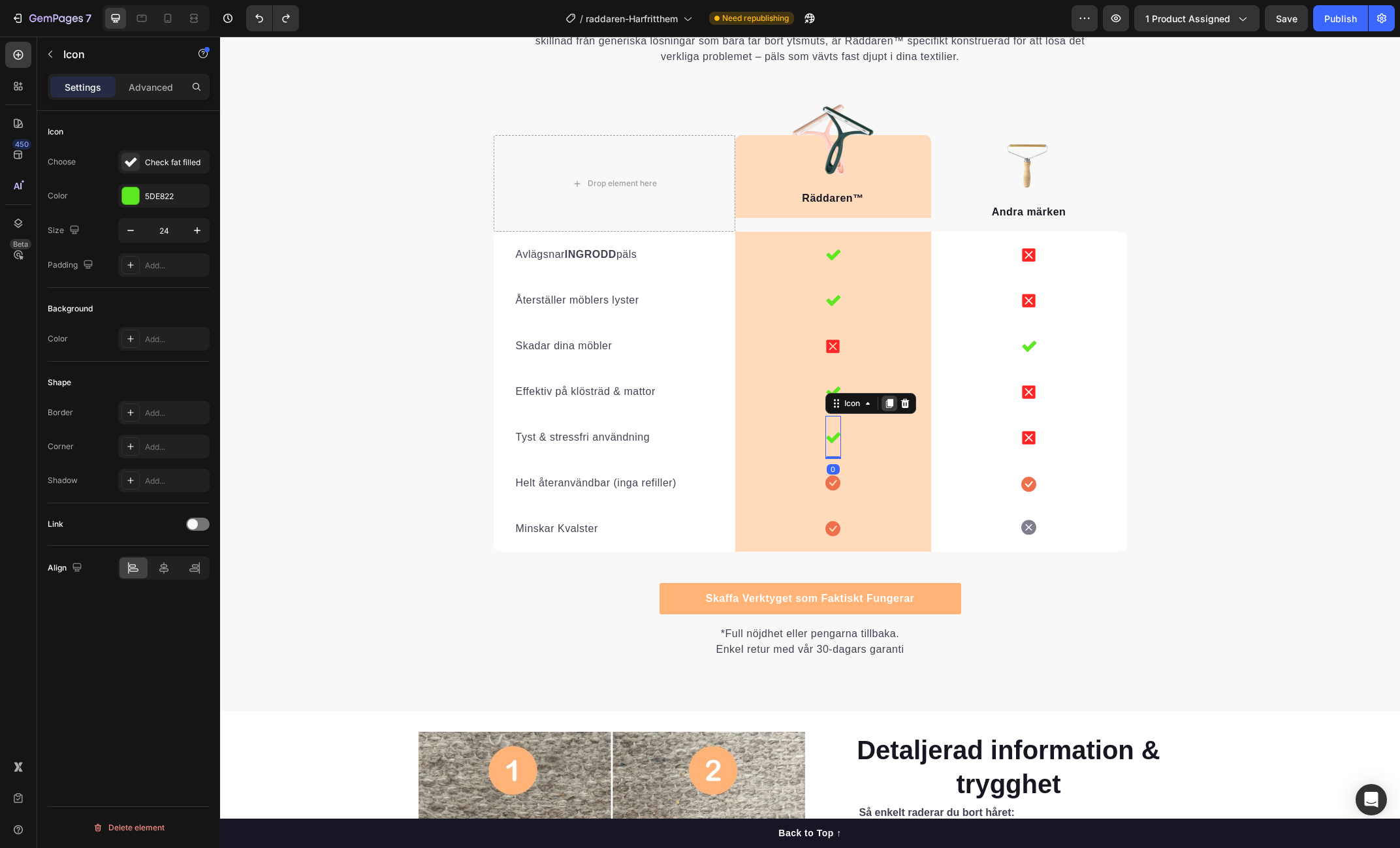
click at [893, 403] on icon at bounding box center [888, 403] width 7 height 9
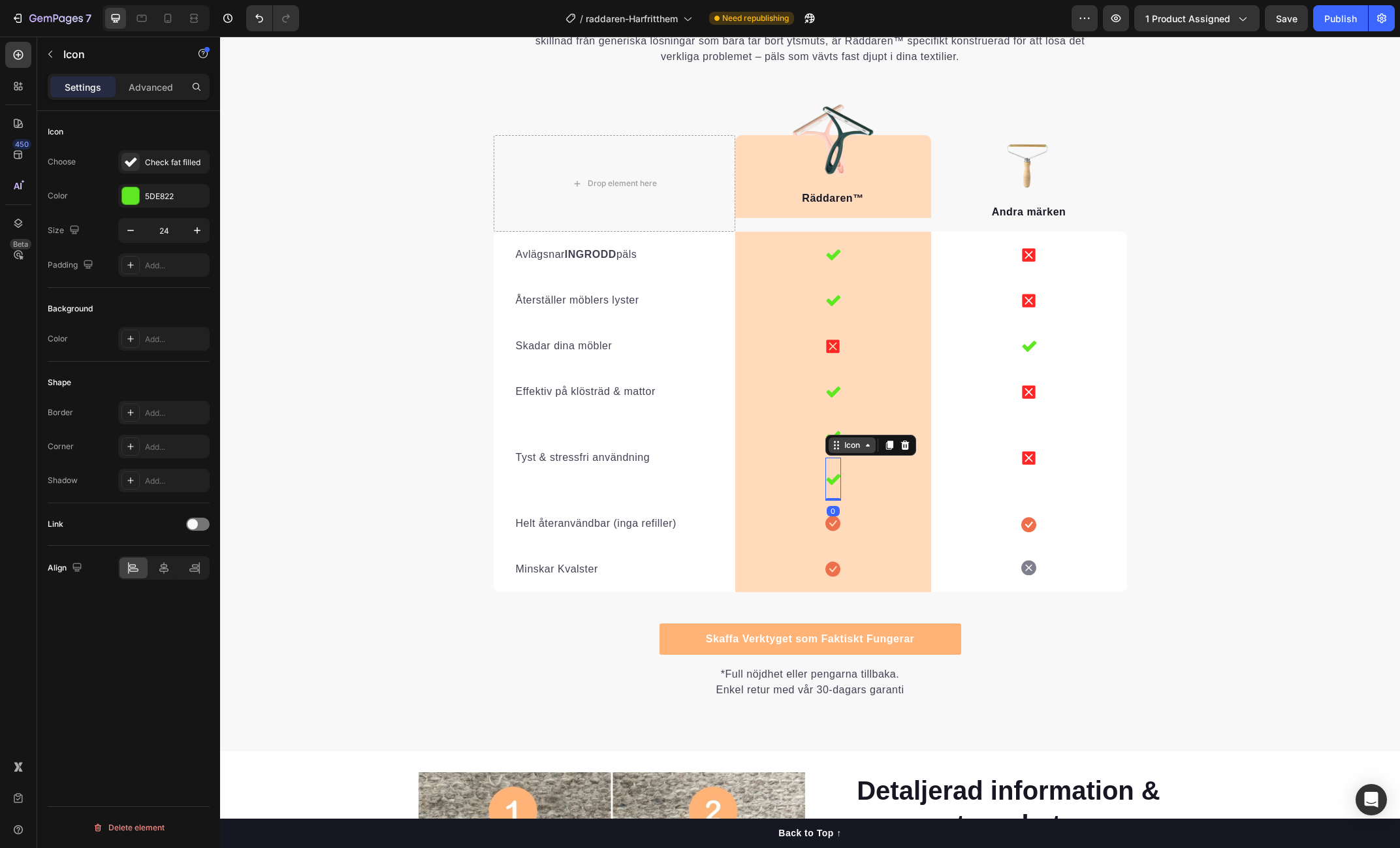
drag, startPoint x: 890, startPoint y: 448, endPoint x: 877, endPoint y: 452, distance: 13.6
click at [890, 448] on icon at bounding box center [888, 445] width 7 height 9
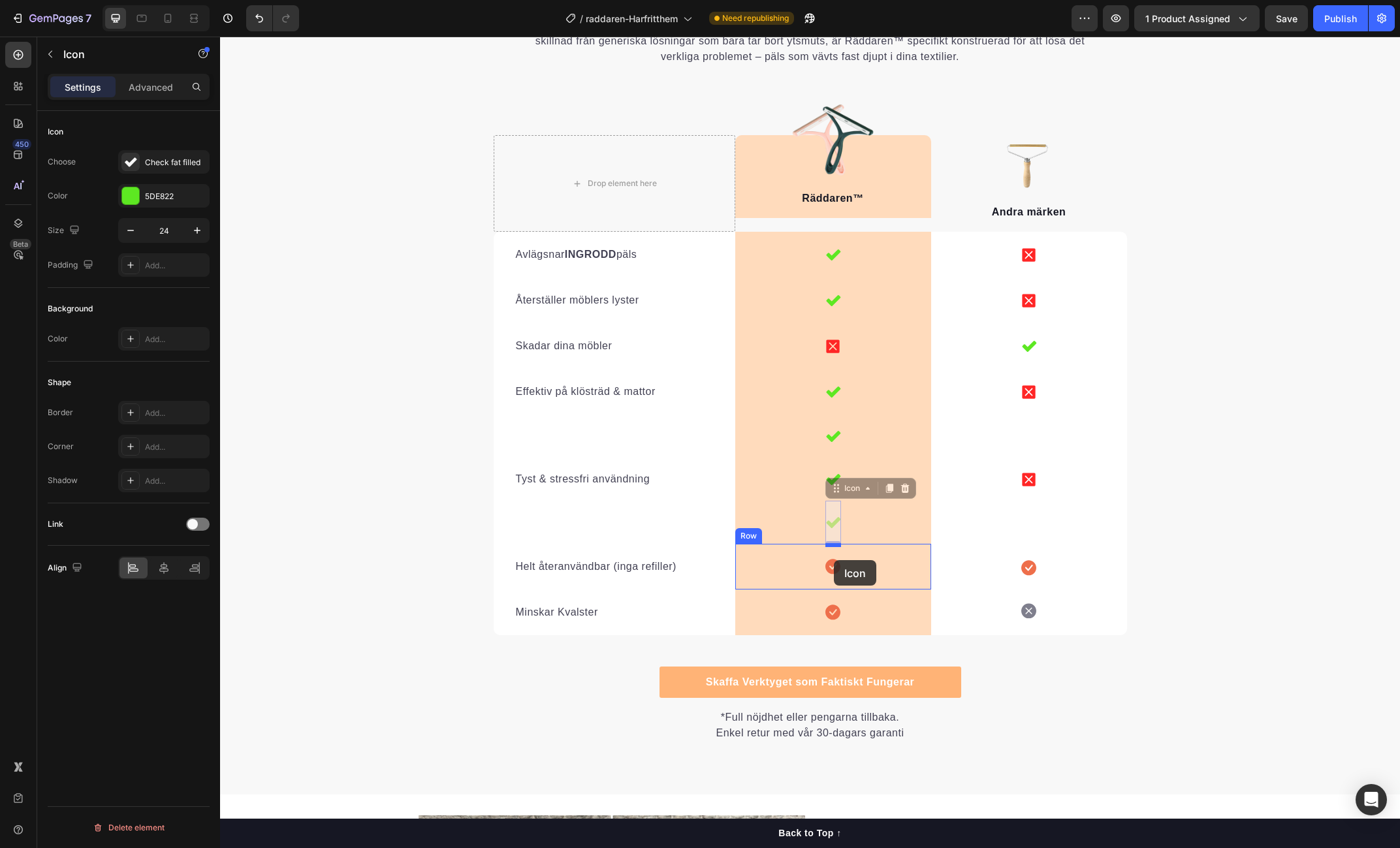
drag, startPoint x: 831, startPoint y: 482, endPoint x: 834, endPoint y: 561, distance: 79.1
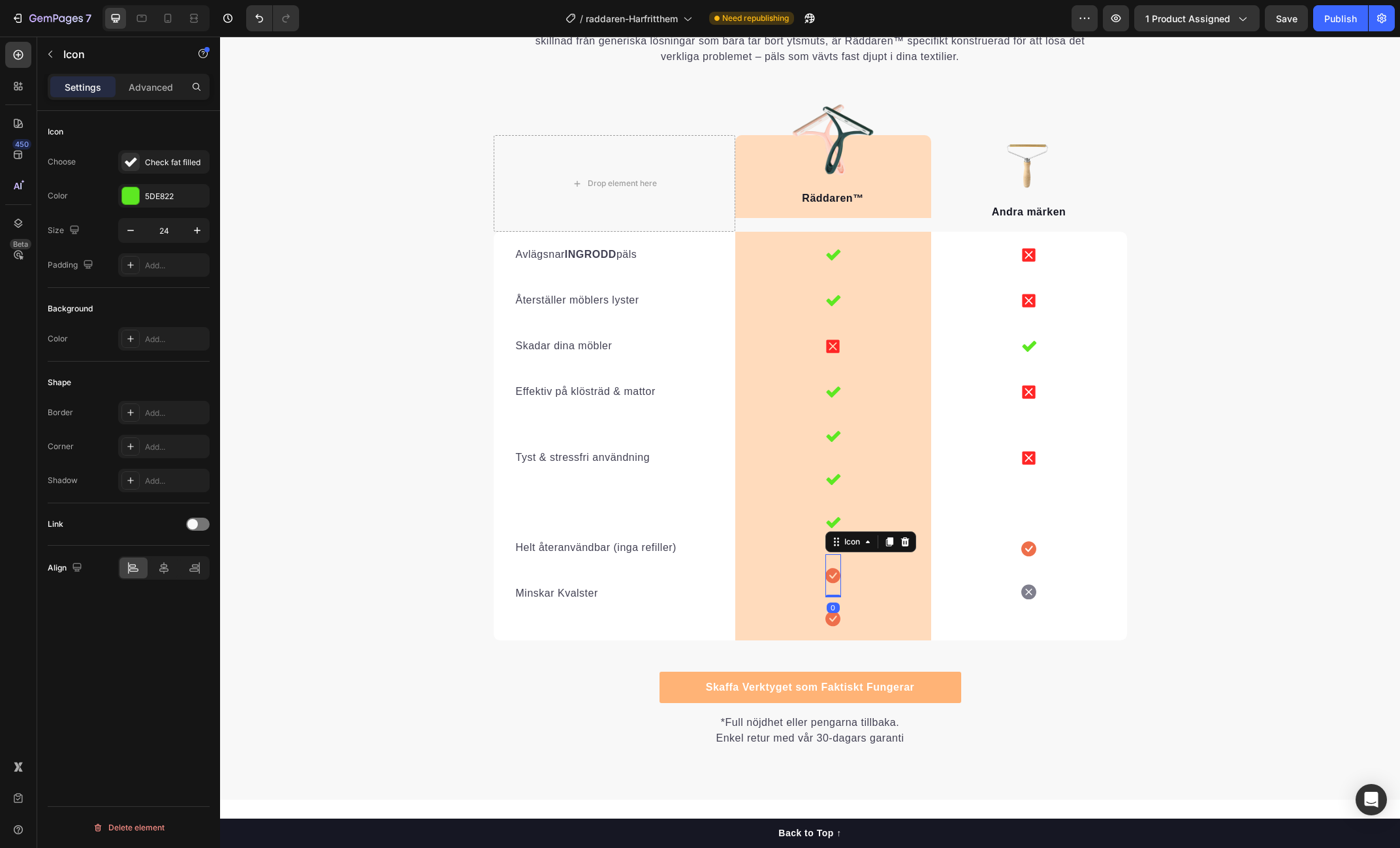
click at [835, 585] on div "Icon 0" at bounding box center [833, 576] width 16 height 43
click at [901, 545] on icon at bounding box center [904, 542] width 10 height 10
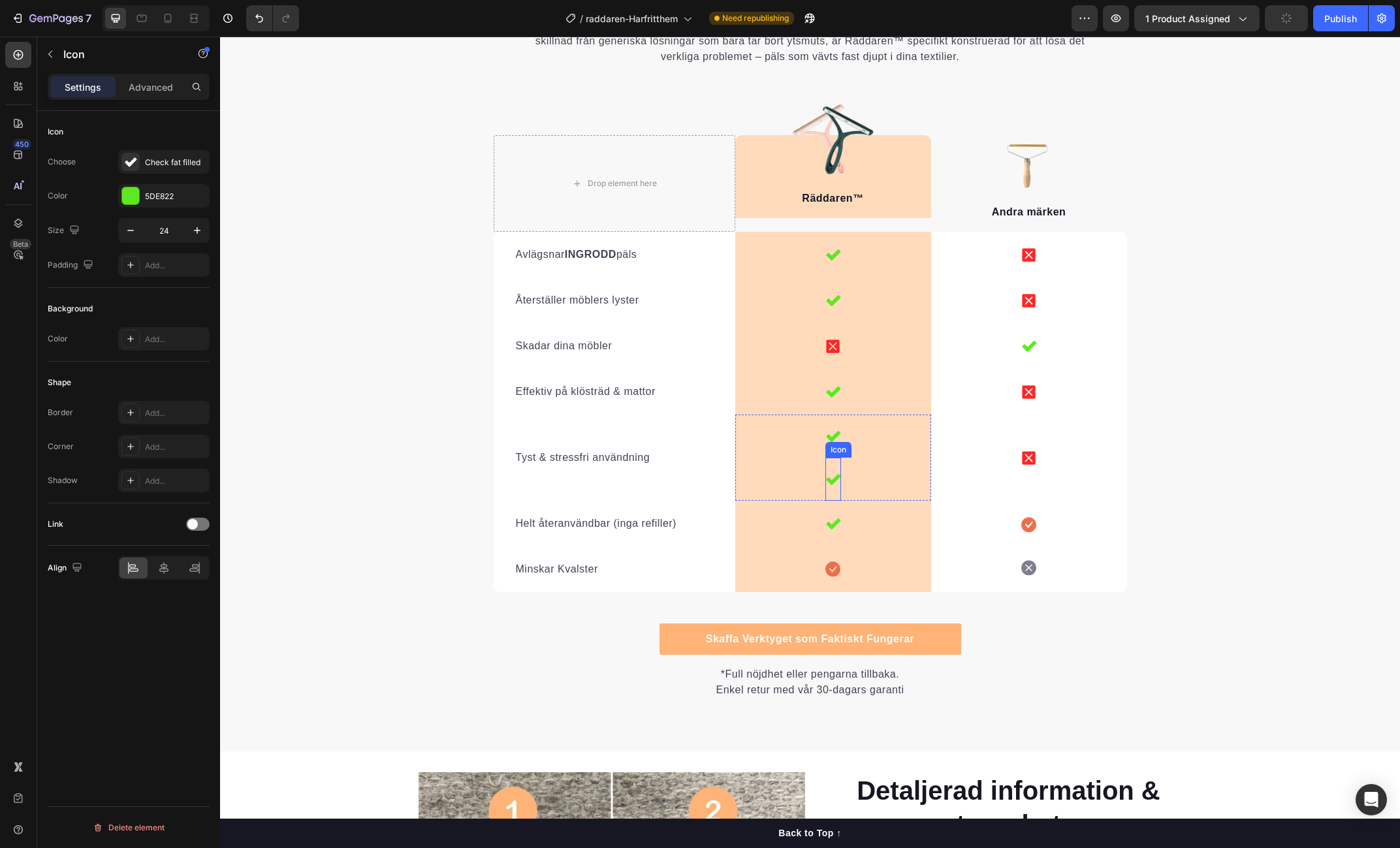
click at [831, 478] on icon at bounding box center [833, 479] width 16 height 16
drag, startPoint x: 835, startPoint y: 452, endPoint x: 834, endPoint y: 585, distance: 133.0
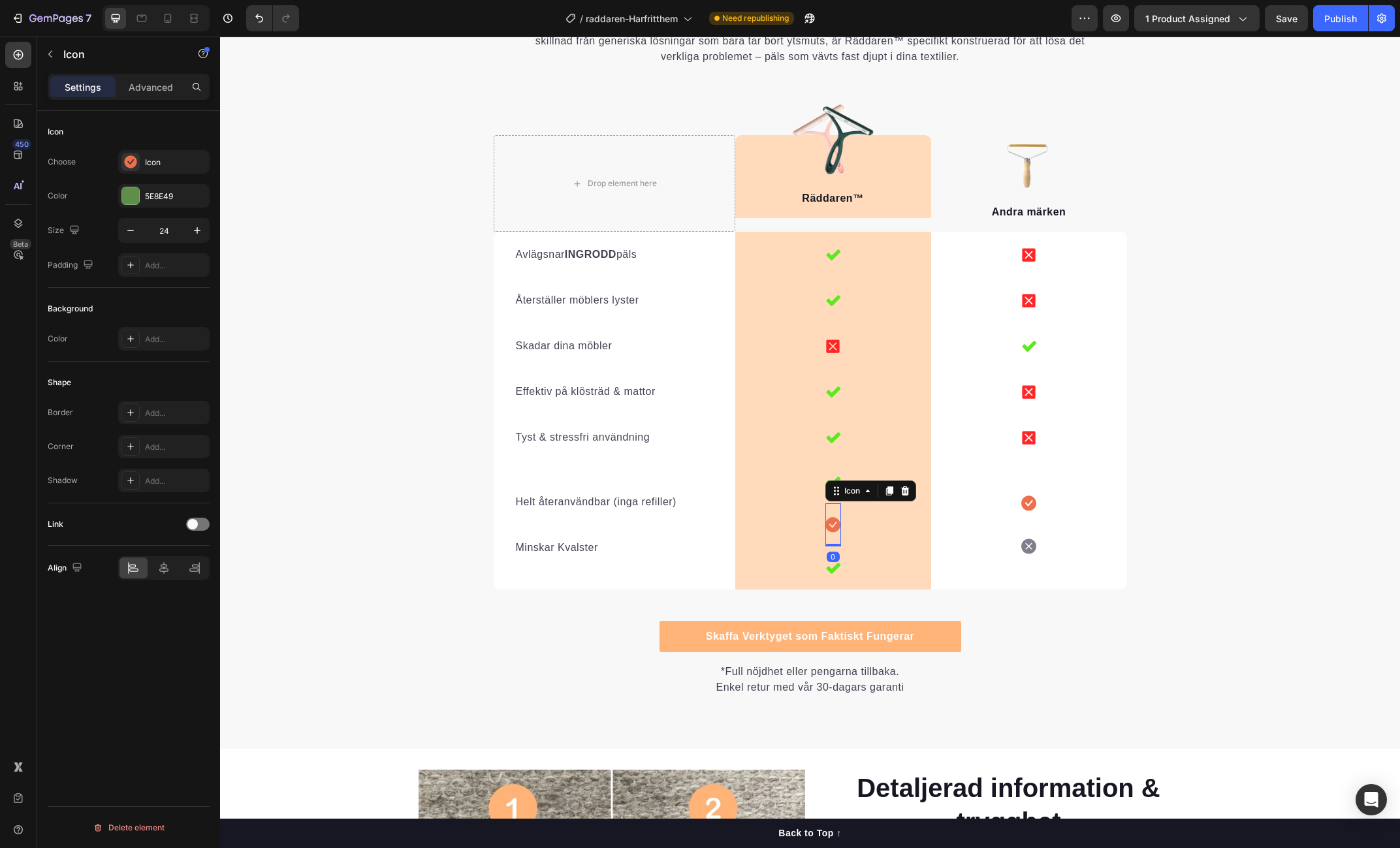
click at [832, 518] on icon at bounding box center [832, 525] width 15 height 15
click at [906, 490] on icon at bounding box center [904, 491] width 9 height 9
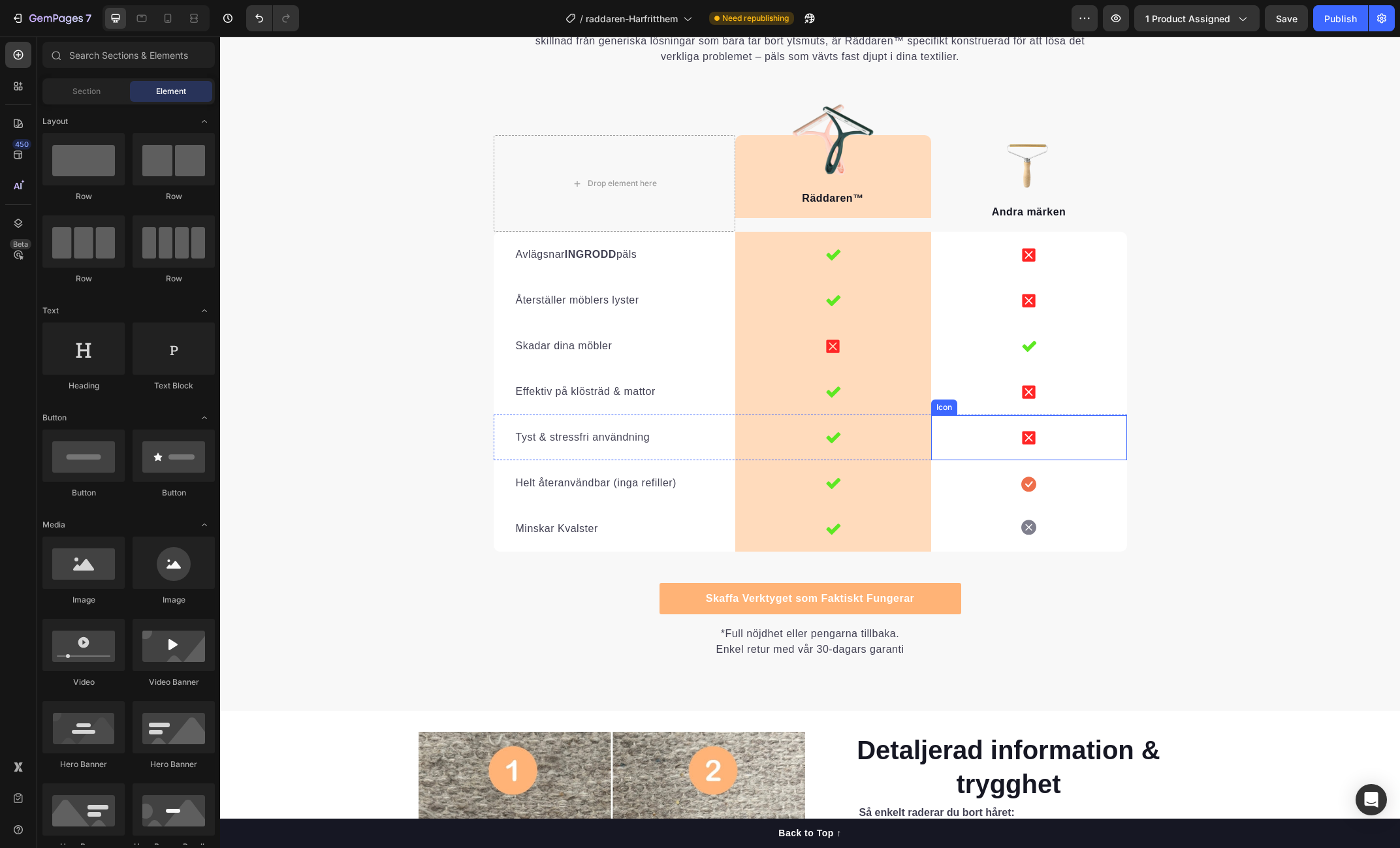
click at [1038, 438] on div "Icon" at bounding box center [1028, 438] width 196 height 45
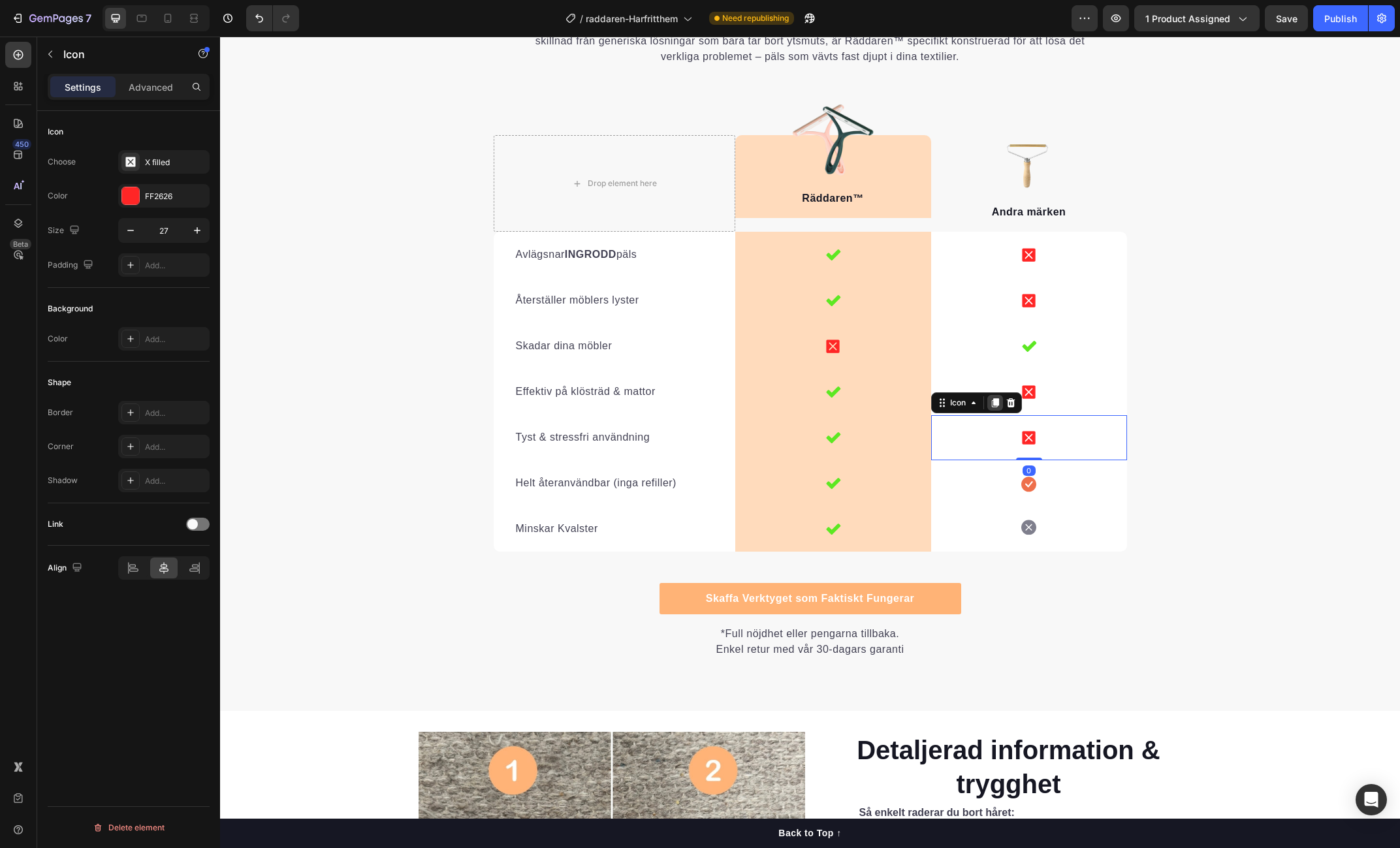
click at [995, 403] on icon at bounding box center [994, 403] width 7 height 9
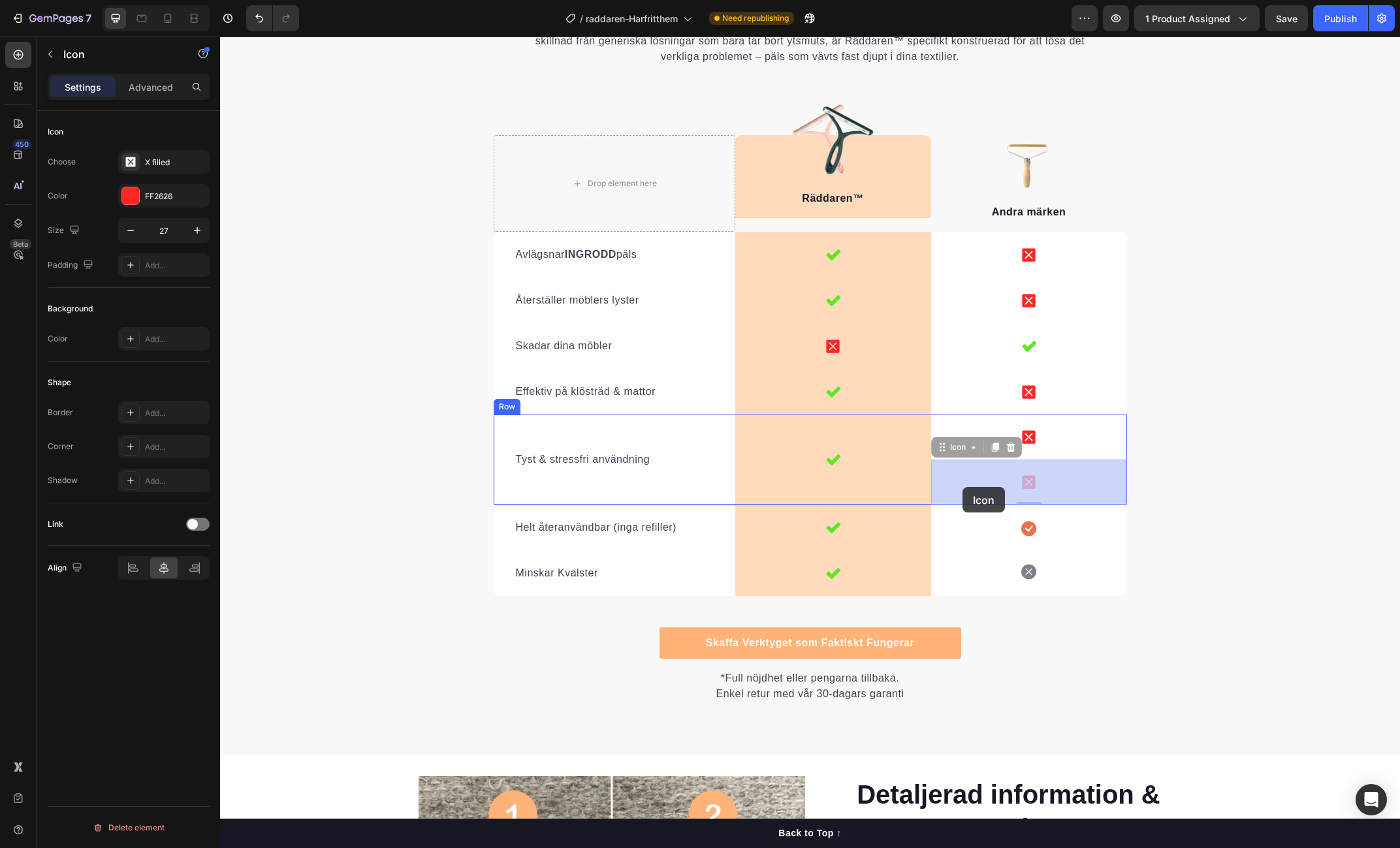
drag, startPoint x: 939, startPoint y: 452, endPoint x: 963, endPoint y: 487, distance: 42.4
click at [1015, 449] on icon at bounding box center [1010, 447] width 10 height 10
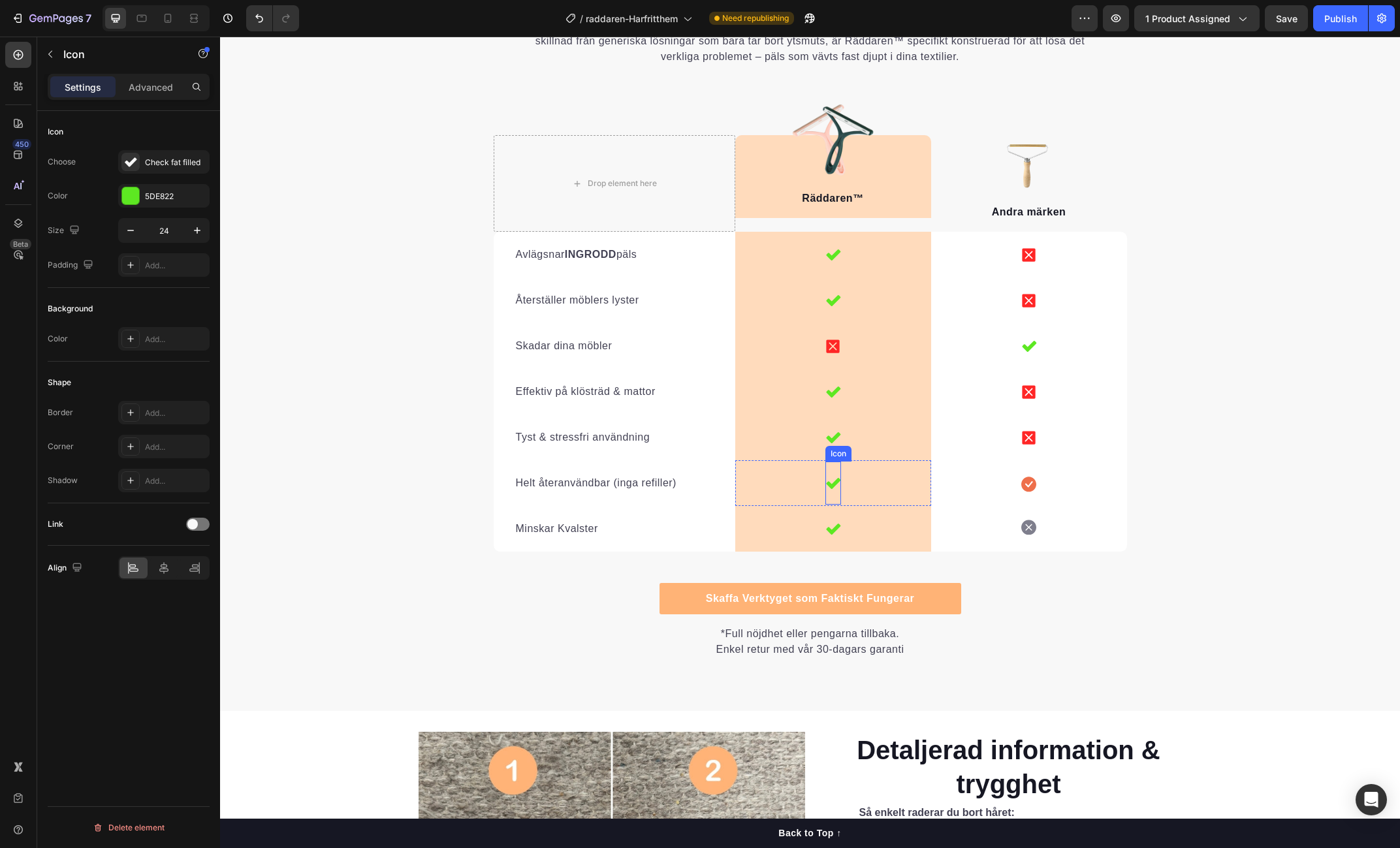
click at [835, 487] on icon at bounding box center [833, 483] width 16 height 16
drag, startPoint x: 890, startPoint y: 454, endPoint x: 846, endPoint y: 477, distance: 49.6
click at [890, 454] on icon at bounding box center [889, 448] width 10 height 10
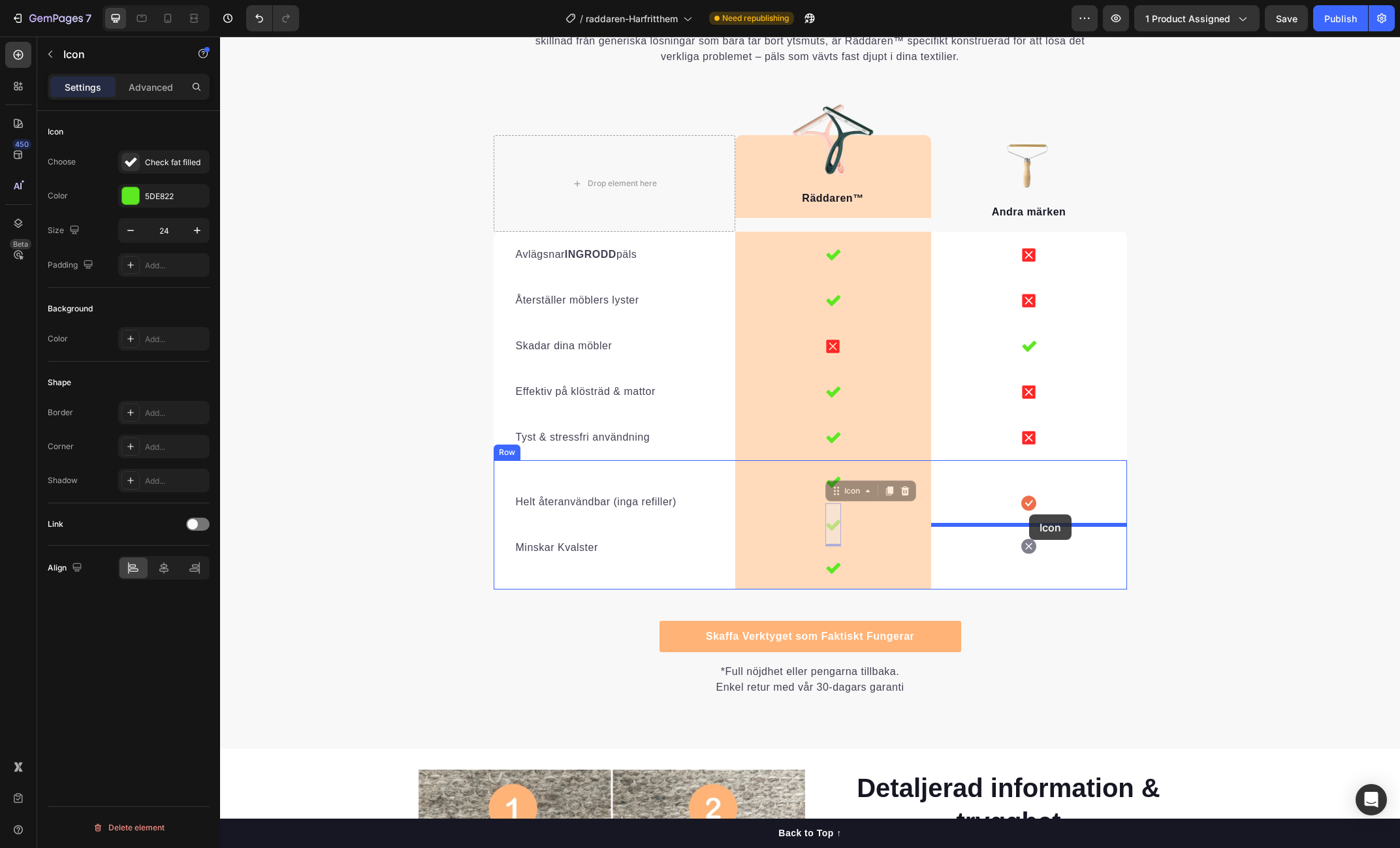
drag, startPoint x: 834, startPoint y: 494, endPoint x: 1029, endPoint y: 514, distance: 196.0
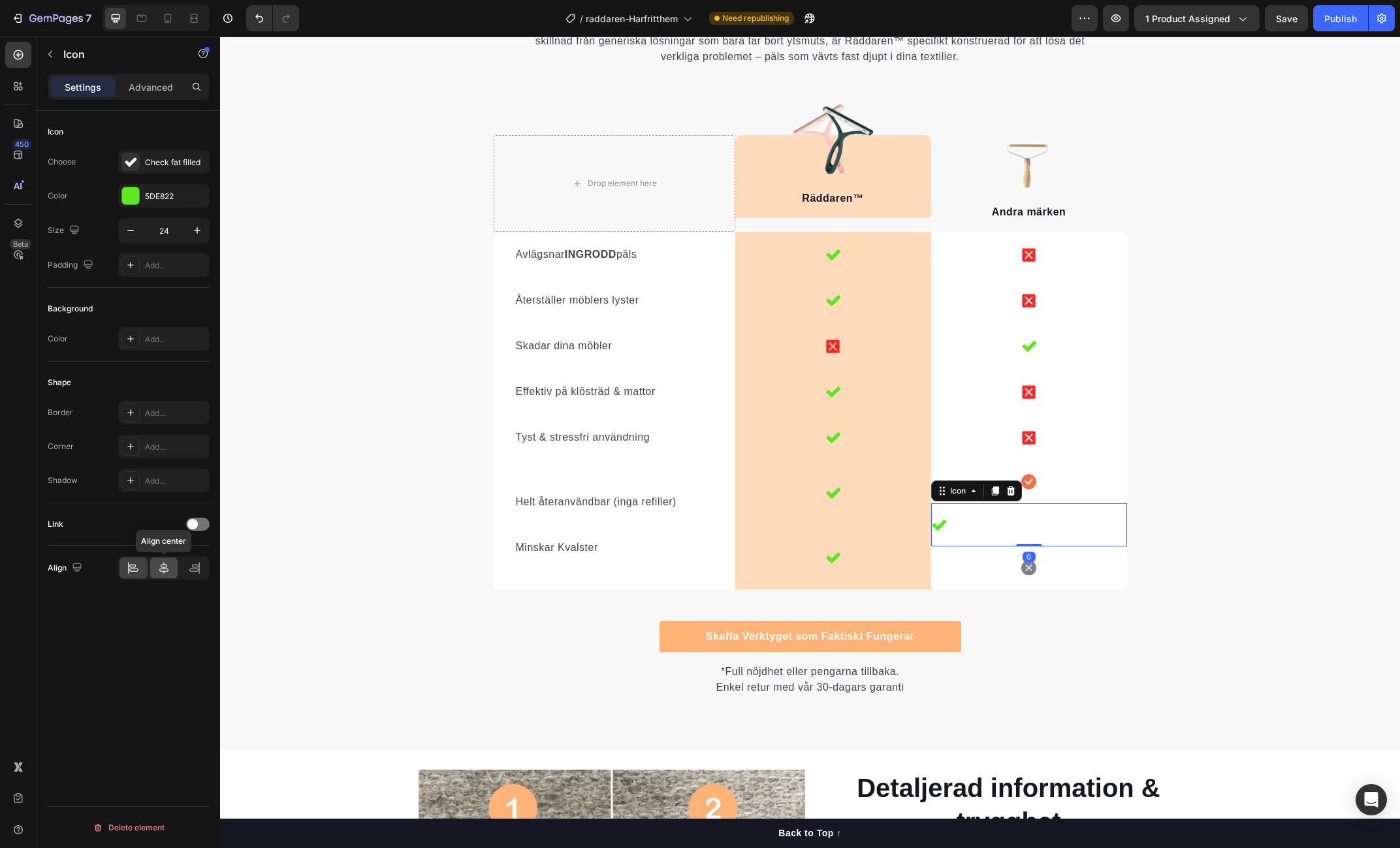
click at [164, 566] on icon at bounding box center [164, 568] width 13 height 13
drag, startPoint x: 1048, startPoint y: 487, endPoint x: 1028, endPoint y: 480, distance: 21.2
click at [1048, 487] on div "Icon" at bounding box center [1028, 482] width 196 height 43
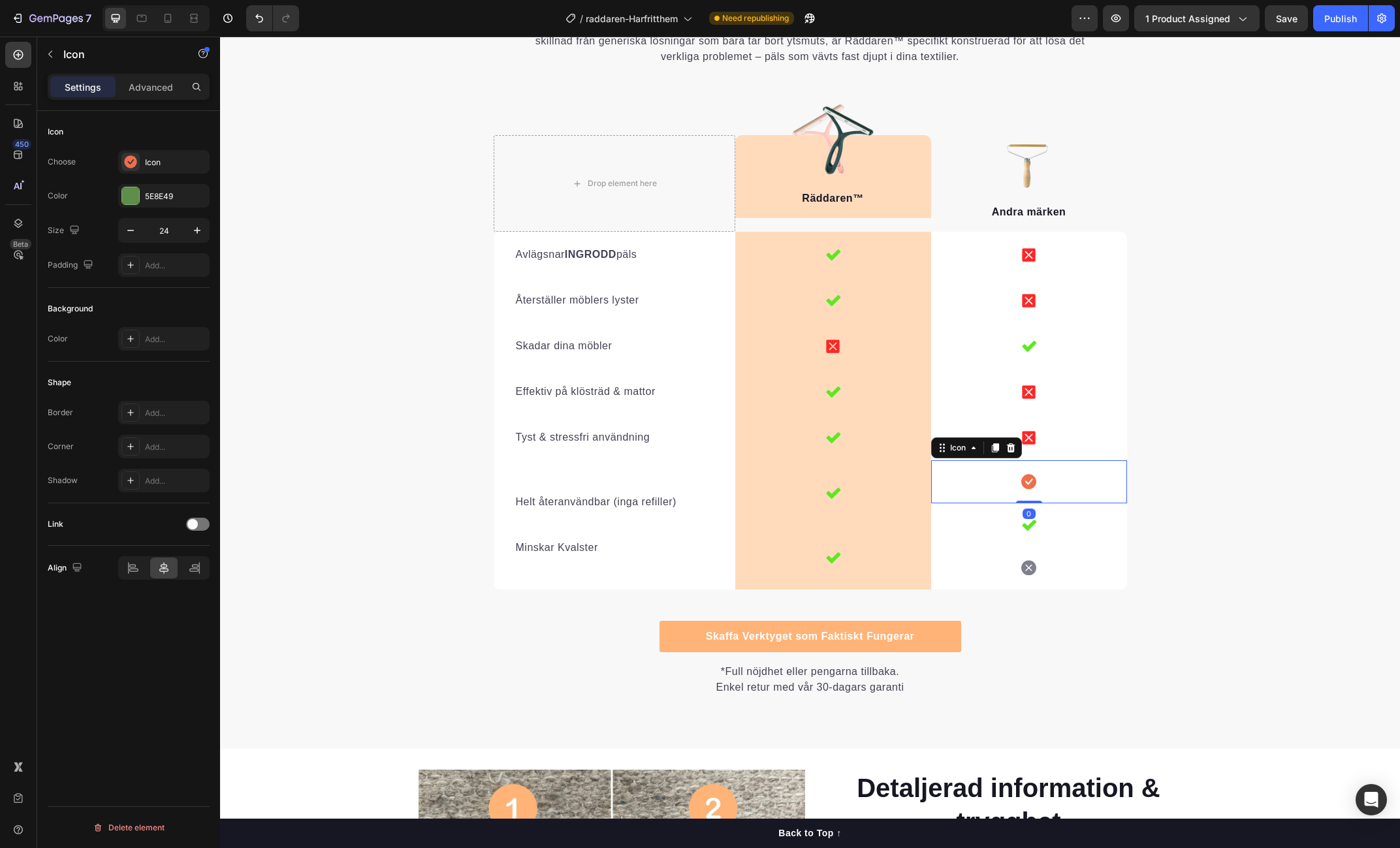
click at [1015, 449] on icon at bounding box center [1010, 448] width 10 height 10
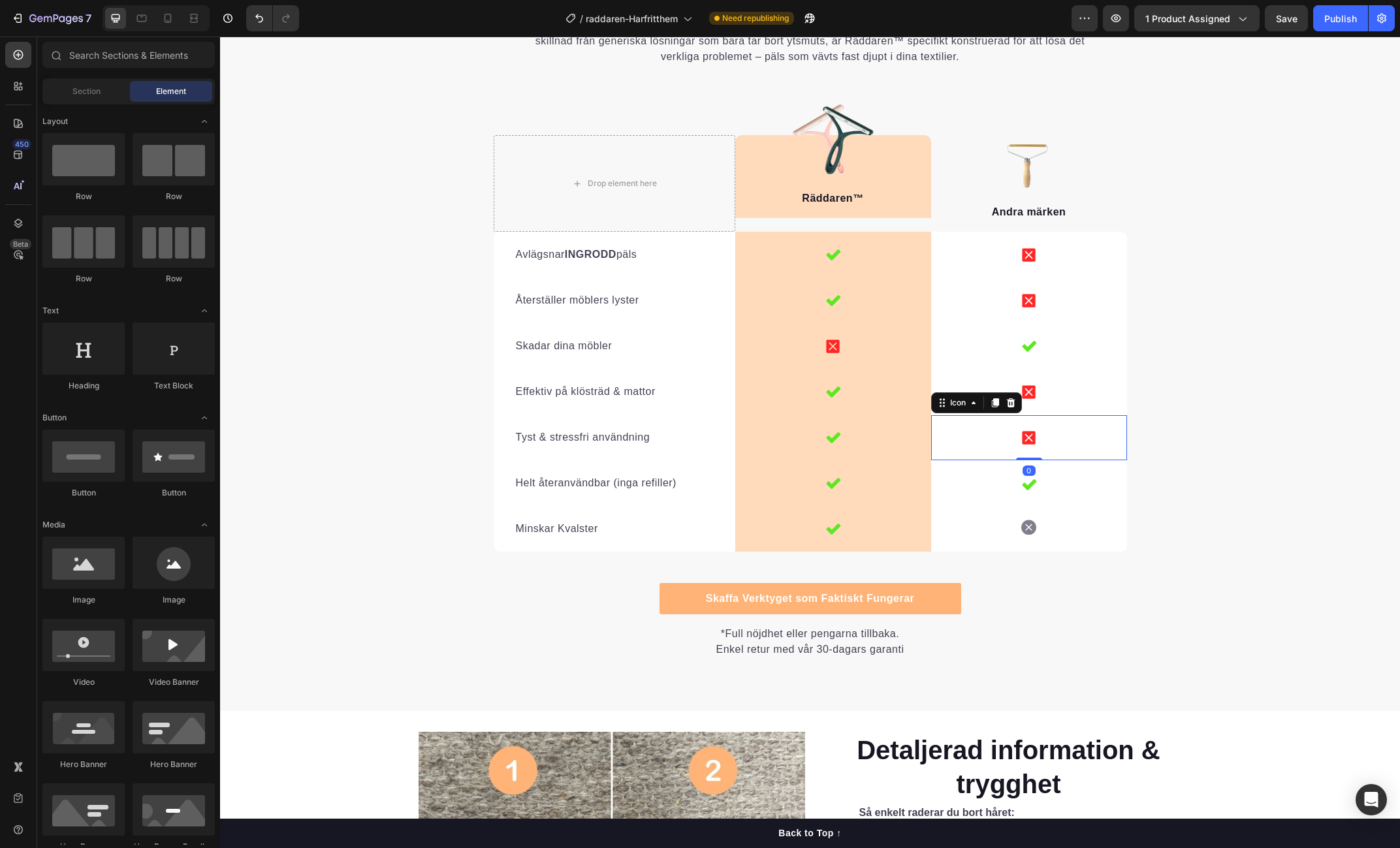
click at [1042, 441] on div "Icon 0" at bounding box center [1028, 438] width 196 height 45
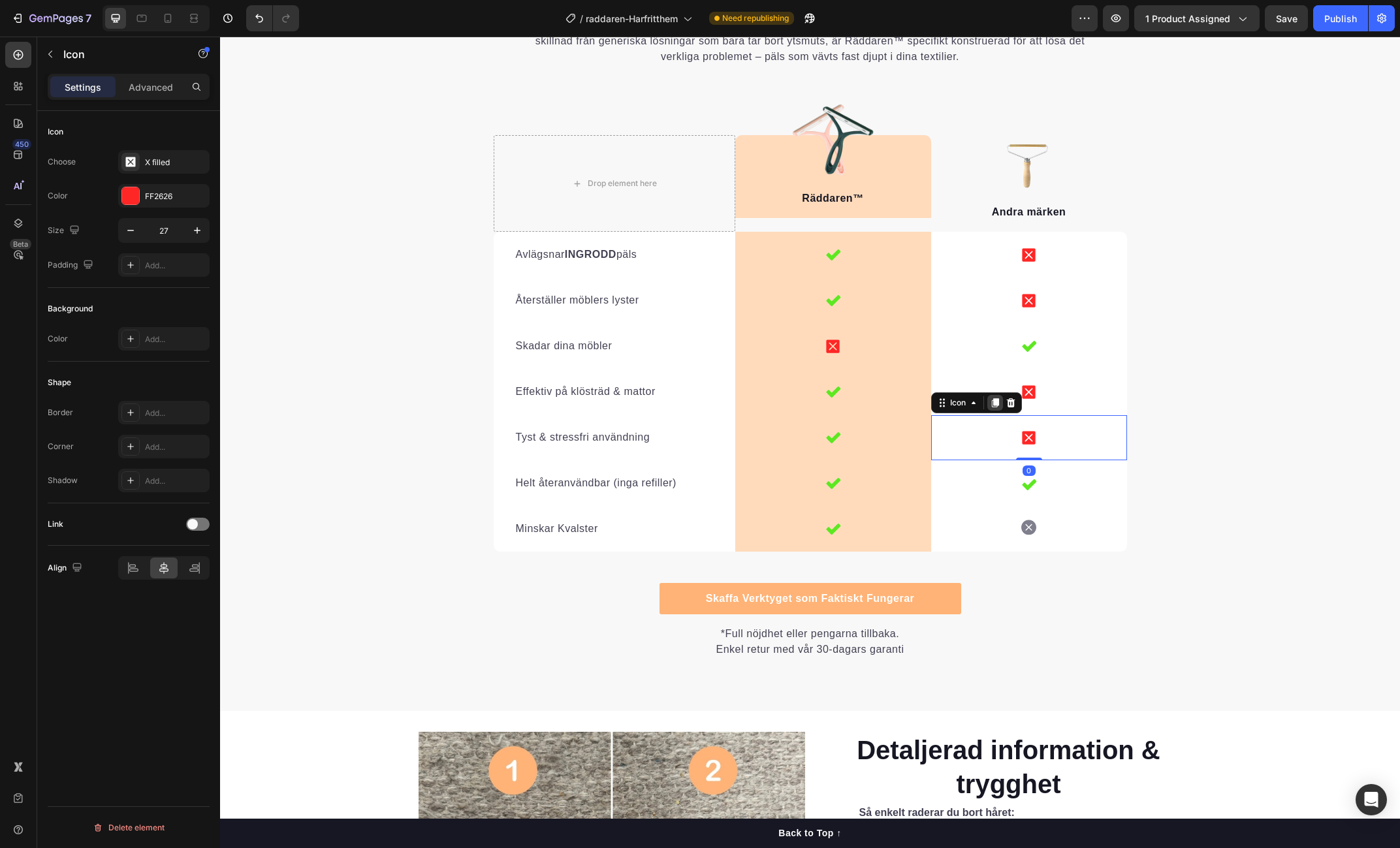
click at [993, 400] on icon at bounding box center [994, 403] width 7 height 9
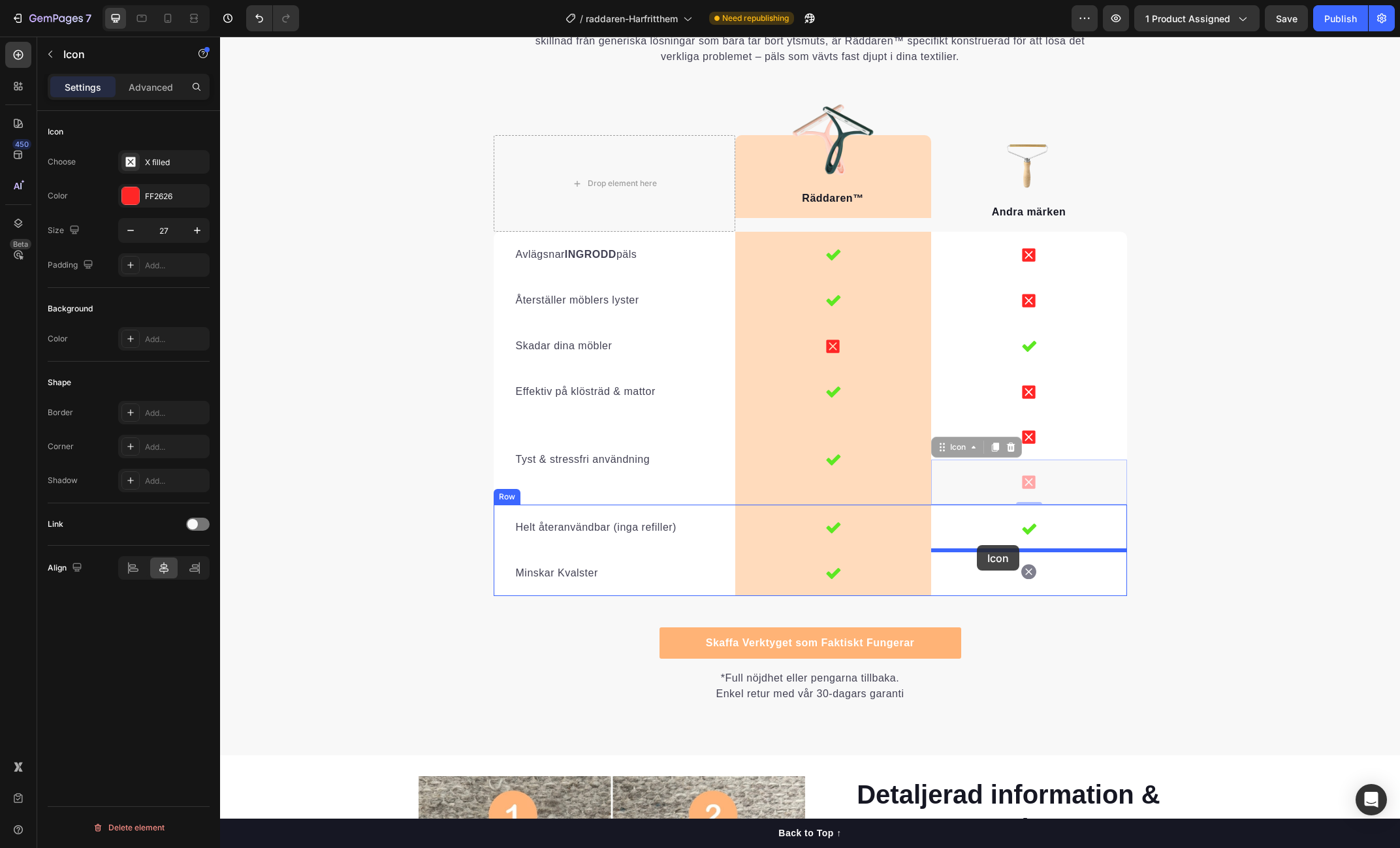
drag, startPoint x: 943, startPoint y: 448, endPoint x: 992, endPoint y: 549, distance: 112.3
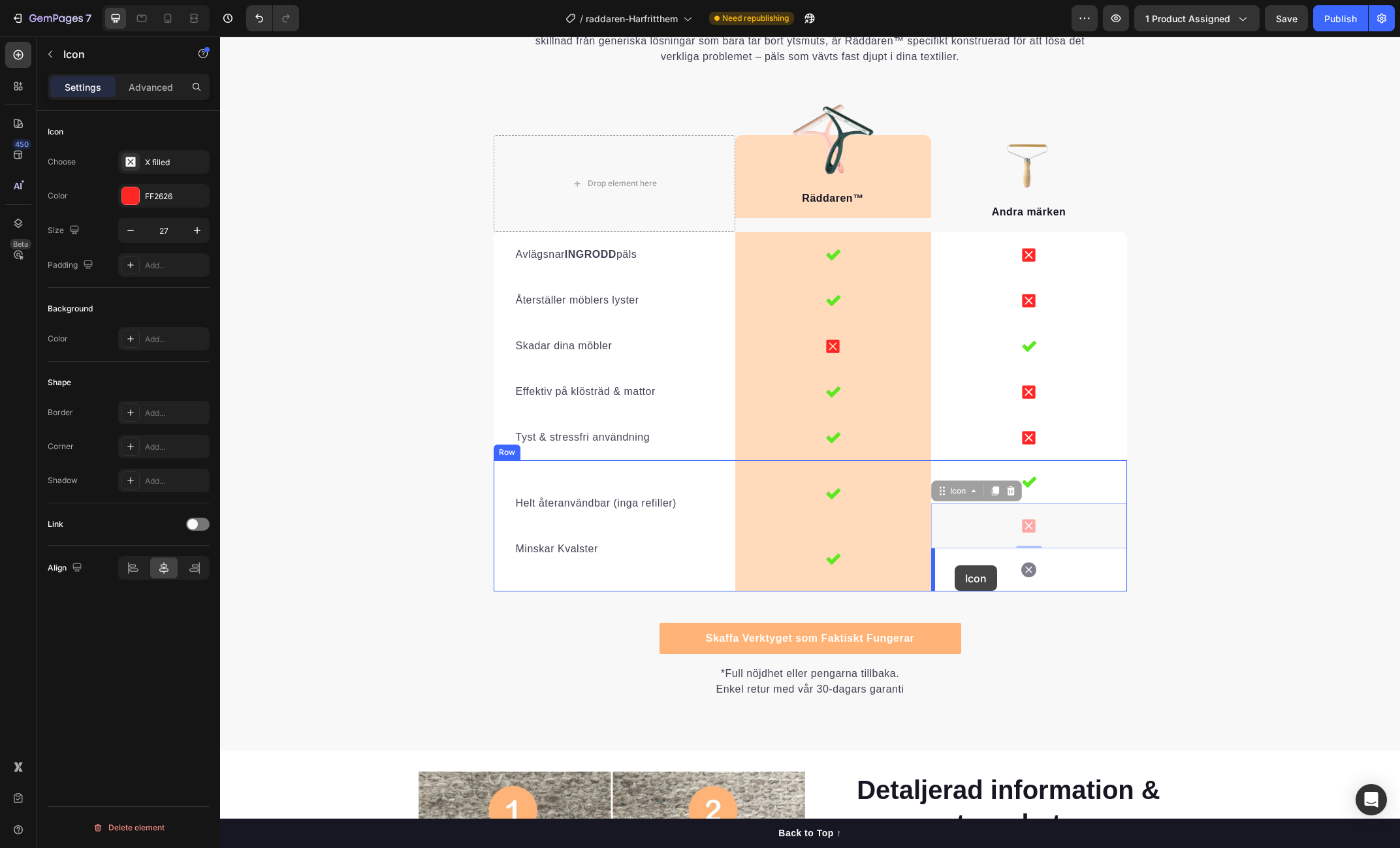
drag, startPoint x: 940, startPoint y: 489, endPoint x: 954, endPoint y: 566, distance: 78.3
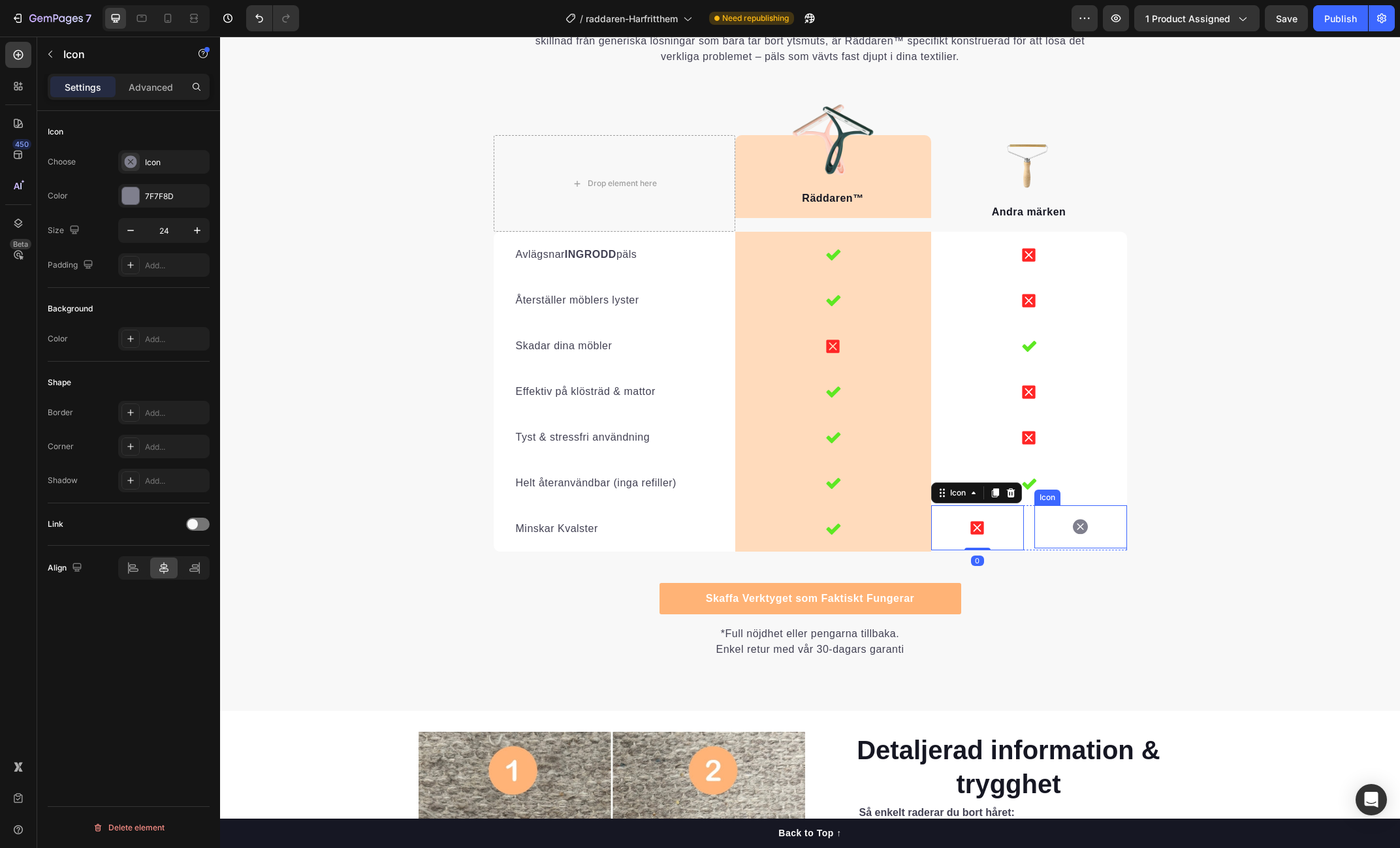
click at [1086, 517] on div "Icon" at bounding box center [1080, 528] width 93 height 43
click at [1113, 493] on icon at bounding box center [1113, 493] width 9 height 9
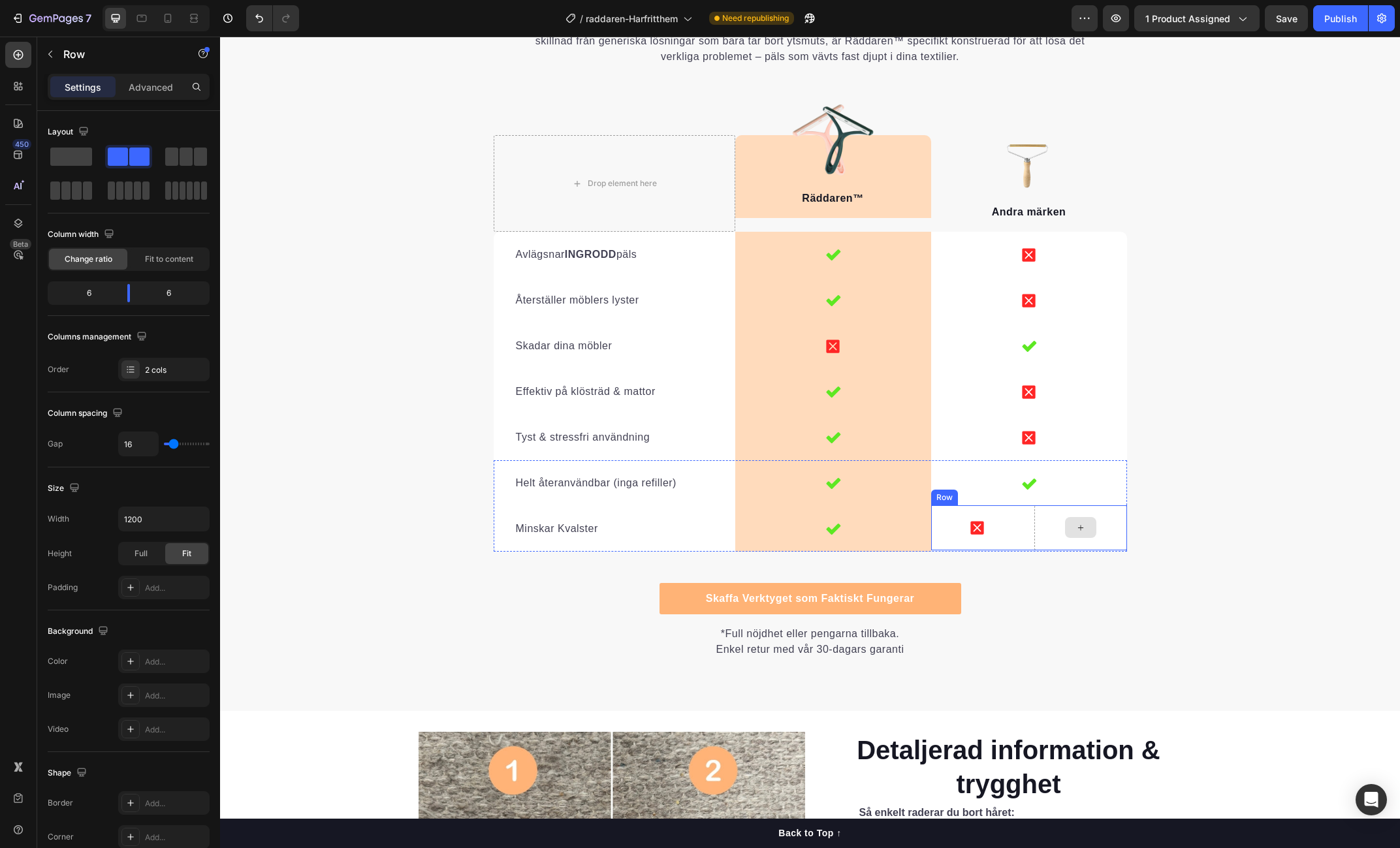
click at [1046, 527] on div at bounding box center [1080, 528] width 93 height 45
click at [997, 530] on div "Icon 0" at bounding box center [977, 528] width 93 height 45
click at [1034, 509] on div at bounding box center [1080, 528] width 93 height 45
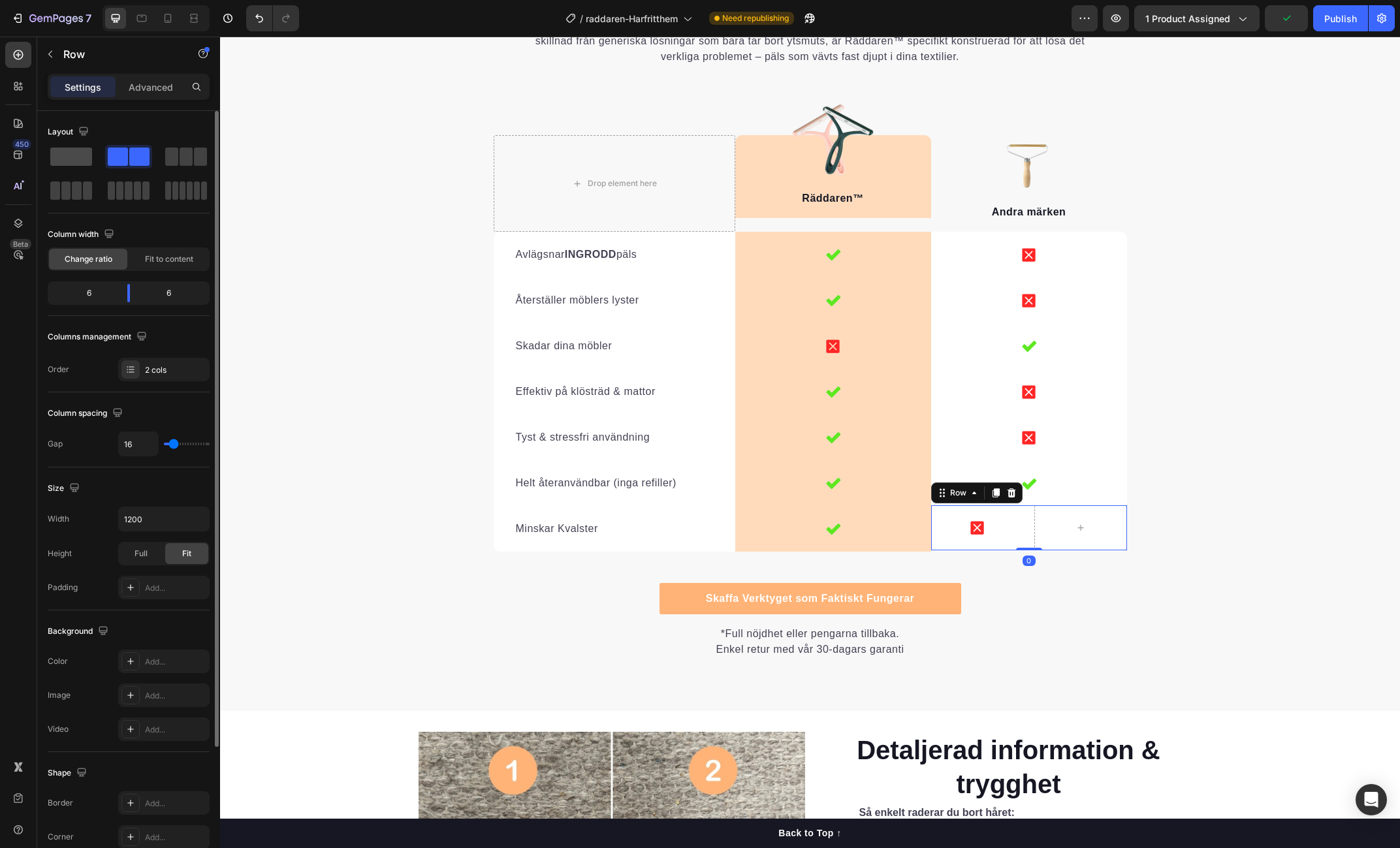
click at [72, 158] on span at bounding box center [71, 157] width 42 height 19
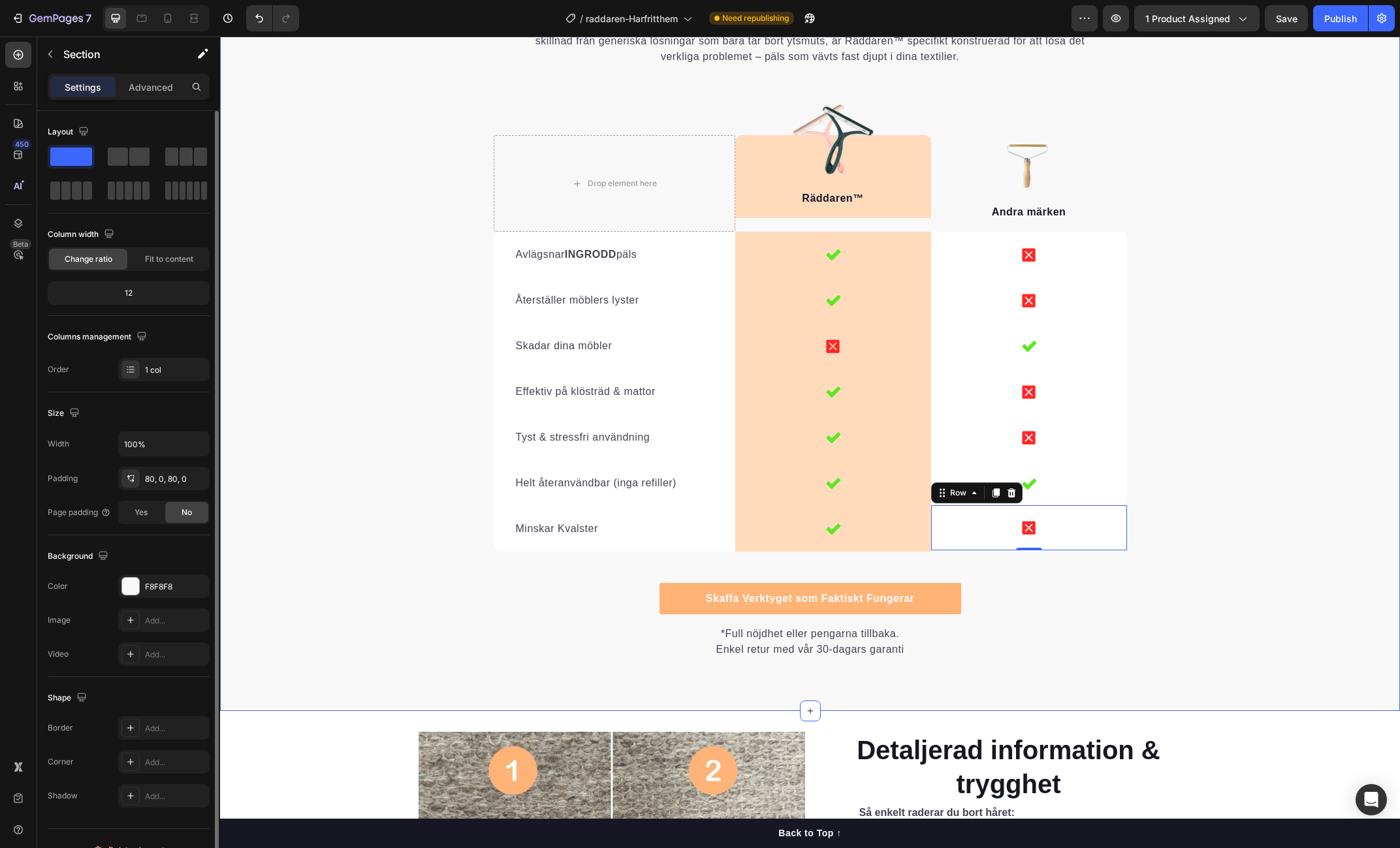
click at [1191, 427] on div "Varför Andra Metoder Inte Kan Mäter Sig Heading Det är lätt att förstå varför R…" at bounding box center [810, 313] width 1180 height 690
click at [1339, 19] on div "Publish" at bounding box center [1340, 19] width 33 height 14
